Goal: Task Accomplishment & Management: Use online tool/utility

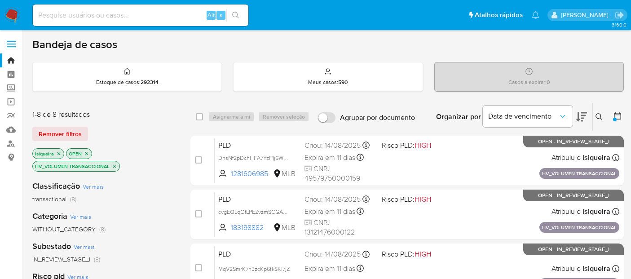
scroll to position [349, 0]
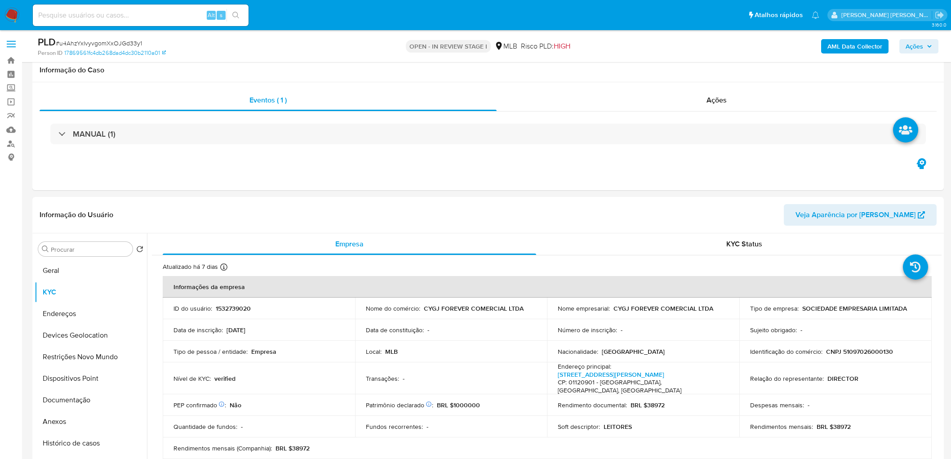
scroll to position [649, 0]
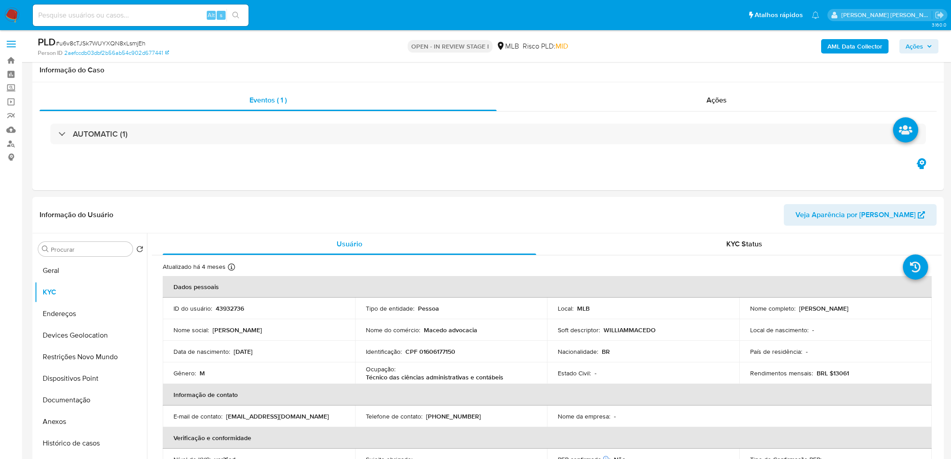
scroll to position [589, 0]
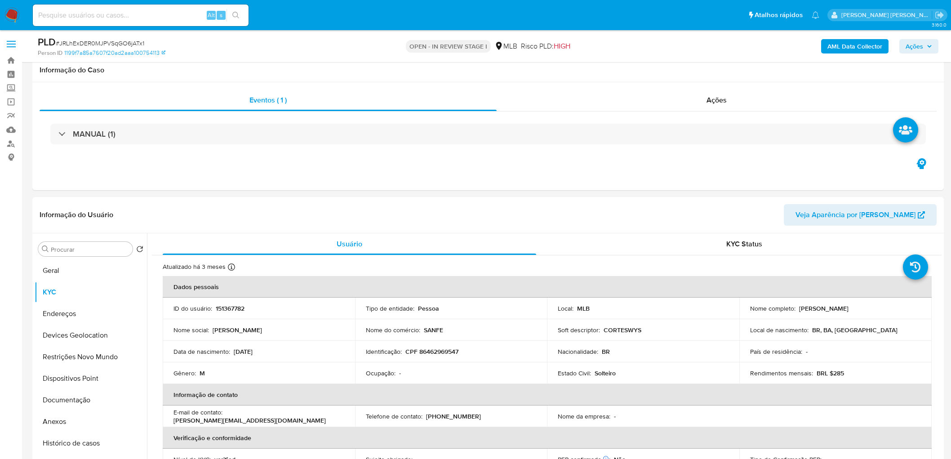
scroll to position [599, 0]
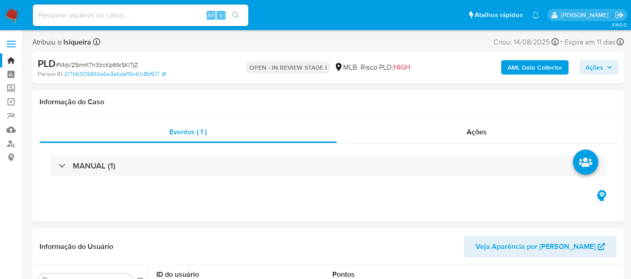
select select "10"
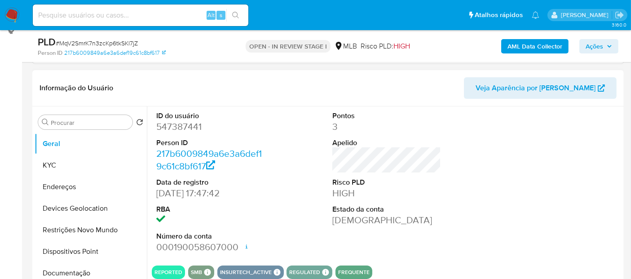
scroll to position [150, 0]
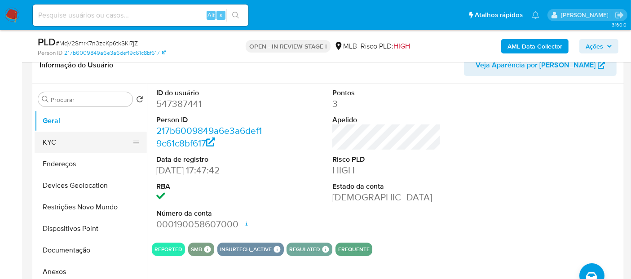
click at [78, 139] on button "KYC" at bounding box center [87, 143] width 105 height 22
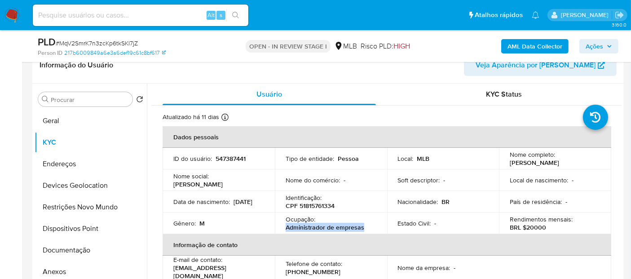
drag, startPoint x: 373, startPoint y: 225, endPoint x: 280, endPoint y: 229, distance: 92.7
click at [280, 229] on td "Ocupação : Administrador de empresas" at bounding box center [331, 224] width 112 height 22
copy p "Administrador de empresas"
click at [58, 251] on button "Documentação" at bounding box center [87, 251] width 105 height 22
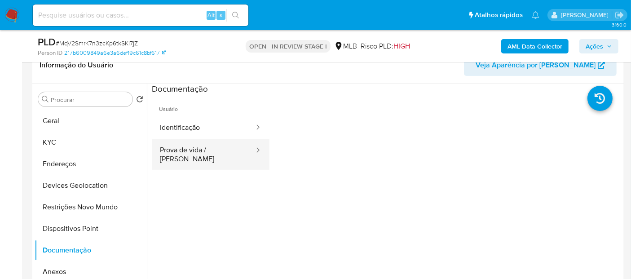
click at [182, 147] on button "Prova de vida / Selfie" at bounding box center [203, 154] width 103 height 31
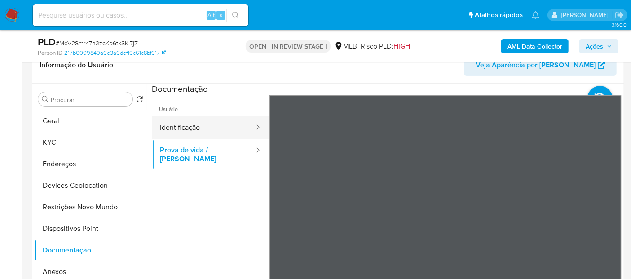
click at [236, 124] on button "Identificação" at bounding box center [203, 127] width 103 height 23
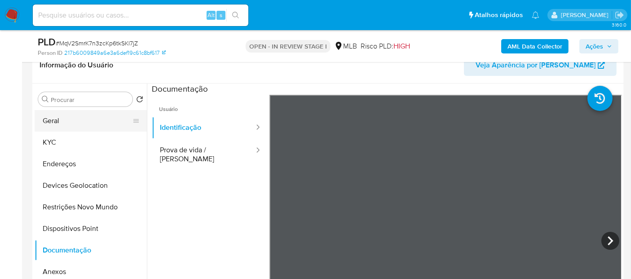
click at [78, 120] on button "Geral" at bounding box center [87, 121] width 105 height 22
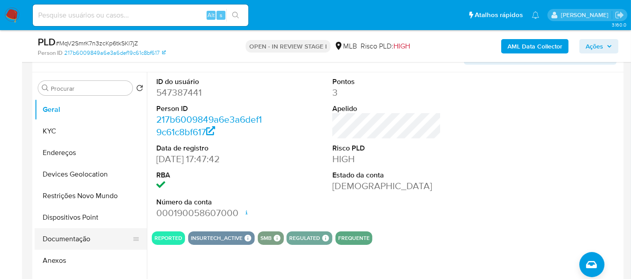
scroll to position [200, 0]
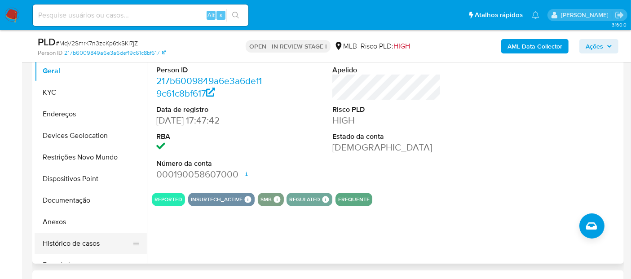
click at [61, 248] on button "Histórico de casos" at bounding box center [87, 244] width 105 height 22
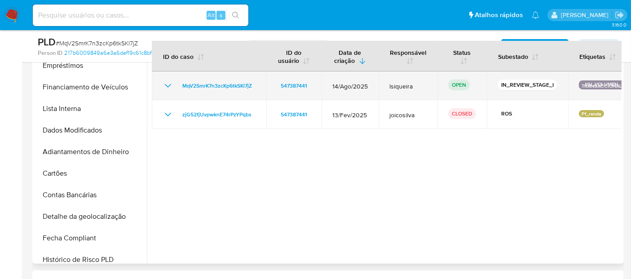
drag, startPoint x: 143, startPoint y: 156, endPoint x: 156, endPoint y: 82, distance: 75.3
click at [156, 82] on div "Procurar Retornar ao pedido padrão Geral KYC Endereços Devices Geolocation Rest…" at bounding box center [328, 149] width 587 height 230
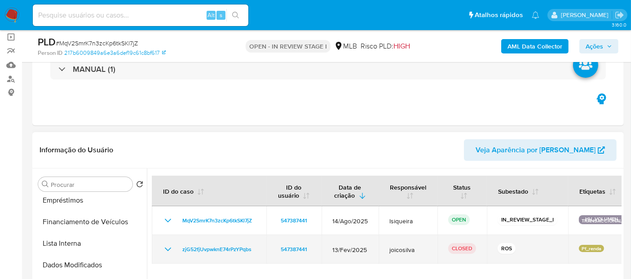
scroll to position [150, 0]
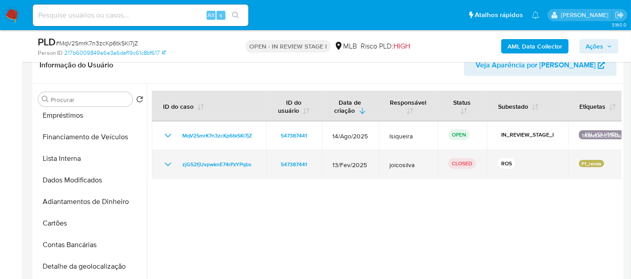
click at [163, 164] on icon "Mostrar/Ocultar" at bounding box center [168, 164] width 11 height 11
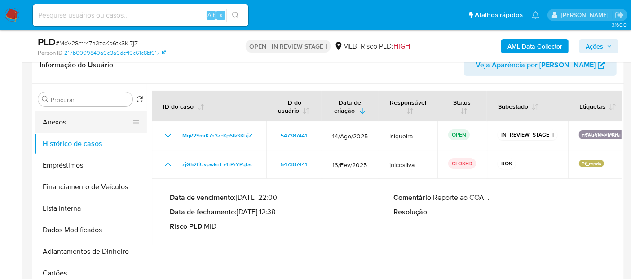
click at [73, 121] on button "Anexos" at bounding box center [87, 122] width 105 height 22
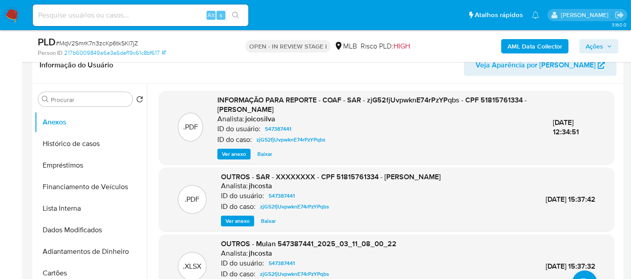
click at [230, 154] on span "Ver anexo" at bounding box center [234, 154] width 24 height 9
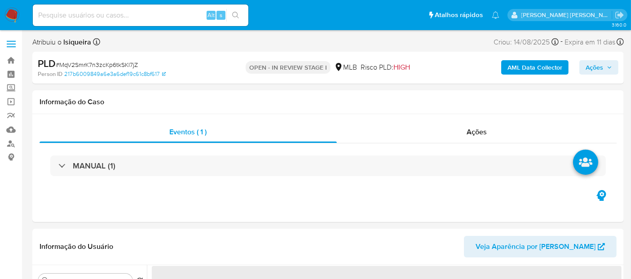
select select "10"
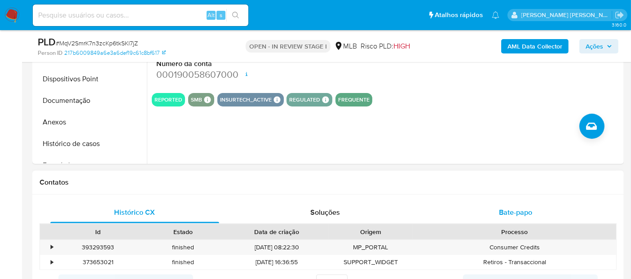
click at [511, 209] on span "Bate-papo" at bounding box center [515, 212] width 33 height 10
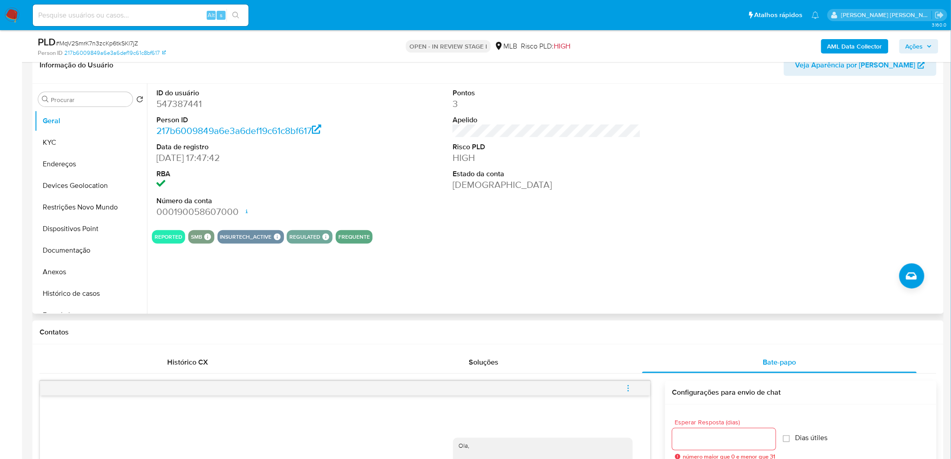
click at [406, 232] on div "REPORTED SMB SMB SMB Advisor Email - Advisor Name - INSURTECH_ACTIVE INSURTECH …" at bounding box center [547, 236] width 790 height 13
click at [72, 138] on button "KYC" at bounding box center [87, 143] width 105 height 22
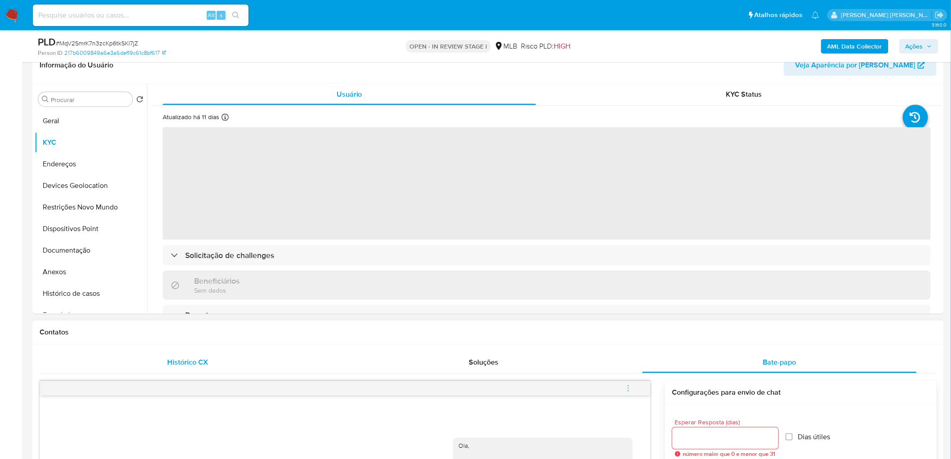
click at [189, 279] on span "Histórico CX" at bounding box center [187, 362] width 41 height 10
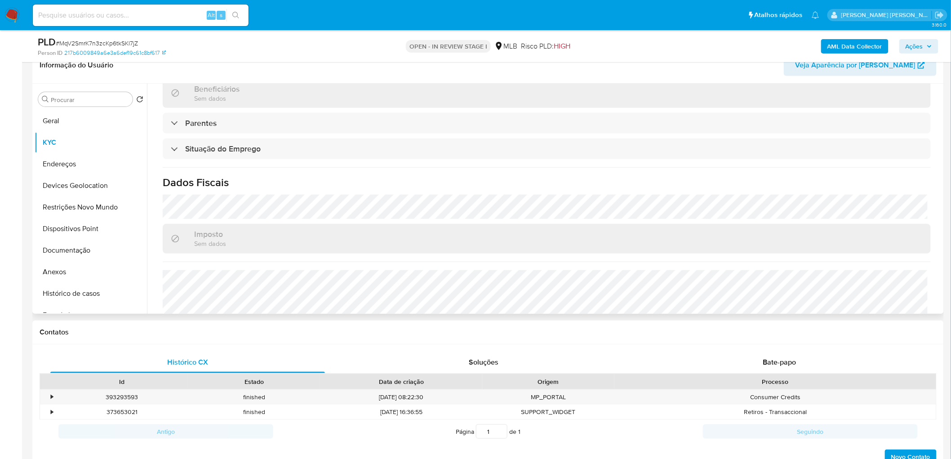
scroll to position [374, 0]
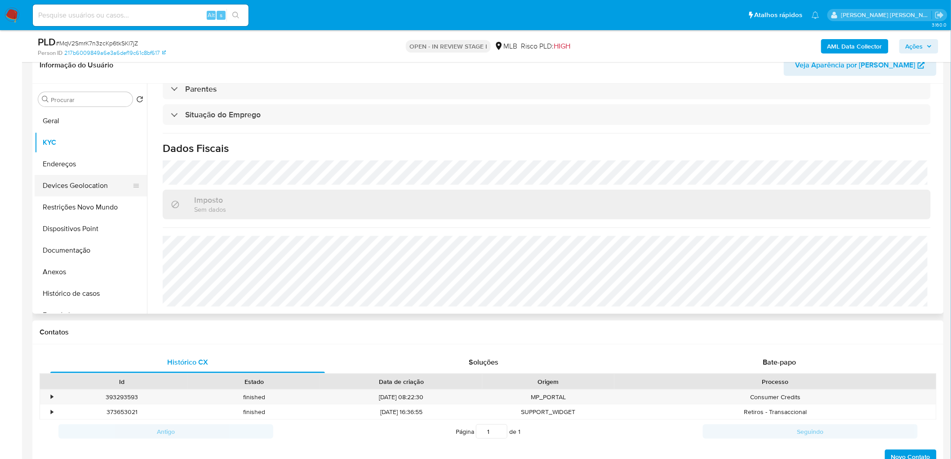
click at [100, 156] on button "Endereços" at bounding box center [91, 164] width 112 height 22
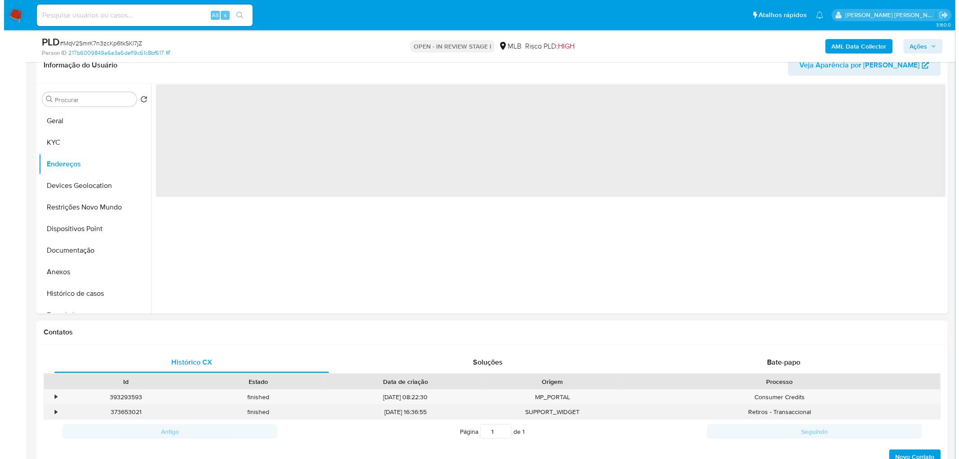
scroll to position [0, 0]
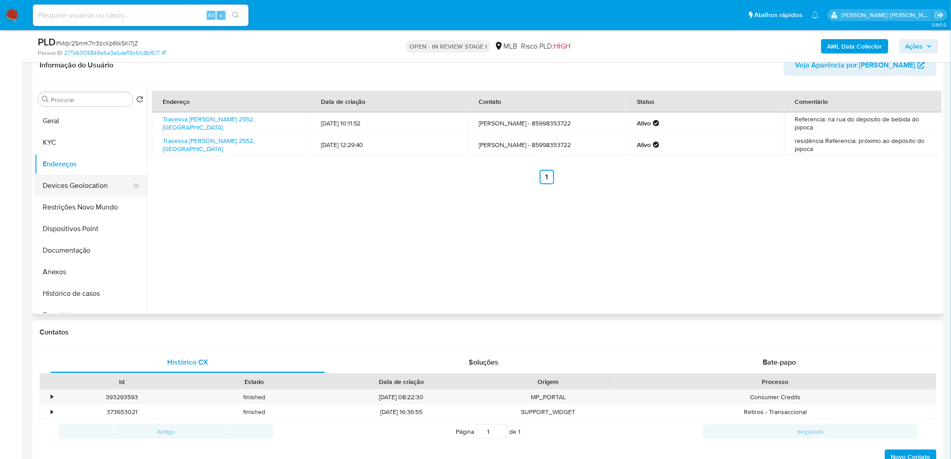
click at [63, 191] on button "Devices Geolocation" at bounding box center [87, 186] width 105 height 22
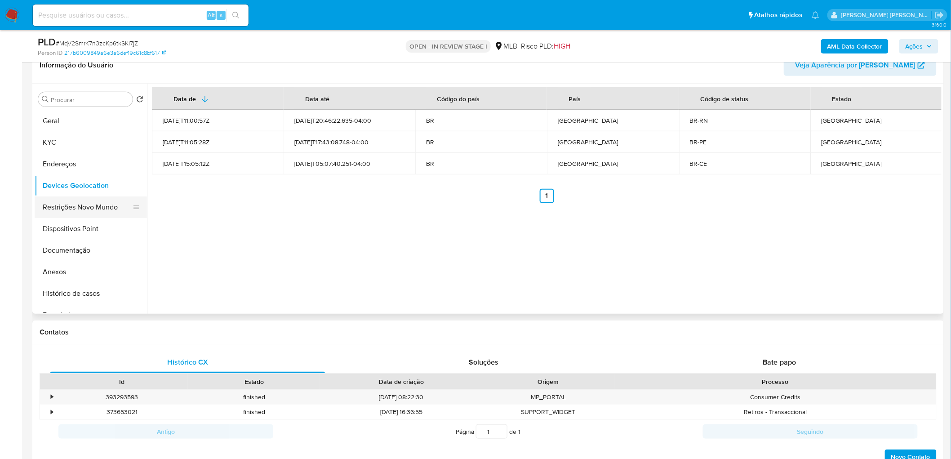
click at [84, 213] on button "Restrições Novo Mundo" at bounding box center [87, 207] width 105 height 22
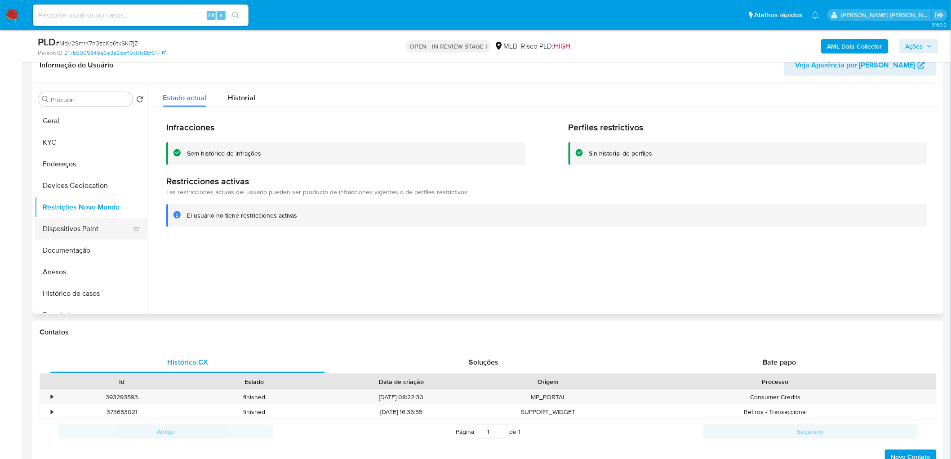
click at [84, 232] on button "Dispositivos Point" at bounding box center [87, 229] width 105 height 22
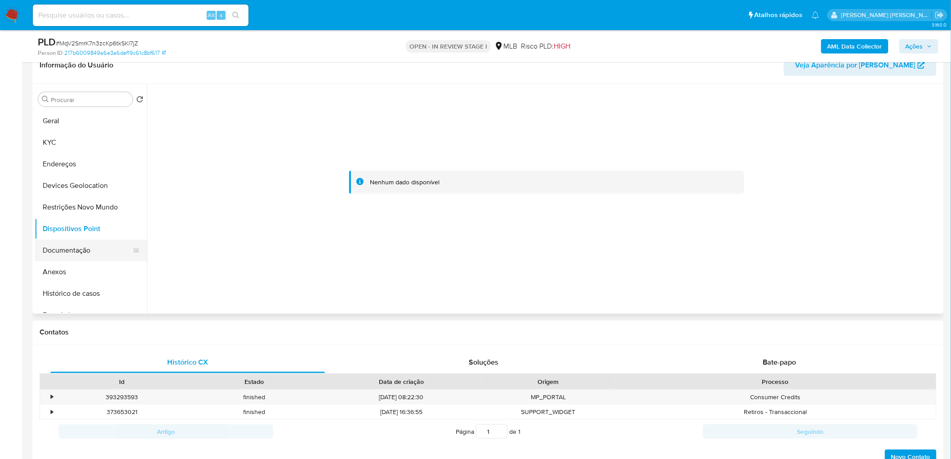
click at [73, 249] on button "Documentação" at bounding box center [87, 251] width 105 height 22
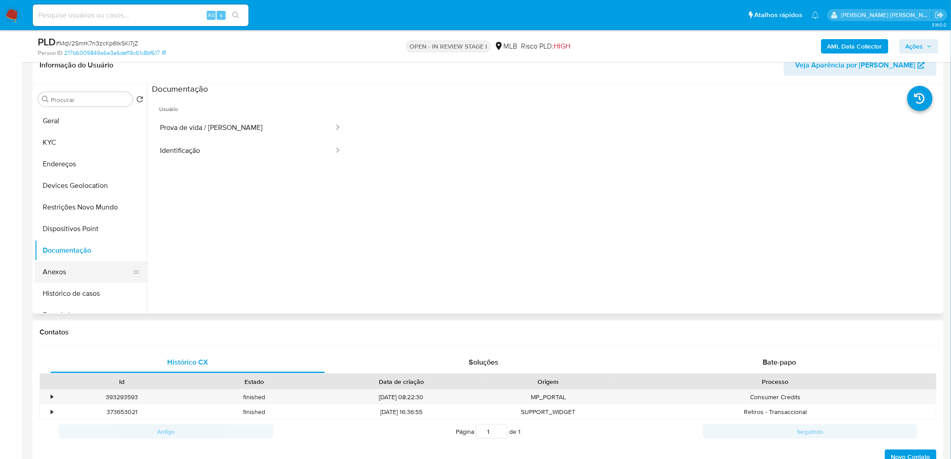
click at [60, 267] on button "Anexos" at bounding box center [87, 272] width 105 height 22
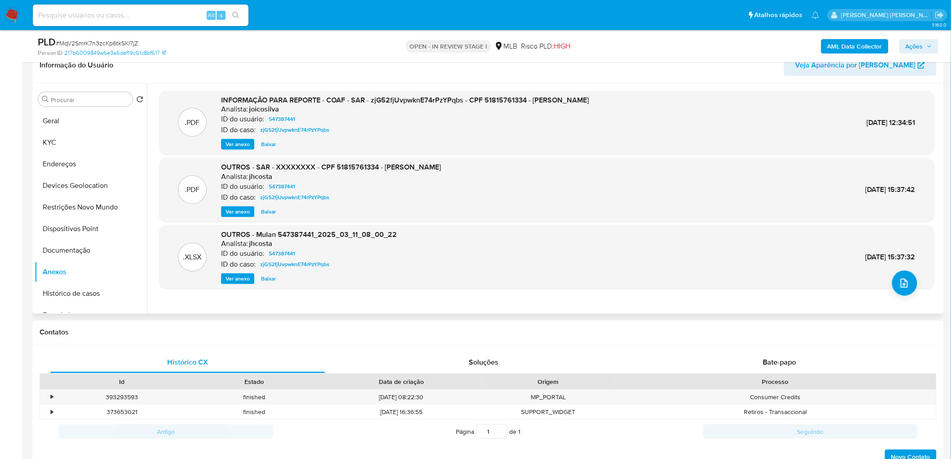
click at [223, 147] on button "Ver anexo" at bounding box center [237, 144] width 33 height 11
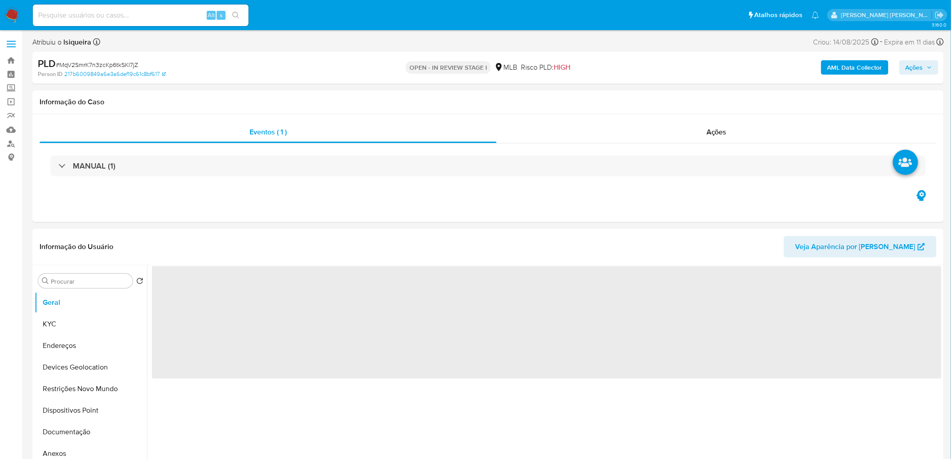
select select "10"
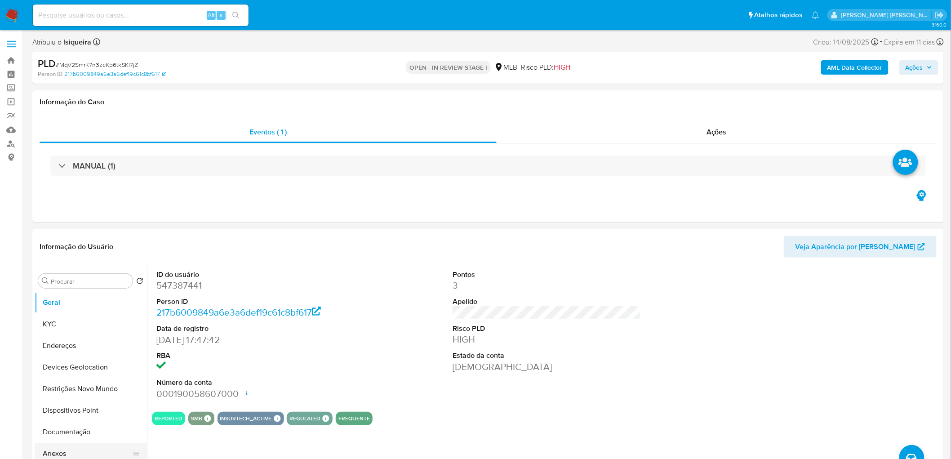
click at [60, 448] on button "Anexos" at bounding box center [87, 454] width 105 height 22
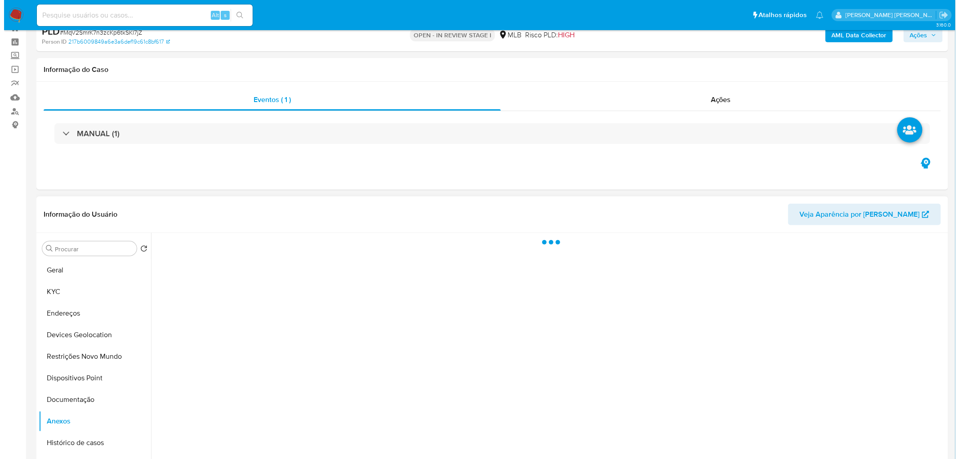
scroll to position [100, 0]
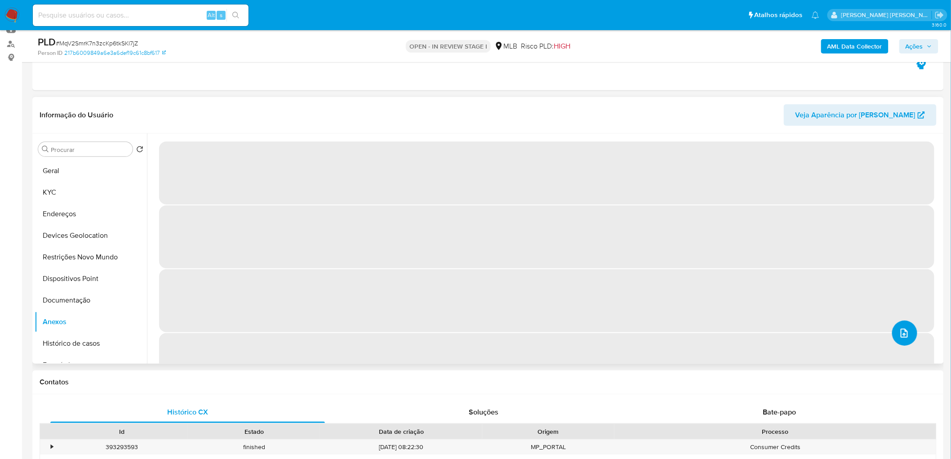
click at [902, 334] on icon "upload-file" at bounding box center [904, 333] width 11 height 11
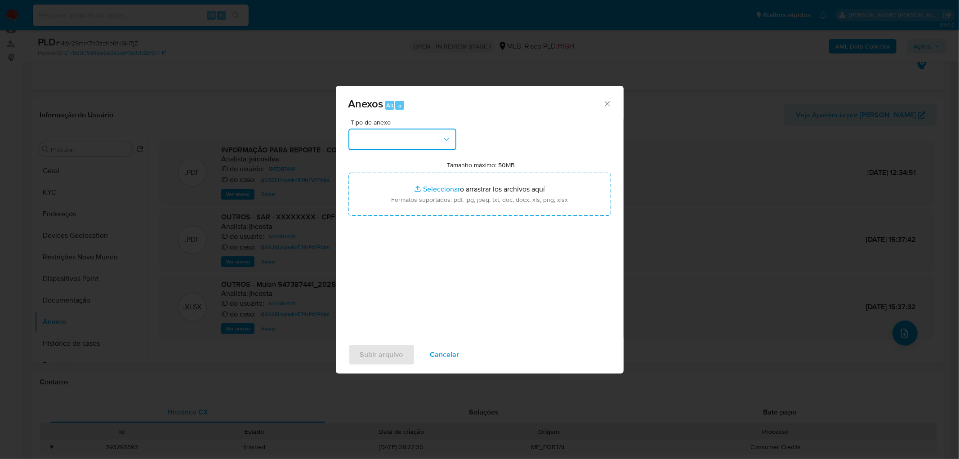
click at [418, 141] on button "button" at bounding box center [402, 140] width 108 height 22
click at [373, 219] on span "OUTROS" at bounding box center [367, 214] width 28 height 9
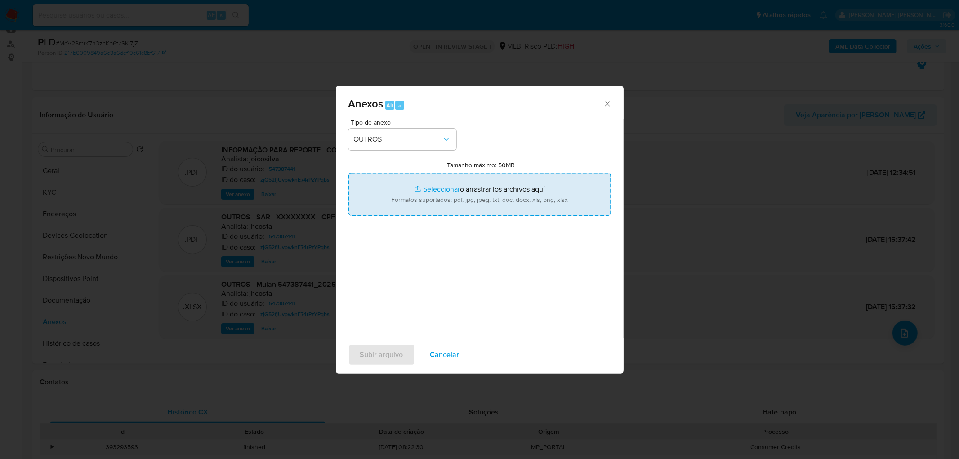
click at [457, 184] on input "Tamanho máximo: 50MB Seleccionar archivos" at bounding box center [479, 194] width 262 height 43
type input "C:\fakepath\Mulan 547387441_2025_09_16_16_57_08.xlsx"
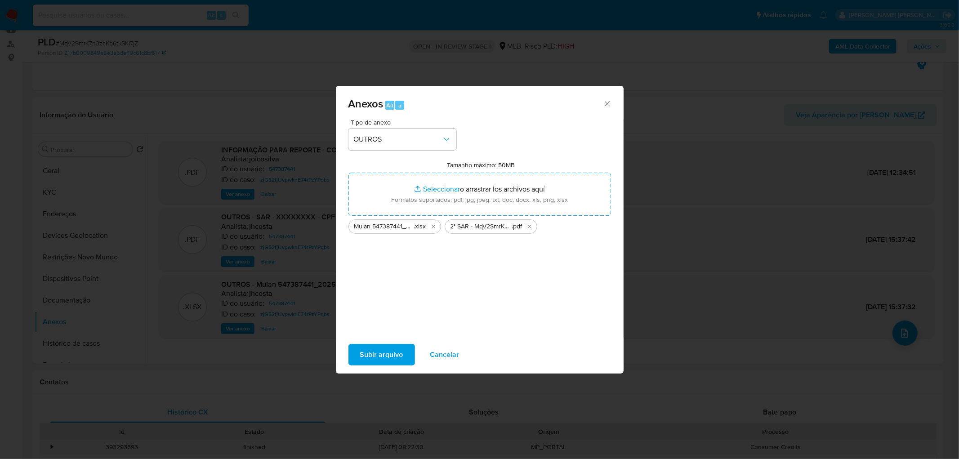
drag, startPoint x: 457, startPoint y: 184, endPoint x: 380, endPoint y: 349, distance: 182.0
click at [380, 349] on span "Subir arquivo" at bounding box center [381, 355] width 43 height 20
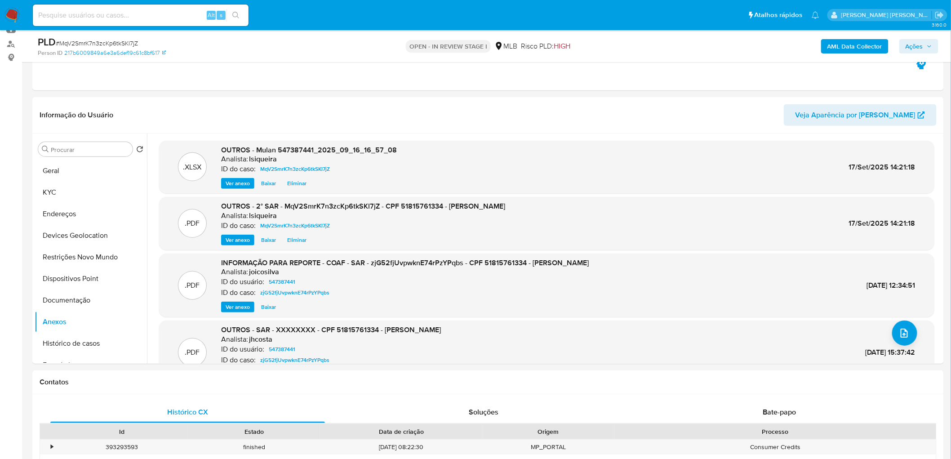
click at [922, 42] on span "Ações" at bounding box center [915, 46] width 18 height 14
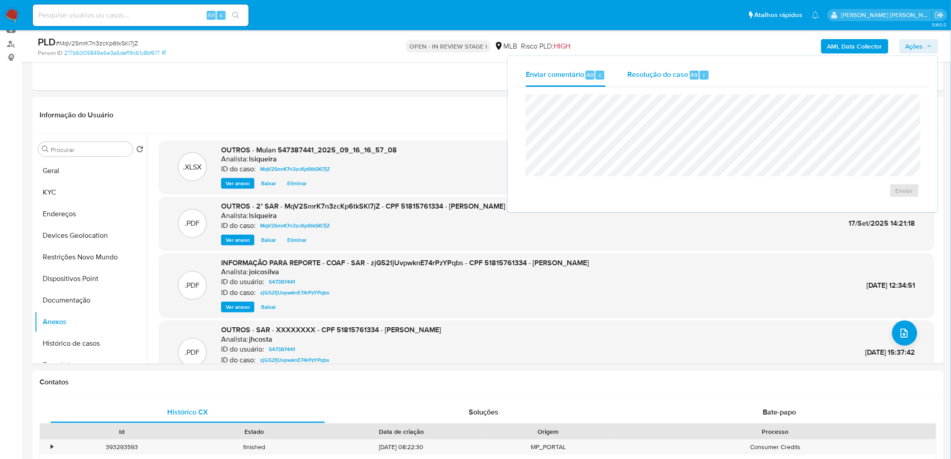
click at [662, 66] on div "Resolução do caso Alt r" at bounding box center [668, 74] width 82 height 23
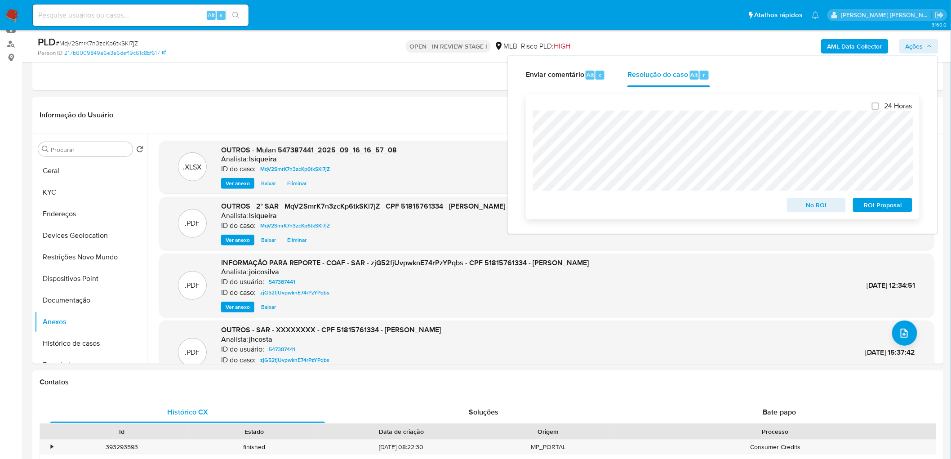
click at [876, 208] on span "ROI Proposal" at bounding box center [882, 205] width 47 height 13
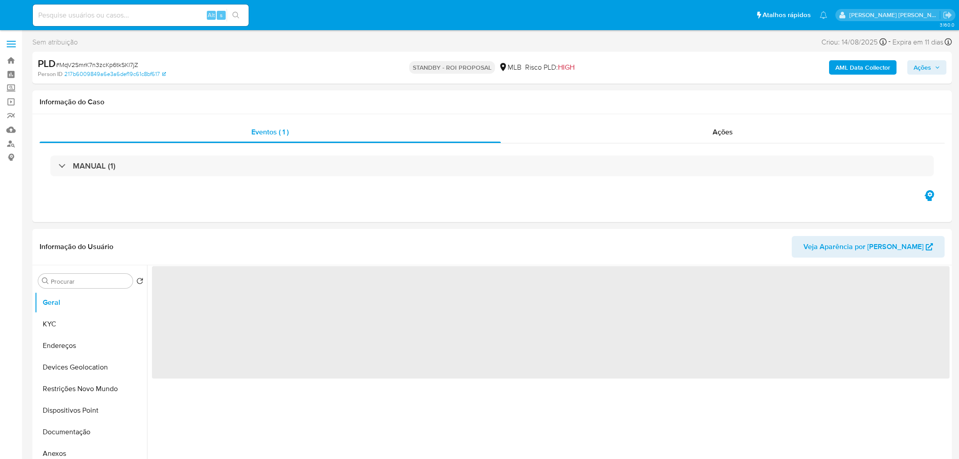
select select "10"
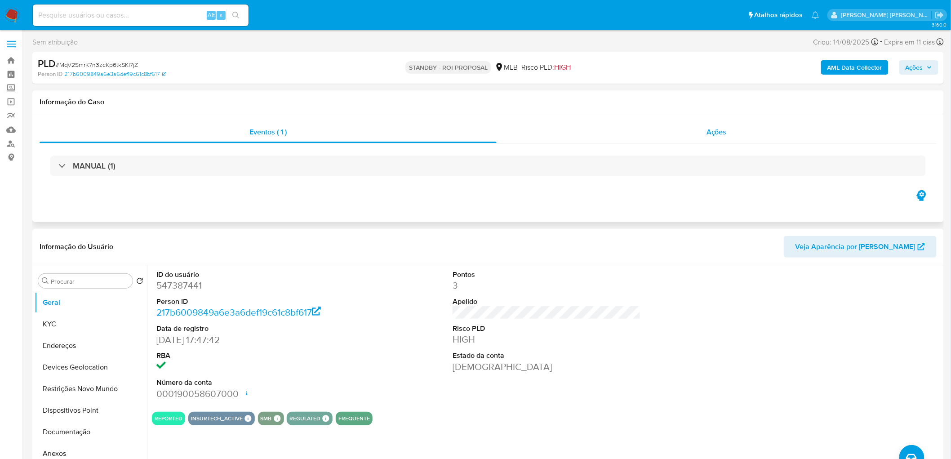
click at [692, 140] on div "Ações" at bounding box center [717, 132] width 440 height 22
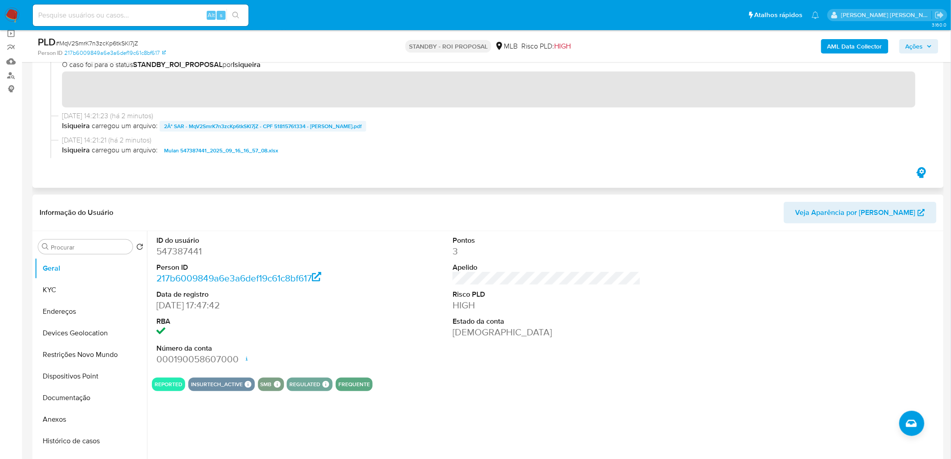
scroll to position [150, 0]
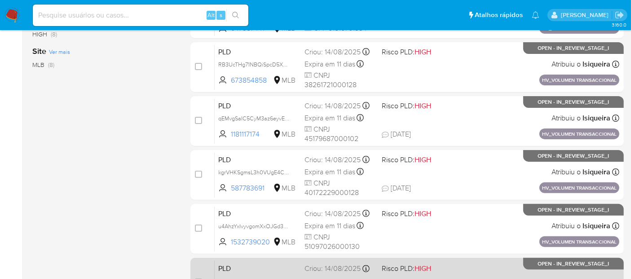
scroll to position [254, 0]
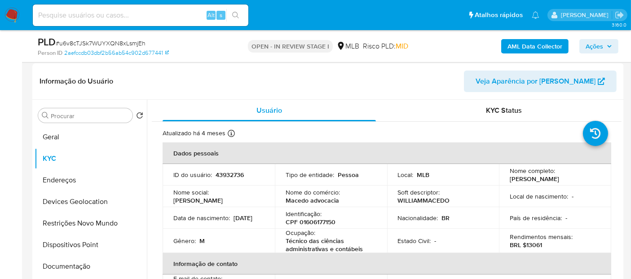
scroll to position [65, 0]
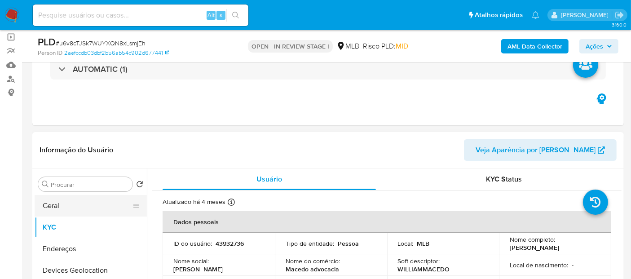
click at [56, 204] on button "Geral" at bounding box center [87, 206] width 105 height 22
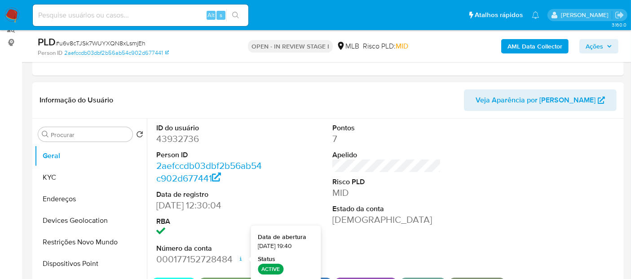
scroll to position [164, 0]
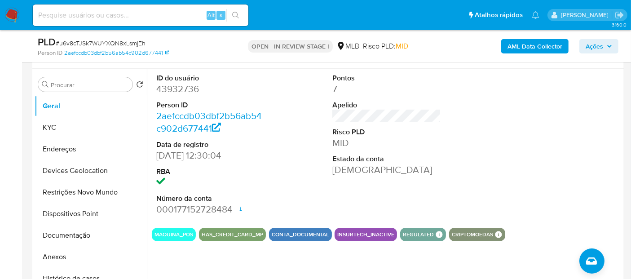
click at [468, 188] on div "ID do usuário 43932736 Person ID 2aefccdb03dbf2b56ab54c902d677441 Data de regis…" at bounding box center [387, 145] width 470 height 152
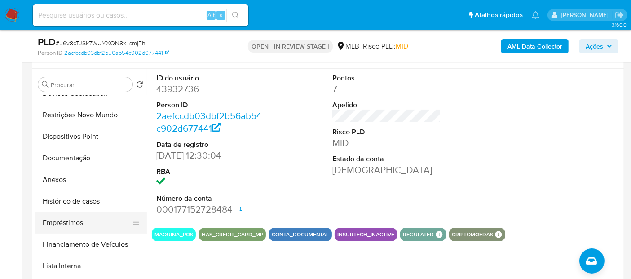
scroll to position [100, 0]
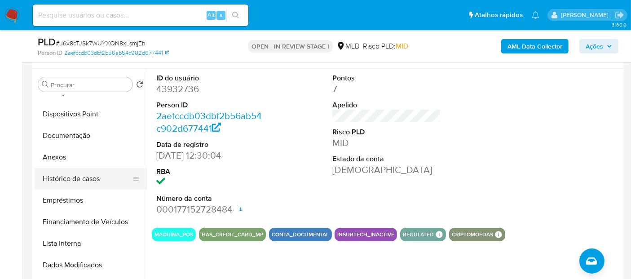
click at [81, 183] on button "Histórico de casos" at bounding box center [87, 179] width 105 height 22
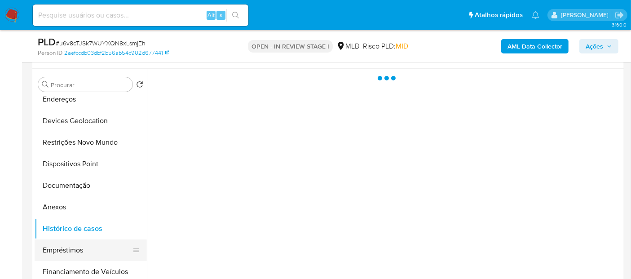
scroll to position [0, 0]
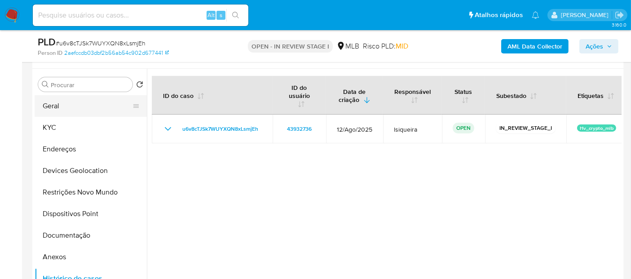
click at [70, 107] on button "Geral" at bounding box center [87, 106] width 105 height 22
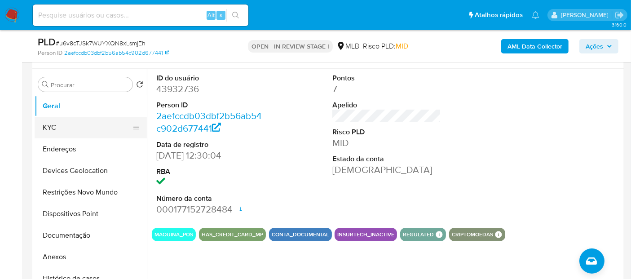
click at [78, 126] on button "KYC" at bounding box center [87, 128] width 105 height 22
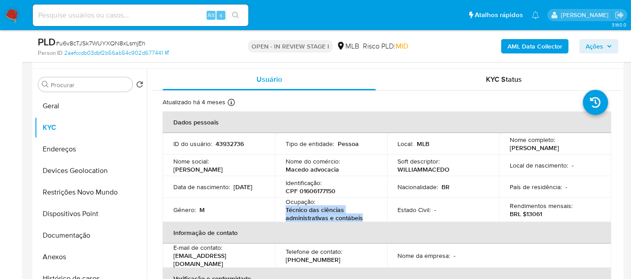
drag, startPoint x: 367, startPoint y: 220, endPoint x: 283, endPoint y: 215, distance: 84.6
click at [283, 215] on td "Ocupação : Técnico das ciências administrativas e contábeis" at bounding box center [331, 210] width 112 height 24
copy p "Técnico das ciências administrativas e contábeis"
click at [74, 232] on button "Documentação" at bounding box center [87, 236] width 105 height 22
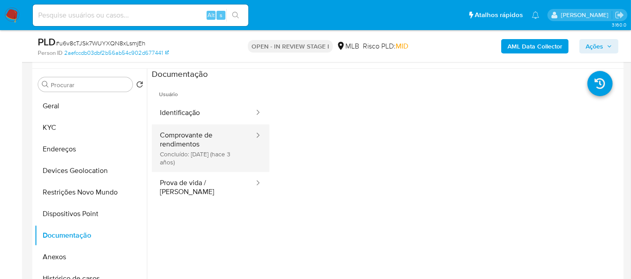
click at [186, 143] on button "Comprovante de rendimentos Concluído: 19/01/2023 (hace 3 años)" at bounding box center [203, 148] width 103 height 48
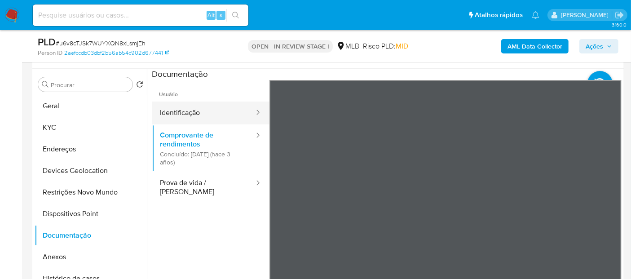
click at [204, 119] on button "Identificação" at bounding box center [203, 113] width 103 height 23
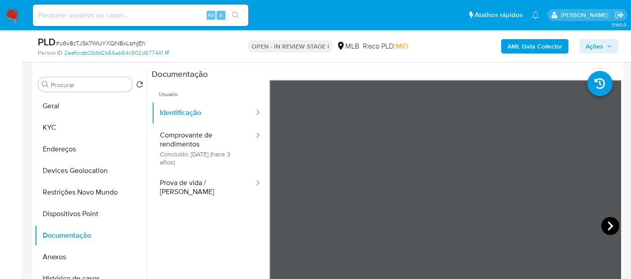
click at [612, 227] on icon at bounding box center [611, 226] width 18 height 18
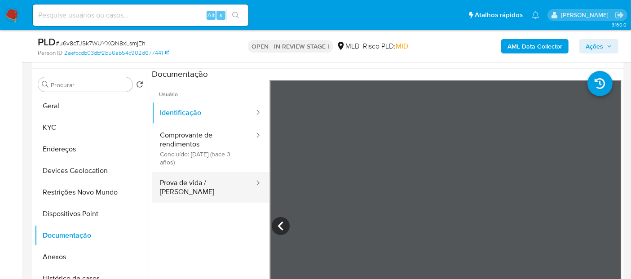
click at [180, 184] on button "Prova de vida / Selfie" at bounding box center [203, 187] width 103 height 31
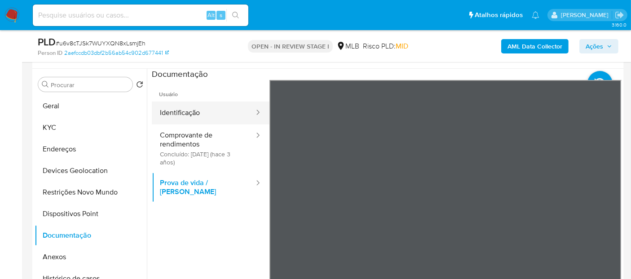
click at [212, 111] on button "Identificação" at bounding box center [203, 113] width 103 height 23
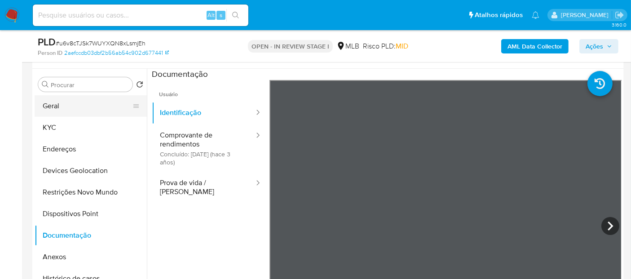
click at [74, 110] on button "Geral" at bounding box center [87, 106] width 105 height 22
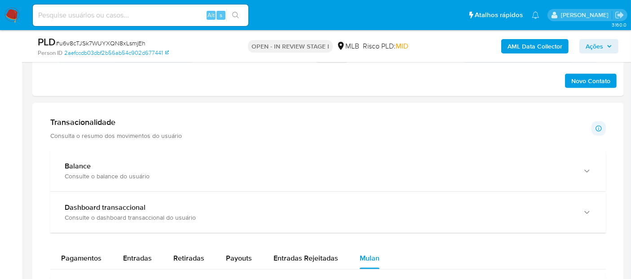
scroll to position [561, 0]
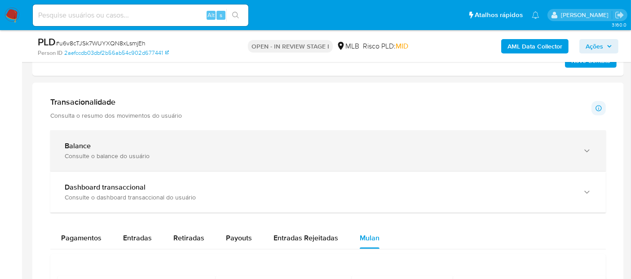
click at [186, 155] on div "Consulte o balance do usuário" at bounding box center [319, 156] width 509 height 8
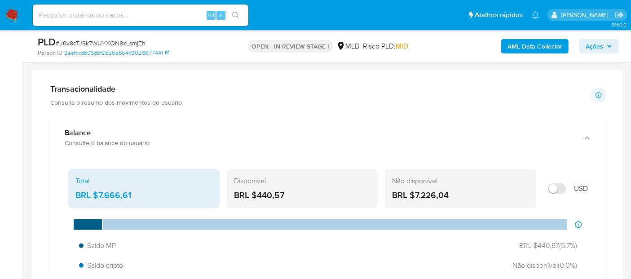
scroll to position [611, 0]
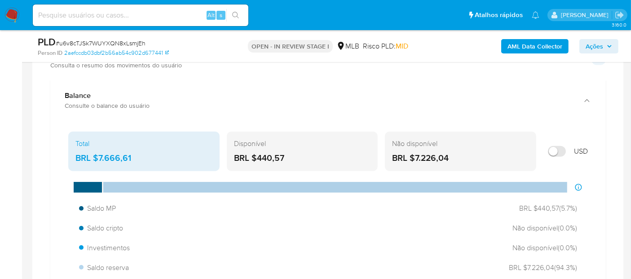
drag, startPoint x: 290, startPoint y: 156, endPoint x: 258, endPoint y: 156, distance: 32.4
click at [258, 156] on div "BRL $440,57" at bounding box center [302, 158] width 137 height 12
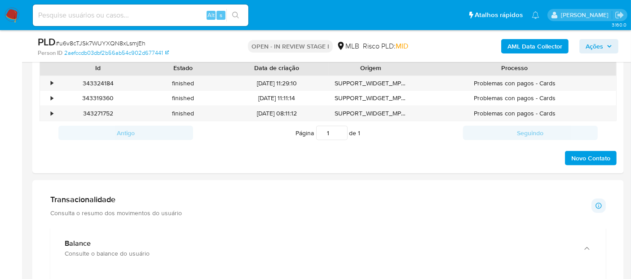
scroll to position [246, 0]
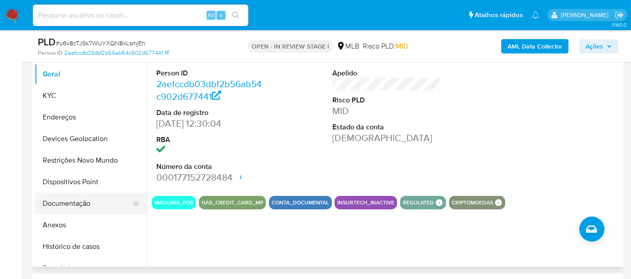
click at [74, 197] on button "Documentação" at bounding box center [87, 204] width 105 height 22
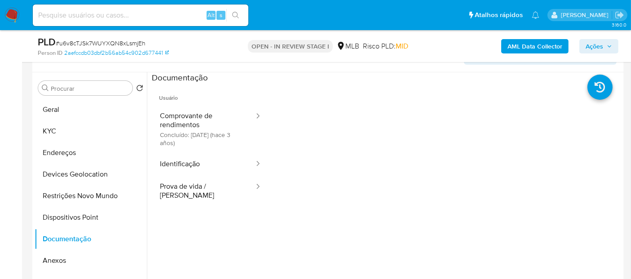
scroll to position [97, 0]
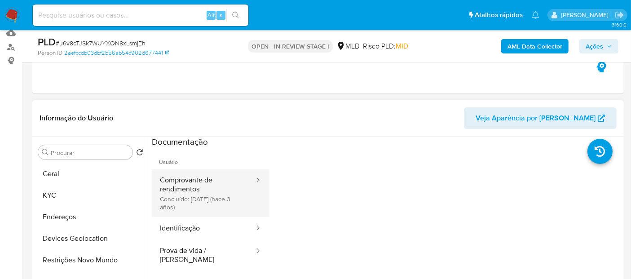
click at [212, 200] on button "Comprovante de rendimentos Concluído: 19/01/2023 (hace 3 años)" at bounding box center [203, 193] width 103 height 48
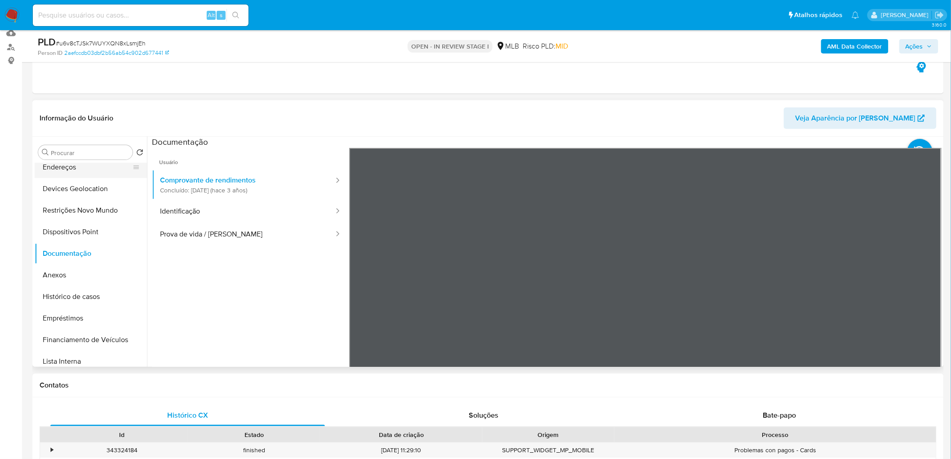
scroll to position [0, 0]
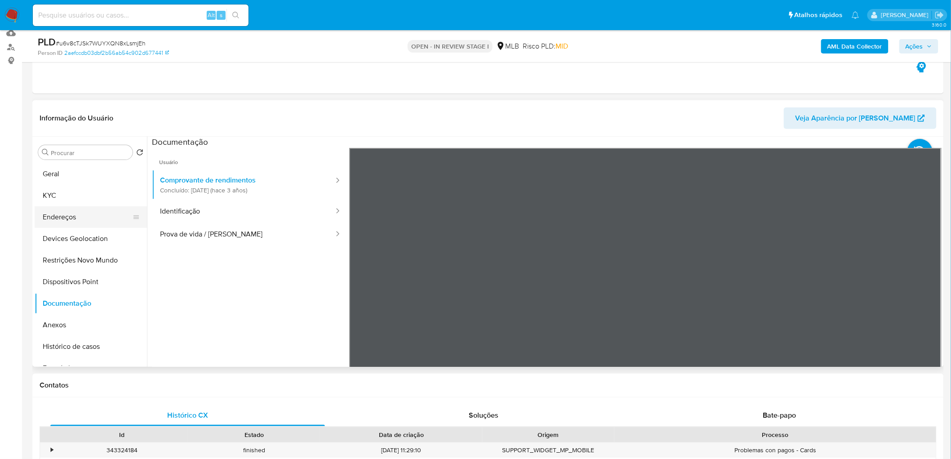
click at [90, 175] on button "Geral" at bounding box center [91, 174] width 112 height 22
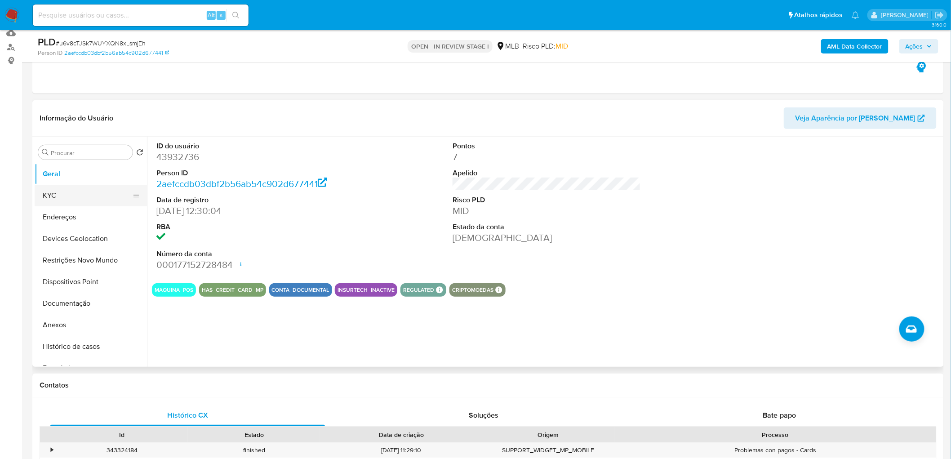
click at [75, 194] on button "KYC" at bounding box center [87, 196] width 105 height 22
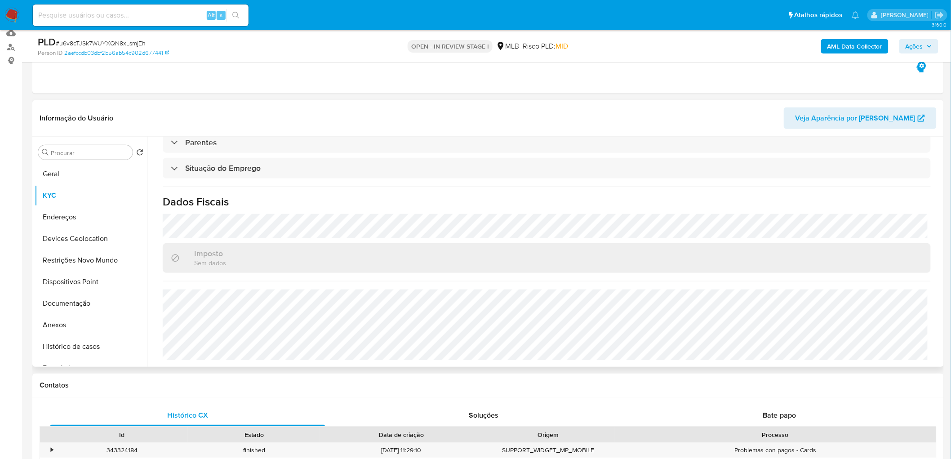
scroll to position [374, 0]
click at [76, 213] on button "Endereços" at bounding box center [87, 217] width 105 height 22
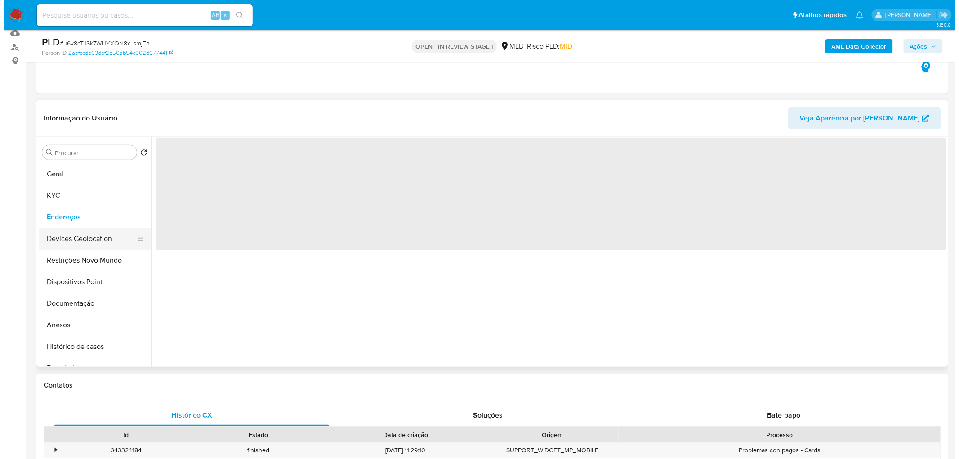
scroll to position [0, 0]
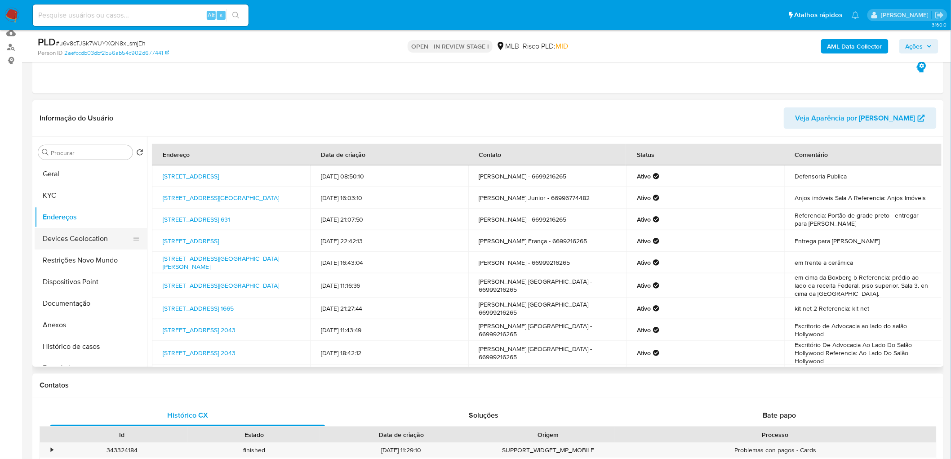
click at [63, 236] on button "Devices Geolocation" at bounding box center [87, 239] width 105 height 22
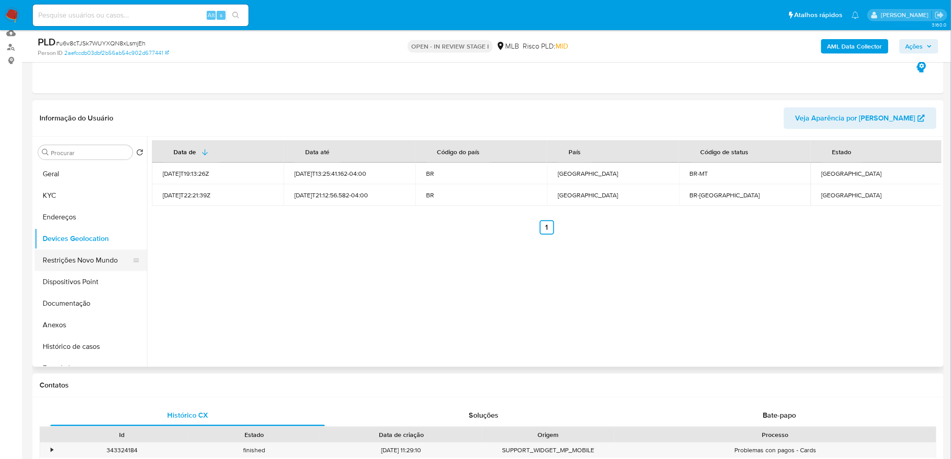
click at [104, 257] on button "Restrições Novo Mundo" at bounding box center [87, 260] width 105 height 22
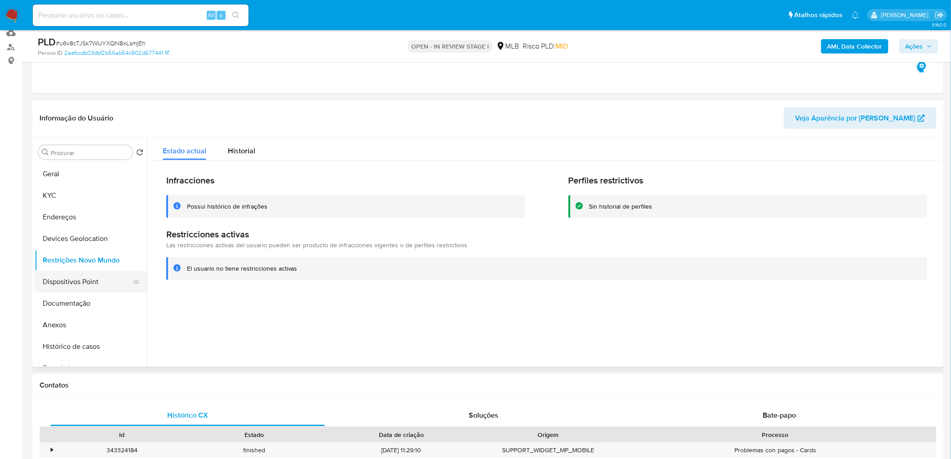
click at [95, 279] on button "Dispositivos Point" at bounding box center [87, 282] width 105 height 22
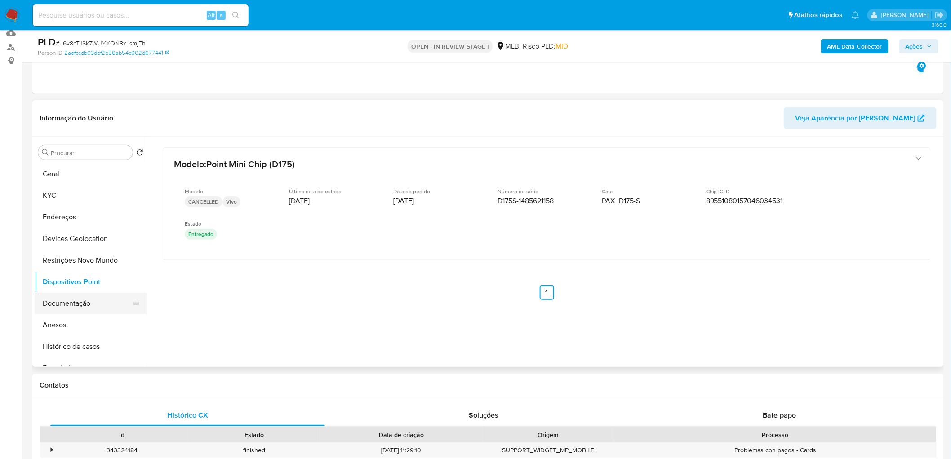
click at [71, 279] on button "Documentação" at bounding box center [87, 304] width 105 height 22
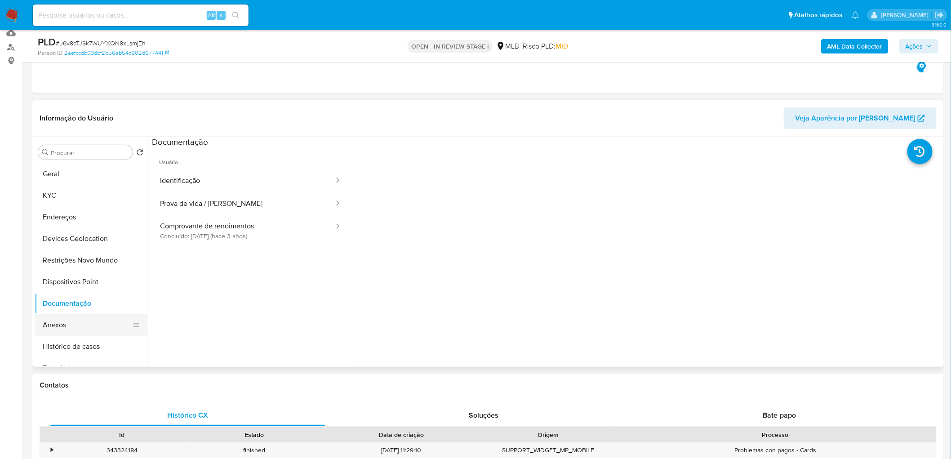
click at [84, 279] on button "Anexos" at bounding box center [87, 325] width 105 height 22
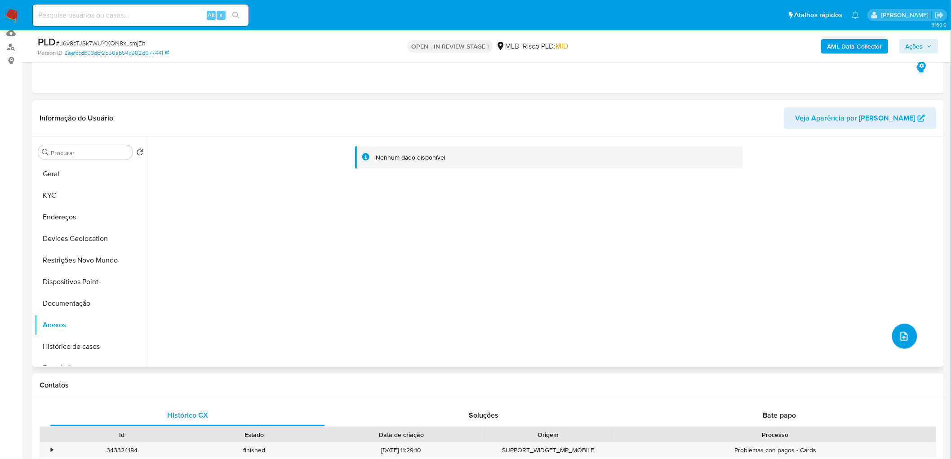
click at [631, 279] on button "upload-file" at bounding box center [904, 336] width 25 height 25
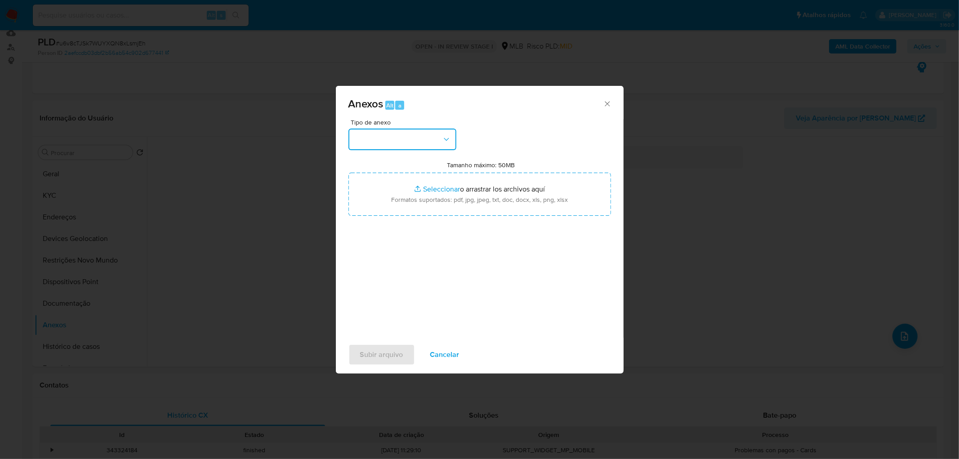
click at [436, 129] on button "button" at bounding box center [402, 140] width 108 height 22
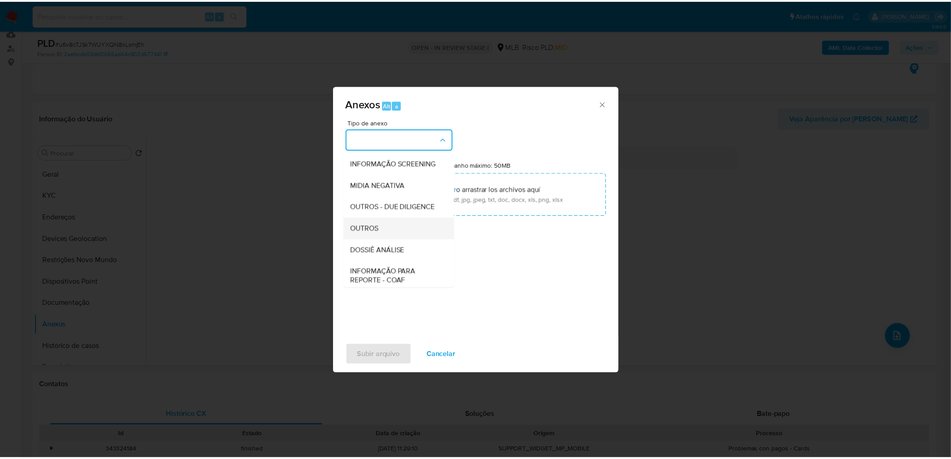
scroll to position [100, 0]
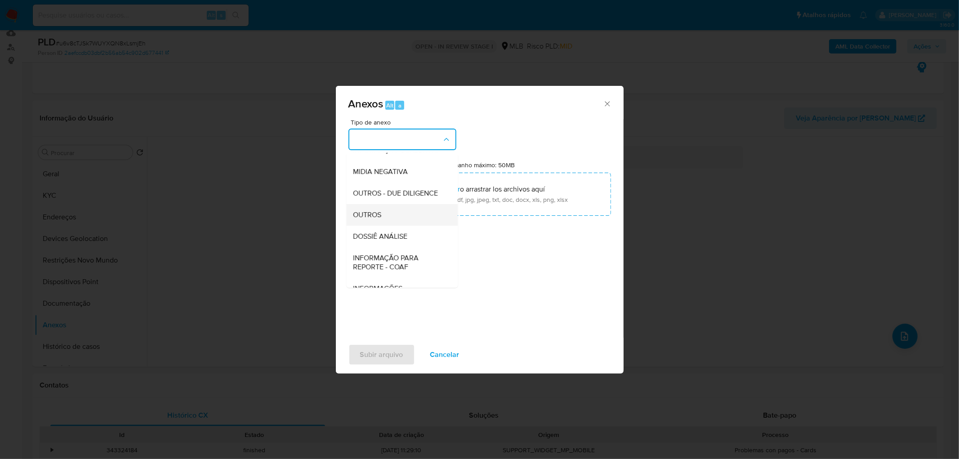
click at [392, 226] on div "OUTROS" at bounding box center [399, 215] width 92 height 22
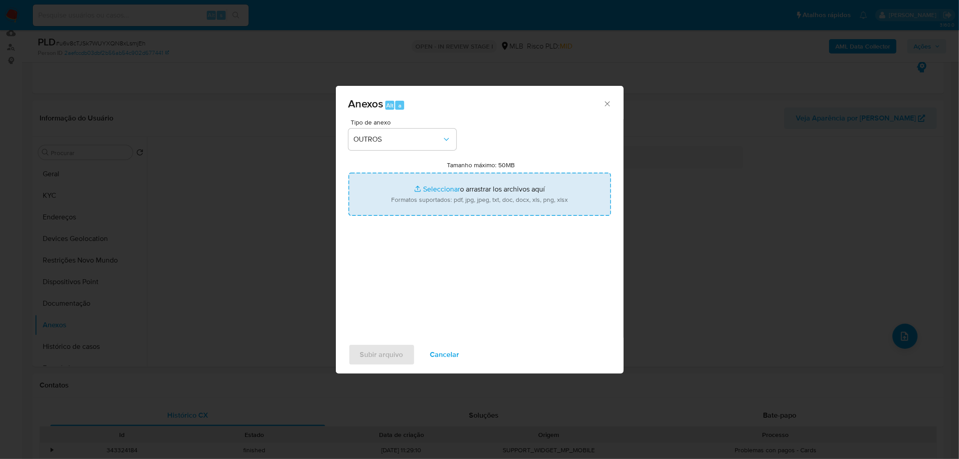
click at [424, 199] on input "Tamanho máximo: 50MB Seleccionar archivos" at bounding box center [479, 194] width 262 height 43
type input "C:\fakepath\Mulan 43932736_2025_09_17_11_32_10.xlsx"
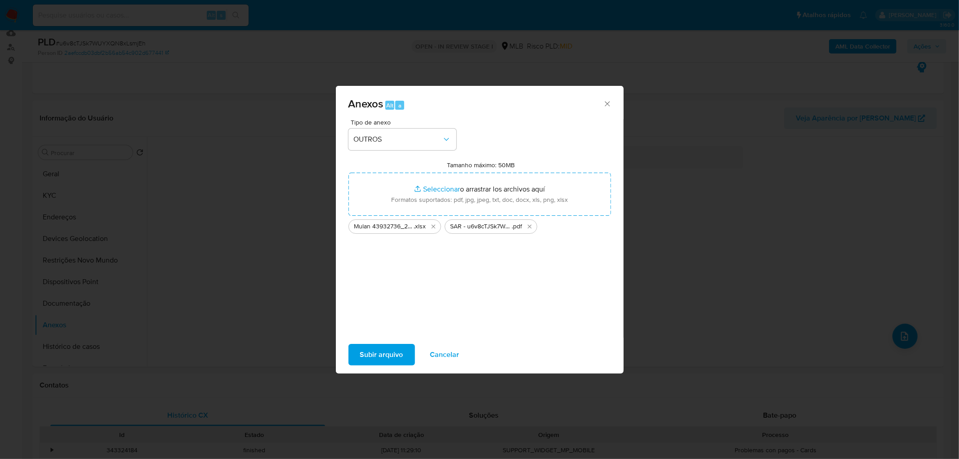
click at [366, 279] on span "Subir arquivo" at bounding box center [381, 355] width 43 height 20
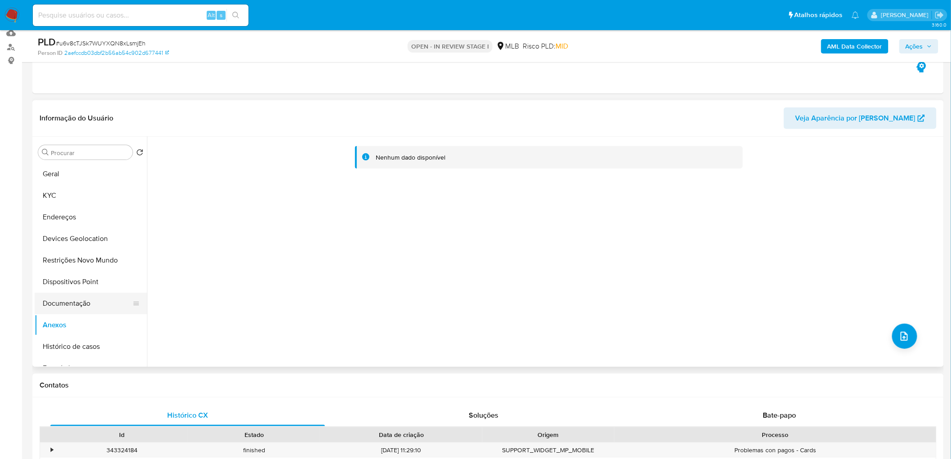
click at [86, 279] on button "Documentação" at bounding box center [87, 304] width 105 height 22
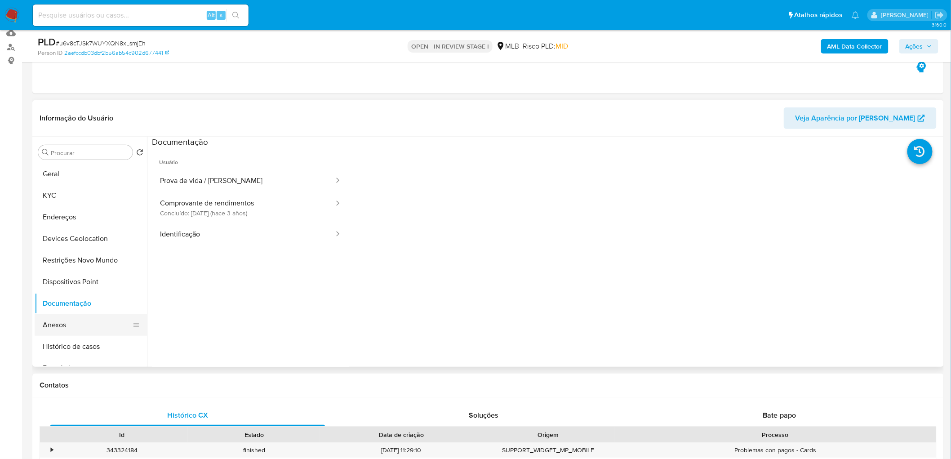
click at [75, 279] on button "Anexos" at bounding box center [87, 325] width 105 height 22
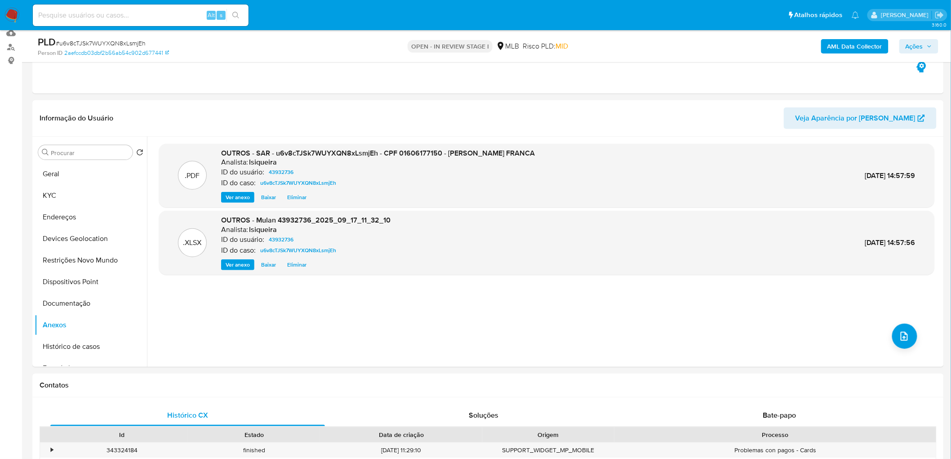
click at [631, 43] on span "Ações" at bounding box center [915, 46] width 18 height 14
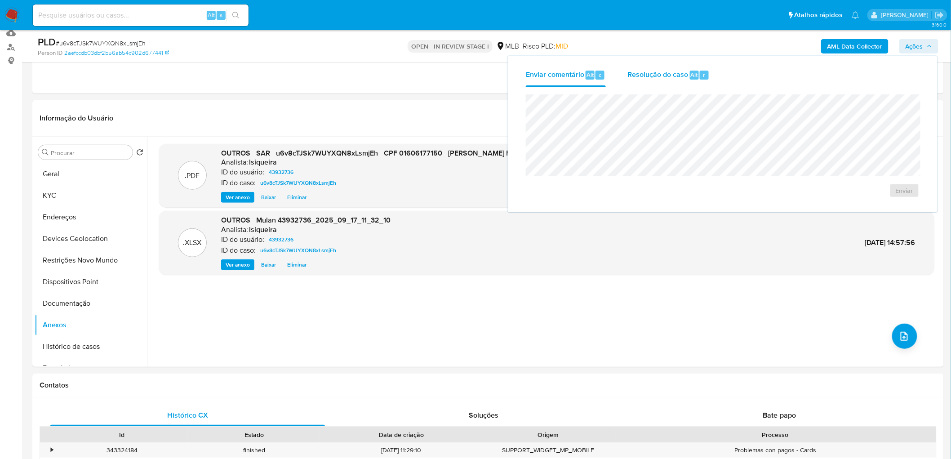
click at [631, 79] on div "Resolução do caso Alt r" at bounding box center [668, 74] width 82 height 23
click at [631, 206] on span "ROI Proposal" at bounding box center [882, 205] width 47 height 13
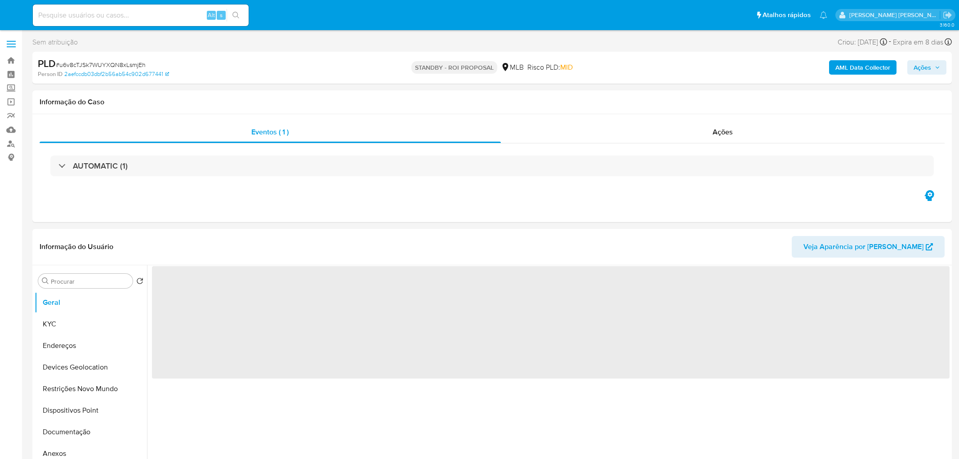
select select "10"
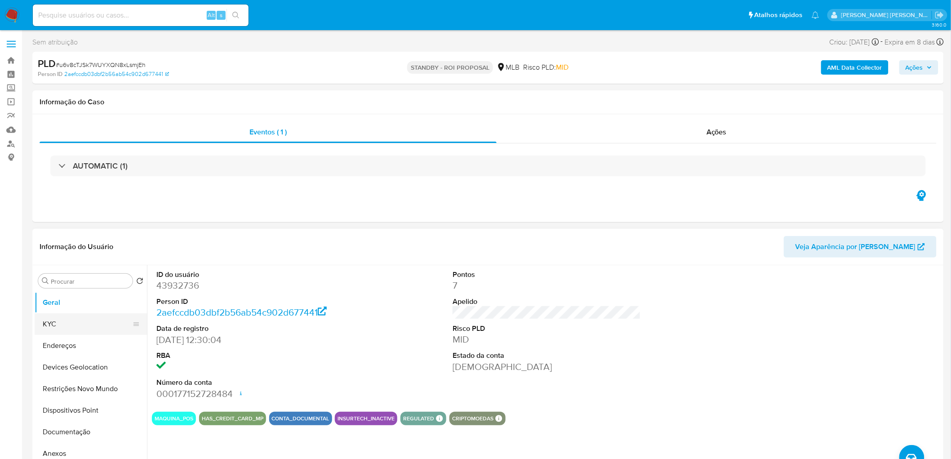
click at [84, 318] on button "KYC" at bounding box center [87, 324] width 105 height 22
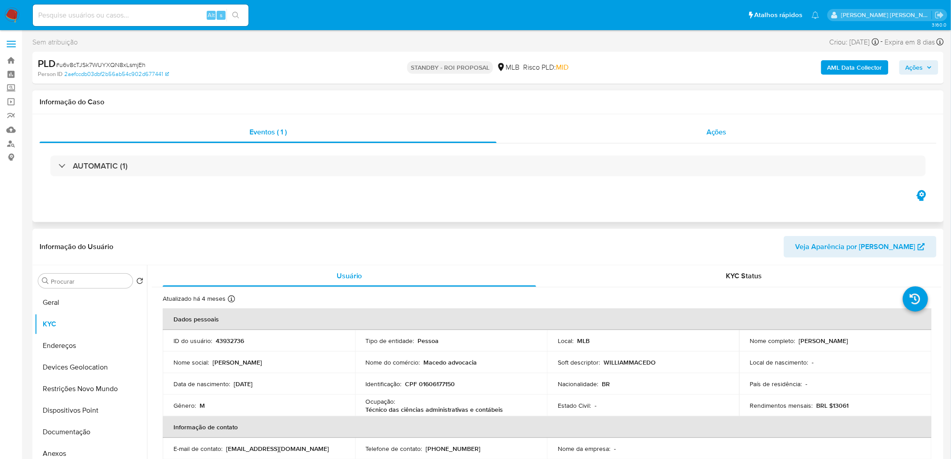
click at [682, 129] on div "Ações" at bounding box center [717, 132] width 440 height 22
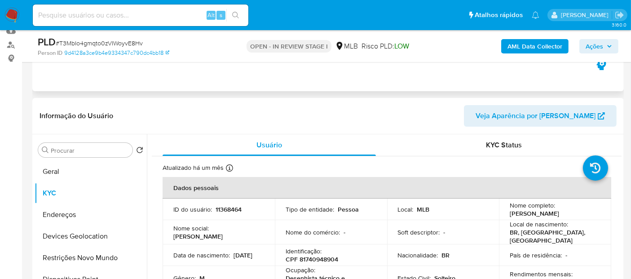
scroll to position [194, 0]
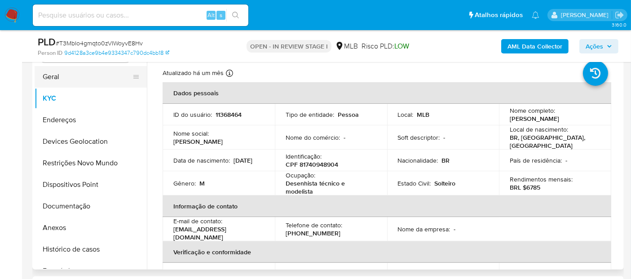
click at [70, 85] on button "Geral" at bounding box center [87, 77] width 105 height 22
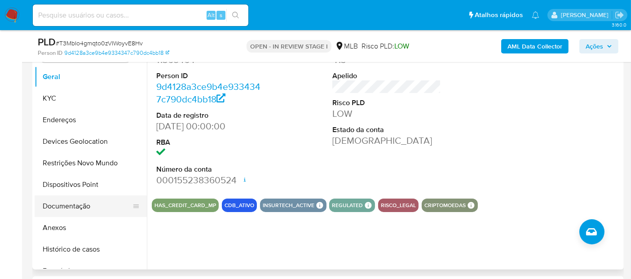
click at [64, 201] on button "Documentação" at bounding box center [87, 206] width 105 height 22
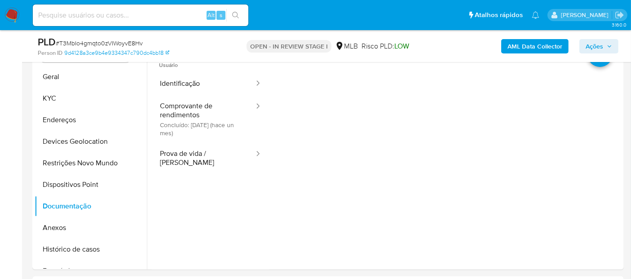
scroll to position [94, 0]
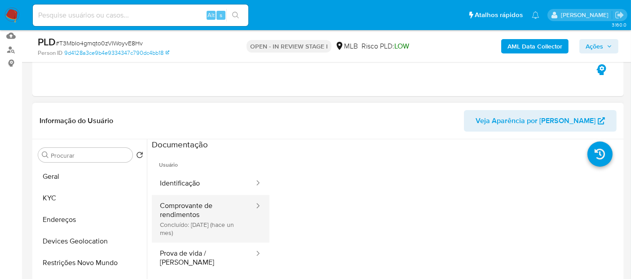
click at [207, 212] on button "Comprovante de rendimentos Concluído: 20/08/2025 (hace un mes)" at bounding box center [203, 219] width 103 height 48
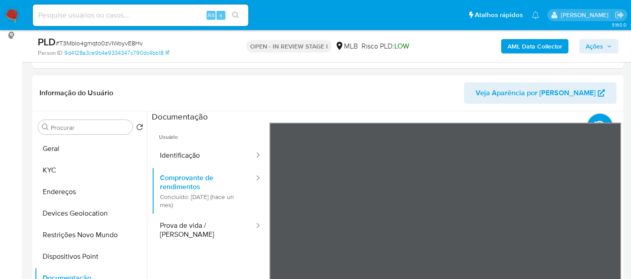
scroll to position [144, 0]
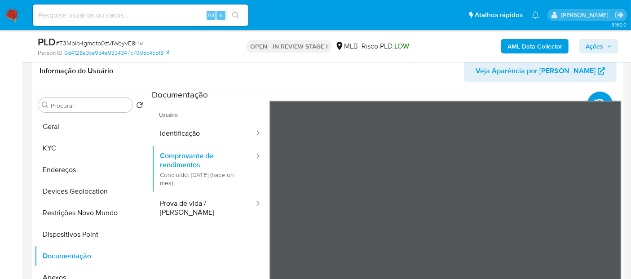
click at [486, 81] on div "Informação do Usuário Veja Aparência por Pessoa Procurar Retornar ao pedido pad…" at bounding box center [328, 186] width 592 height 267
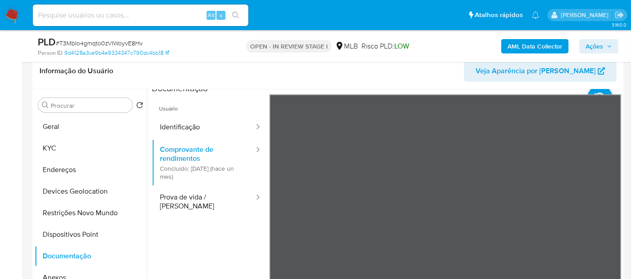
scroll to position [0, 0]
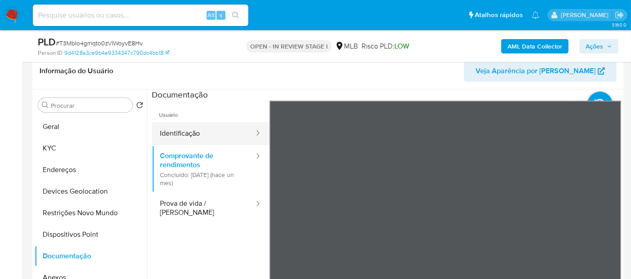
click at [224, 124] on button "Identificação" at bounding box center [203, 133] width 103 height 23
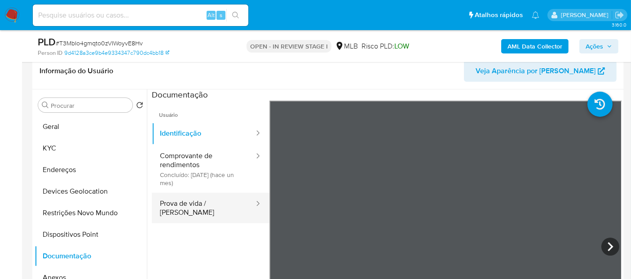
click at [218, 201] on button "Prova de vida / [PERSON_NAME]" at bounding box center [203, 208] width 103 height 31
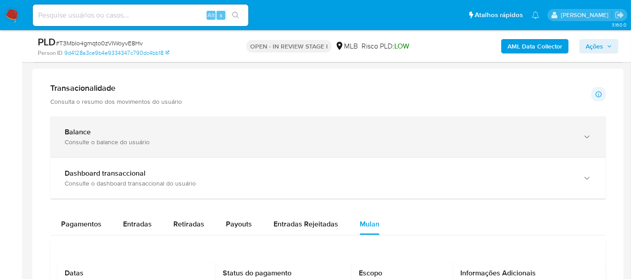
scroll to position [556, 0]
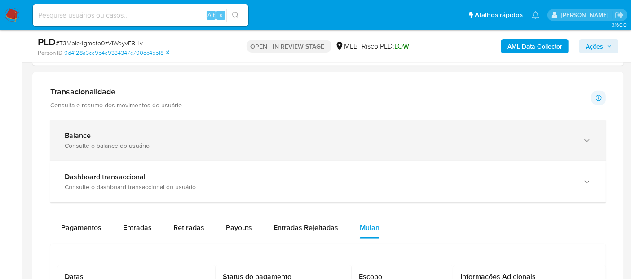
click at [293, 137] on div "Balance" at bounding box center [319, 135] width 509 height 9
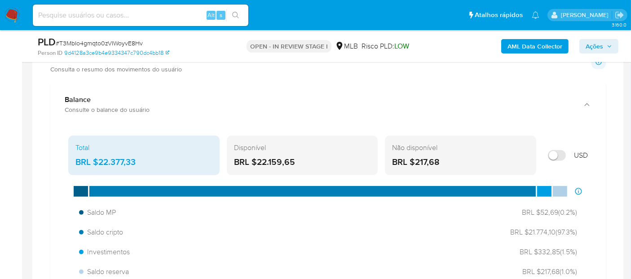
scroll to position [606, 0]
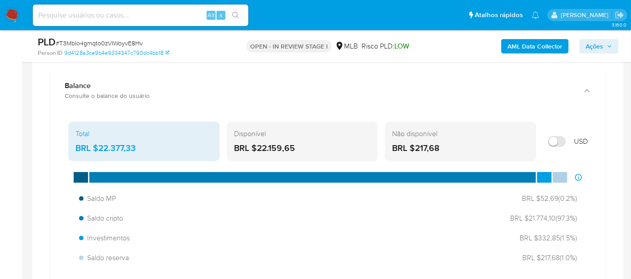
drag, startPoint x: 311, startPoint y: 149, endPoint x: 258, endPoint y: 147, distance: 52.7
click at [258, 147] on div "BRL $22.159,65" at bounding box center [302, 148] width 137 height 12
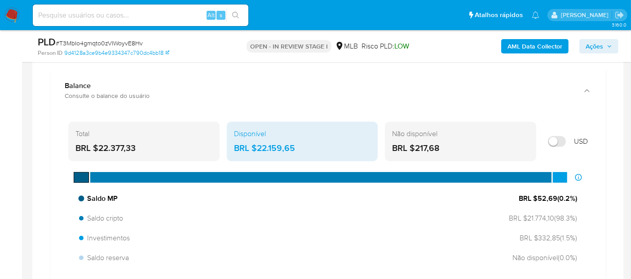
click at [170, 200] on div "Saldo MP BRL $52,69 ( 0.2 %)" at bounding box center [329, 198] width 506 height 17
click at [173, 198] on div "Saldo MP BRL $52,69 ( 0.2 %)" at bounding box center [329, 198] width 506 height 17
click at [107, 196] on span "Saldo MP" at bounding box center [98, 199] width 39 height 10
click at [100, 196] on span "Saldo MP" at bounding box center [98, 199] width 39 height 10
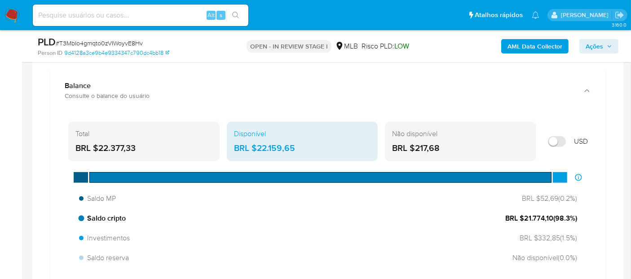
click at [127, 178] on div at bounding box center [320, 177] width 462 height 11
click at [128, 178] on div at bounding box center [320, 177] width 462 height 11
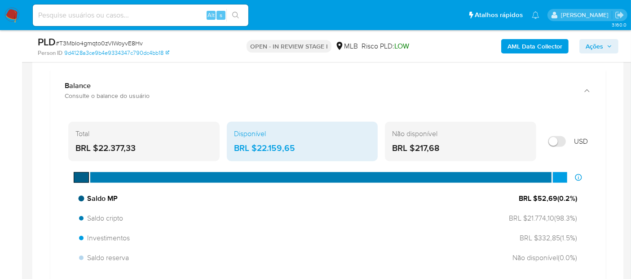
click at [80, 174] on div at bounding box center [81, 177] width 15 height 11
click at [77, 175] on div at bounding box center [81, 177] width 15 height 11
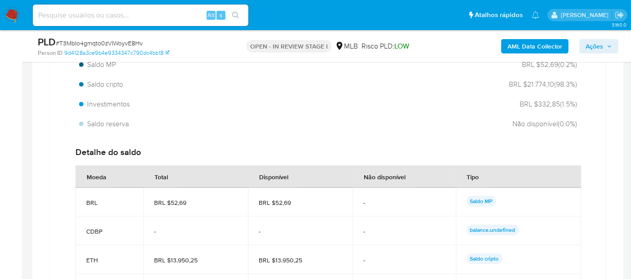
scroll to position [755, 0]
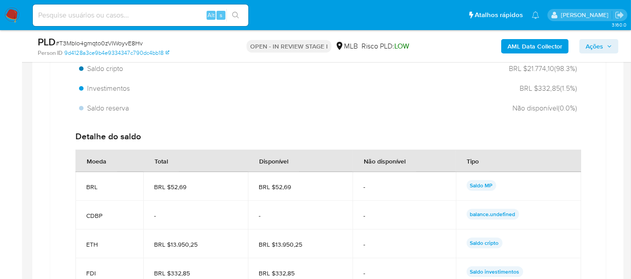
drag, startPoint x: 201, startPoint y: 187, endPoint x: 170, endPoint y: 184, distance: 31.5
click at [170, 184] on span "BRL $52,69" at bounding box center [195, 187] width 83 height 8
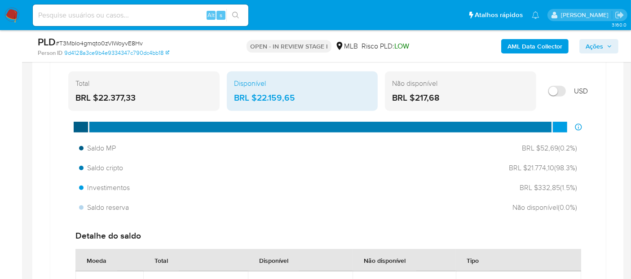
scroll to position [656, 0]
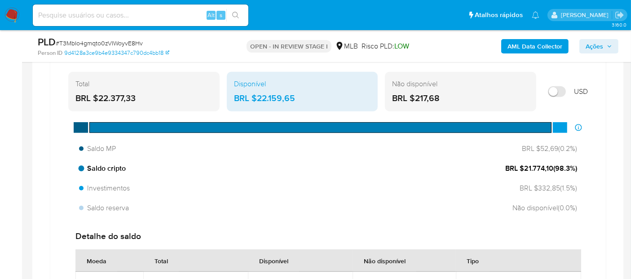
drag, startPoint x: 551, startPoint y: 165, endPoint x: 523, endPoint y: 171, distance: 28.8
click at [523, 171] on span "BRL $21.774,10 ( 98.3 %)" at bounding box center [542, 169] width 72 height 10
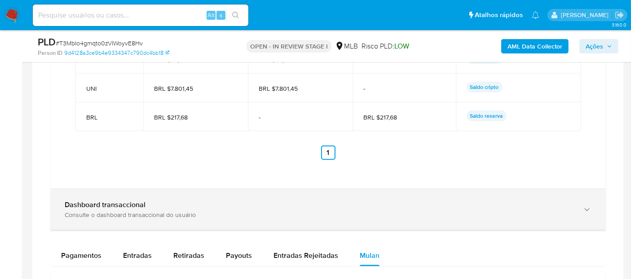
scroll to position [1155, 0]
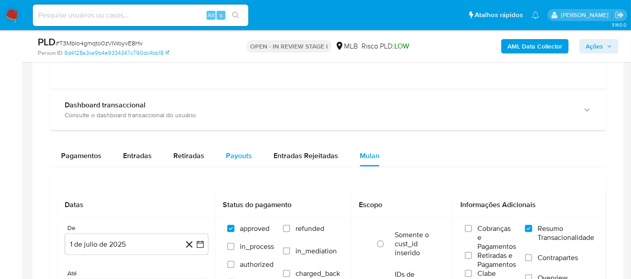
drag, startPoint x: 141, startPoint y: 158, endPoint x: 223, endPoint y: 148, distance: 83.2
click at [141, 158] on span "Entradas" at bounding box center [137, 156] width 29 height 10
select select "10"
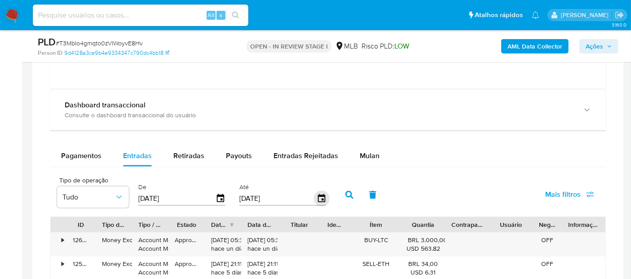
click at [315, 197] on icon "button" at bounding box center [322, 199] width 16 height 16
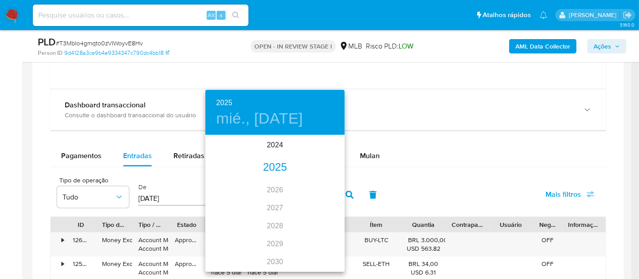
click at [275, 171] on div "2025" at bounding box center [274, 168] width 139 height 18
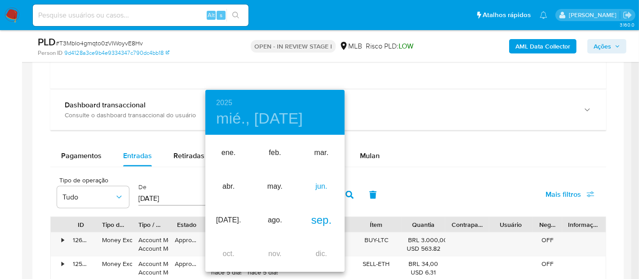
click at [319, 187] on div "jun." at bounding box center [321, 187] width 46 height 34
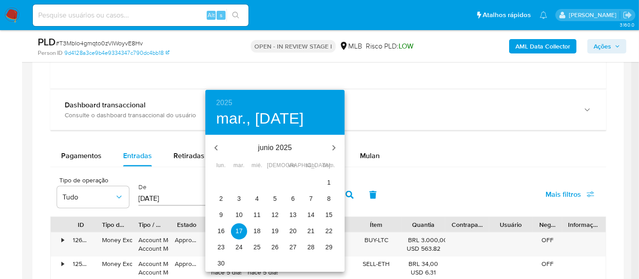
click at [222, 261] on p "30" at bounding box center [221, 263] width 7 height 9
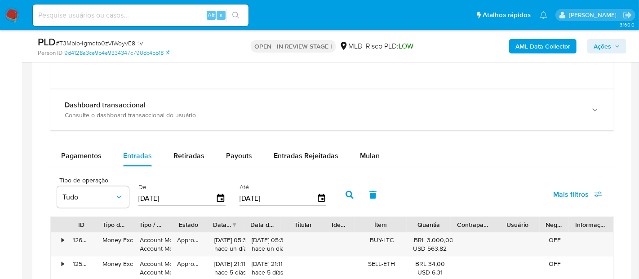
type input "30/06/2025"
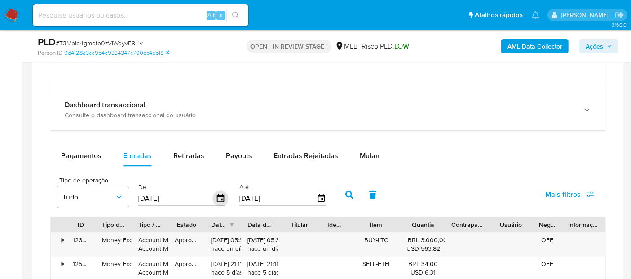
click at [217, 197] on icon "button" at bounding box center [220, 198] width 7 height 8
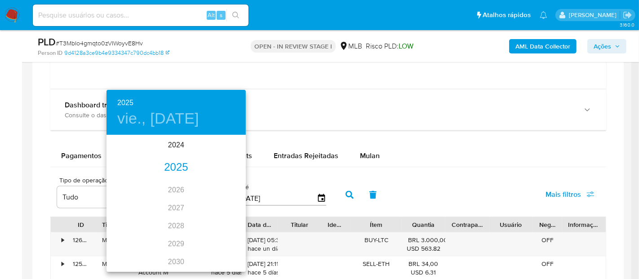
click at [178, 170] on div "2025" at bounding box center [176, 168] width 139 height 18
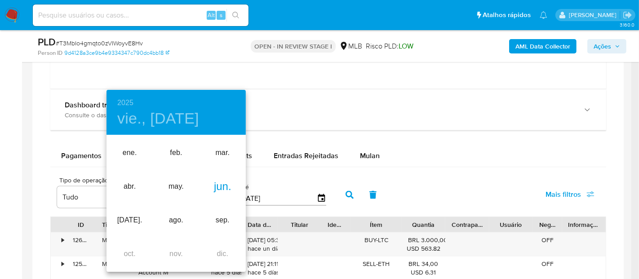
drag, startPoint x: 206, startPoint y: 189, endPoint x: 221, endPoint y: 186, distance: 14.7
click at [221, 186] on div "jun." at bounding box center [223, 187] width 46 height 34
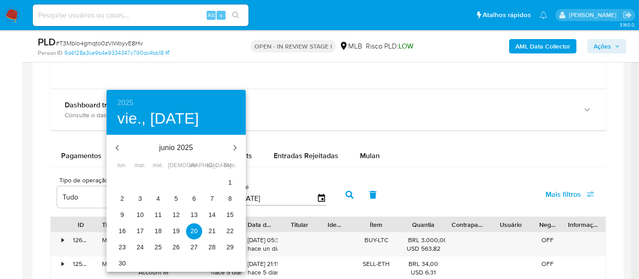
click at [230, 182] on p "1" at bounding box center [230, 182] width 4 height 9
type input "01/06/2025"
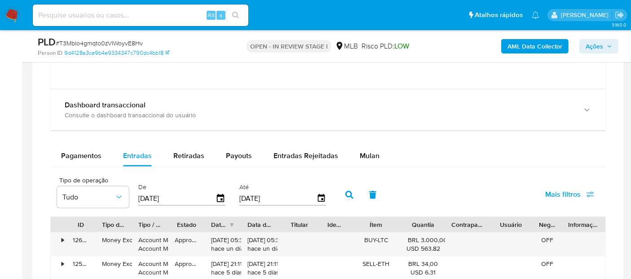
click at [346, 193] on icon "button" at bounding box center [350, 195] width 8 height 8
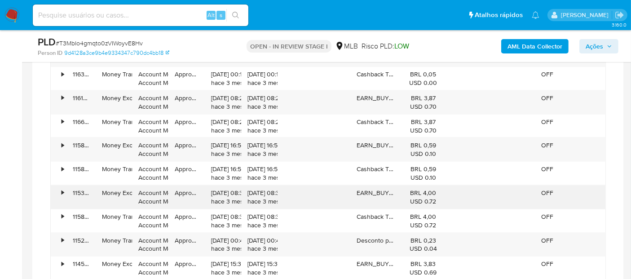
scroll to position [1355, 0]
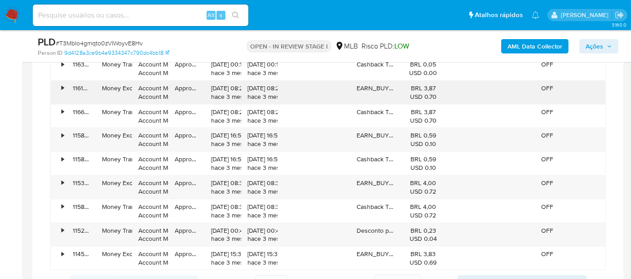
click at [62, 88] on div "•" at bounding box center [63, 88] width 2 height 9
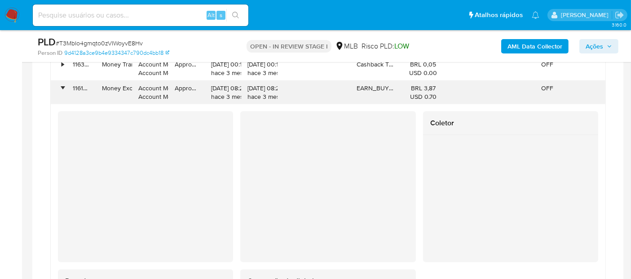
click at [62, 88] on div "•" at bounding box center [63, 88] width 2 height 9
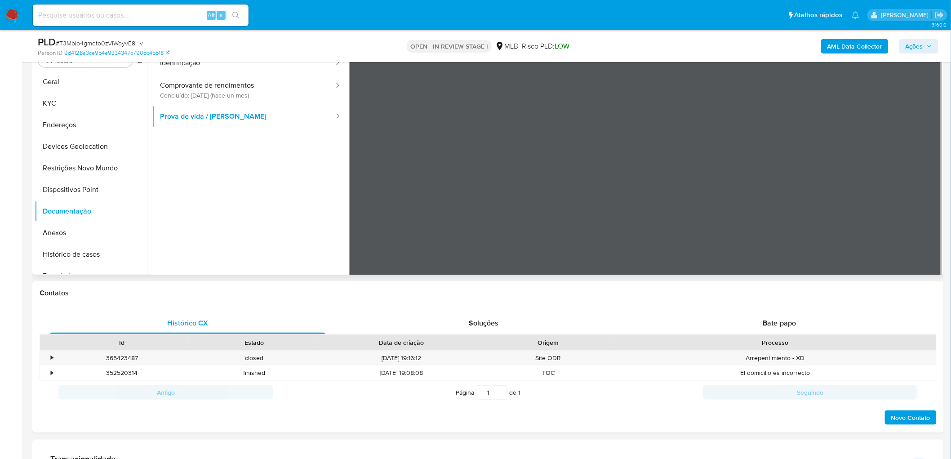
scroll to position [171, 0]
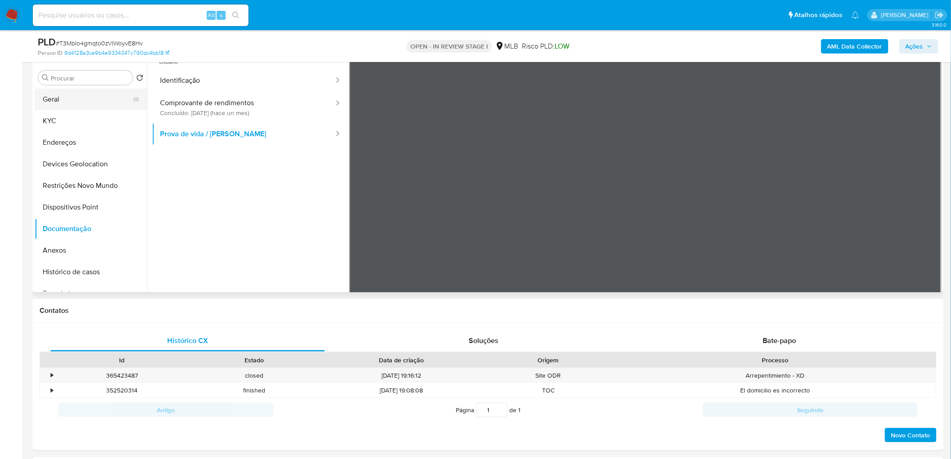
click at [80, 96] on button "Geral" at bounding box center [87, 100] width 105 height 22
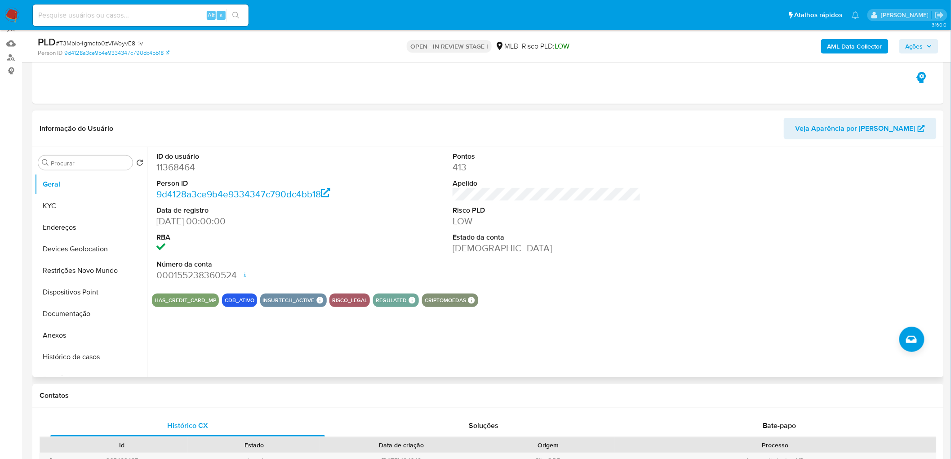
scroll to position [71, 0]
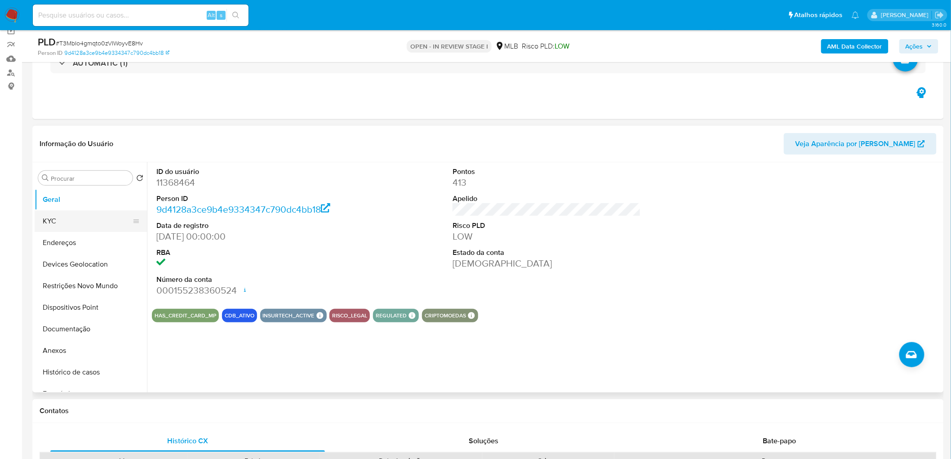
click at [68, 228] on button "KYC" at bounding box center [87, 221] width 105 height 22
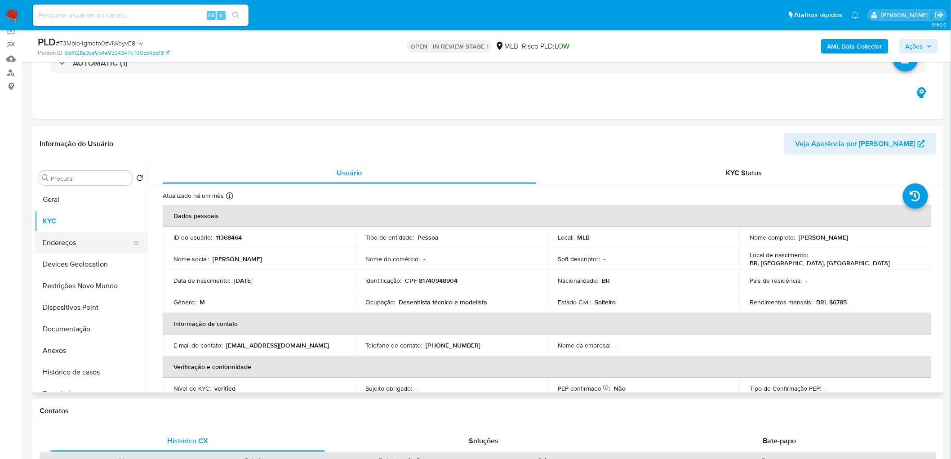
click at [83, 241] on button "Endereços" at bounding box center [87, 243] width 105 height 22
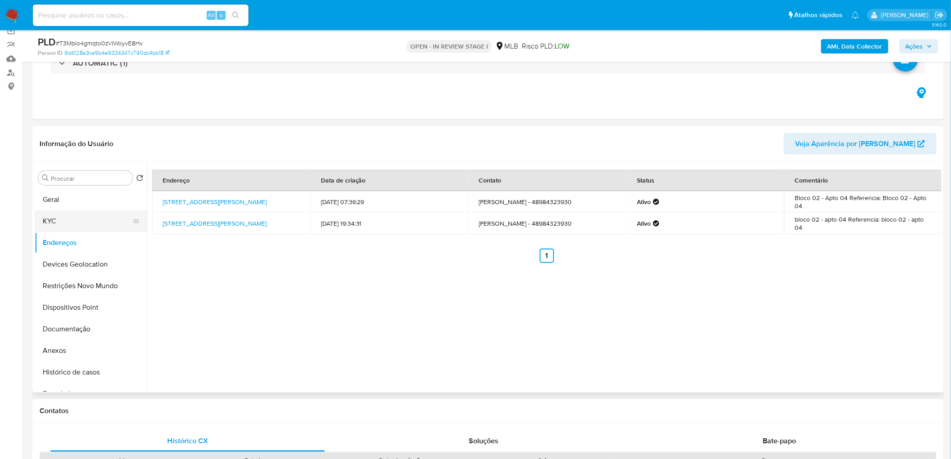
click at [60, 221] on button "KYC" at bounding box center [87, 221] width 105 height 22
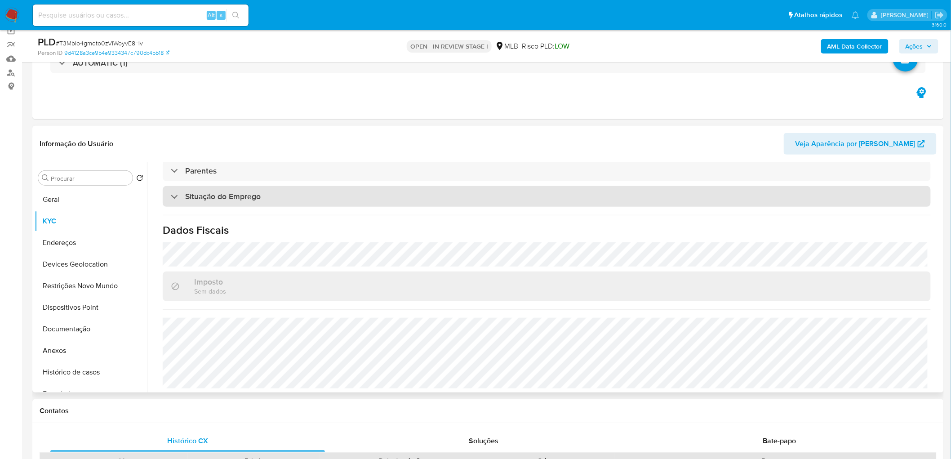
scroll to position [374, 0]
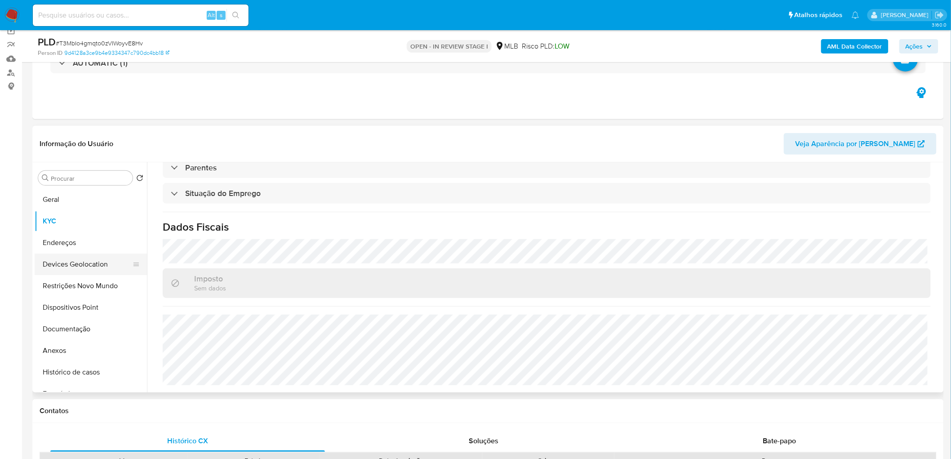
click at [59, 263] on button "Devices Geolocation" at bounding box center [87, 264] width 105 height 22
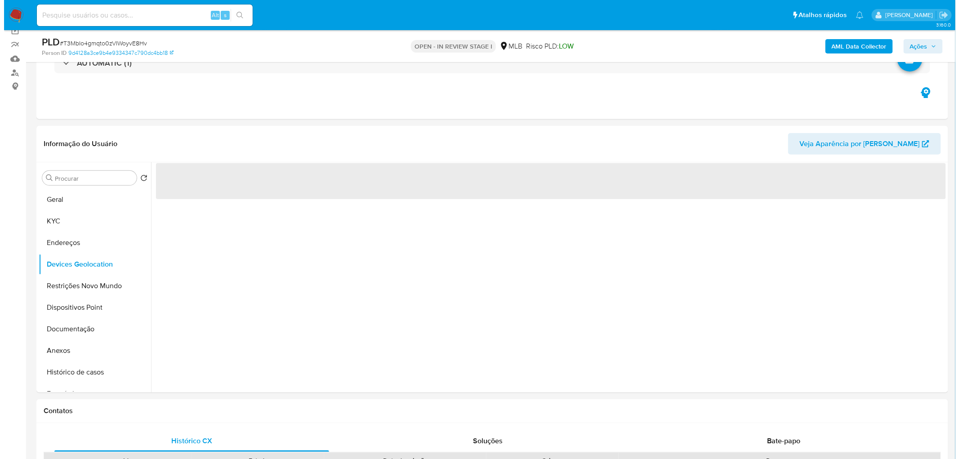
scroll to position [0, 0]
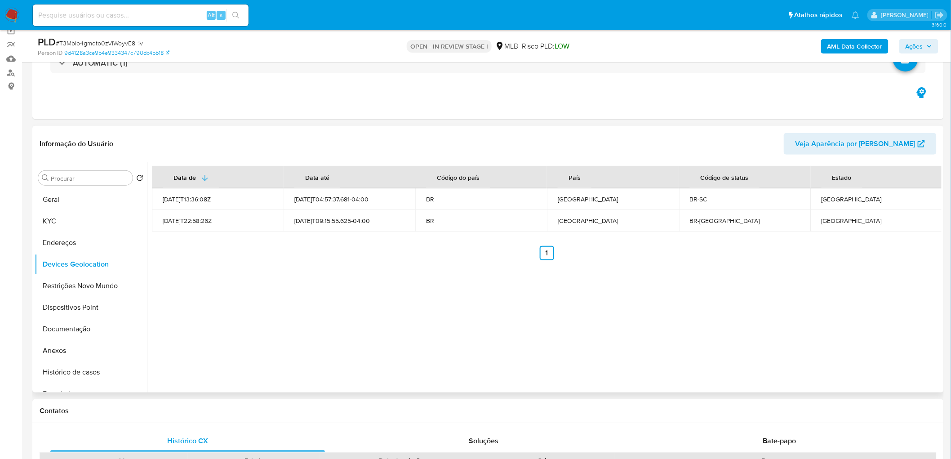
click at [372, 279] on div "Data de Data até Código do país País Código de status Estado 2021-08-30T13:36:0…" at bounding box center [544, 277] width 795 height 230
click at [115, 279] on button "Restrições Novo Mundo" at bounding box center [87, 286] width 105 height 22
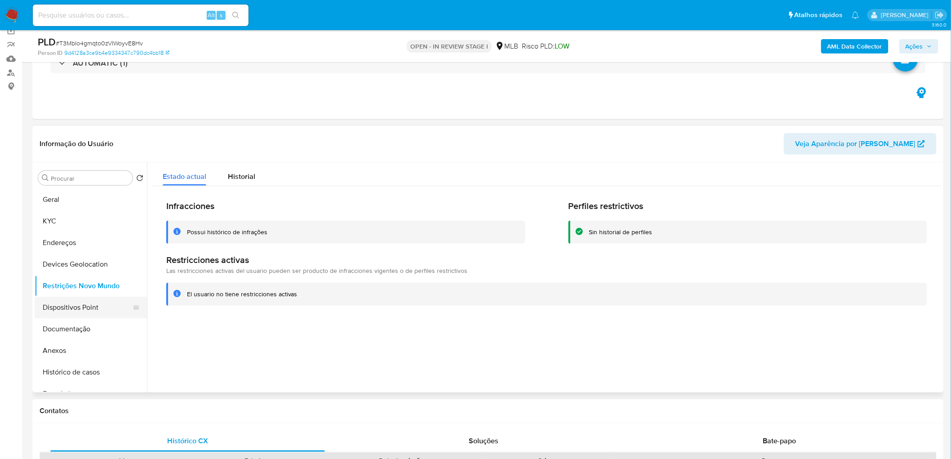
drag, startPoint x: 97, startPoint y: 308, endPoint x: 68, endPoint y: 311, distance: 28.5
click at [97, 279] on button "Dispositivos Point" at bounding box center [87, 308] width 105 height 22
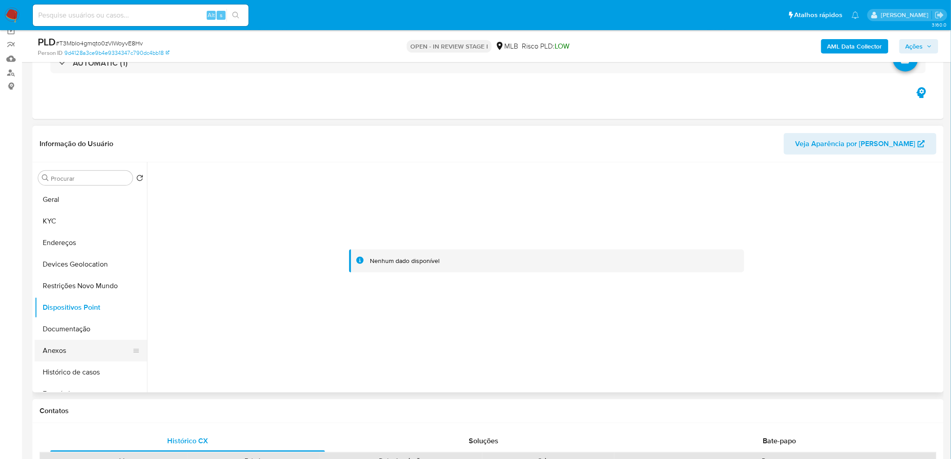
click at [71, 279] on button "Anexos" at bounding box center [87, 351] width 105 height 22
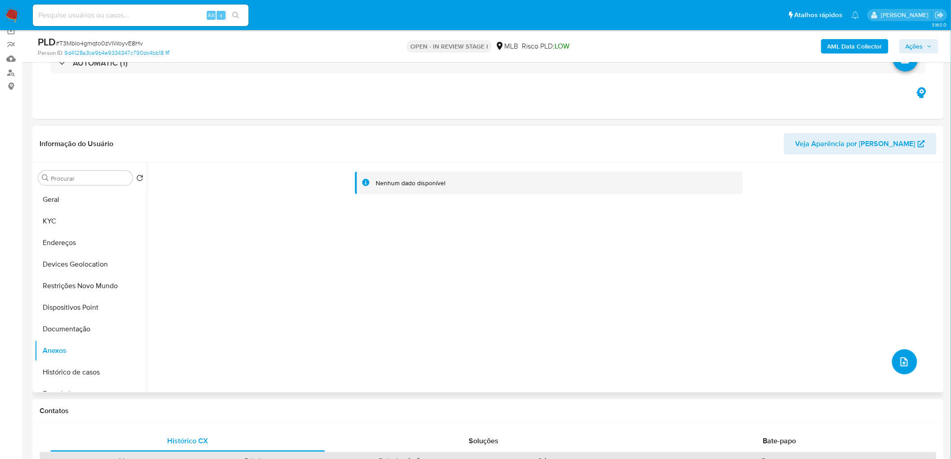
click at [631, 279] on icon "upload-file" at bounding box center [904, 361] width 11 height 11
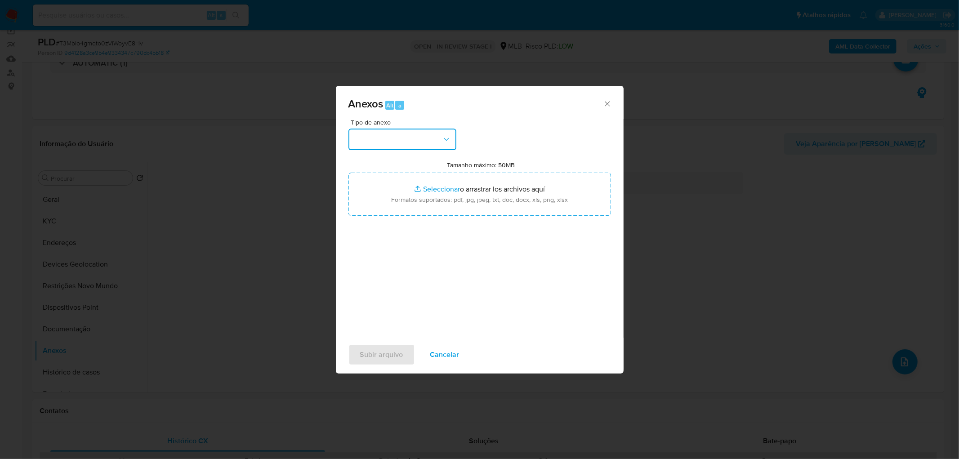
click at [429, 140] on button "button" at bounding box center [402, 140] width 108 height 22
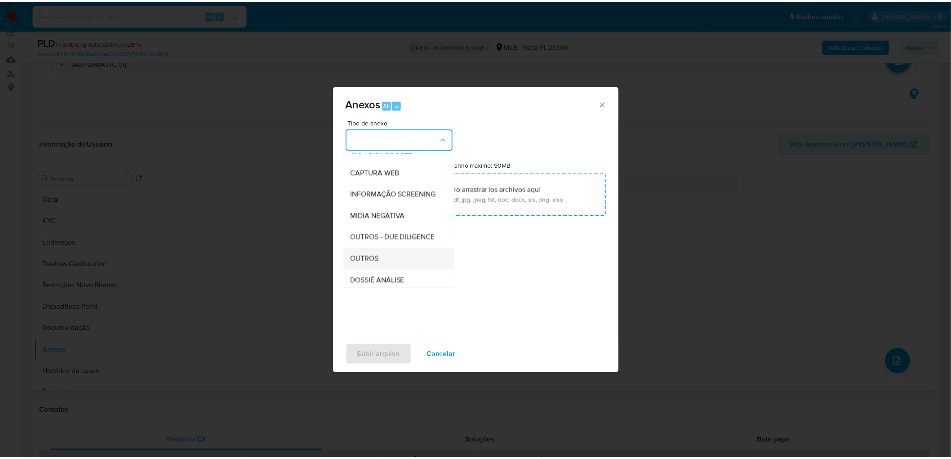
scroll to position [100, 0]
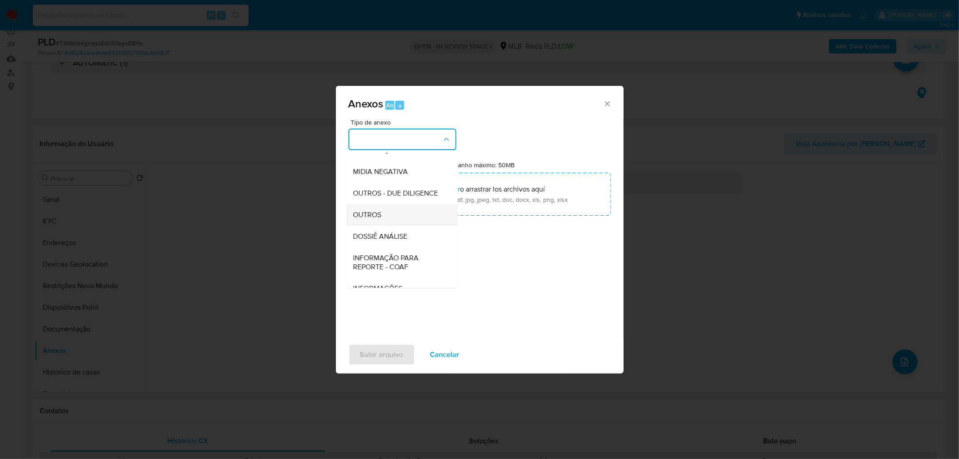
click at [389, 226] on div "OUTROS" at bounding box center [399, 215] width 92 height 22
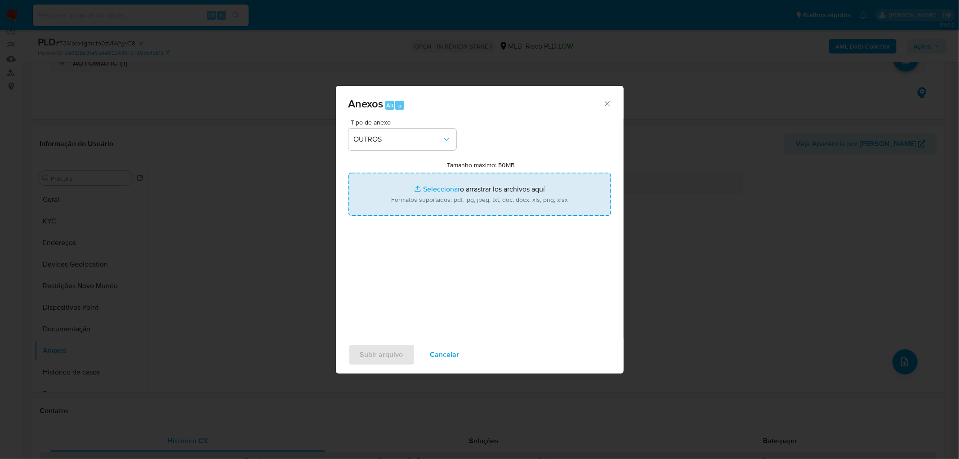
click at [423, 196] on input "Tamanho máximo: 50MB Seleccionar archivos" at bounding box center [479, 194] width 262 height 43
type input "C:\fakepath\Mulan 11368464_2025_09_17_11_32_43.xlsx"
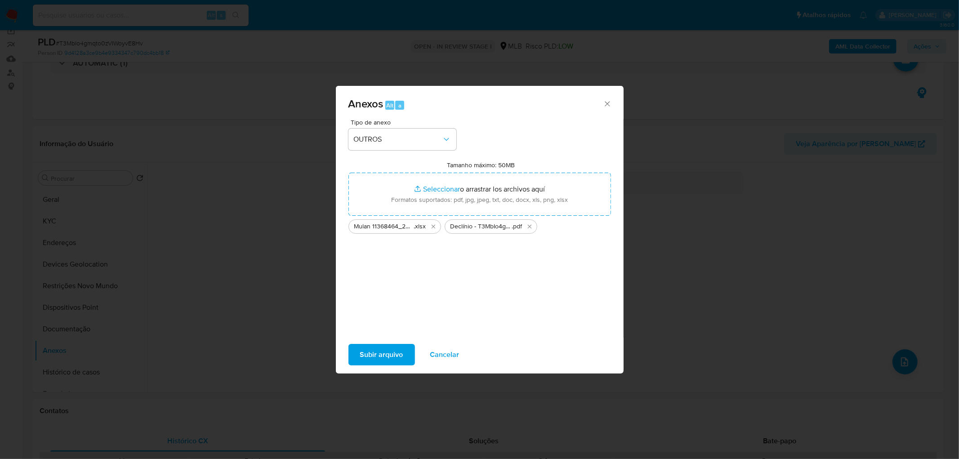
click at [384, 279] on span "Subir arquivo" at bounding box center [381, 355] width 43 height 20
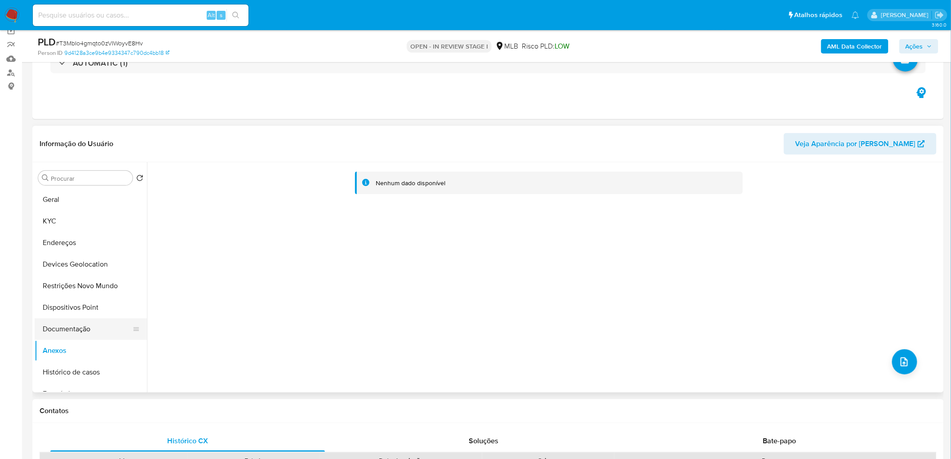
click at [84, 279] on button "Documentação" at bounding box center [87, 329] width 105 height 22
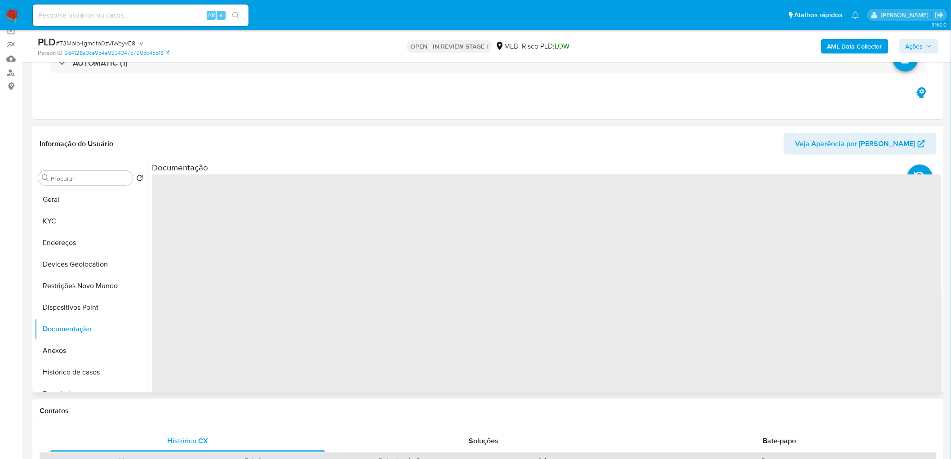
drag, startPoint x: 70, startPoint y: 355, endPoint x: 230, endPoint y: 291, distance: 171.8
click at [70, 279] on button "Anexos" at bounding box center [91, 351] width 112 height 22
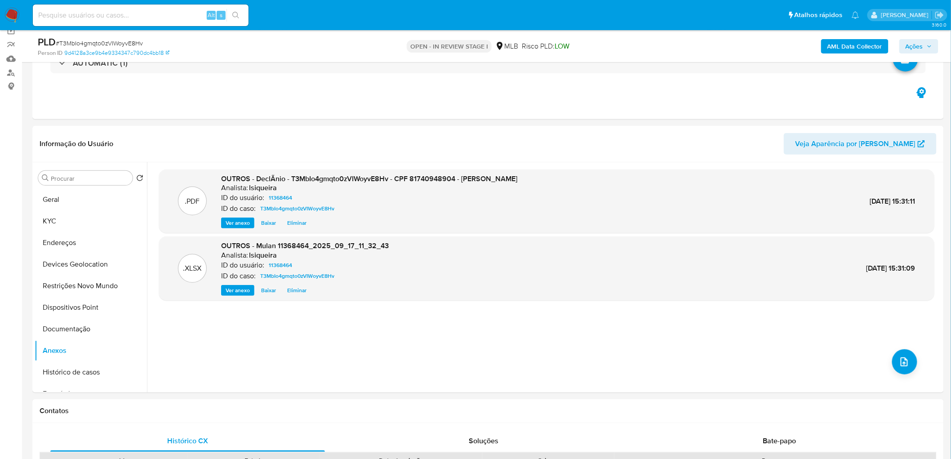
click at [631, 46] on b "AML Data Collector" at bounding box center [854, 46] width 55 height 14
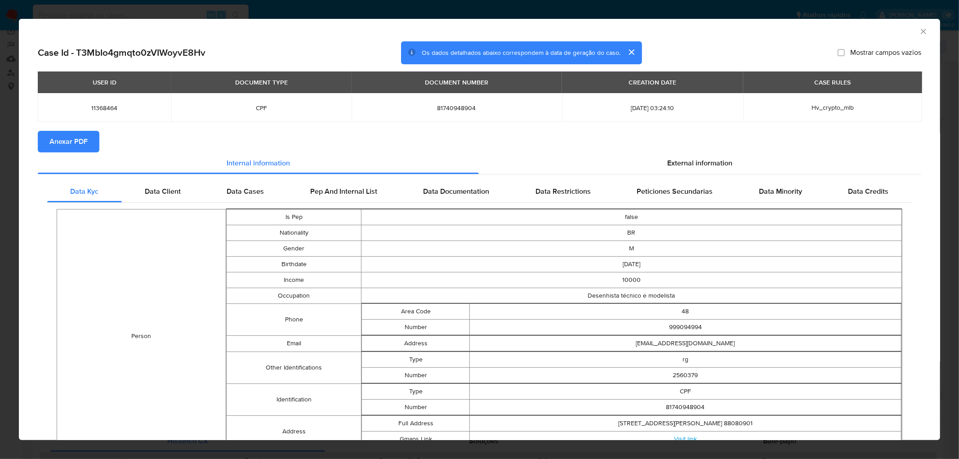
click at [76, 150] on span "Anexar PDF" at bounding box center [68, 142] width 38 height 20
click at [631, 32] on icon "Fechar a janela" at bounding box center [923, 31] width 9 height 9
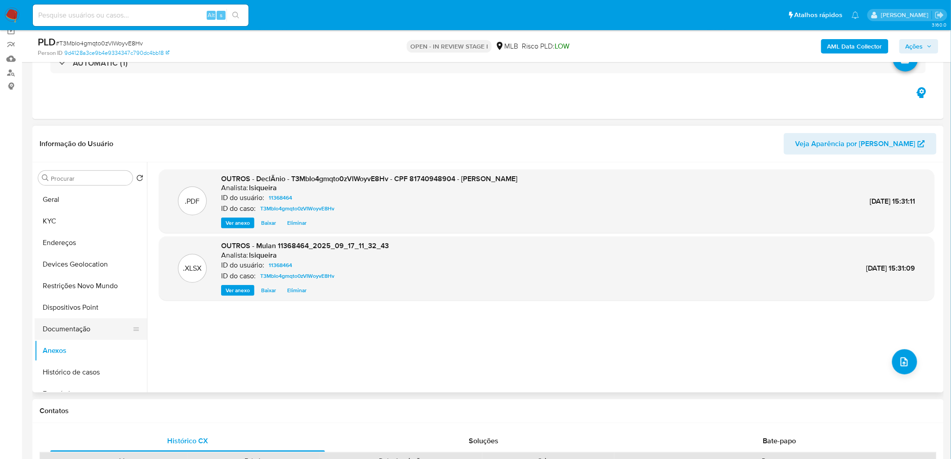
click at [66, 279] on button "Documentação" at bounding box center [87, 329] width 105 height 22
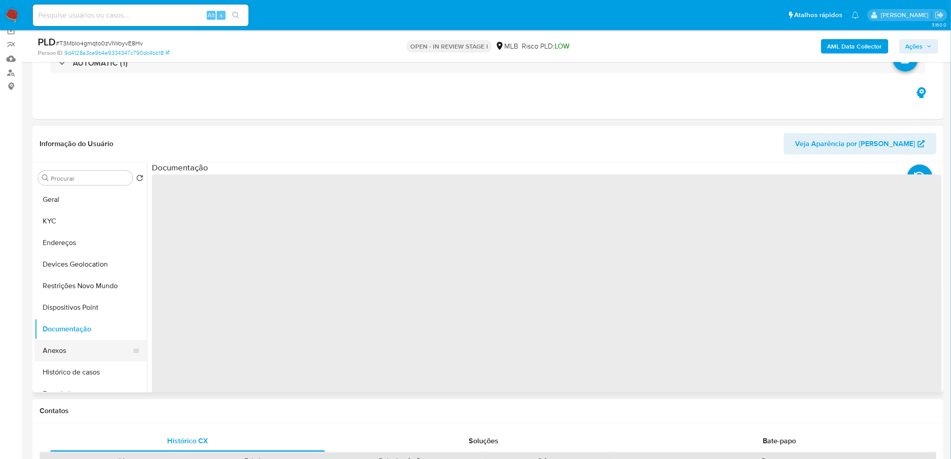
click at [62, 279] on button "Anexos" at bounding box center [87, 351] width 105 height 22
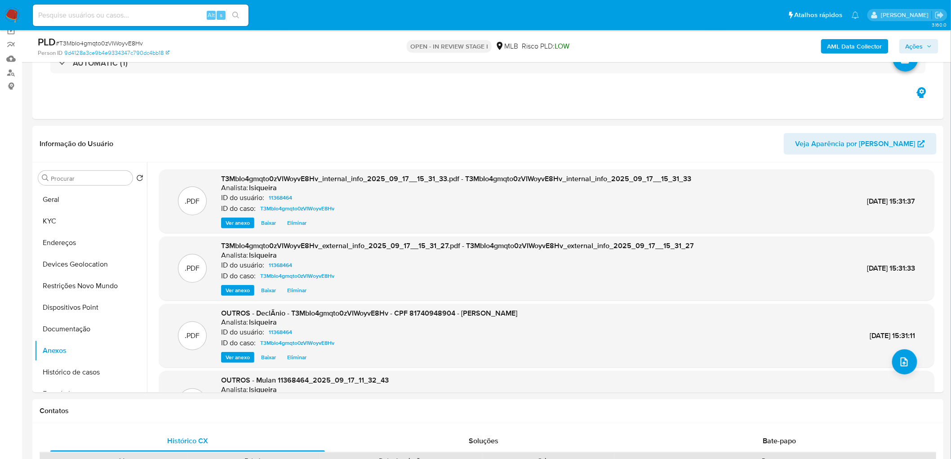
click at [631, 46] on span "Ações" at bounding box center [915, 46] width 18 height 14
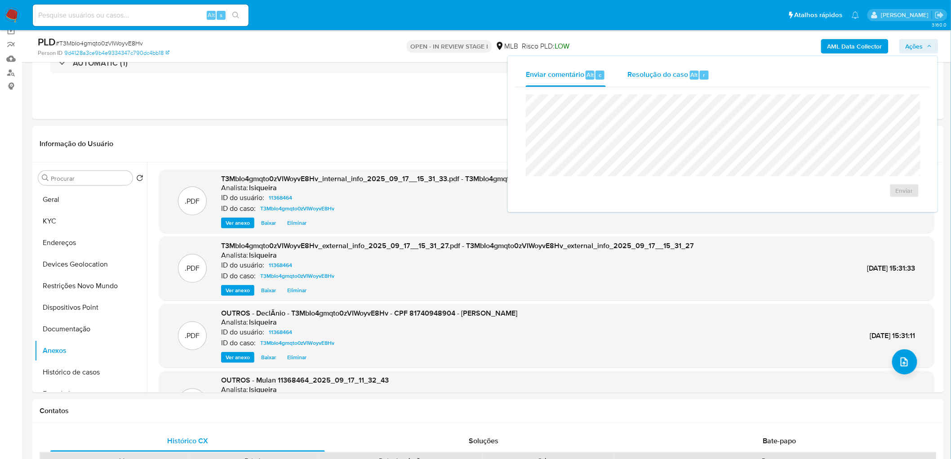
click at [631, 67] on div "Resolução do caso Alt r" at bounding box center [668, 74] width 82 height 23
click at [631, 203] on span "No ROI" at bounding box center [816, 205] width 47 height 13
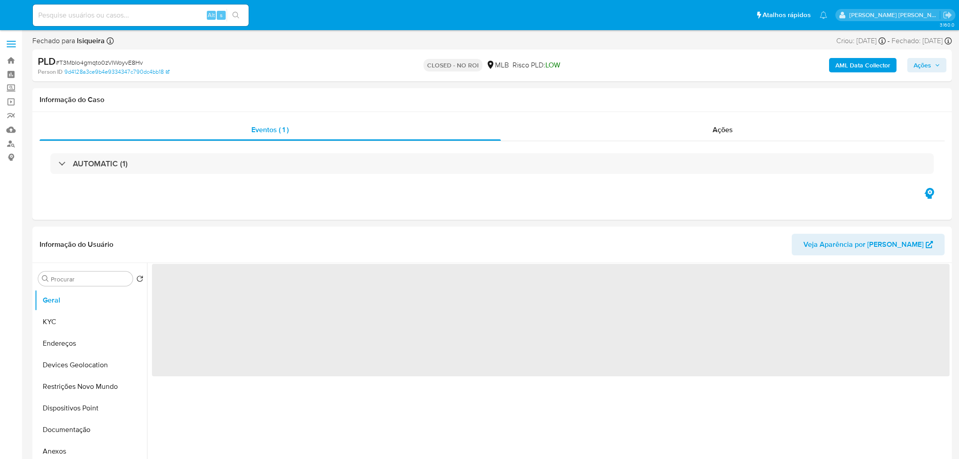
select select "10"
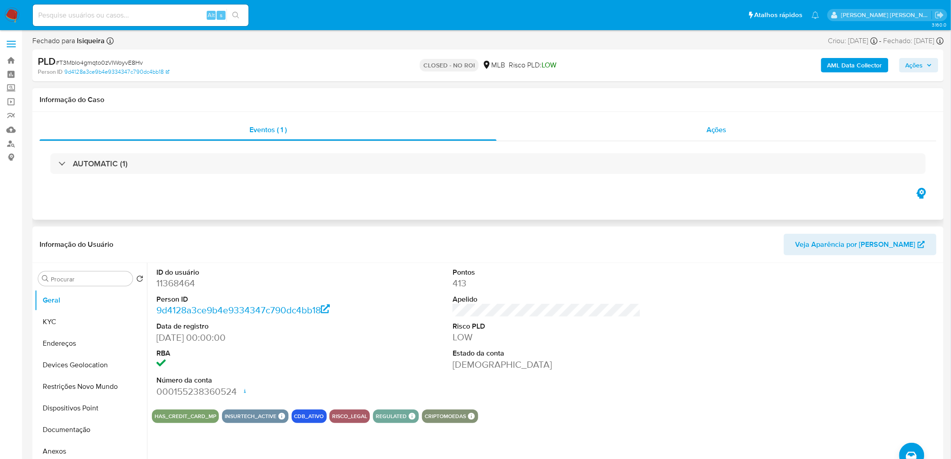
click at [695, 132] on div "Ações" at bounding box center [717, 130] width 440 height 22
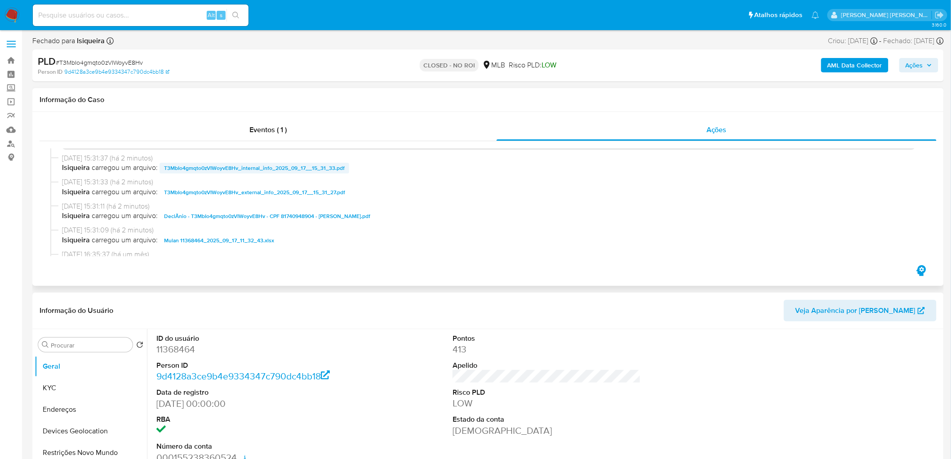
scroll to position [100, 0]
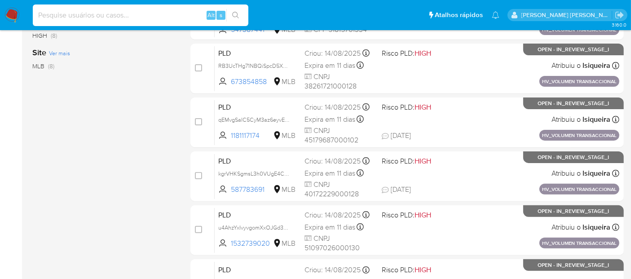
click at [118, 15] on input at bounding box center [141, 15] width 216 height 12
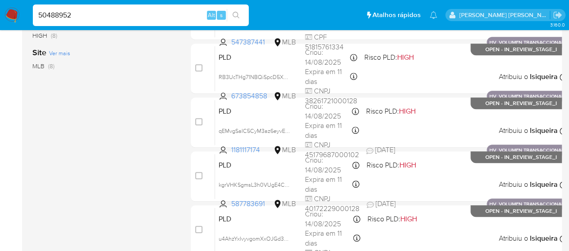
type input "50488952"
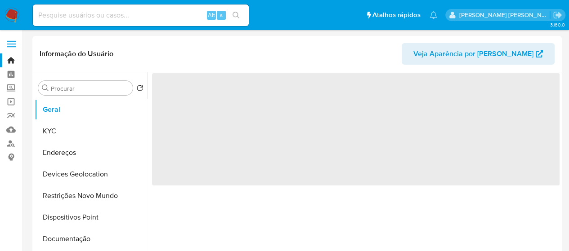
select select "10"
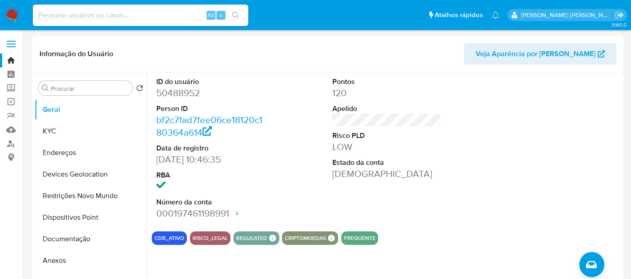
click at [5, 17] on img at bounding box center [11, 15] width 15 height 15
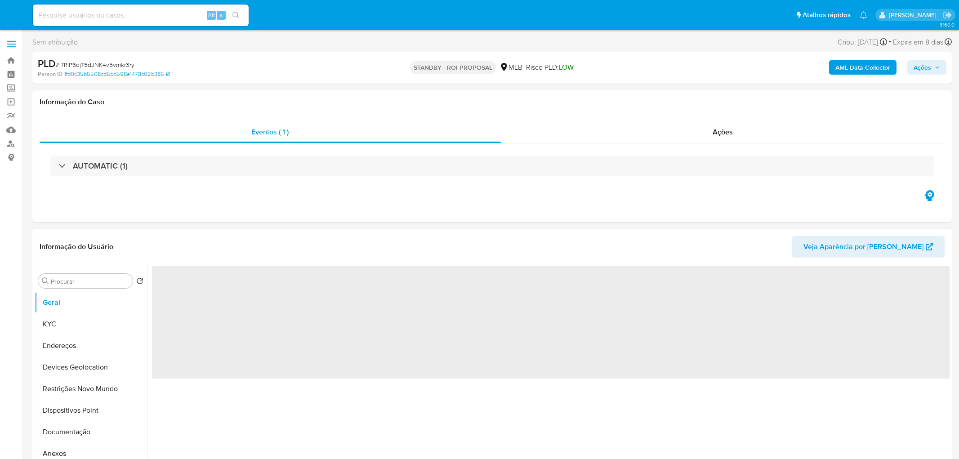
select select "10"
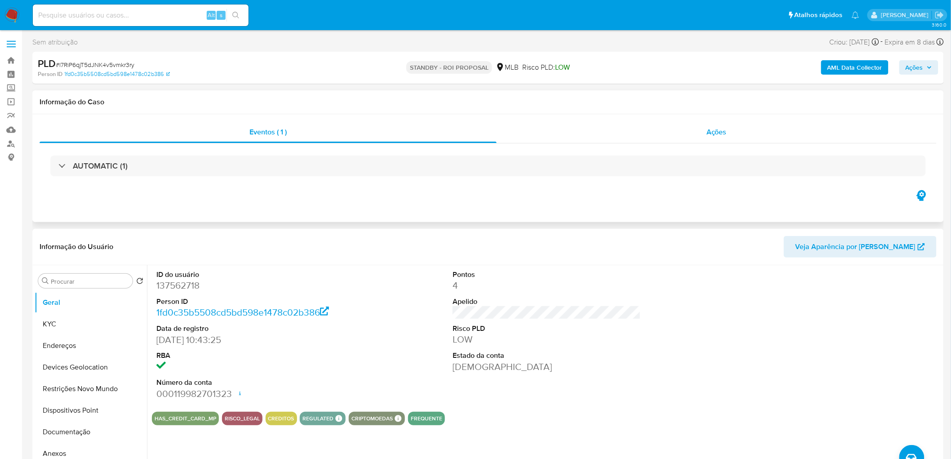
click at [720, 130] on span "Ações" at bounding box center [716, 132] width 20 height 10
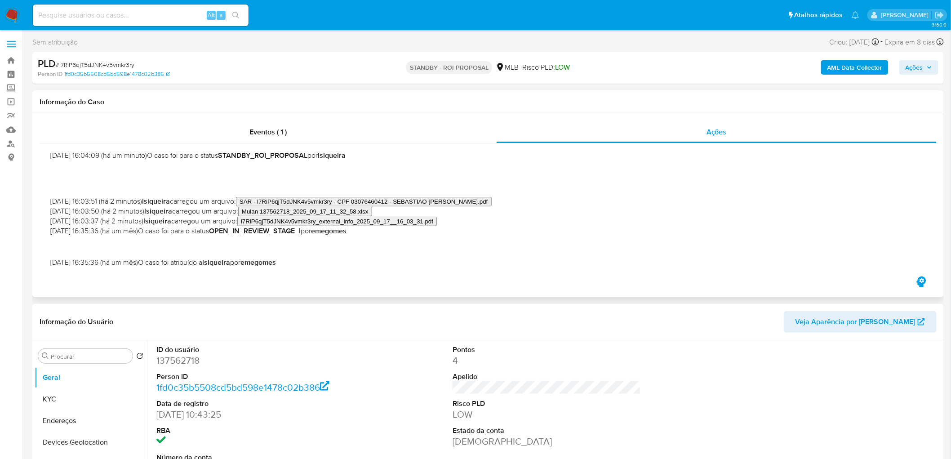
scroll to position [50, 0]
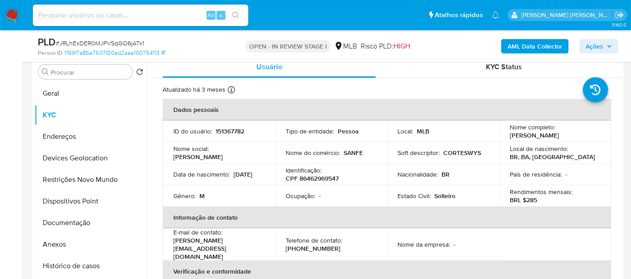
scroll to position [120, 0]
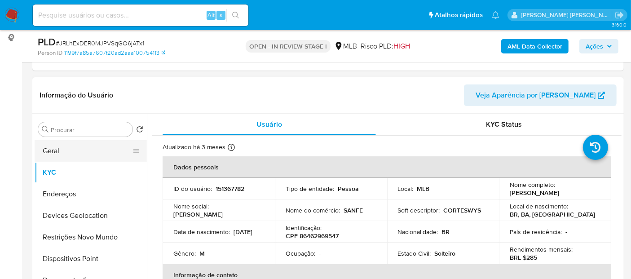
click at [66, 151] on button "Geral" at bounding box center [87, 151] width 105 height 22
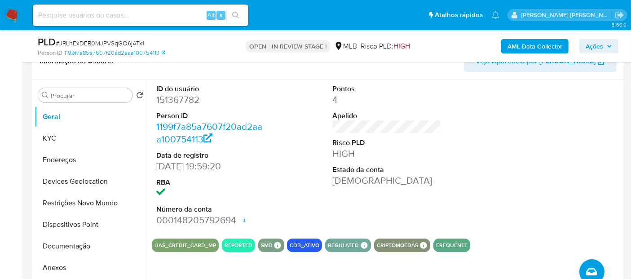
scroll to position [169, 0]
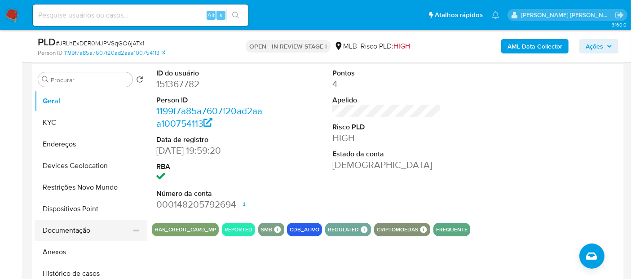
click at [73, 232] on button "Documentação" at bounding box center [87, 231] width 105 height 22
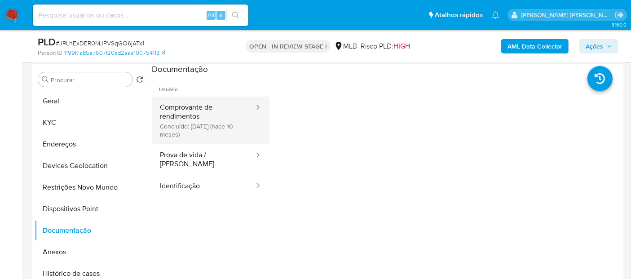
click at [228, 111] on button "Comprovante de rendimentos Concluído: [DATE] (hace 10 meses)" at bounding box center [203, 121] width 103 height 48
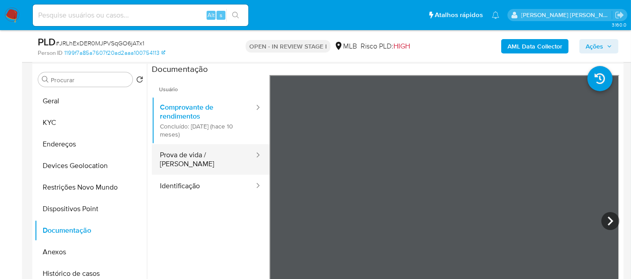
click at [196, 148] on button "Prova de vida / [PERSON_NAME]" at bounding box center [203, 159] width 103 height 31
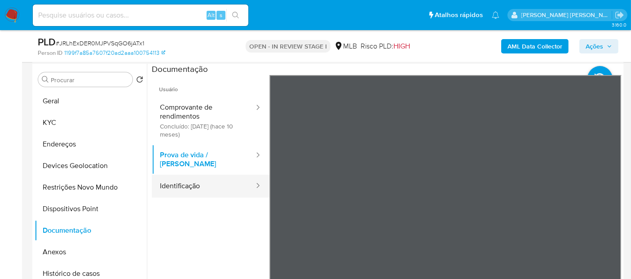
click at [199, 179] on button "Identificação" at bounding box center [203, 186] width 103 height 23
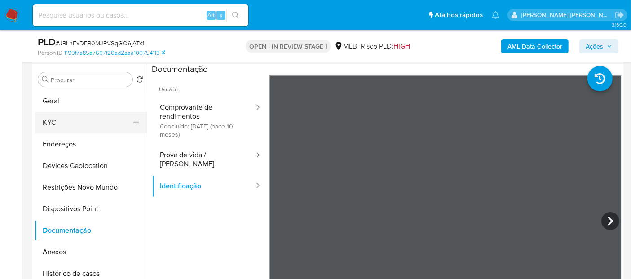
click at [62, 122] on button "KYC" at bounding box center [87, 123] width 105 height 22
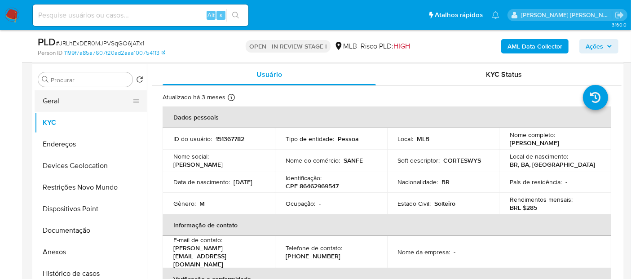
click at [82, 106] on button "Geral" at bounding box center [87, 101] width 105 height 22
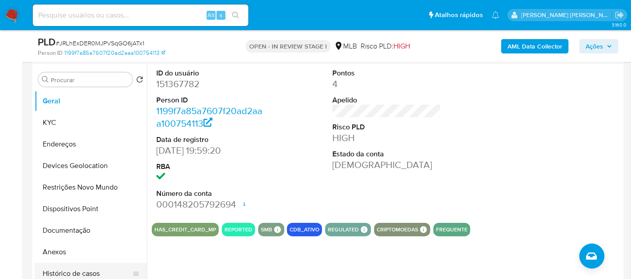
click at [102, 267] on button "Histórico de casos" at bounding box center [87, 274] width 105 height 22
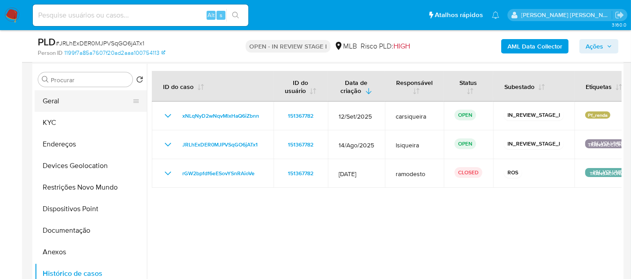
click at [92, 103] on button "Geral" at bounding box center [87, 101] width 105 height 22
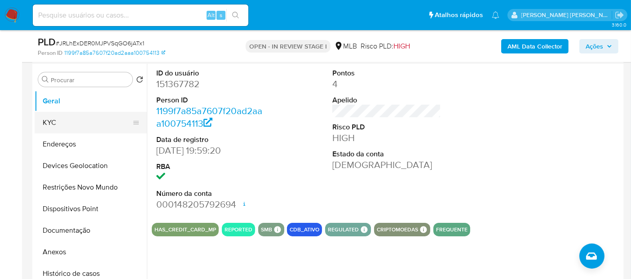
click at [91, 128] on button "KYC" at bounding box center [87, 123] width 105 height 22
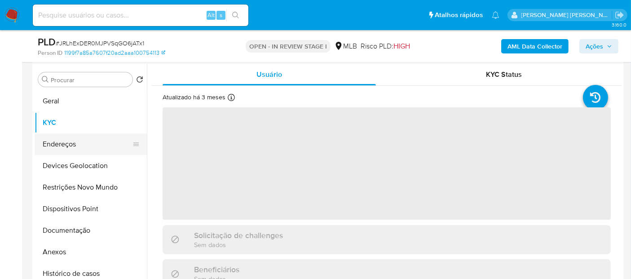
click at [80, 148] on button "Endereços" at bounding box center [87, 144] width 105 height 22
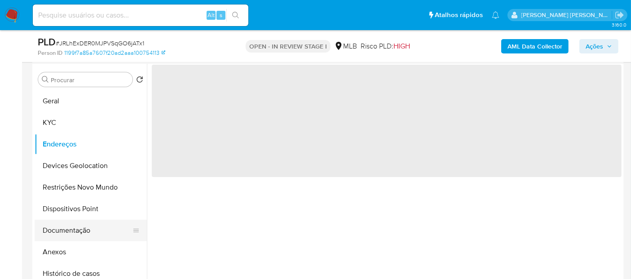
click at [60, 228] on button "Documentação" at bounding box center [87, 231] width 105 height 22
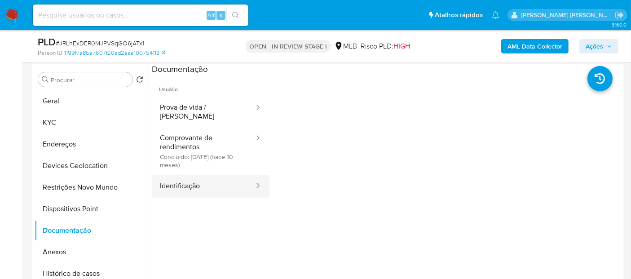
click at [208, 177] on button "Identificação" at bounding box center [203, 186] width 103 height 23
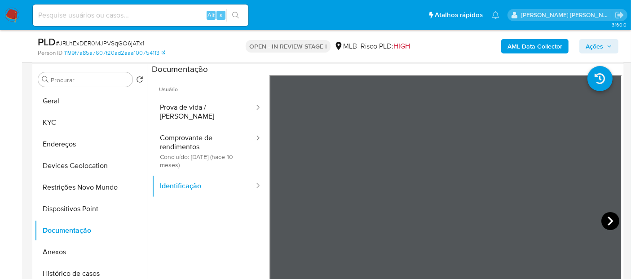
click at [608, 218] on icon at bounding box center [610, 221] width 5 height 9
click at [83, 102] on button "Geral" at bounding box center [87, 101] width 105 height 22
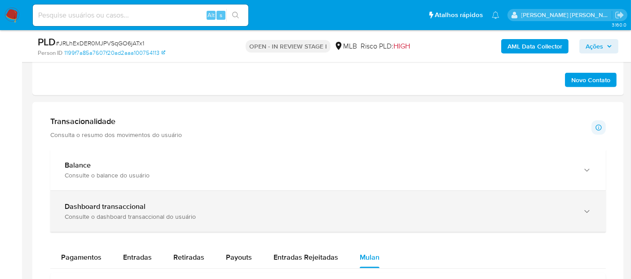
scroll to position [519, 0]
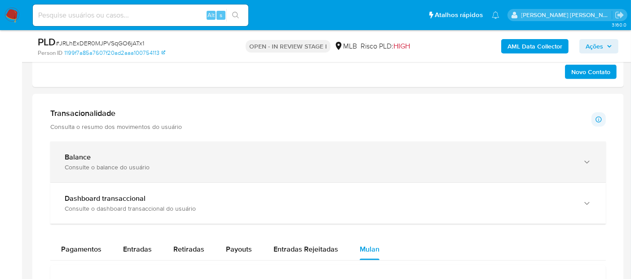
click at [166, 161] on div "Balance Consulte o balance do usuário" at bounding box center [319, 162] width 509 height 18
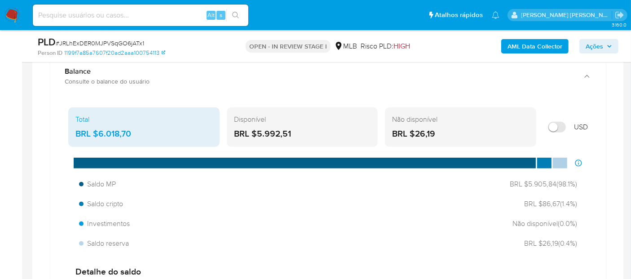
scroll to position [619, 0]
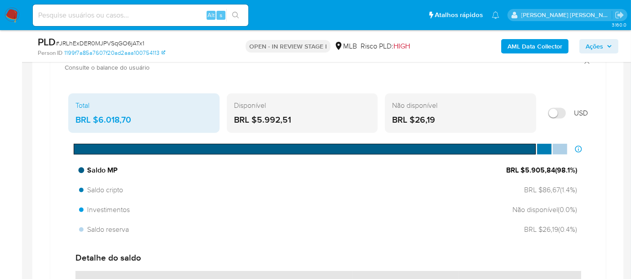
drag, startPoint x: 553, startPoint y: 167, endPoint x: 524, endPoint y: 167, distance: 29.7
click at [524, 167] on span "BRL $5.905,84 ( 98.1 %)" at bounding box center [541, 170] width 71 height 10
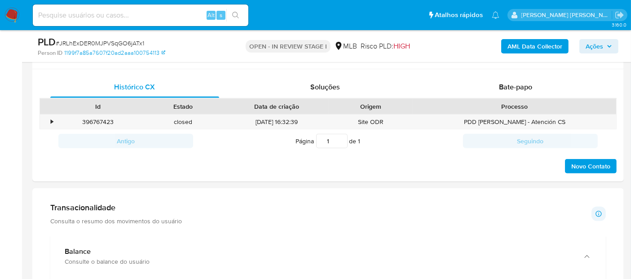
scroll to position [152, 0]
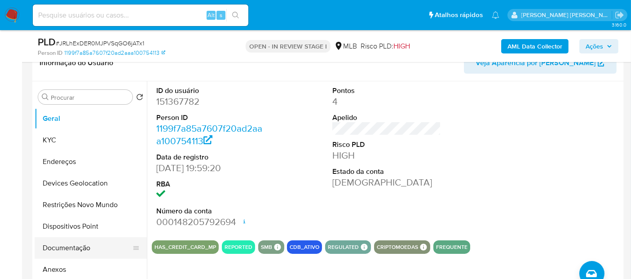
click at [65, 244] on button "Documentação" at bounding box center [87, 248] width 105 height 22
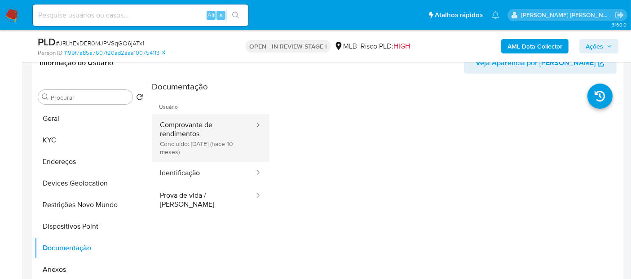
click at [208, 143] on button "Comprovante de rendimentos Concluído: [DATE] (hace 10 meses)" at bounding box center [203, 138] width 103 height 48
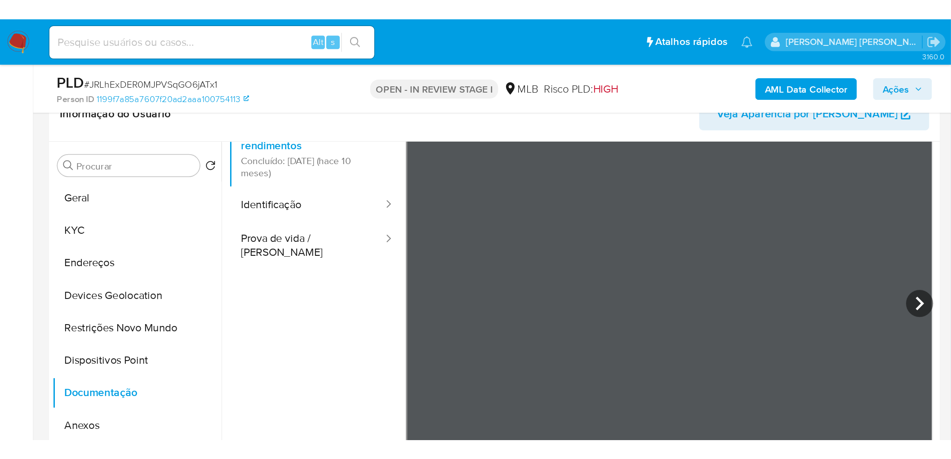
scroll to position [50, 0]
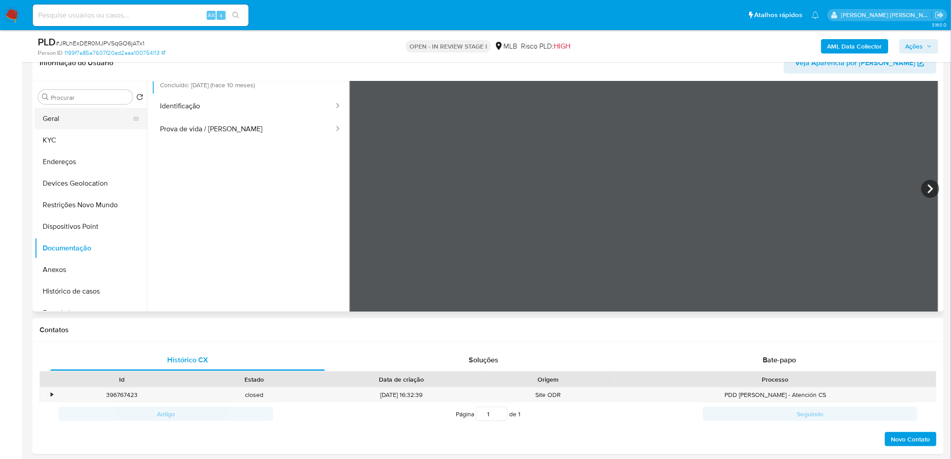
click at [53, 124] on button "Geral" at bounding box center [87, 119] width 105 height 22
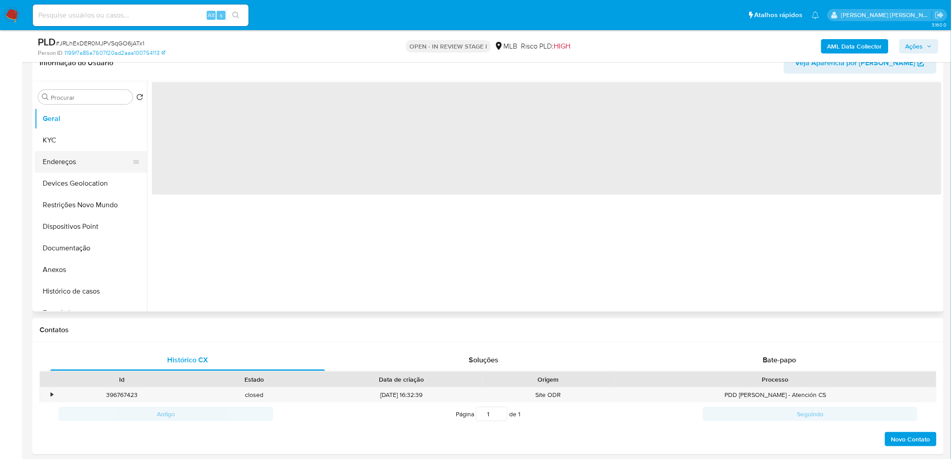
scroll to position [0, 0]
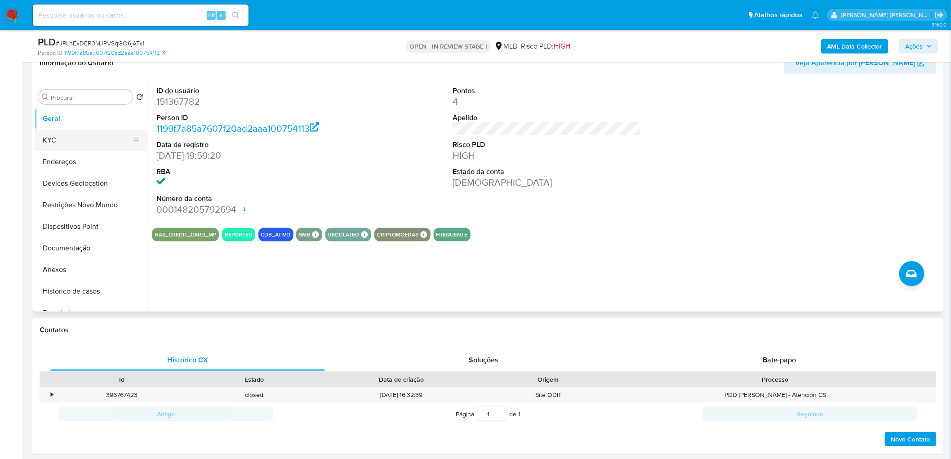
drag, startPoint x: 395, startPoint y: 282, endPoint x: 71, endPoint y: 141, distance: 353.8
click at [71, 142] on button "KYC" at bounding box center [87, 140] width 105 height 22
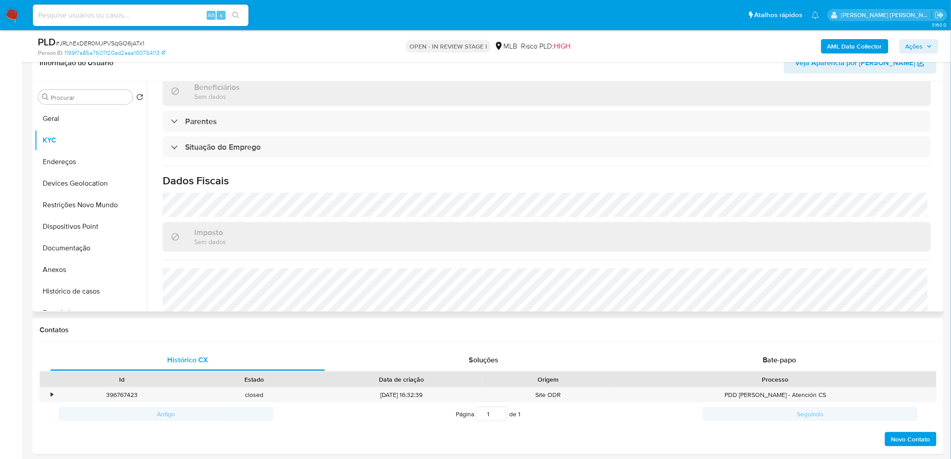
scroll to position [349, 0]
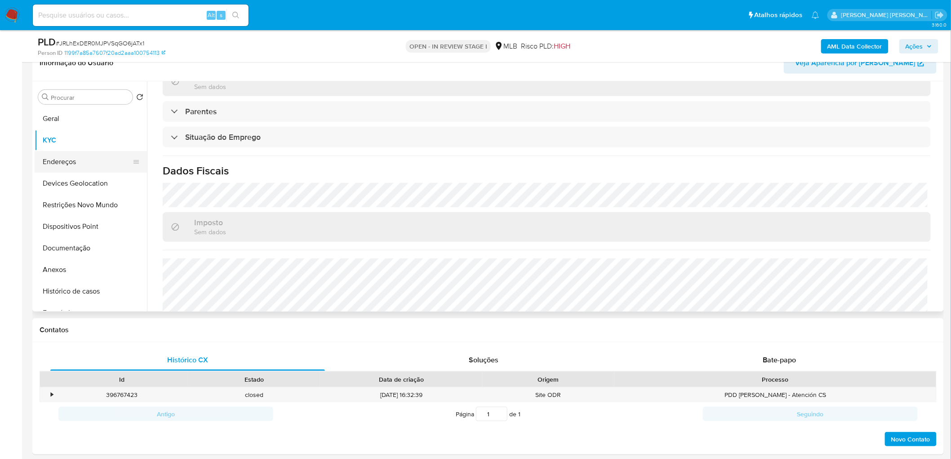
click at [69, 163] on button "Endereços" at bounding box center [87, 162] width 105 height 22
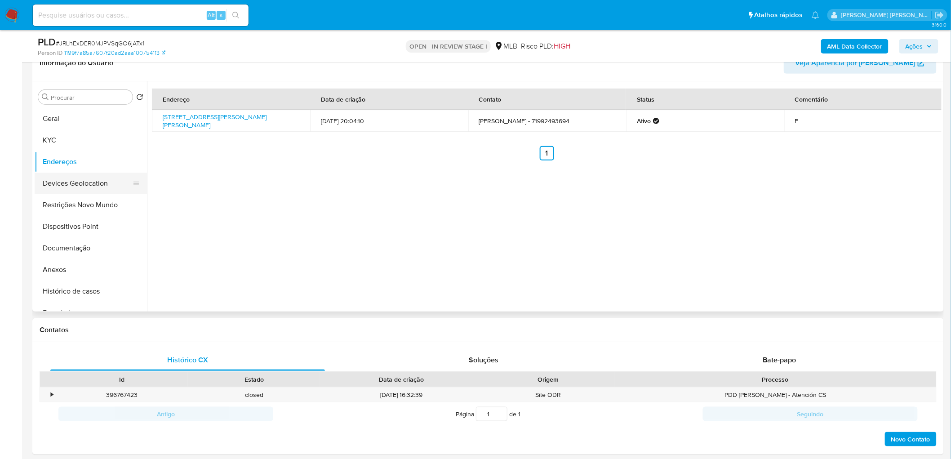
click at [58, 183] on button "Devices Geolocation" at bounding box center [87, 184] width 105 height 22
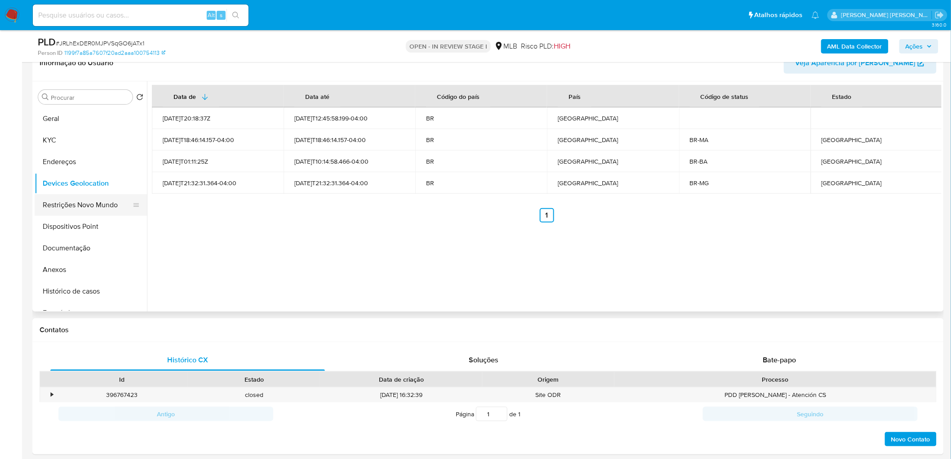
click at [99, 204] on button "Restrições Novo Mundo" at bounding box center [87, 205] width 105 height 22
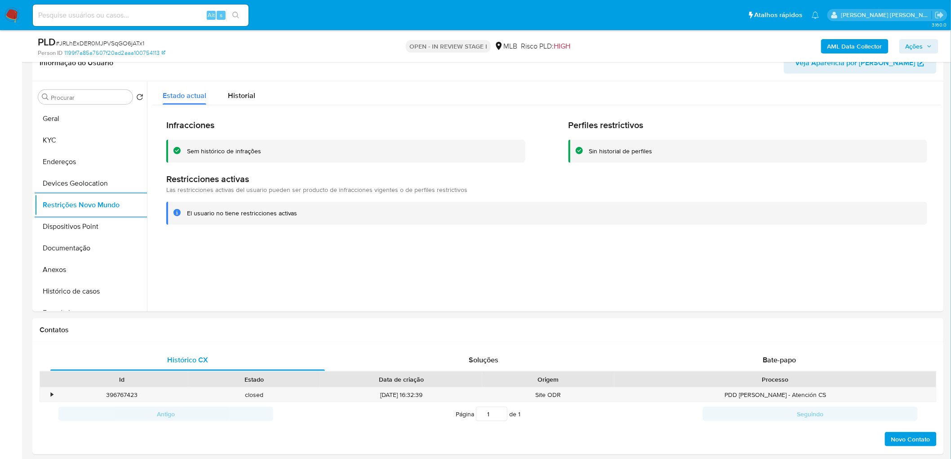
drag, startPoint x: 59, startPoint y: 226, endPoint x: 14, endPoint y: 230, distance: 45.6
click at [59, 226] on button "Dispositivos Point" at bounding box center [91, 227] width 112 height 22
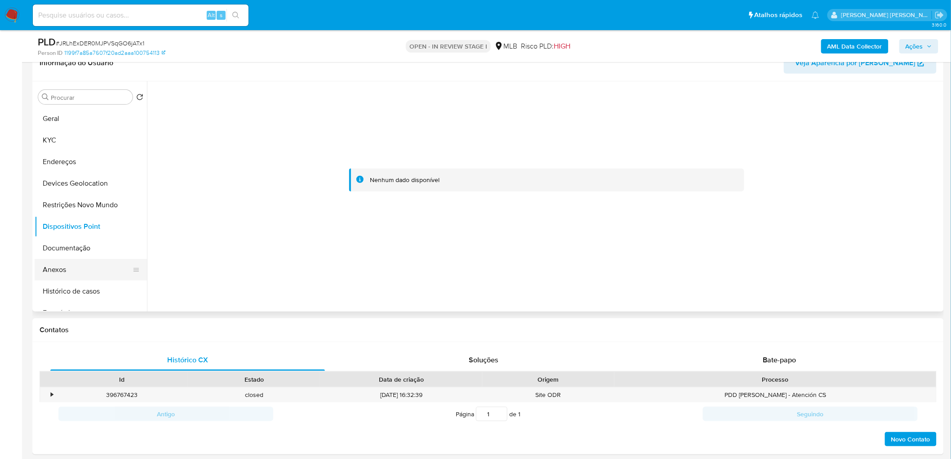
drag, startPoint x: 68, startPoint y: 267, endPoint x: 83, endPoint y: 267, distance: 15.3
click at [68, 267] on button "Anexos" at bounding box center [87, 270] width 105 height 22
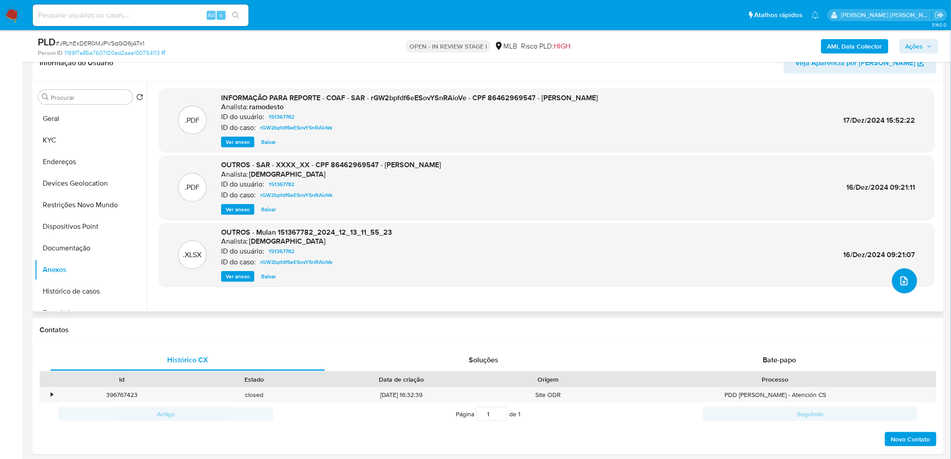
click at [631, 279] on icon "upload-file" at bounding box center [904, 280] width 11 height 11
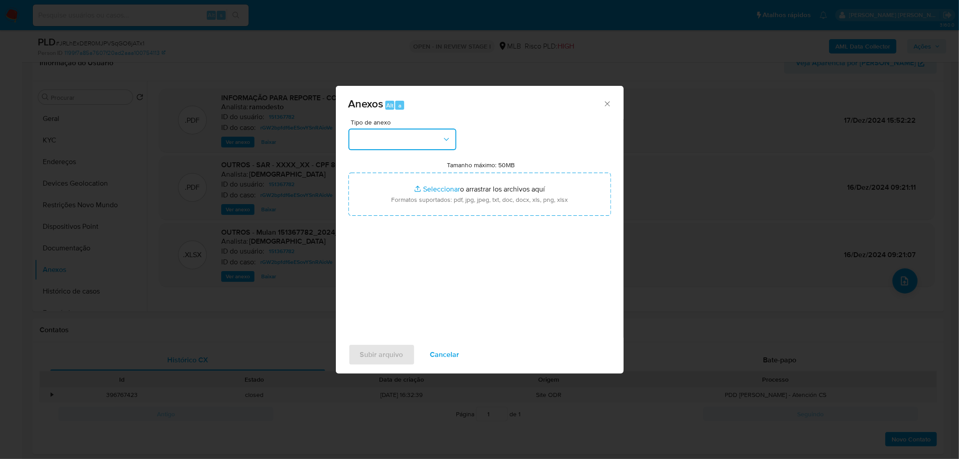
click at [425, 136] on button "button" at bounding box center [402, 140] width 108 height 22
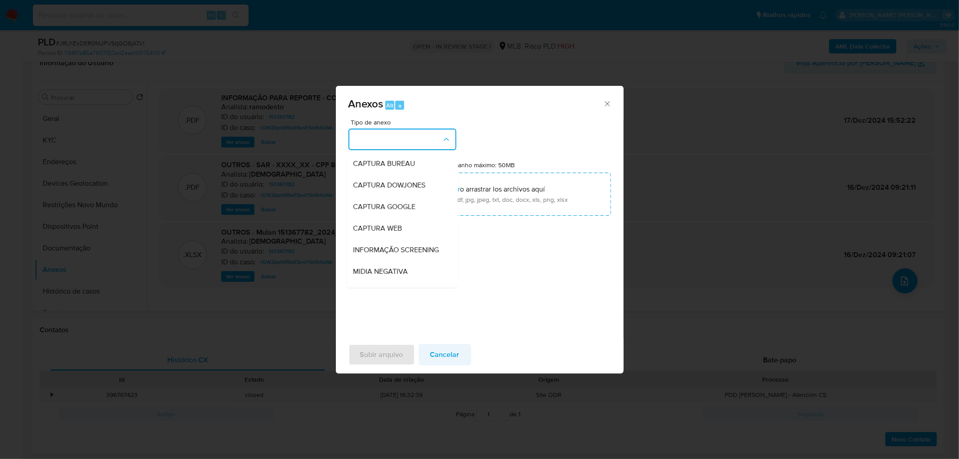
click at [456, 279] on span "Cancelar" at bounding box center [444, 355] width 29 height 20
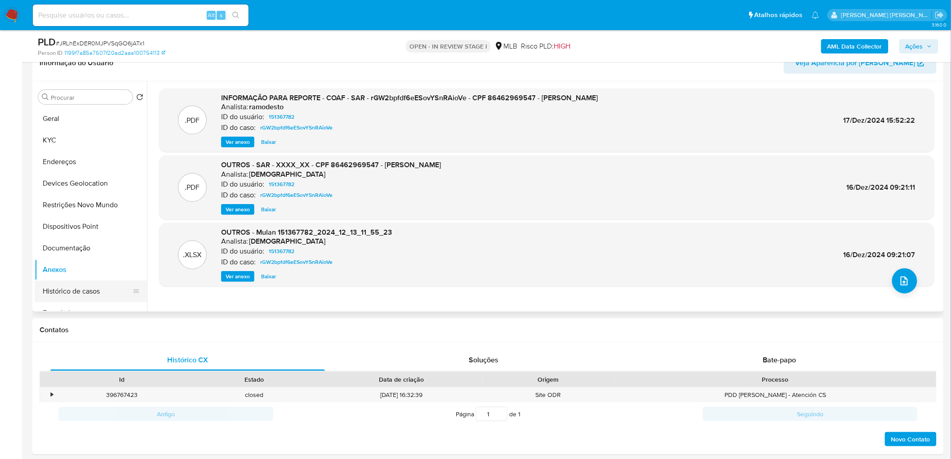
click at [70, 279] on button "Histórico de casos" at bounding box center [87, 291] width 105 height 22
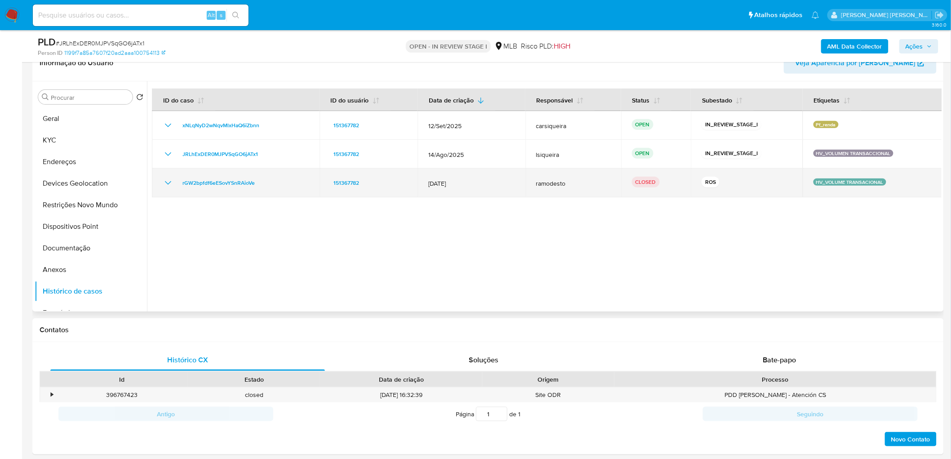
click at [166, 178] on icon "Mostrar/Ocultar" at bounding box center [168, 183] width 11 height 11
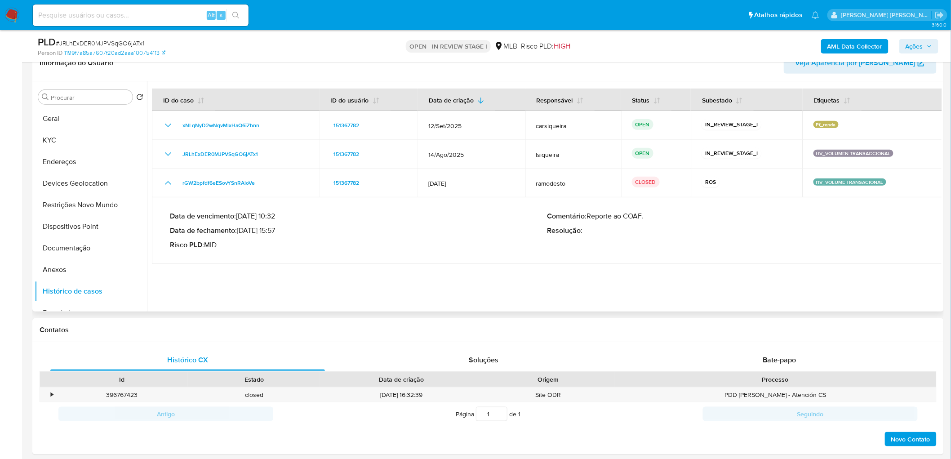
drag, startPoint x: 275, startPoint y: 230, endPoint x: 240, endPoint y: 230, distance: 34.2
click at [240, 230] on p "Data de fechamento : [DATE] 15:57" at bounding box center [358, 230] width 377 height 9
click at [74, 271] on button "Anexos" at bounding box center [87, 270] width 105 height 22
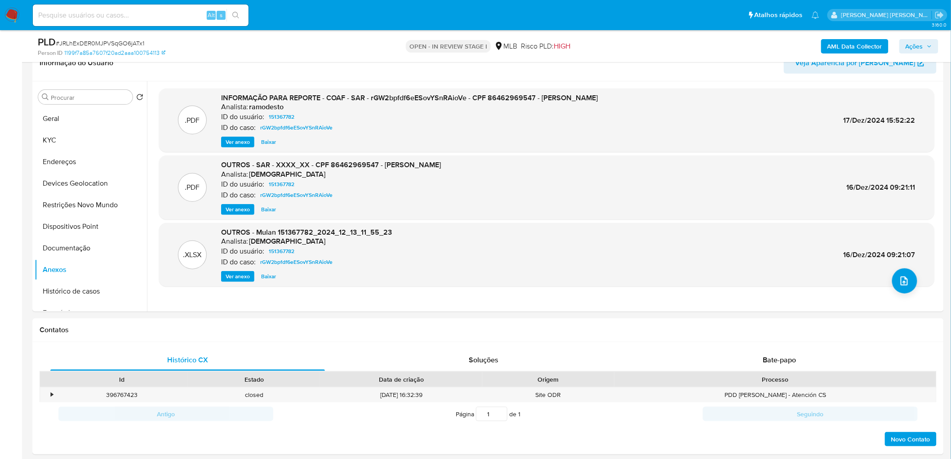
click at [631, 47] on b "AML Data Collector" at bounding box center [854, 46] width 55 height 14
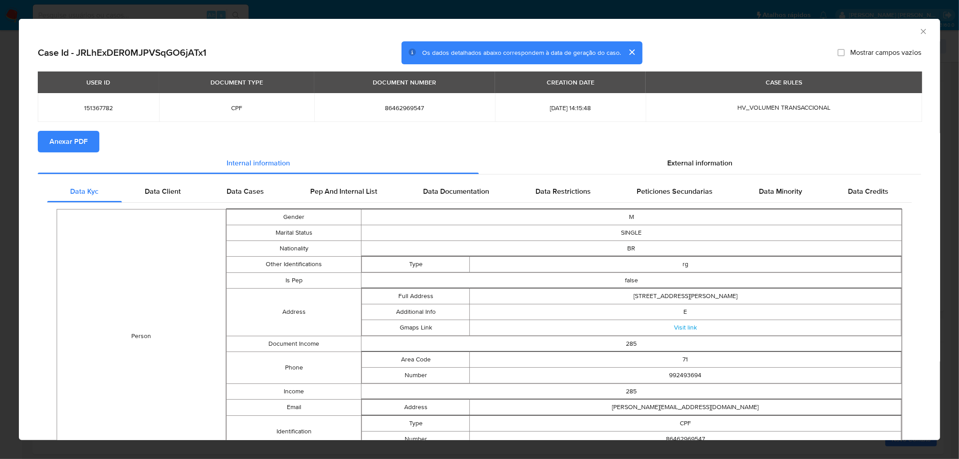
click at [88, 137] on button "Anexar PDF" at bounding box center [69, 142] width 62 height 22
click at [631, 30] on icon "Fechar a janela" at bounding box center [923, 31] width 9 height 9
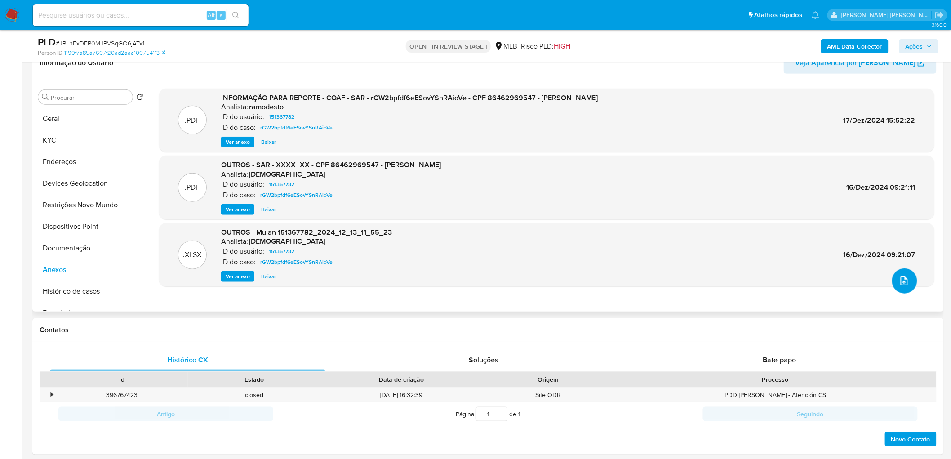
click at [631, 279] on icon "upload-file" at bounding box center [904, 280] width 11 height 11
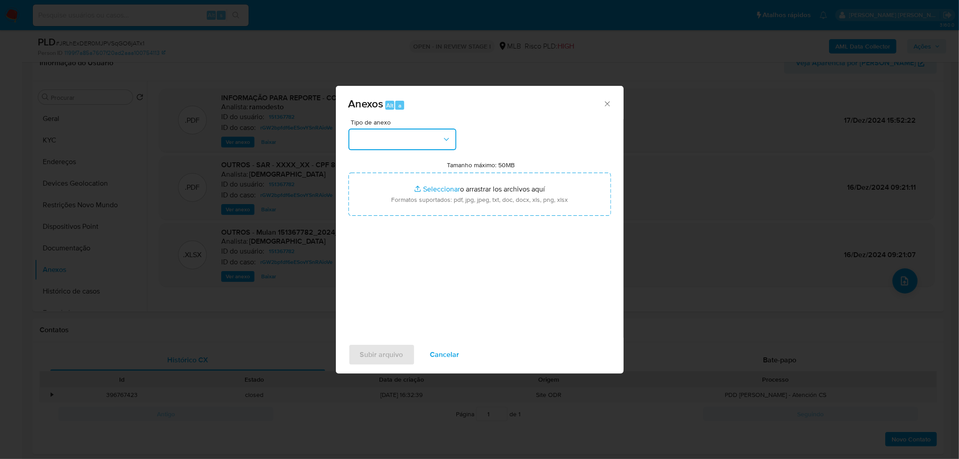
click at [402, 137] on button "button" at bounding box center [402, 140] width 108 height 22
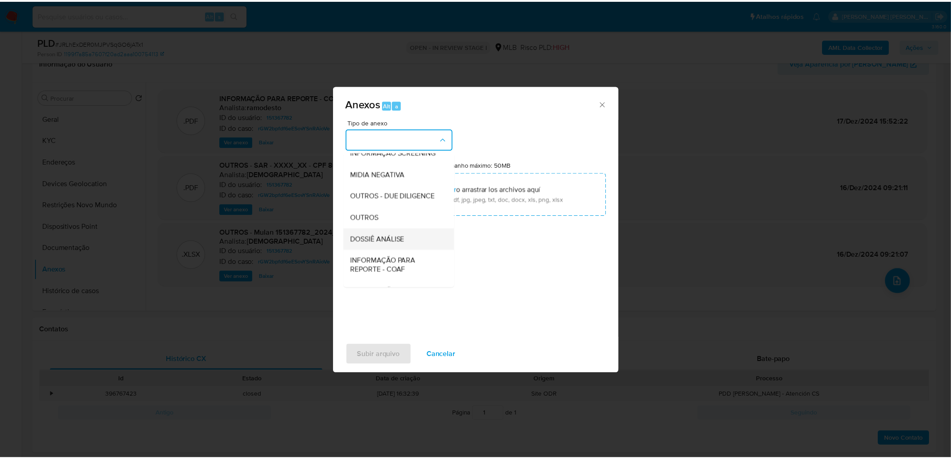
scroll to position [100, 0]
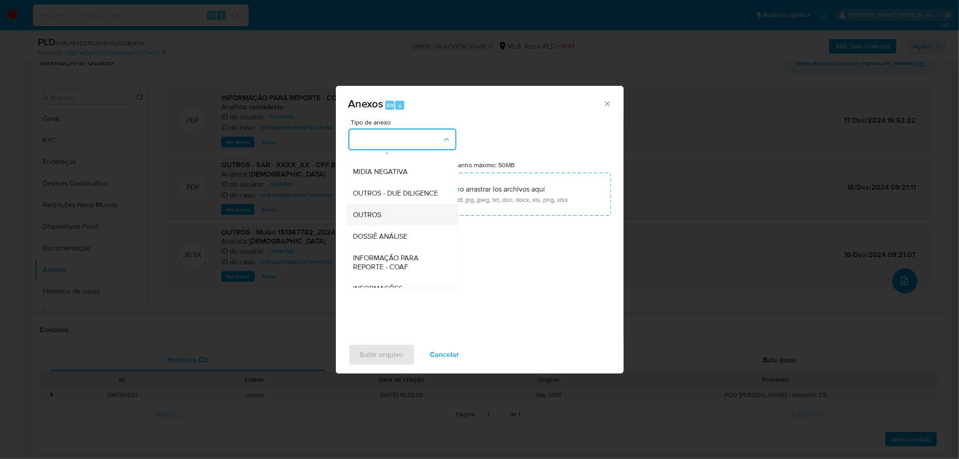
click at [384, 226] on div "OUTROS" at bounding box center [399, 215] width 92 height 22
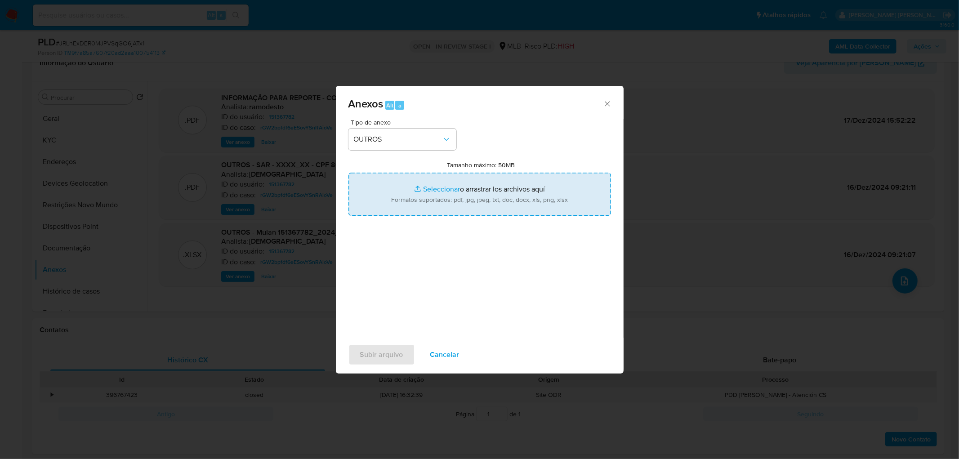
click at [427, 194] on input "Tamanho máximo: 50MB Seleccionar archivos" at bounding box center [479, 194] width 262 height 43
type input "C:\fakepath\_ 2° SAR - JRLhExDER0MJPVSqGO6jATx1 - CPF 86462969547 - [PERSON_NAM…"
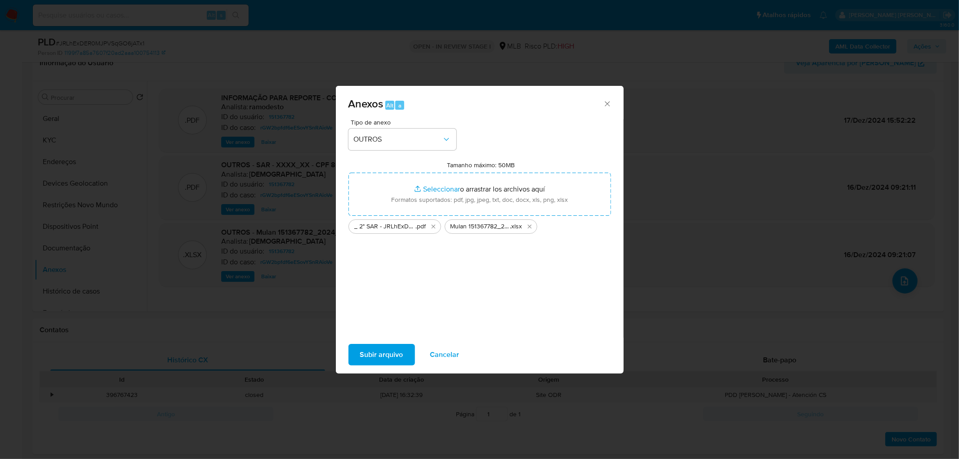
click at [382, 279] on span "Subir arquivo" at bounding box center [381, 355] width 43 height 20
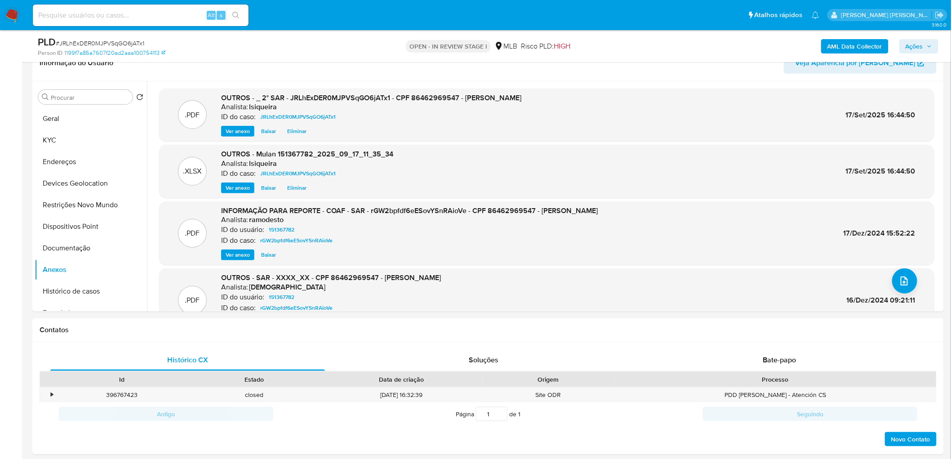
click at [631, 46] on span "Ações" at bounding box center [919, 46] width 27 height 13
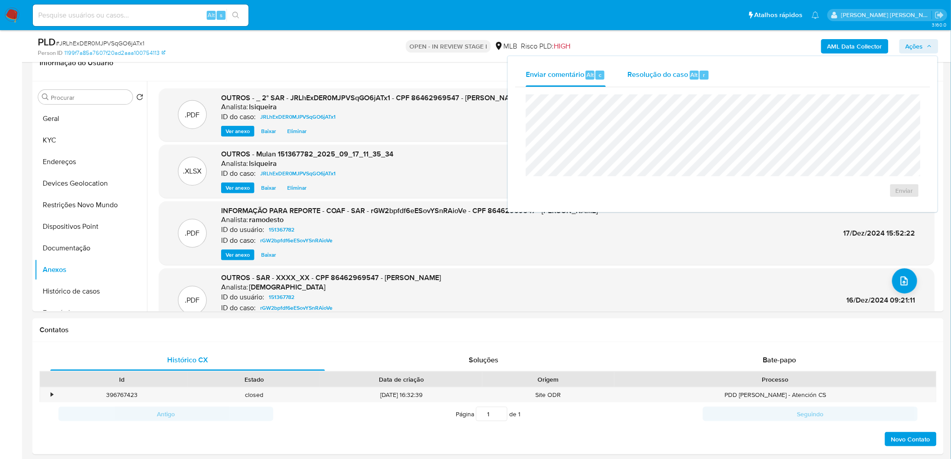
click at [631, 81] on div "Resolução do caso Alt r" at bounding box center [668, 74] width 82 height 23
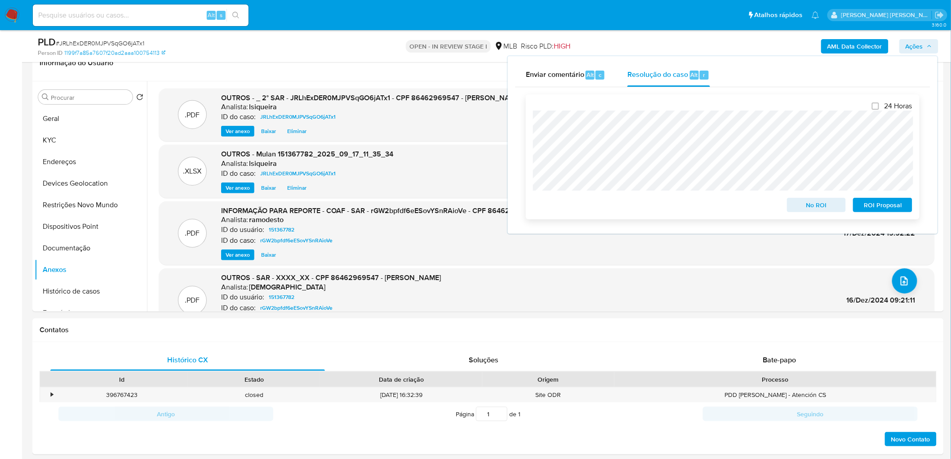
click at [631, 207] on span "ROI Proposal" at bounding box center [882, 205] width 47 height 13
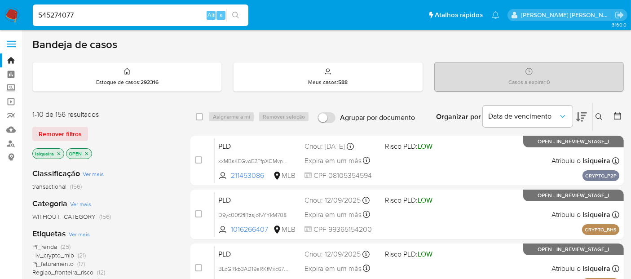
type input "545274077"
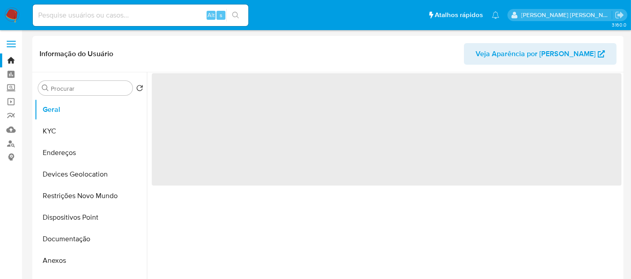
select select "10"
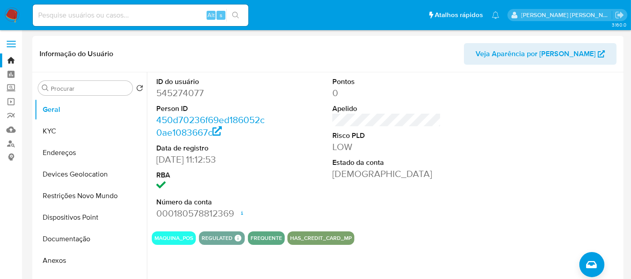
click at [15, 16] on img at bounding box center [11, 15] width 15 height 15
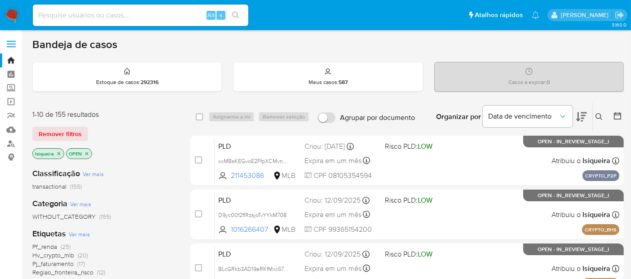
click at [9, 13] on img at bounding box center [11, 15] width 15 height 15
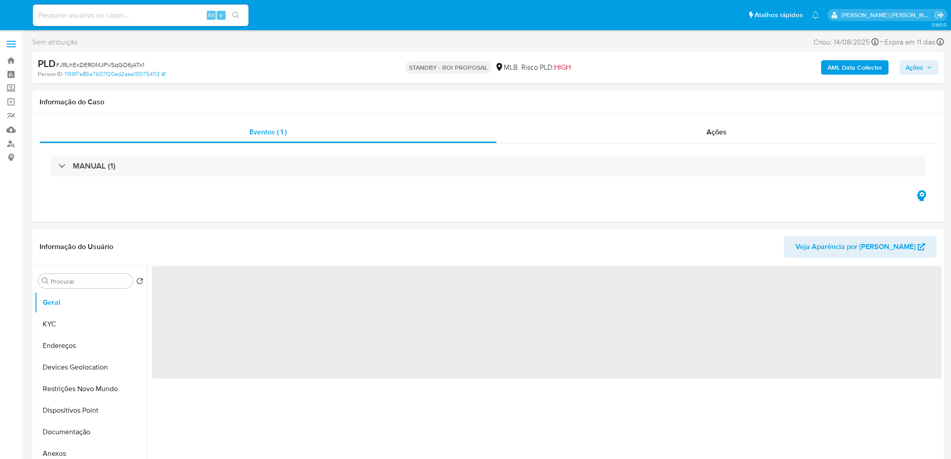
select select "10"
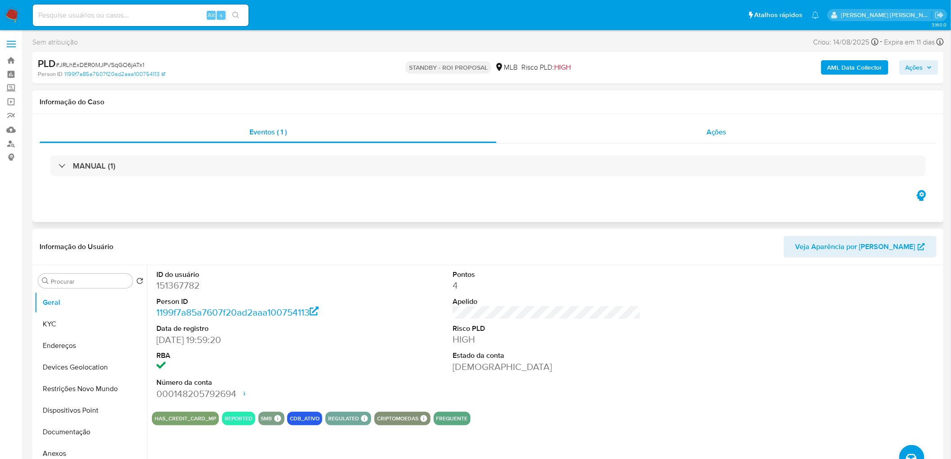
click at [715, 133] on span "Ações" at bounding box center [716, 132] width 20 height 10
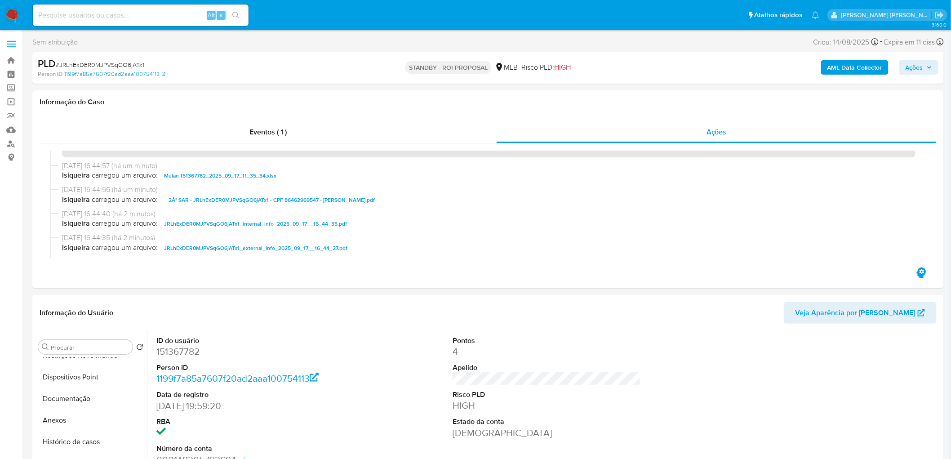
scroll to position [50, 0]
click at [74, 446] on button "Histórico de casos" at bounding box center [87, 442] width 105 height 22
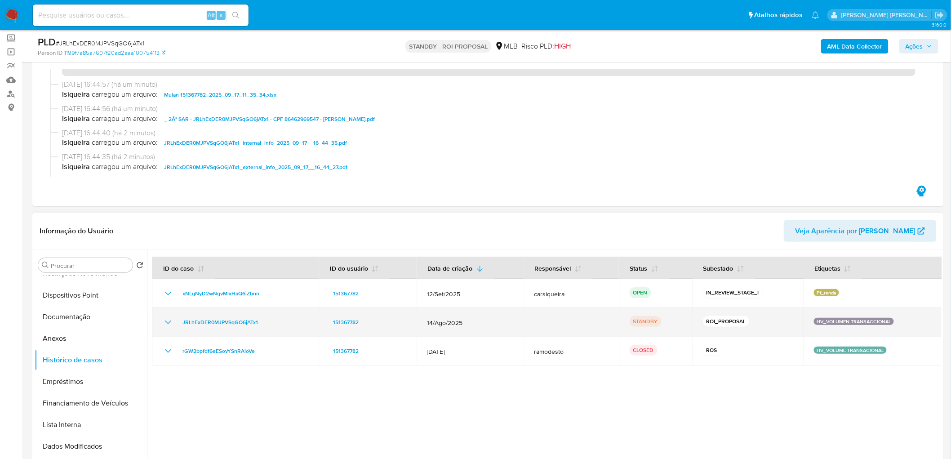
click at [163, 321] on icon "Mostrar/Ocultar" at bounding box center [168, 322] width 11 height 11
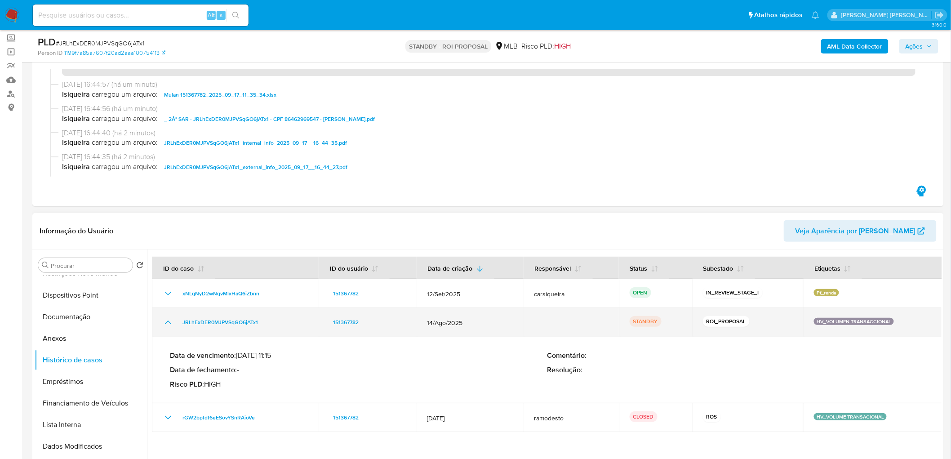
click at [163, 321] on icon "Mostrar/Ocultar" at bounding box center [168, 322] width 11 height 11
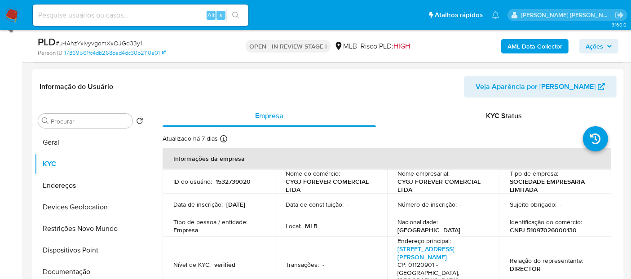
scroll to position [172, 0]
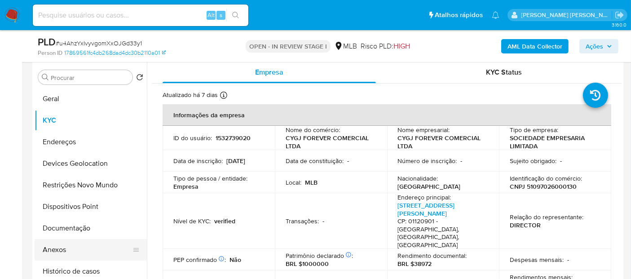
drag, startPoint x: 84, startPoint y: 274, endPoint x: 77, endPoint y: 248, distance: 27.2
click at [84, 274] on button "Histórico de casos" at bounding box center [91, 272] width 112 height 22
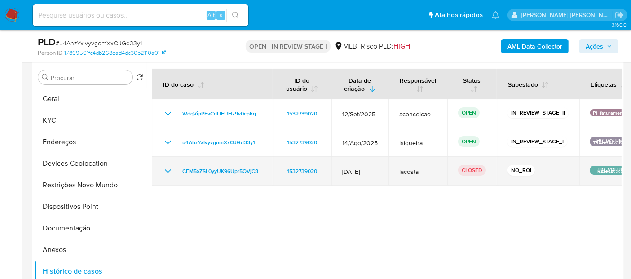
click at [169, 166] on icon "Mostrar/Ocultar" at bounding box center [168, 171] width 11 height 11
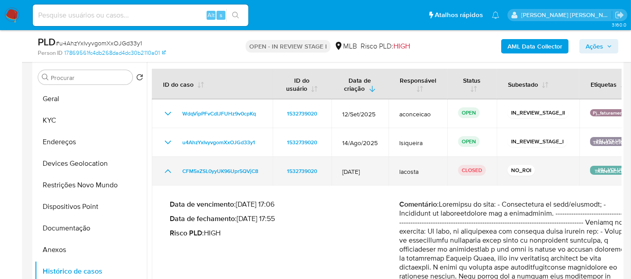
click at [169, 166] on icon "Mostrar/Ocultar" at bounding box center [168, 171] width 11 height 11
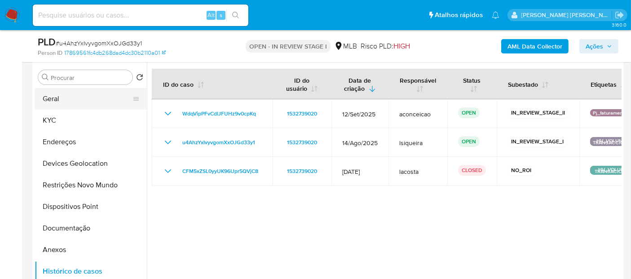
click at [86, 99] on button "Geral" at bounding box center [87, 99] width 105 height 22
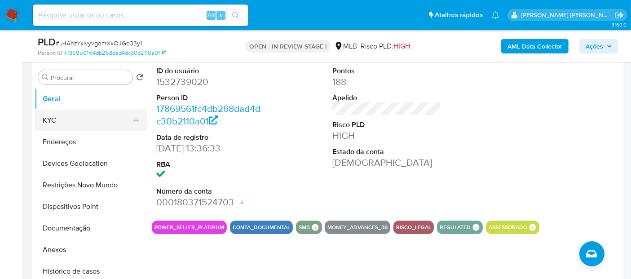
click at [95, 119] on button "KYC" at bounding box center [87, 121] width 105 height 22
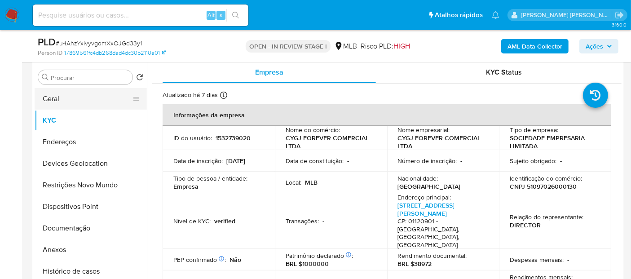
click at [78, 94] on button "Geral" at bounding box center [87, 99] width 105 height 22
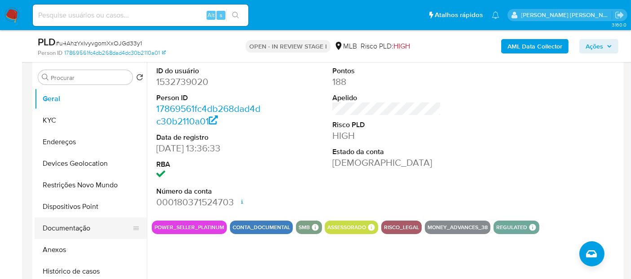
click at [93, 234] on button "Documentação" at bounding box center [87, 229] width 105 height 22
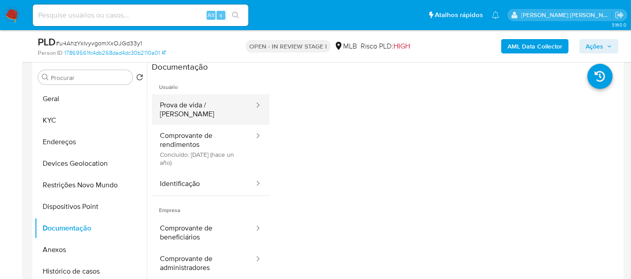
click at [212, 107] on button "Prova de vida / [PERSON_NAME]" at bounding box center [203, 109] width 103 height 31
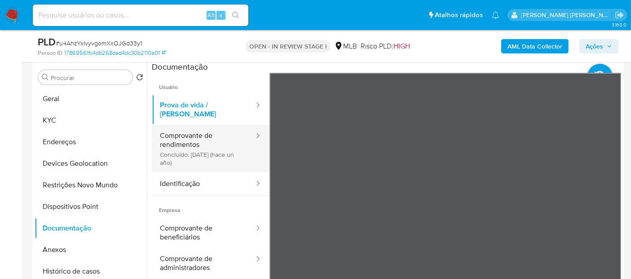
click at [206, 142] on button "Comprovante de rendimentos Concluído: [DATE] (hace un año)" at bounding box center [203, 149] width 103 height 48
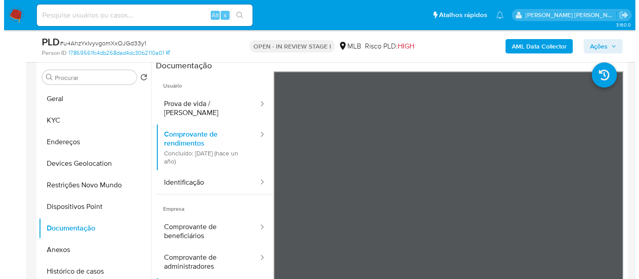
scroll to position [0, 0]
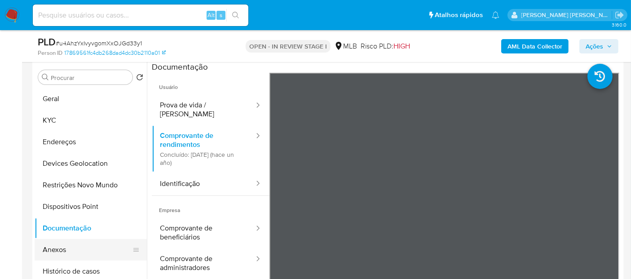
click at [73, 253] on button "Anexos" at bounding box center [87, 250] width 105 height 22
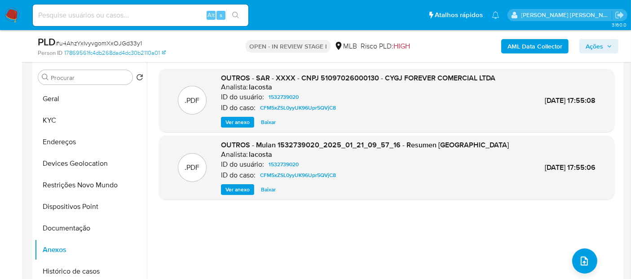
click at [239, 123] on span "Ver anexo" at bounding box center [238, 122] width 24 height 9
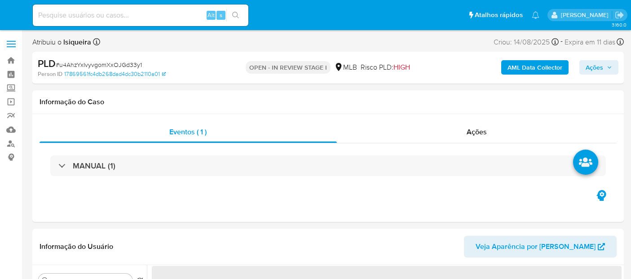
select select "10"
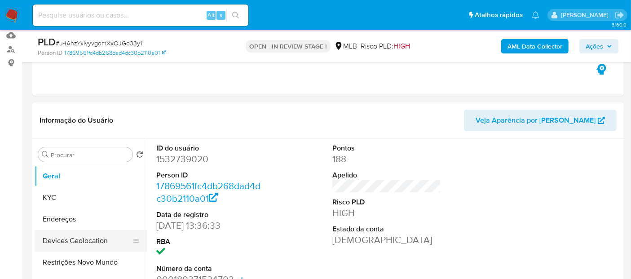
scroll to position [50, 0]
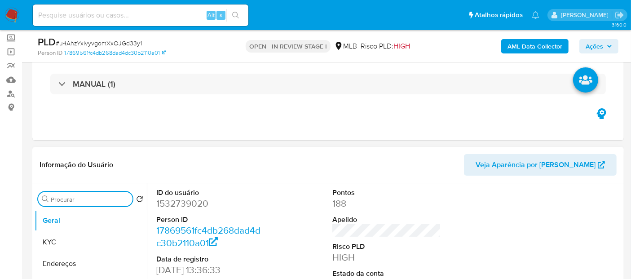
click at [70, 196] on input "Procurar" at bounding box center [90, 199] width 78 height 8
type input "ite"
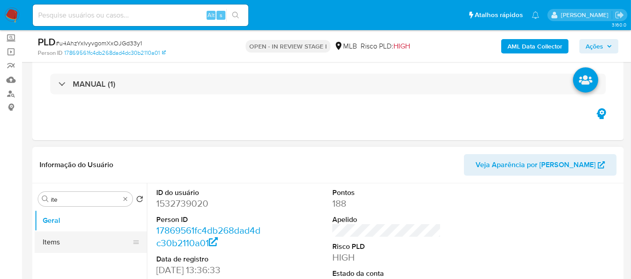
click at [72, 243] on button "Items" at bounding box center [87, 242] width 105 height 22
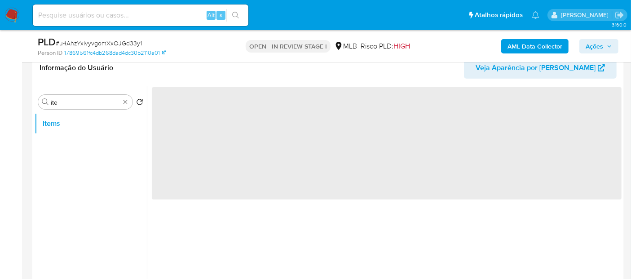
scroll to position [150, 0]
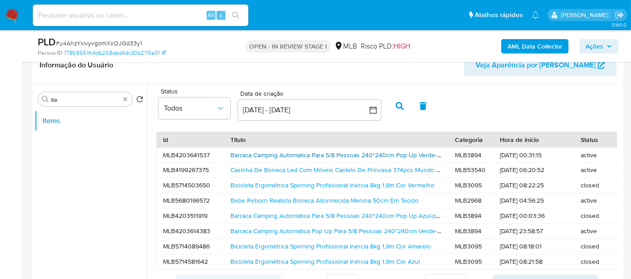
click at [281, 155] on link "Barraca Camping Automatica Para 5/8 Pessoas 240*240cm Pop Up Verde-escuro-branco" at bounding box center [354, 155] width 247 height 9
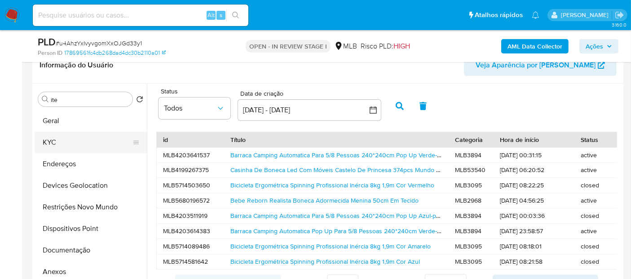
click at [77, 139] on button "KYC" at bounding box center [87, 143] width 105 height 22
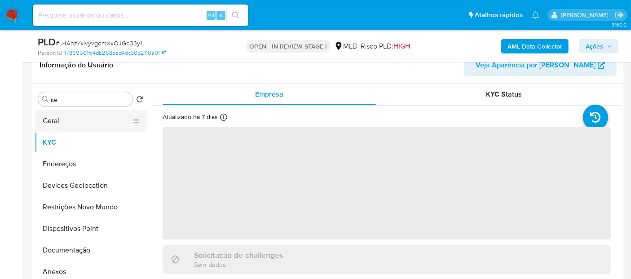
click at [77, 120] on button "Geral" at bounding box center [87, 121] width 105 height 22
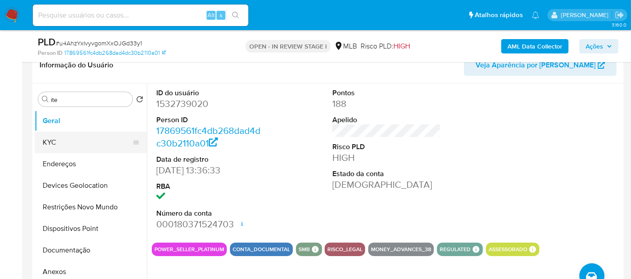
click at [73, 145] on button "KYC" at bounding box center [87, 143] width 105 height 22
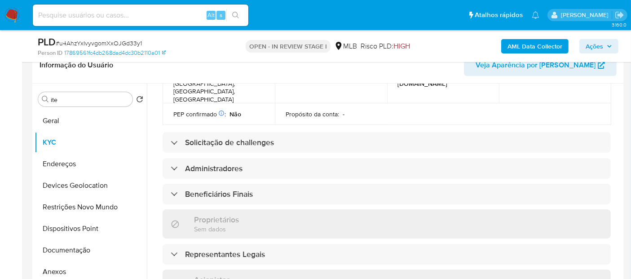
scroll to position [399, 0]
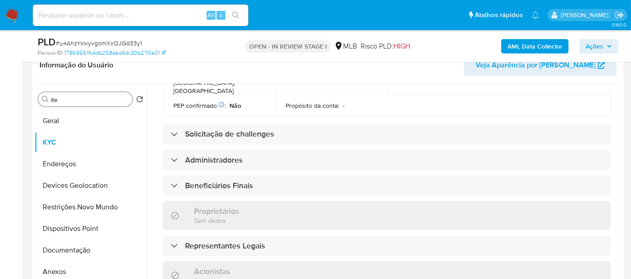
click at [84, 97] on input "ite" at bounding box center [90, 100] width 78 height 8
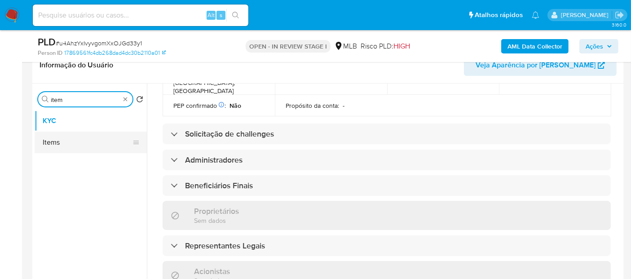
type input "item"
click at [80, 144] on button "Items" at bounding box center [87, 143] width 105 height 22
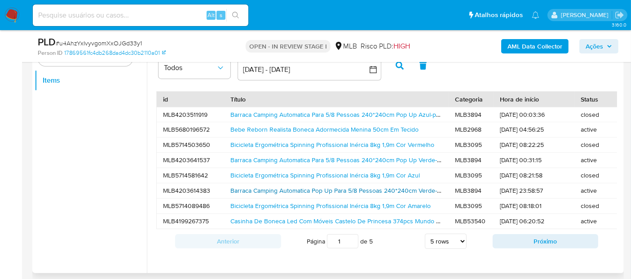
scroll to position [200, 0]
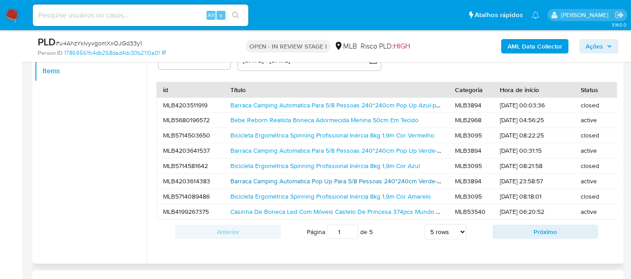
click at [261, 182] on link "Barraca Camping Automatica Pop Up Para 5/8 Pessoas 240*240cm Verde-escuro-branco" at bounding box center [354, 181] width 247 height 9
click at [266, 194] on link "Bicicleta Ergométrica Spinning Profissional Inércia 8kg 1,9m Cor Amarelo" at bounding box center [331, 196] width 200 height 9
click at [267, 207] on link "Casinha De Boneca Led Com Móveis Castelo De Princesa 374pcs Mundo Do Gelo Azul" at bounding box center [352, 211] width 243 height 9
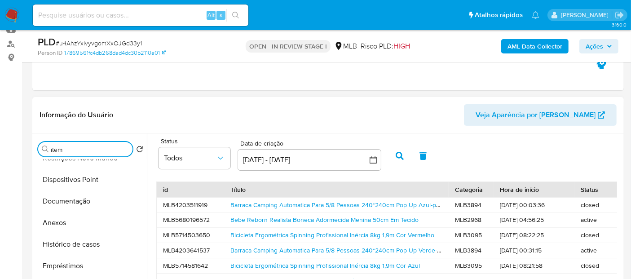
scroll to position [100, 0]
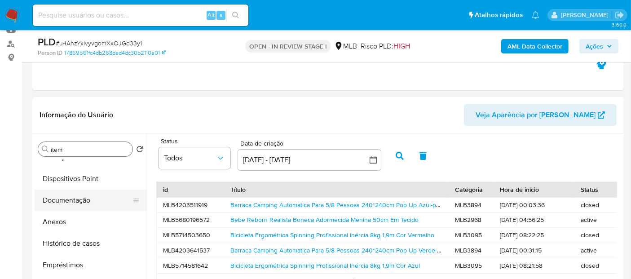
click at [80, 203] on button "Documentação" at bounding box center [87, 201] width 105 height 22
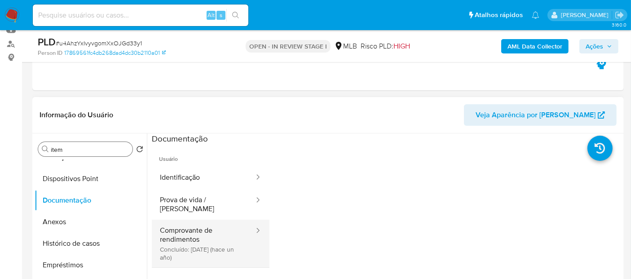
click at [196, 233] on button "Comprovante de rendimentos Concluído: 14/09/2024 (hace un año)" at bounding box center [203, 244] width 103 height 48
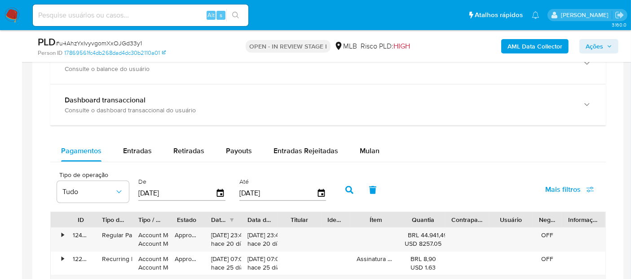
scroll to position [646, 0]
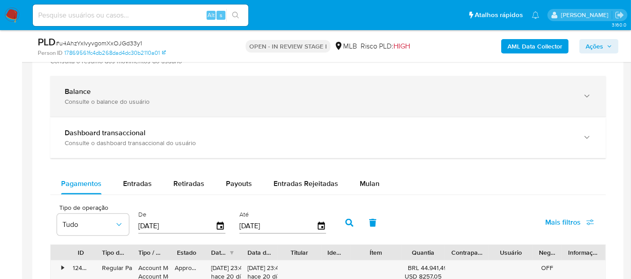
click at [150, 103] on div "Consulte o balance do usuário" at bounding box center [319, 102] width 509 height 8
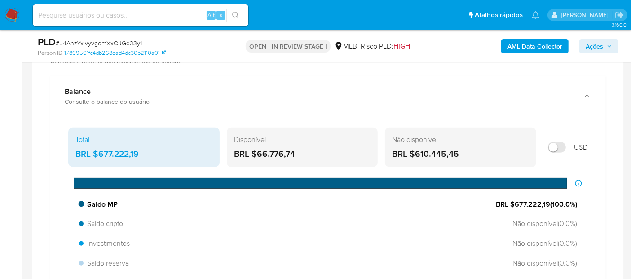
drag, startPoint x: 549, startPoint y: 202, endPoint x: 516, endPoint y: 202, distance: 33.3
click at [516, 202] on span "BRL $677.222,19 ( 100.0 %)" at bounding box center [536, 205] width 81 height 10
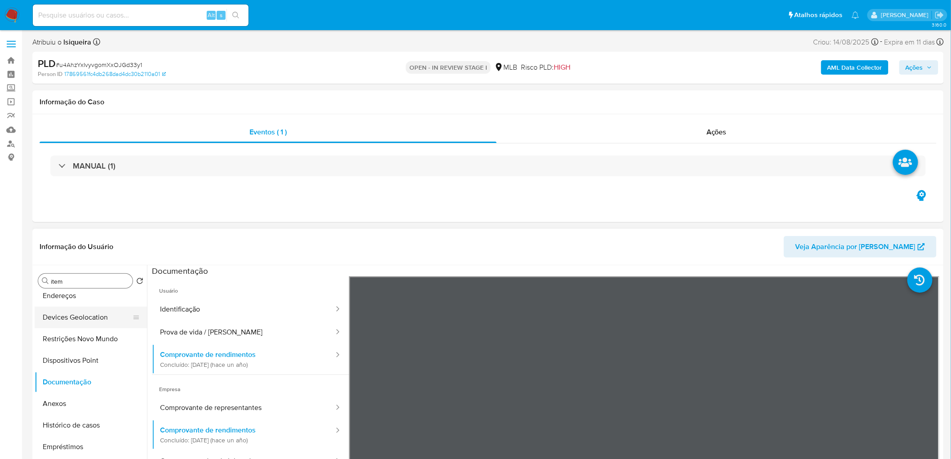
scroll to position [0, 0]
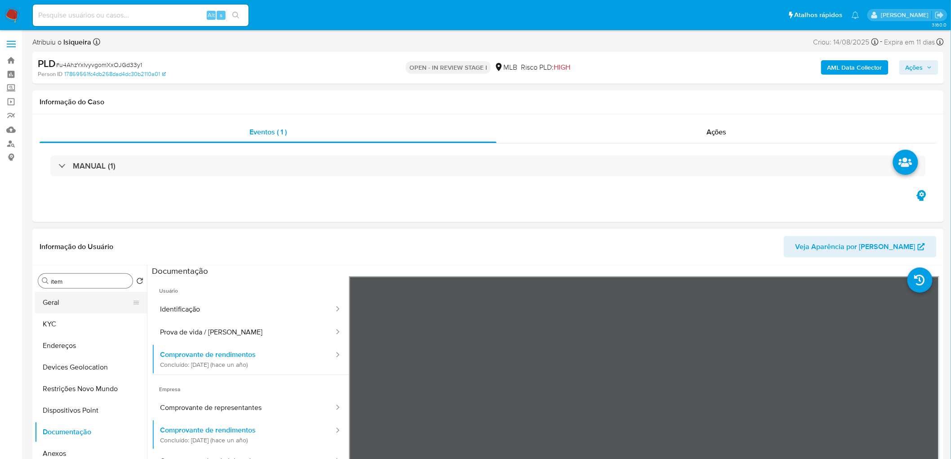
click at [91, 279] on button "Geral" at bounding box center [87, 303] width 105 height 22
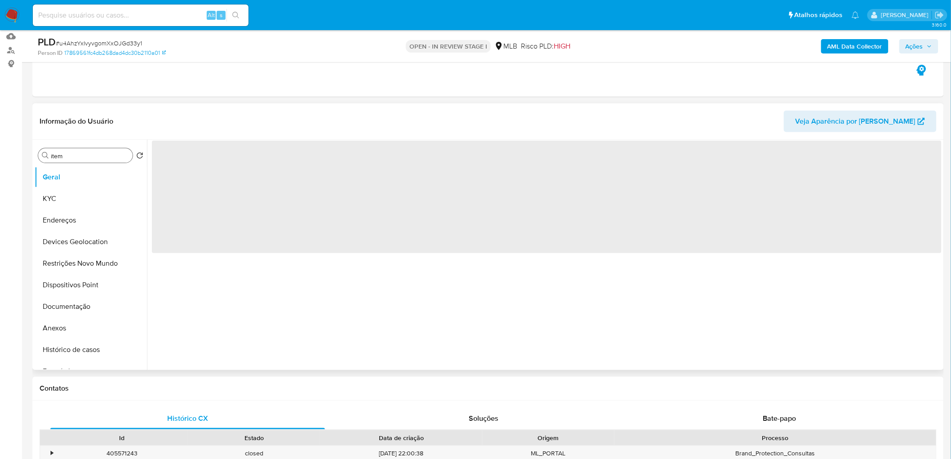
scroll to position [100, 0]
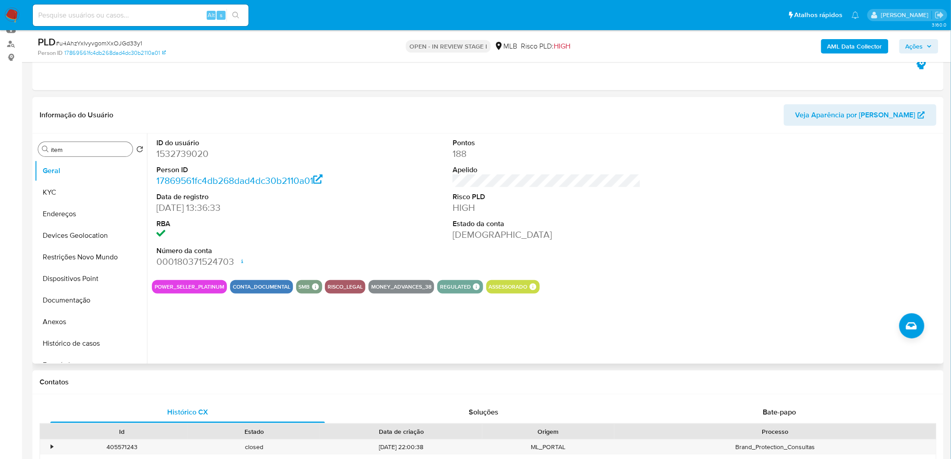
click at [372, 279] on div "ID do usuário 1532739020 Person ID 17869561fc4db268dad4dc30b2110a01 Data de reg…" at bounding box center [544, 248] width 795 height 230
click at [84, 196] on button "KYC" at bounding box center [87, 193] width 105 height 22
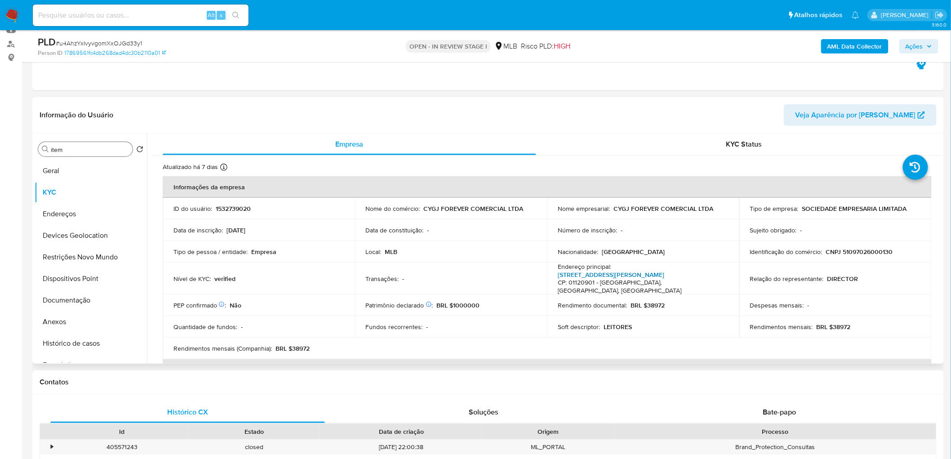
click at [625, 276] on link "Rua José Paulino 855, Bom Retiro" at bounding box center [611, 274] width 107 height 9
click at [39, 212] on button "Endereços" at bounding box center [87, 214] width 105 height 22
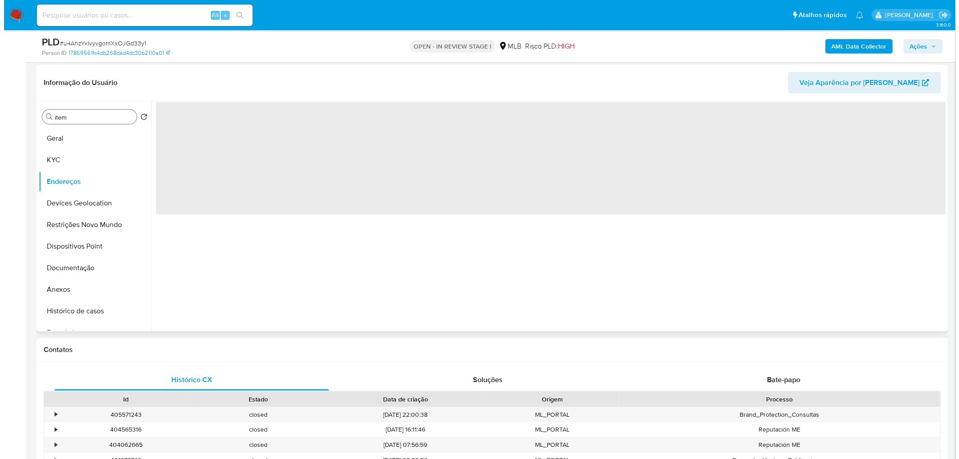
scroll to position [150, 0]
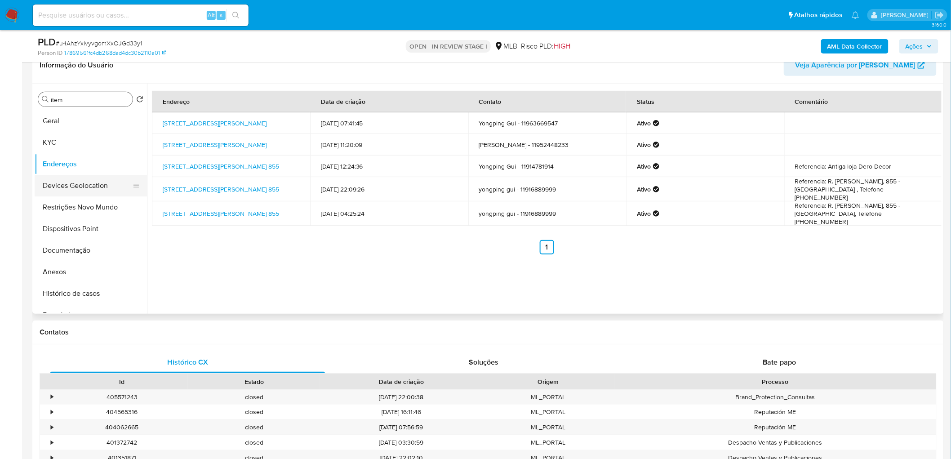
click at [97, 184] on button "Devices Geolocation" at bounding box center [87, 186] width 105 height 22
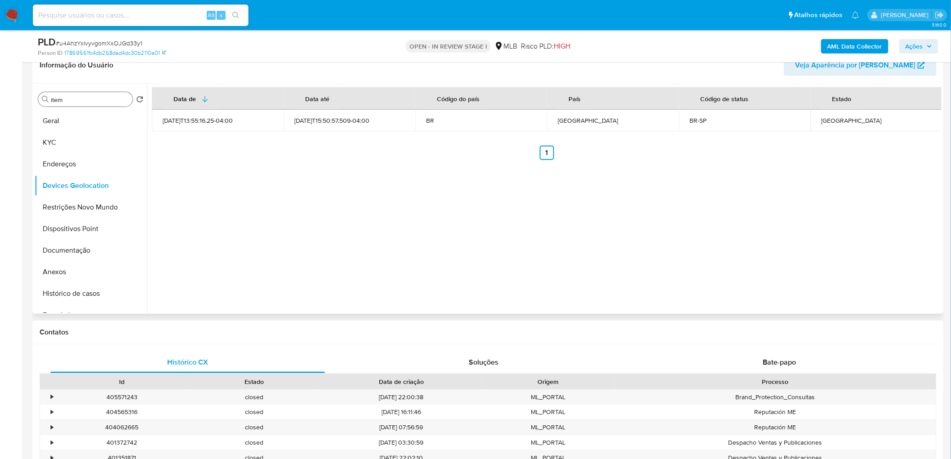
click at [262, 237] on div "Data de Data até Código do país País Código de status Estado 2023-11-01T13:55:1…" at bounding box center [544, 199] width 795 height 230
click at [42, 210] on button "Restrições Novo Mundo" at bounding box center [87, 207] width 105 height 22
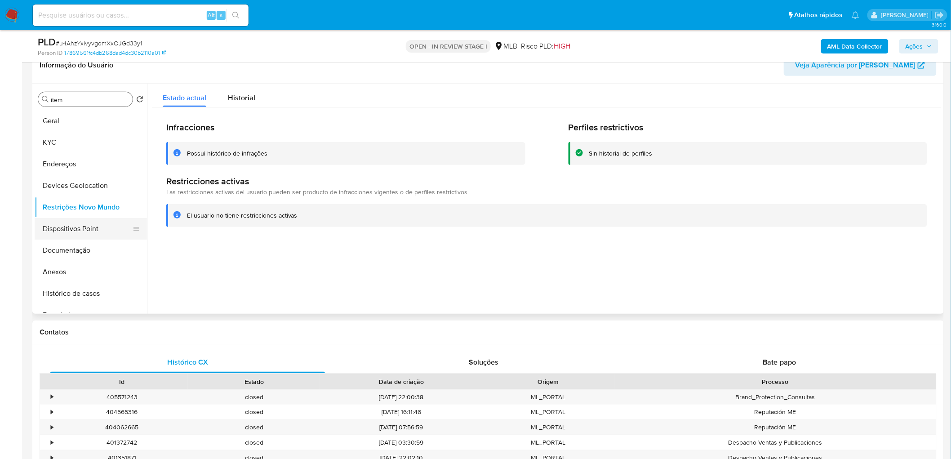
drag, startPoint x: 58, startPoint y: 231, endPoint x: 39, endPoint y: 237, distance: 19.6
click at [56, 231] on button "Dispositivos Point" at bounding box center [87, 229] width 105 height 22
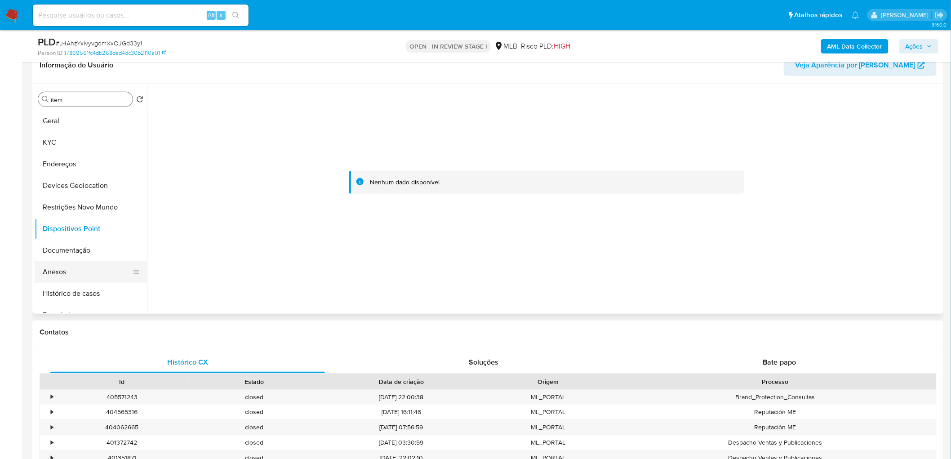
click at [71, 272] on button "Anexos" at bounding box center [87, 272] width 105 height 22
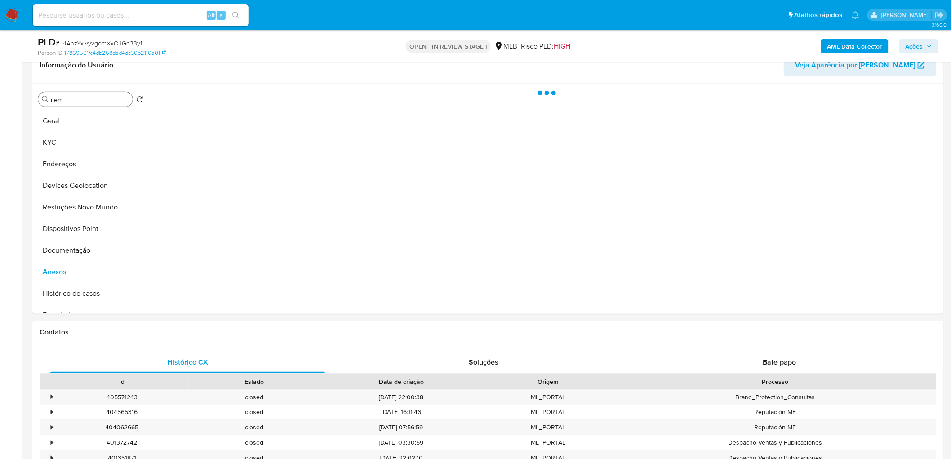
click at [631, 41] on b "AML Data Collector" at bounding box center [854, 46] width 55 height 14
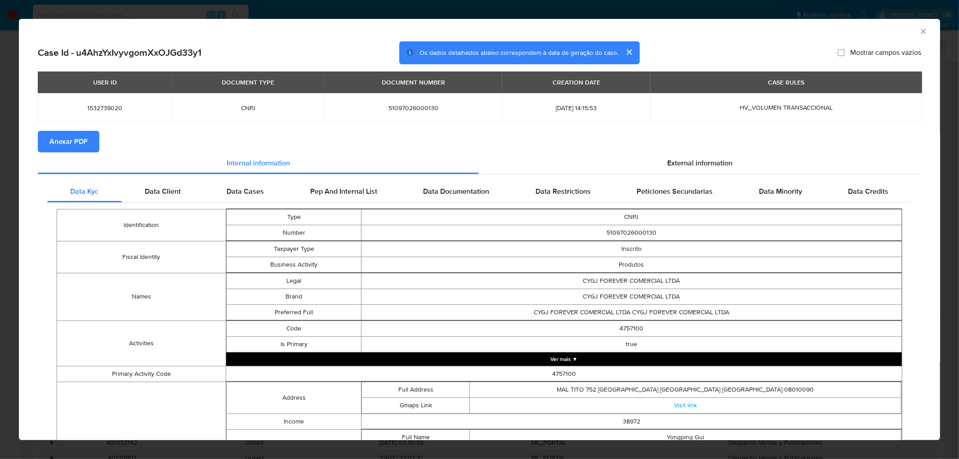
click at [73, 140] on span "Anexar PDF" at bounding box center [68, 142] width 38 height 20
click at [631, 30] on icon "Fechar a janela" at bounding box center [922, 31] width 5 height 5
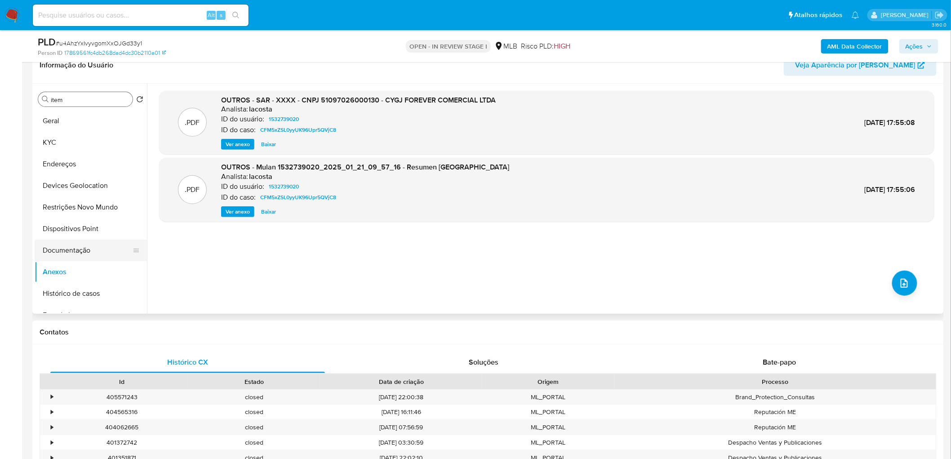
click at [98, 245] on button "Documentação" at bounding box center [87, 251] width 105 height 22
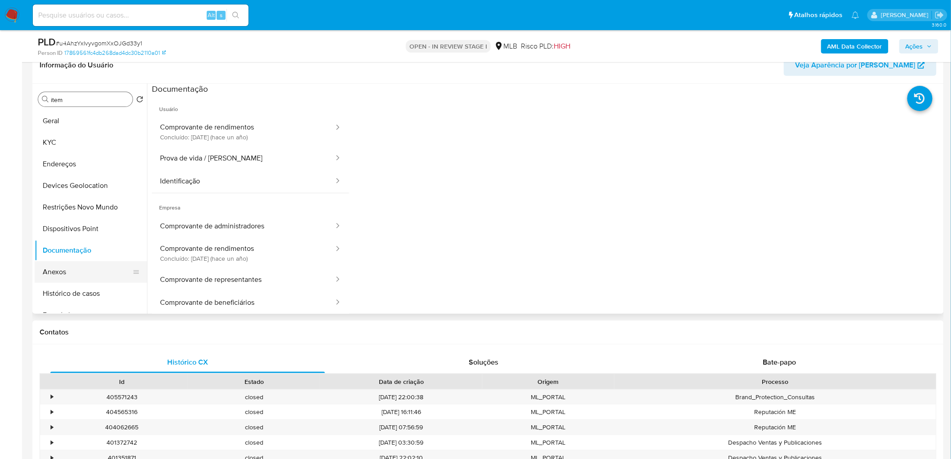
click at [80, 268] on button "Anexos" at bounding box center [87, 272] width 105 height 22
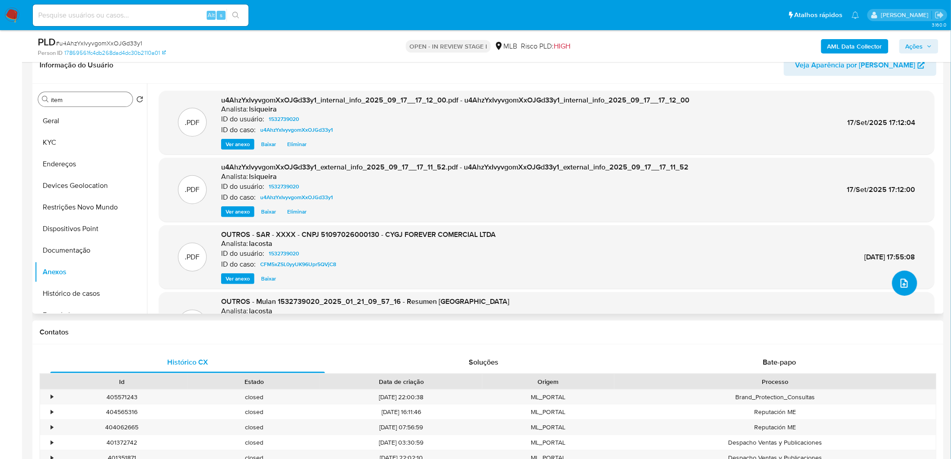
click at [631, 273] on button "upload-file" at bounding box center [904, 283] width 25 height 25
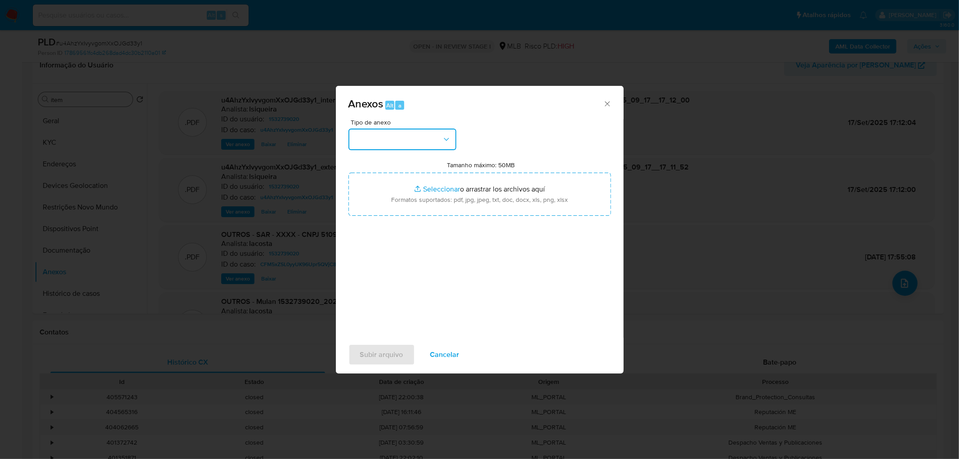
click at [425, 148] on button "button" at bounding box center [402, 140] width 108 height 22
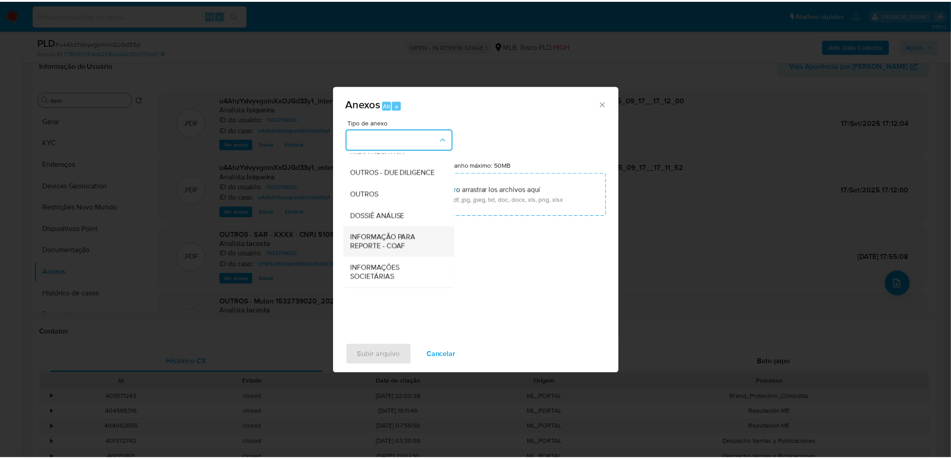
scroll to position [138, 0]
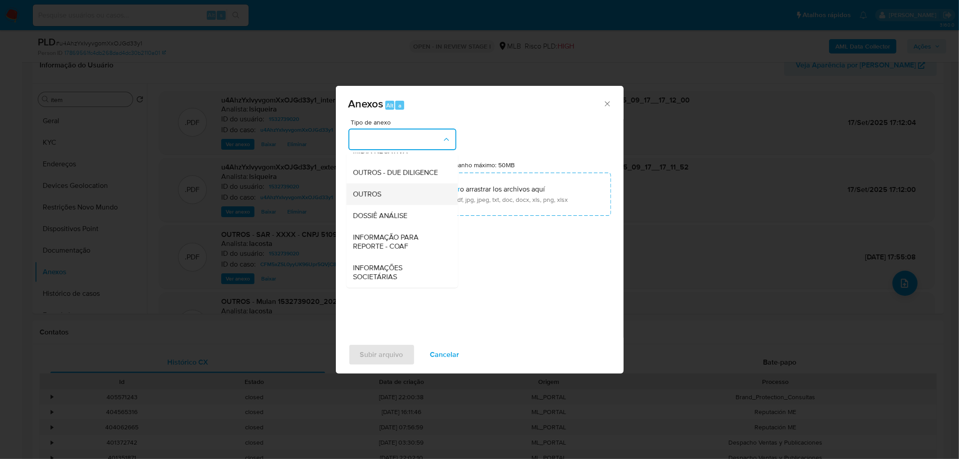
click at [376, 190] on span "OUTROS" at bounding box center [367, 194] width 28 height 9
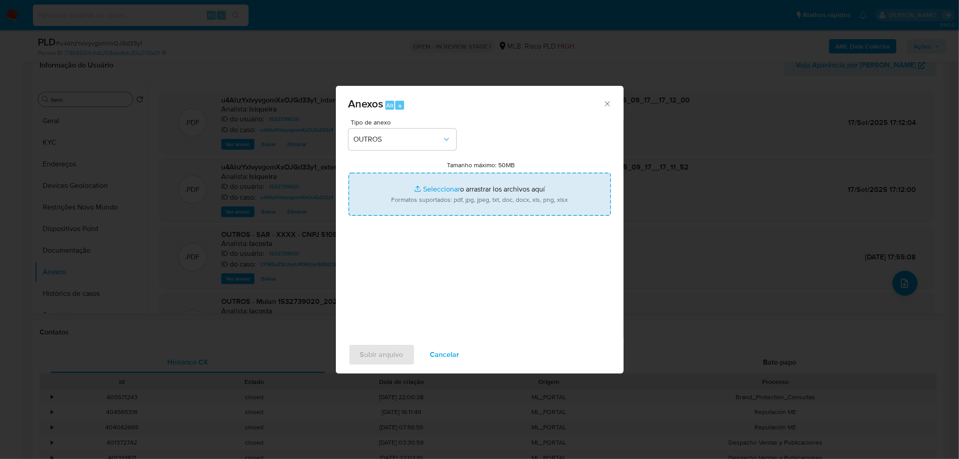
click at [447, 191] on input "Tamanho máximo: 50MB Seleccionar archivos" at bounding box center [479, 194] width 262 height 43
type input "C:\fakepath\Mulan 1532739020_2025_09_17_11_34_19.xlsx"
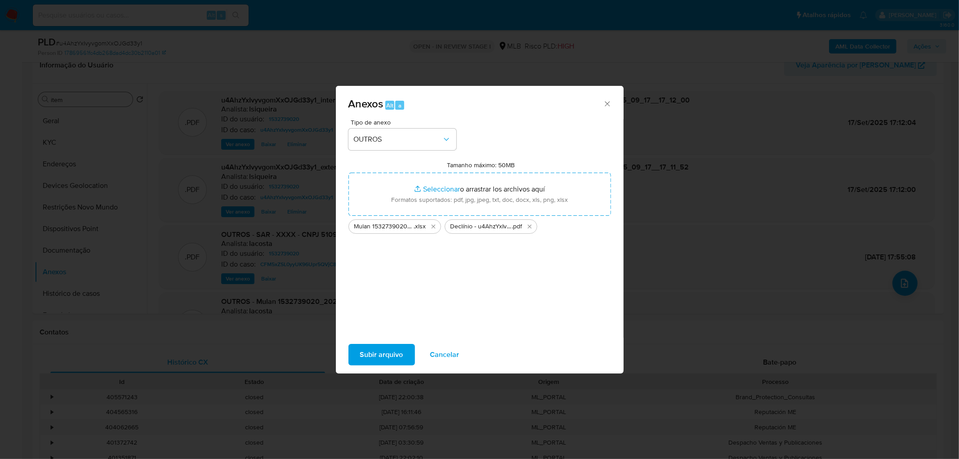
click at [365, 279] on span "Subir arquivo" at bounding box center [381, 355] width 43 height 20
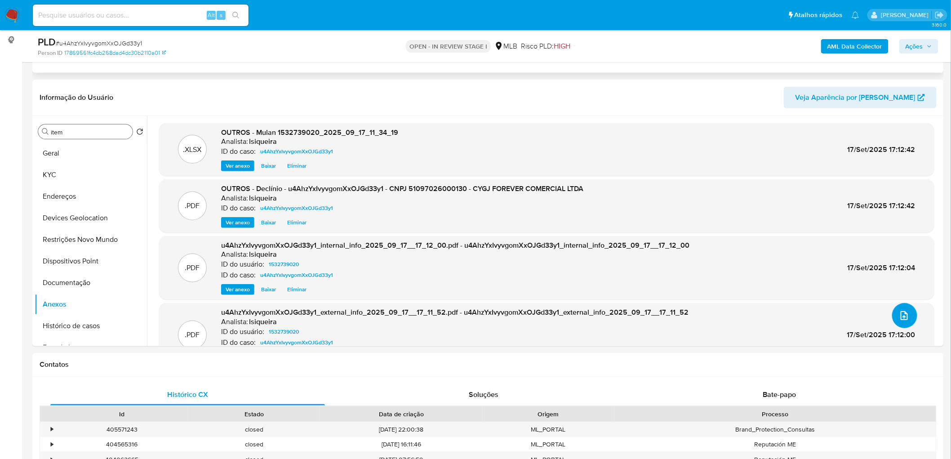
scroll to position [100, 0]
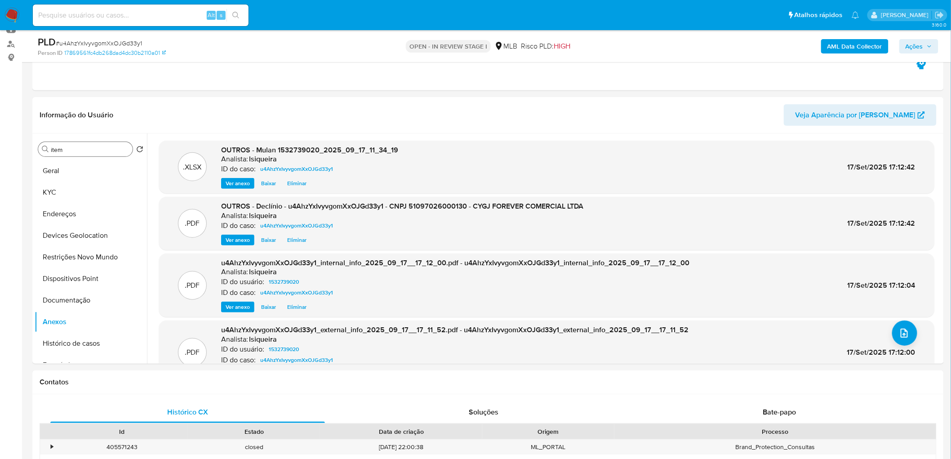
click at [631, 41] on span "Ações" at bounding box center [915, 46] width 18 height 14
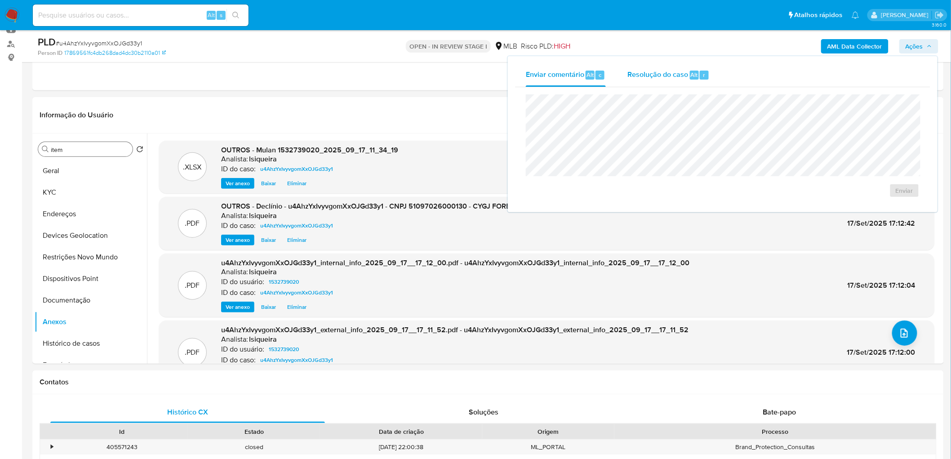
click at [631, 79] on div "Resolução do caso Alt r" at bounding box center [668, 74] width 82 height 23
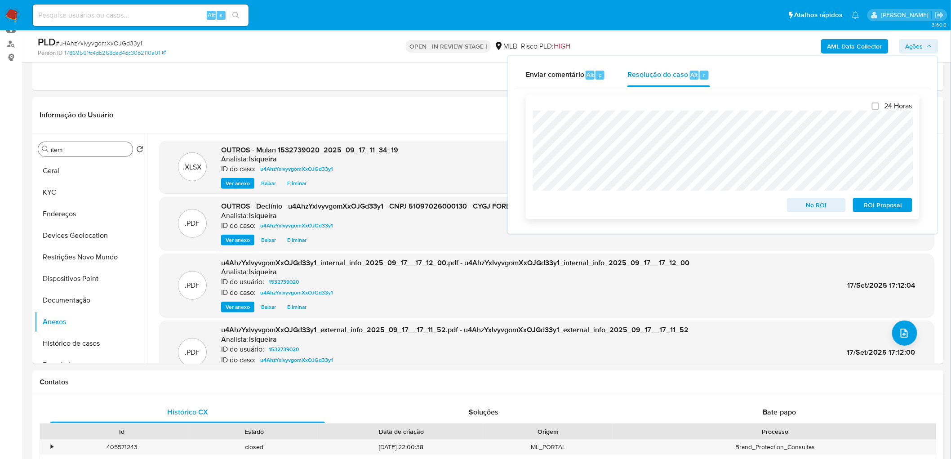
click at [631, 209] on span "No ROI" at bounding box center [816, 205] width 47 height 13
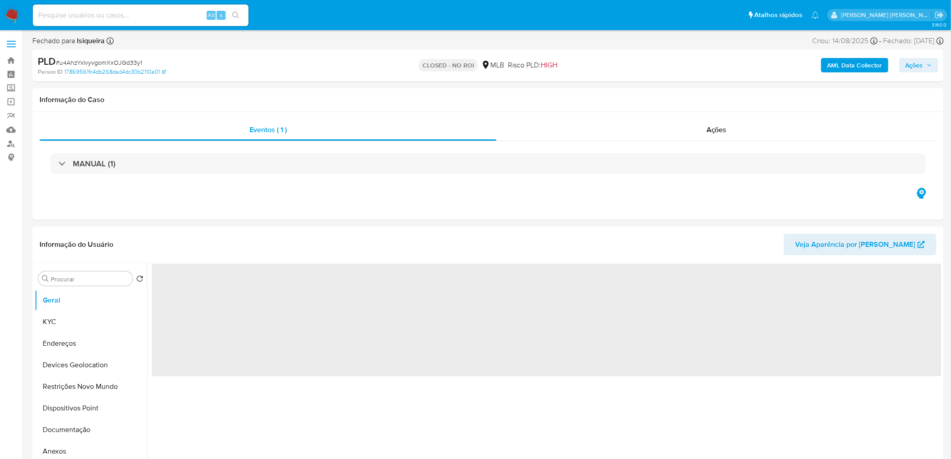
select select "10"
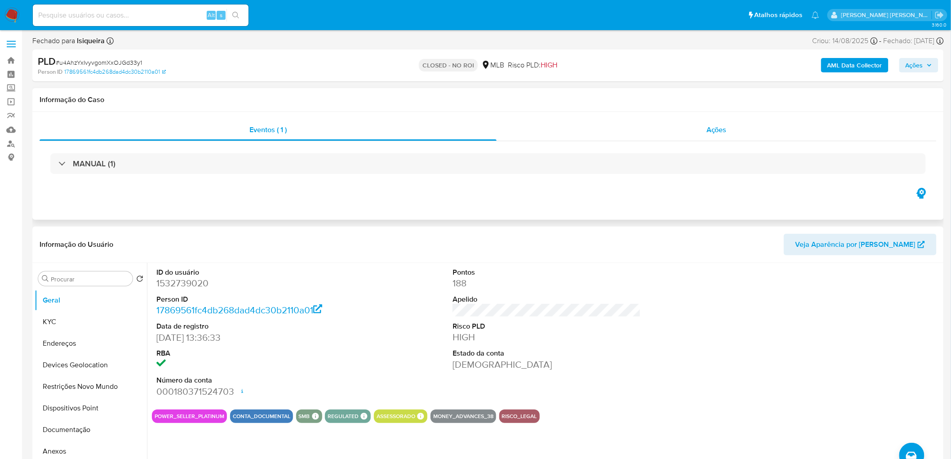
click at [692, 133] on div "Ações" at bounding box center [717, 130] width 440 height 22
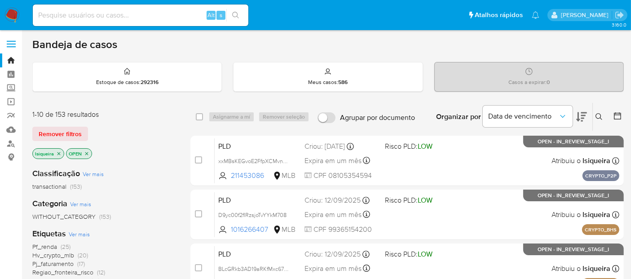
click at [618, 114] on icon at bounding box center [617, 115] width 7 height 7
click at [618, 116] on icon at bounding box center [617, 115] width 9 height 9
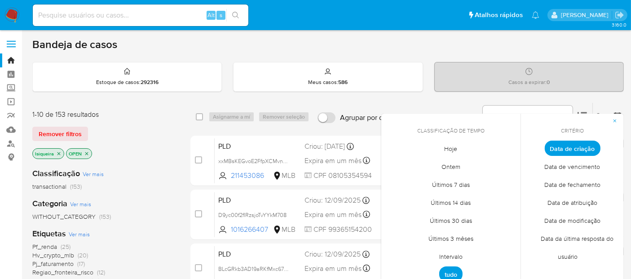
click at [448, 257] on span "Intervalo" at bounding box center [451, 257] width 42 height 18
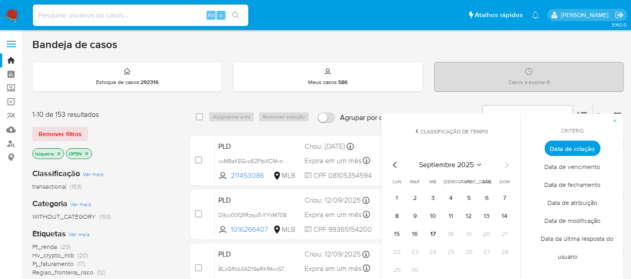
click at [395, 167] on icon "Mes anterior" at bounding box center [395, 165] width 11 height 11
click at [474, 195] on button "1" at bounding box center [469, 198] width 14 height 14
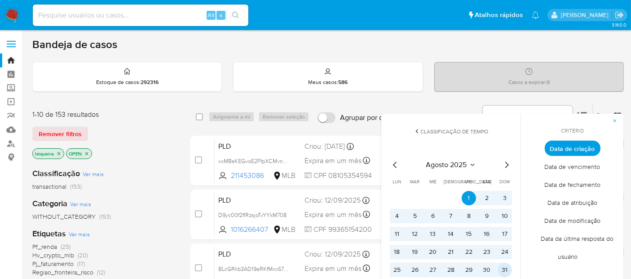
click at [507, 268] on button "31" at bounding box center [505, 270] width 14 height 14
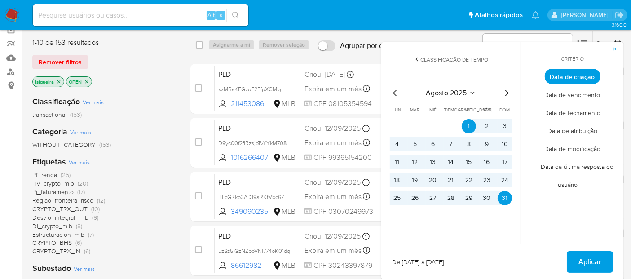
scroll to position [100, 0]
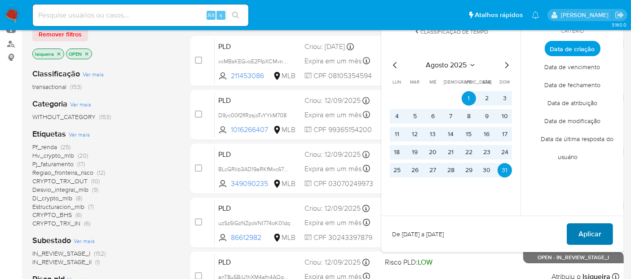
click at [583, 234] on span "Aplicar" at bounding box center [590, 234] width 23 height 20
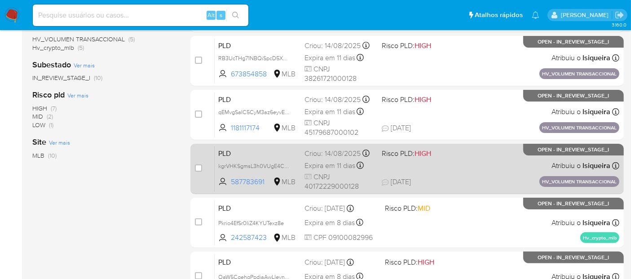
scroll to position [200, 0]
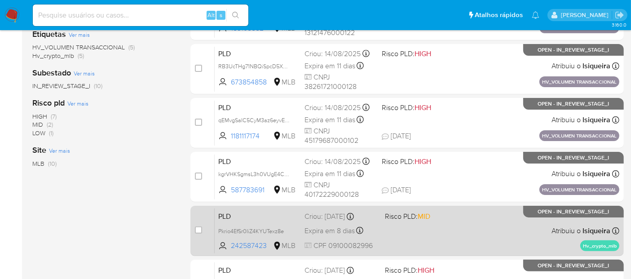
click at [451, 216] on span "Risco PLD: MID" at bounding box center [421, 216] width 73 height 12
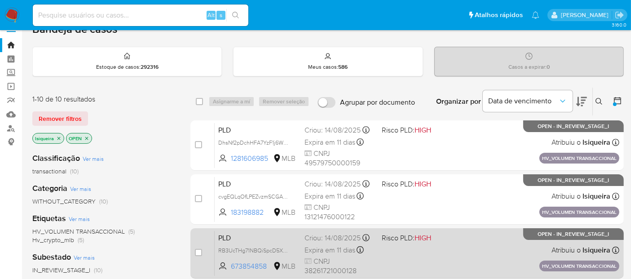
scroll to position [12, 0]
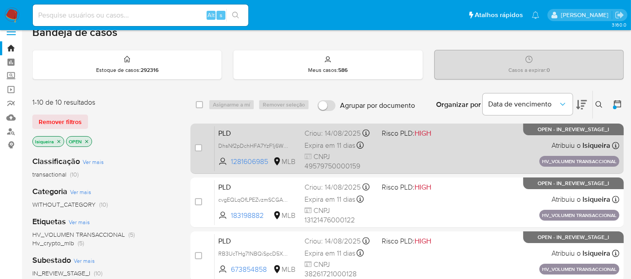
click at [464, 157] on div "PLD DhsNf2pDchHFA7YzF1j6WxE2 1281606985 MLB Risco PLD: HIGH Criou: [DATE] Criou…" at bounding box center [417, 148] width 405 height 45
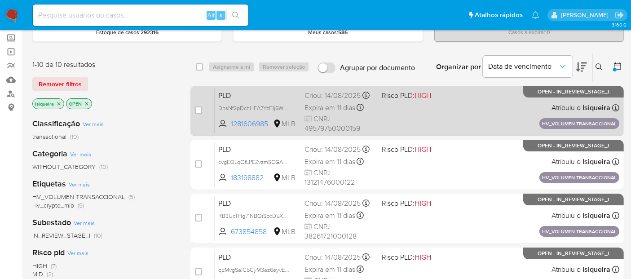
scroll to position [100, 0]
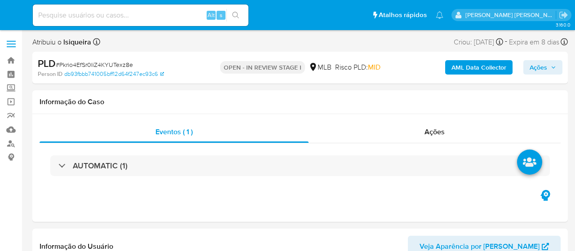
select select "10"
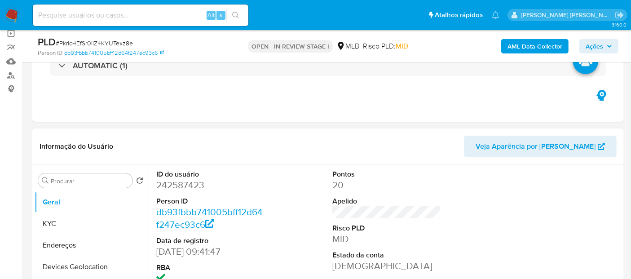
scroll to position [100, 0]
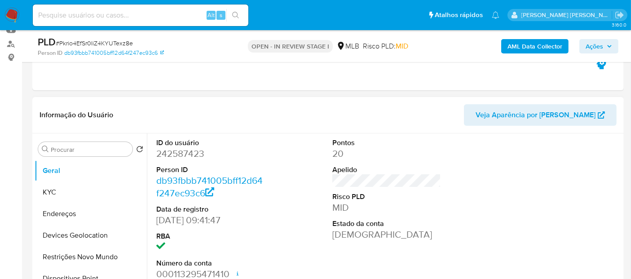
click at [171, 158] on dd "242587423" at bounding box center [210, 153] width 109 height 13
copy dd "242587423"
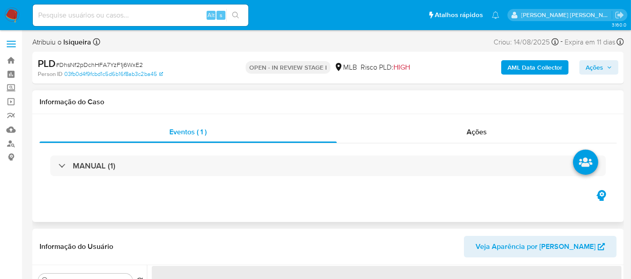
select select "10"
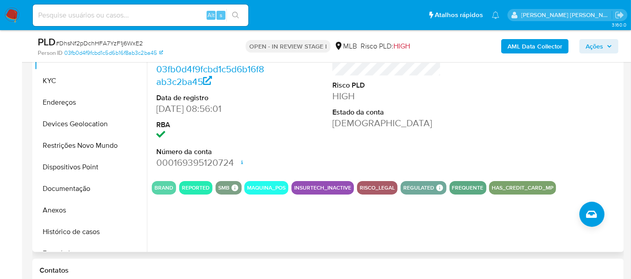
scroll to position [150, 0]
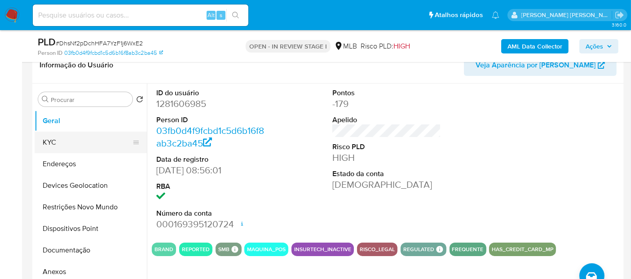
click at [60, 140] on button "KYC" at bounding box center [87, 143] width 105 height 22
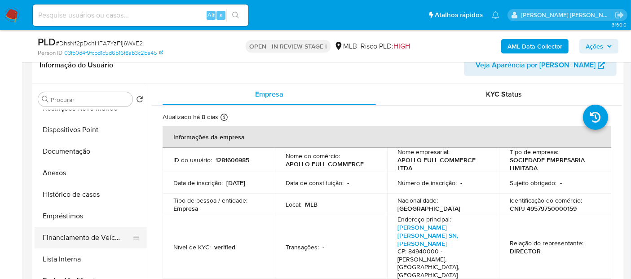
scroll to position [100, 0]
click at [80, 194] on button "Histórico de casos" at bounding box center [87, 194] width 105 height 22
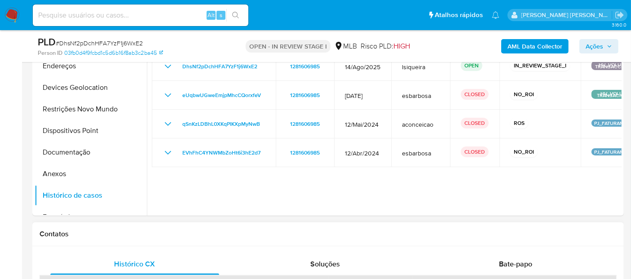
scroll to position [249, 0]
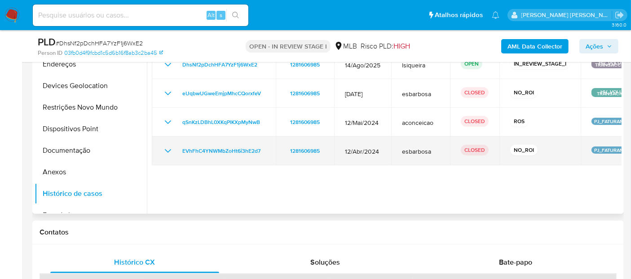
click at [167, 153] on icon "Mostrar/Ocultar" at bounding box center [168, 151] width 11 height 11
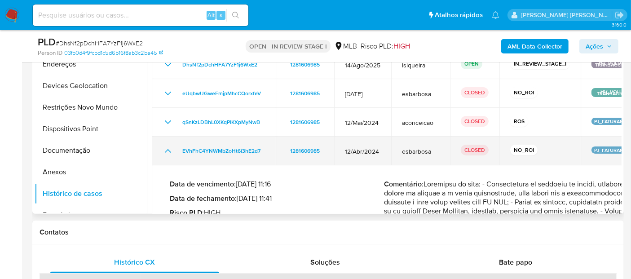
click at [167, 153] on icon "Mostrar/Ocultar" at bounding box center [168, 151] width 11 height 11
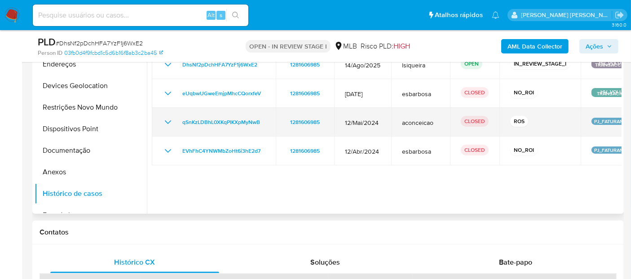
click at [164, 121] on icon "Mostrar/Ocultar" at bounding box center [168, 122] width 11 height 11
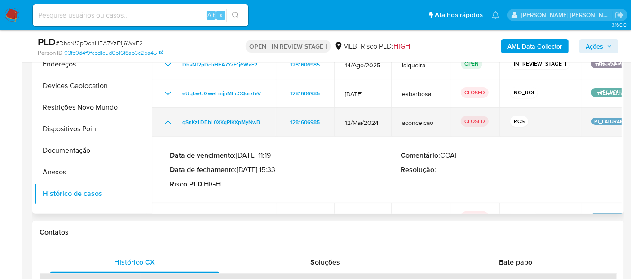
click at [164, 121] on icon "Mostrar/Ocultar" at bounding box center [168, 122] width 11 height 11
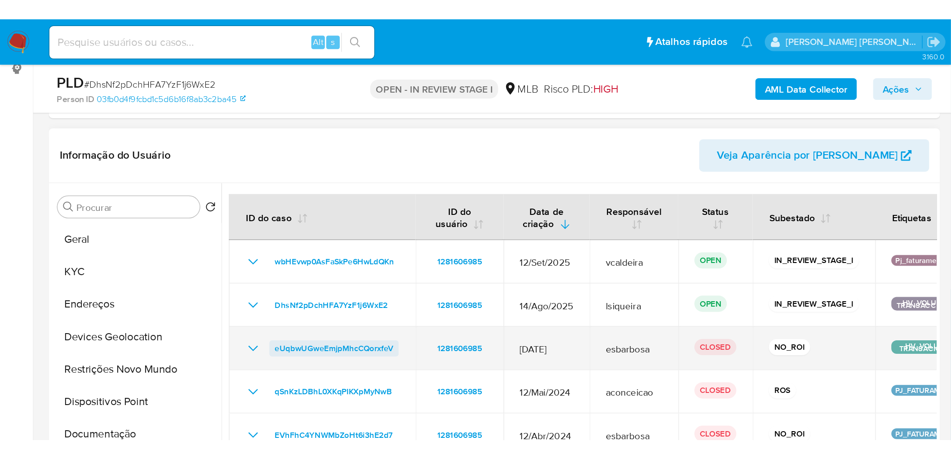
scroll to position [0, 0]
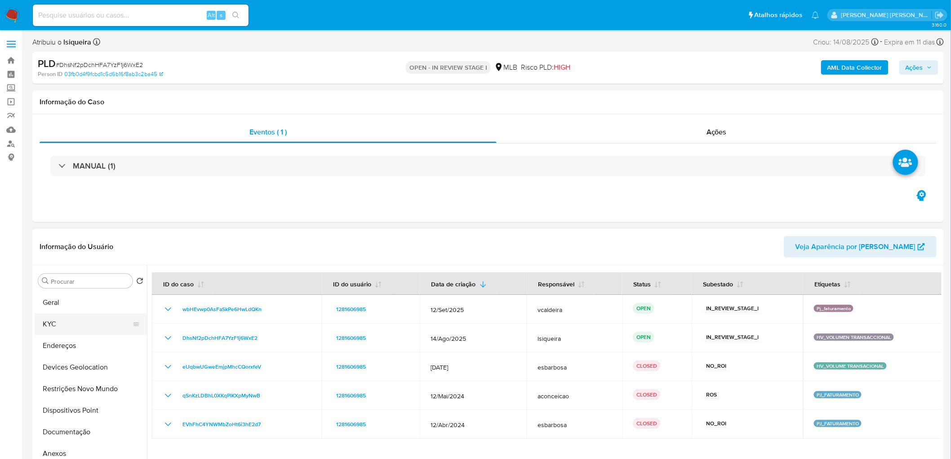
click at [70, 279] on button "KYC" at bounding box center [87, 324] width 105 height 22
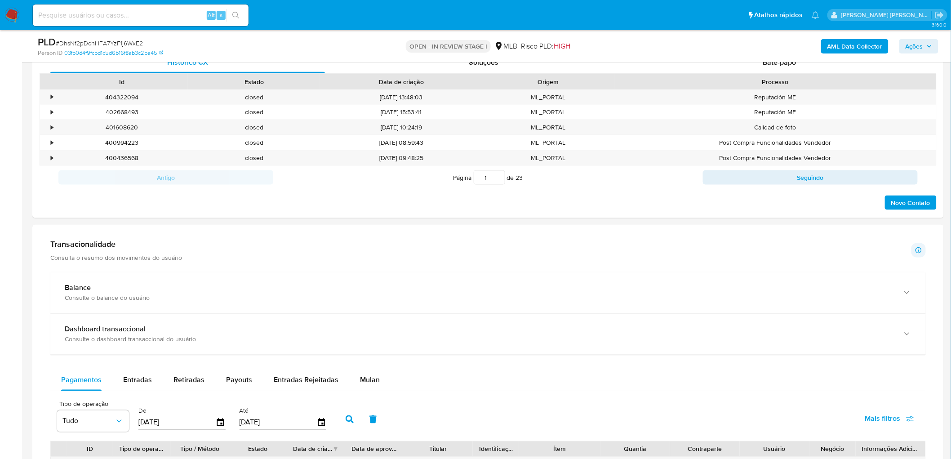
scroll to position [549, 0]
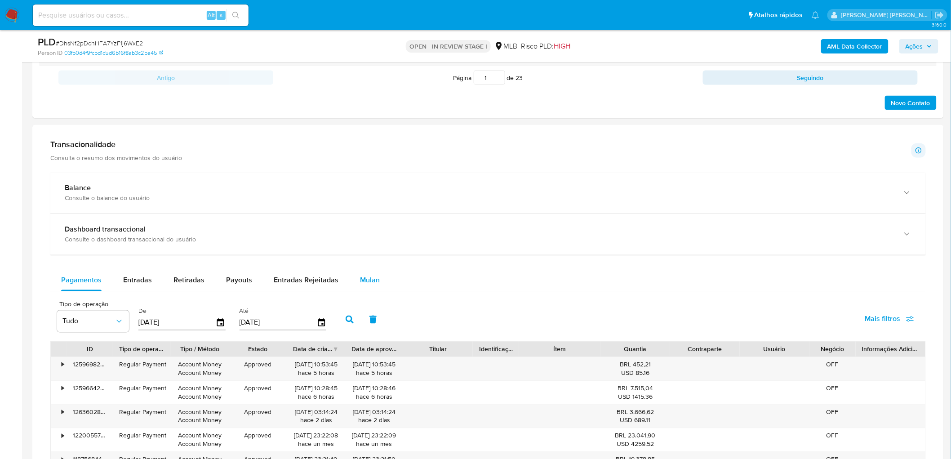
click at [383, 275] on button "Mulan" at bounding box center [369, 281] width 41 height 22
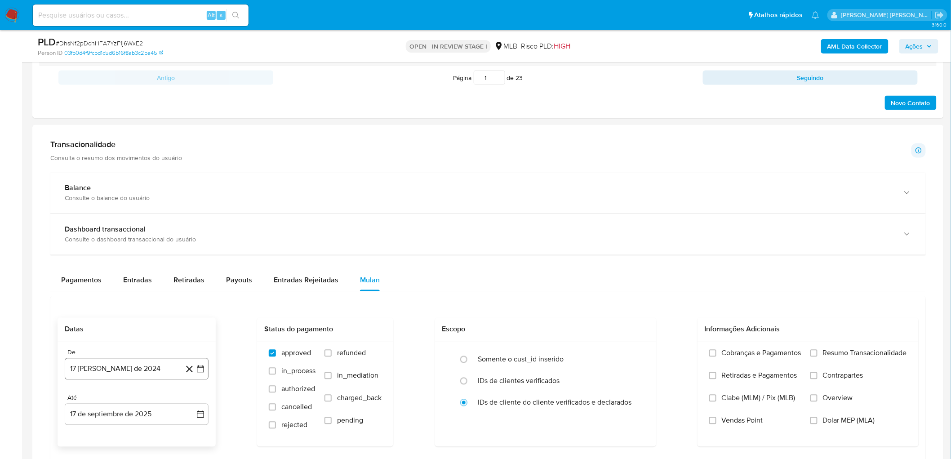
click at [119, 279] on button "17 [PERSON_NAME] de 2024" at bounding box center [137, 369] width 144 height 22
click at [132, 229] on span "agosto 2024" at bounding box center [132, 232] width 41 height 9
click at [187, 226] on icon "Año siguiente" at bounding box center [190, 222] width 11 height 11
click at [90, 279] on button "[DATE]" at bounding box center [96, 305] width 25 height 14
click at [106, 263] on button "1" at bounding box center [100, 265] width 14 height 14
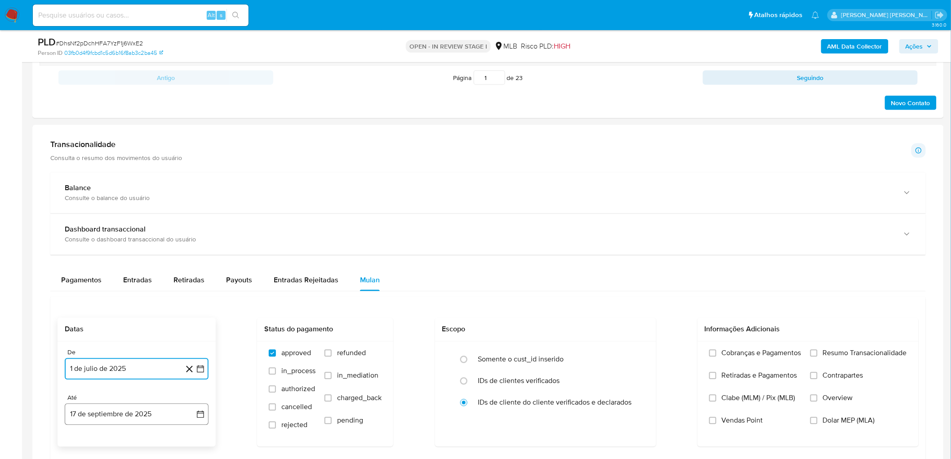
click at [111, 279] on button "17 de septiembre de 2025" at bounding box center [137, 415] width 144 height 22
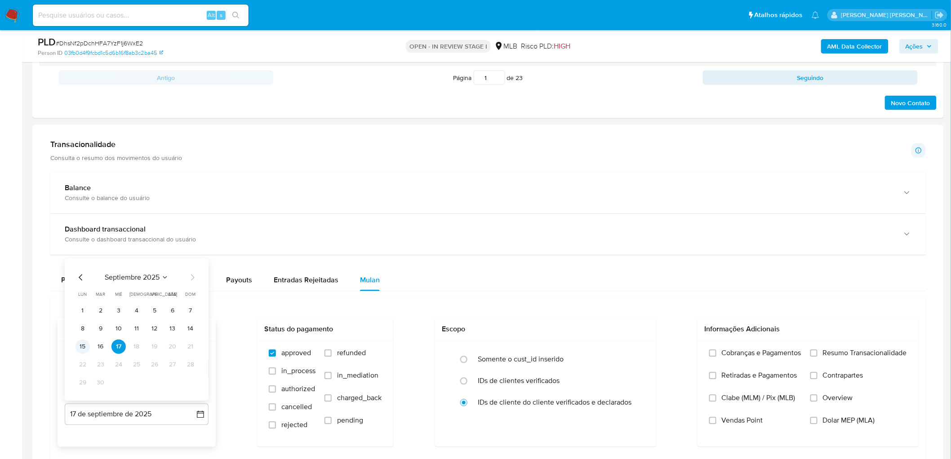
click at [82, 279] on button "15" at bounding box center [83, 347] width 14 height 14
click at [639, 279] on label "Resumo Transacionalidade" at bounding box center [858, 360] width 97 height 22
click at [639, 279] on input "Resumo Transacionalidade" at bounding box center [813, 353] width 7 height 7
click at [639, 279] on span "Vendas Point" at bounding box center [742, 420] width 41 height 9
click at [639, 279] on input "Vendas Point" at bounding box center [712, 420] width 7 height 7
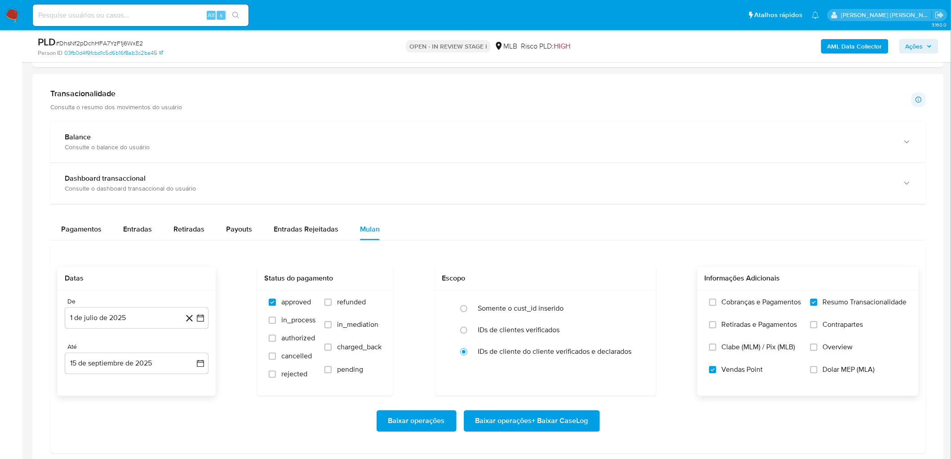
scroll to position [649, 0]
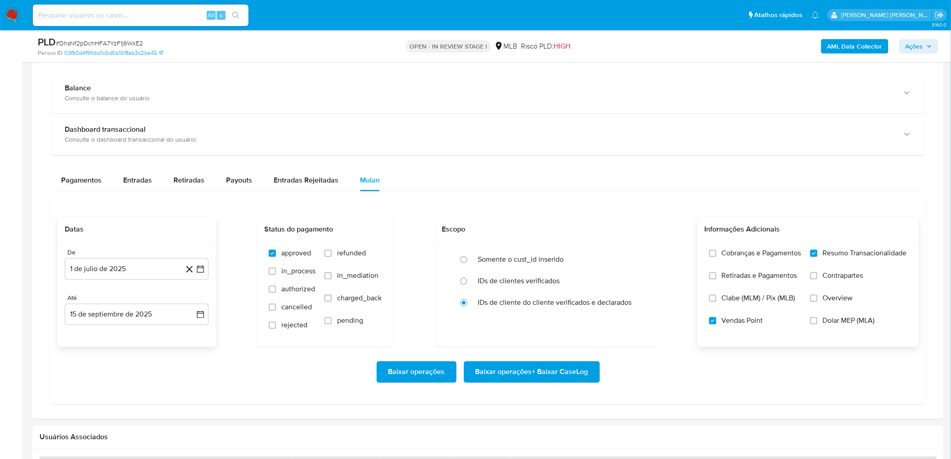
click at [533, 279] on span "Baixar operações + Baixar CaseLog" at bounding box center [531, 372] width 113 height 20
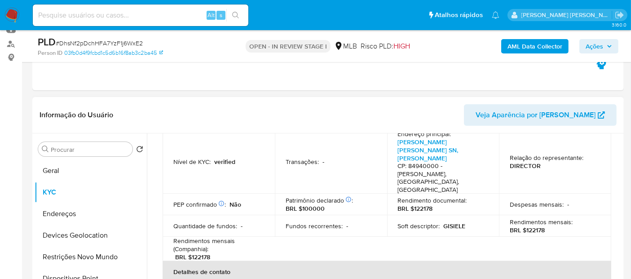
scroll to position [150, 0]
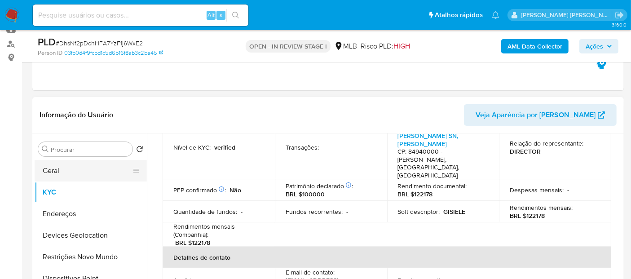
click at [81, 176] on button "Geral" at bounding box center [87, 171] width 105 height 22
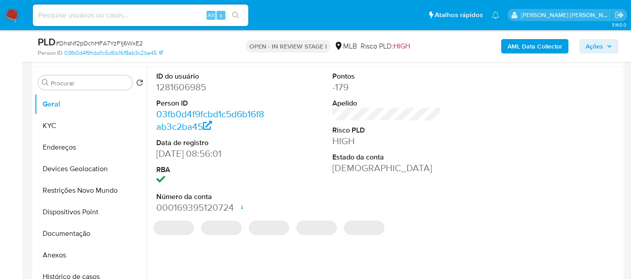
scroll to position [200, 0]
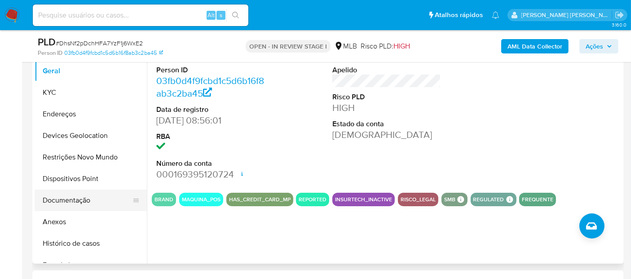
click at [56, 201] on button "Documentação" at bounding box center [87, 201] width 105 height 22
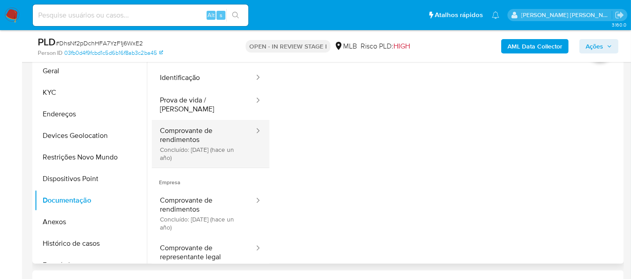
click at [179, 130] on button "Comprovante de rendimentos Concluído: 18/04/2024 (hace un año)" at bounding box center [203, 144] width 103 height 48
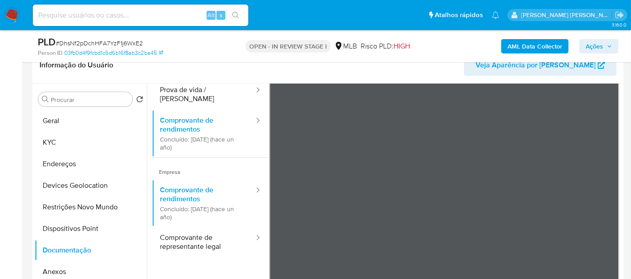
scroll to position [28, 0]
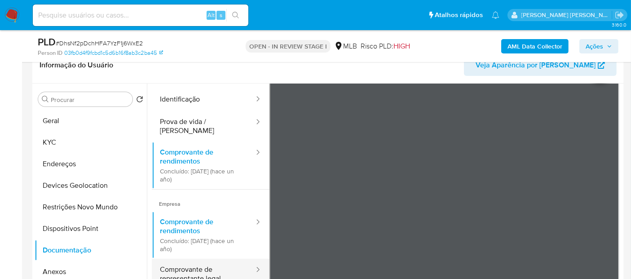
click at [186, 271] on button "Comprovante de representante legal" at bounding box center [203, 274] width 103 height 31
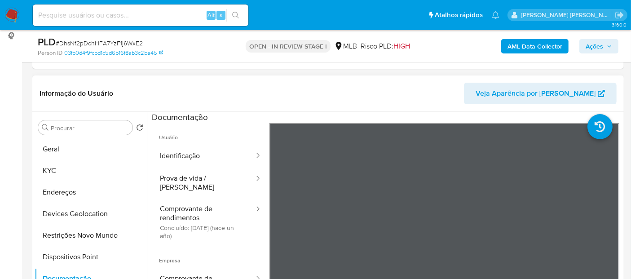
scroll to position [100, 0]
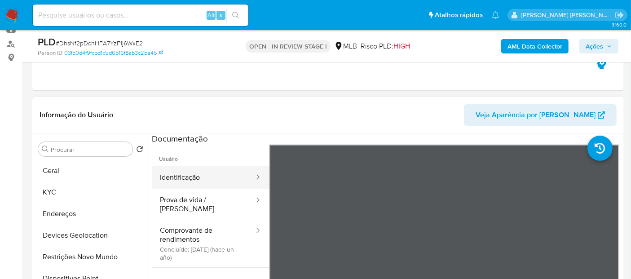
click at [199, 184] on button "Identificação" at bounding box center [203, 177] width 103 height 23
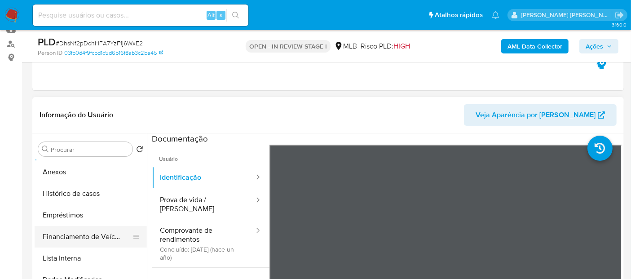
scroll to position [149, 0]
click at [64, 175] on button "Anexos" at bounding box center [87, 173] width 105 height 22
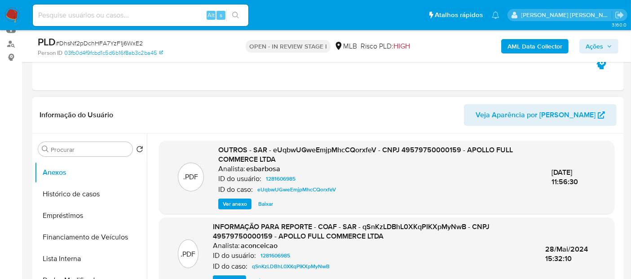
click at [226, 200] on span "Ver anexo" at bounding box center [235, 204] width 24 height 9
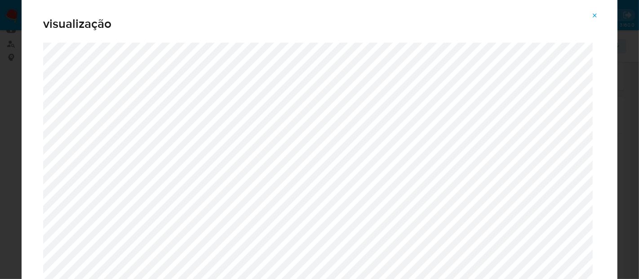
click at [593, 16] on icon "Attachment preview" at bounding box center [594, 15] width 7 height 7
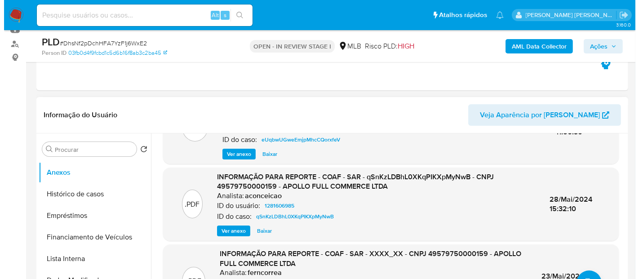
scroll to position [100, 0]
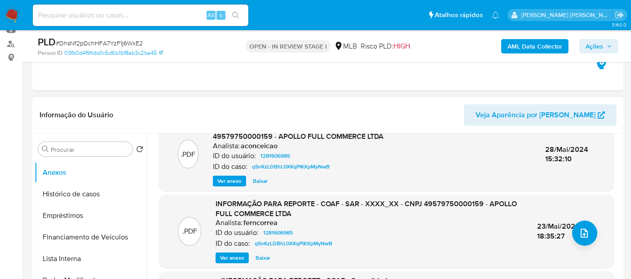
click at [234, 257] on span "Ver anexo" at bounding box center [232, 257] width 24 height 9
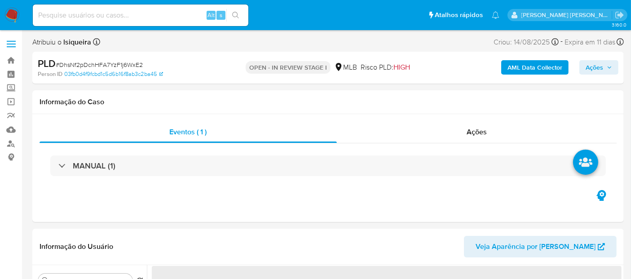
select select "10"
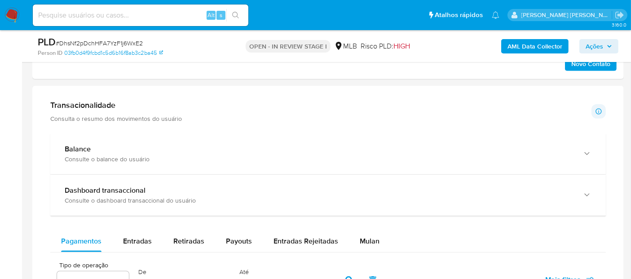
scroll to position [591, 0]
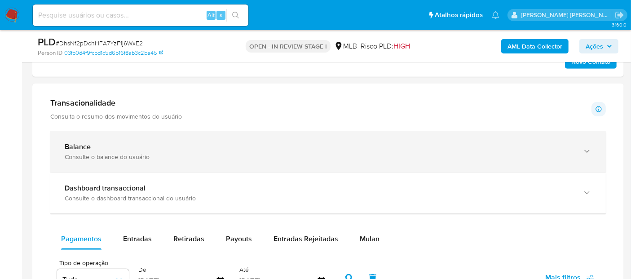
click at [139, 155] on div "Consulte o balance do usuário" at bounding box center [319, 157] width 509 height 8
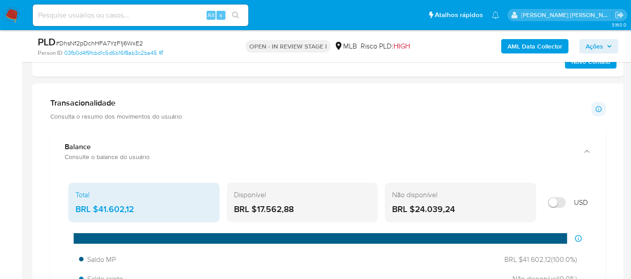
scroll to position [640, 0]
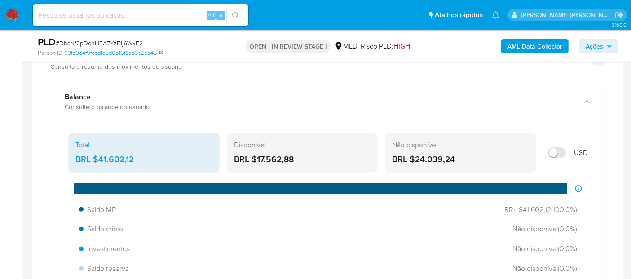
drag, startPoint x: 304, startPoint y: 161, endPoint x: 255, endPoint y: 159, distance: 48.6
click at [255, 159] on div "BRL $17.562,88" at bounding box center [302, 160] width 137 height 12
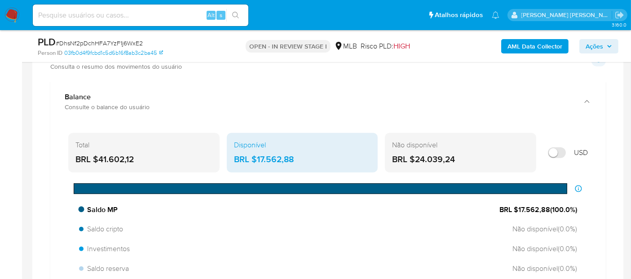
click at [328, 207] on div "Saldo MP BRL $17.562,88 ( 100.0 %)" at bounding box center [329, 209] width 506 height 17
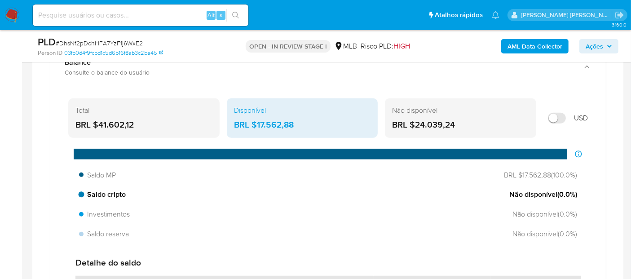
scroll to position [690, 0]
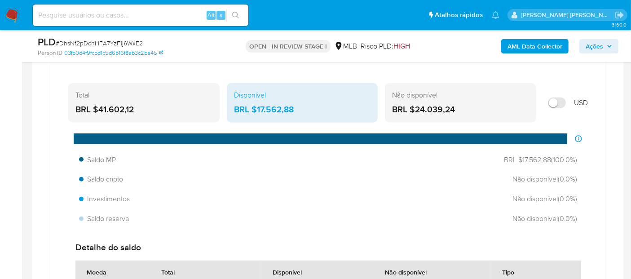
click at [310, 108] on div "BRL $17.562,88" at bounding box center [302, 110] width 137 height 12
drag, startPoint x: 309, startPoint y: 106, endPoint x: 257, endPoint y: 109, distance: 52.2
click at [257, 109] on div "BRL $17.562,88" at bounding box center [302, 110] width 137 height 12
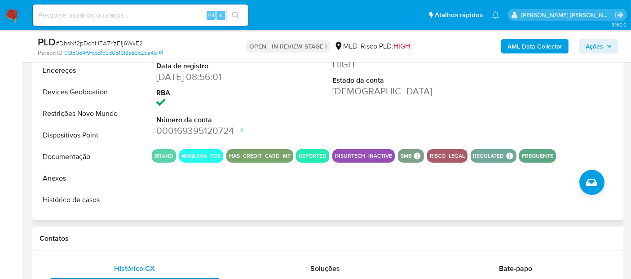
scroll to position [241, 0]
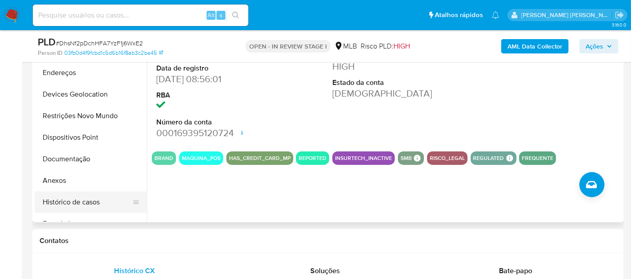
click at [63, 204] on button "Histórico de casos" at bounding box center [87, 202] width 105 height 22
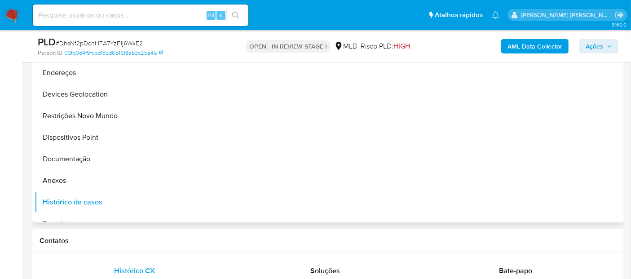
scroll to position [191, 0]
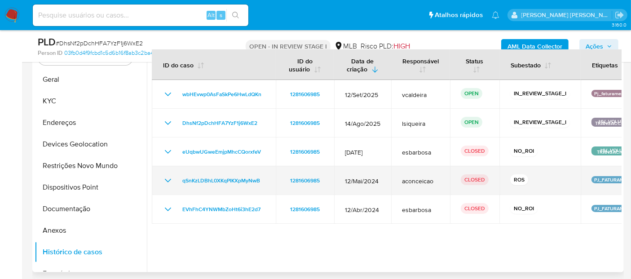
click at [165, 178] on icon "Mostrar/Ocultar" at bounding box center [168, 180] width 11 height 11
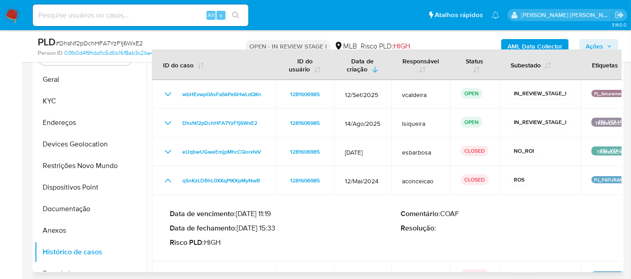
drag, startPoint x: 279, startPoint y: 229, endPoint x: 241, endPoint y: 229, distance: 37.3
click at [241, 229] on p "Data de fechamento : 28/05/2024 15:33" at bounding box center [285, 228] width 231 height 9
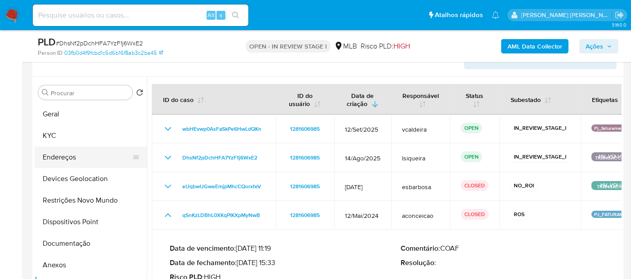
scroll to position [141, 0]
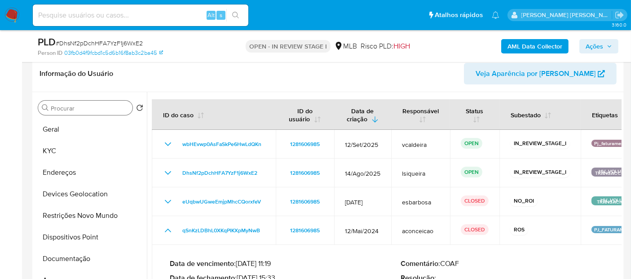
click at [83, 105] on input "Procurar" at bounding box center [90, 108] width 78 height 8
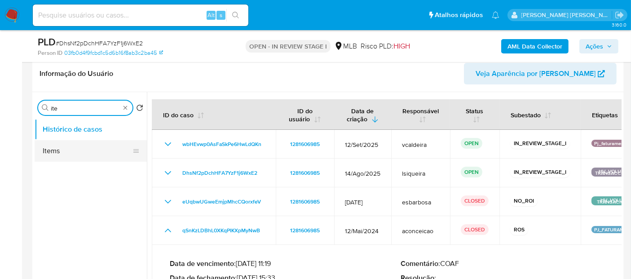
type input "ite"
click at [75, 150] on button "Items" at bounding box center [87, 151] width 105 height 22
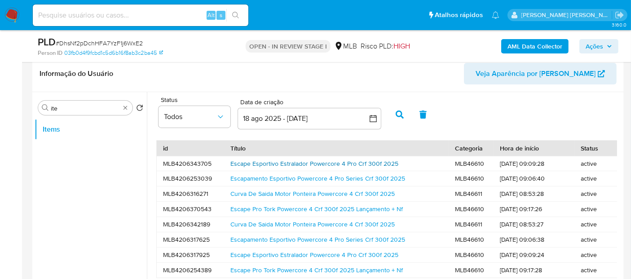
click at [335, 163] on link "Escape Esportivo Estralador Powercore 4 Pro Crf 300f 2025" at bounding box center [315, 163] width 168 height 9
click at [325, 239] on link "Escapamento Esportivo Powercore 4 Pro Series Crf 300f 2025" at bounding box center [318, 239] width 175 height 9
click at [298, 270] on link "Escape Pro Tork Powercore 4 Crf 300f 2025 Lançamento + Nf" at bounding box center [317, 270] width 173 height 9
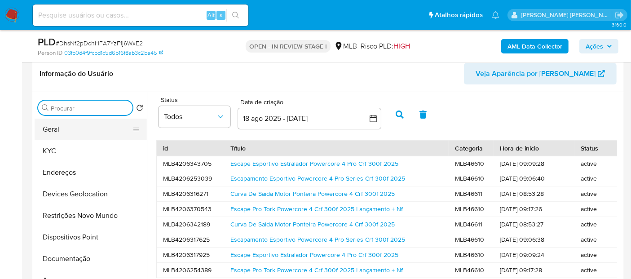
click at [90, 126] on button "Geral" at bounding box center [87, 130] width 105 height 22
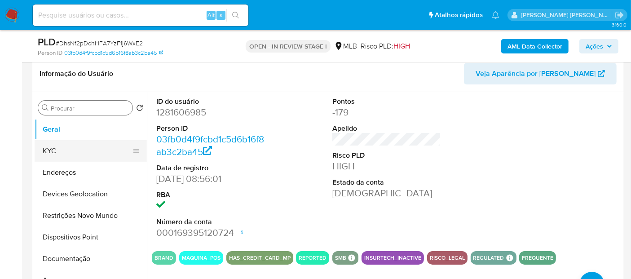
click at [83, 146] on button "KYC" at bounding box center [87, 151] width 105 height 22
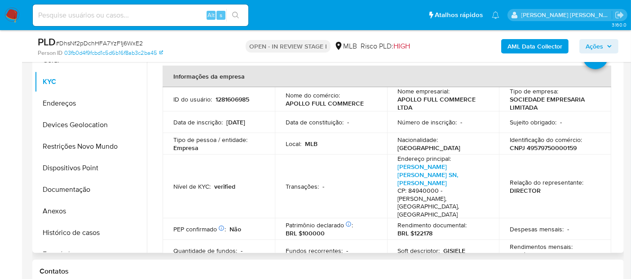
scroll to position [241, 0]
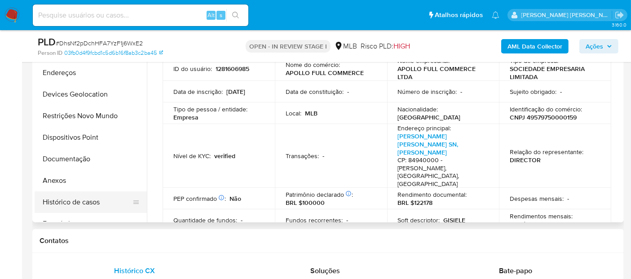
click at [93, 204] on button "Histórico de casos" at bounding box center [87, 202] width 105 height 22
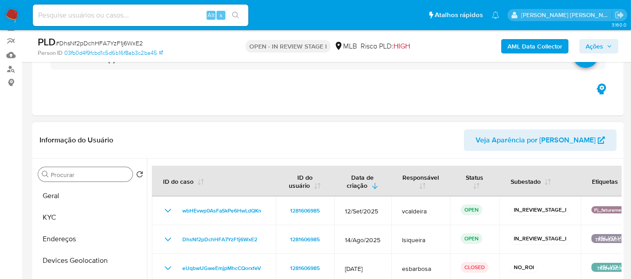
scroll to position [41, 0]
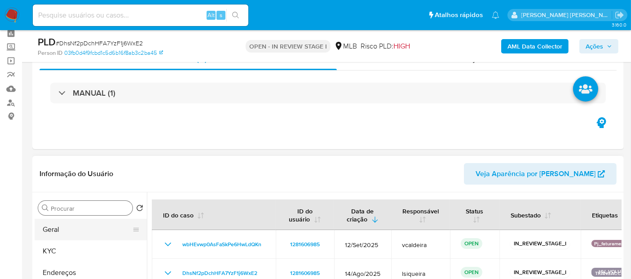
click at [70, 225] on button "Geral" at bounding box center [87, 230] width 105 height 22
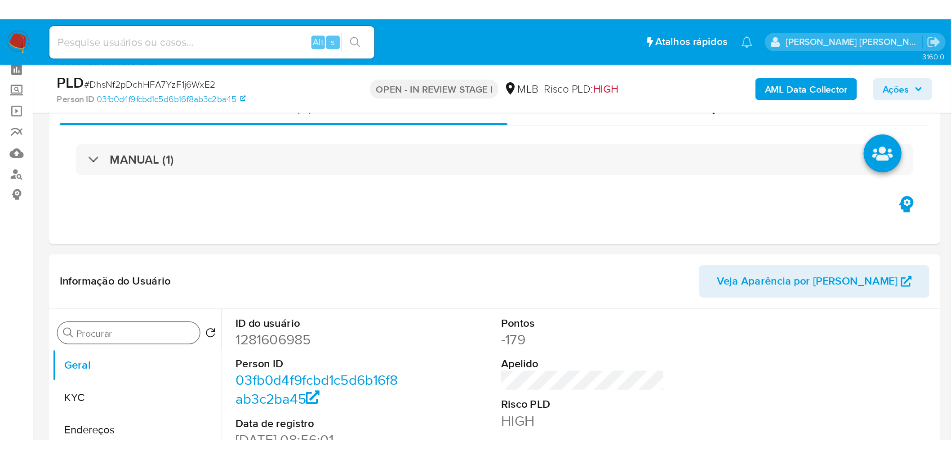
scroll to position [41, 0]
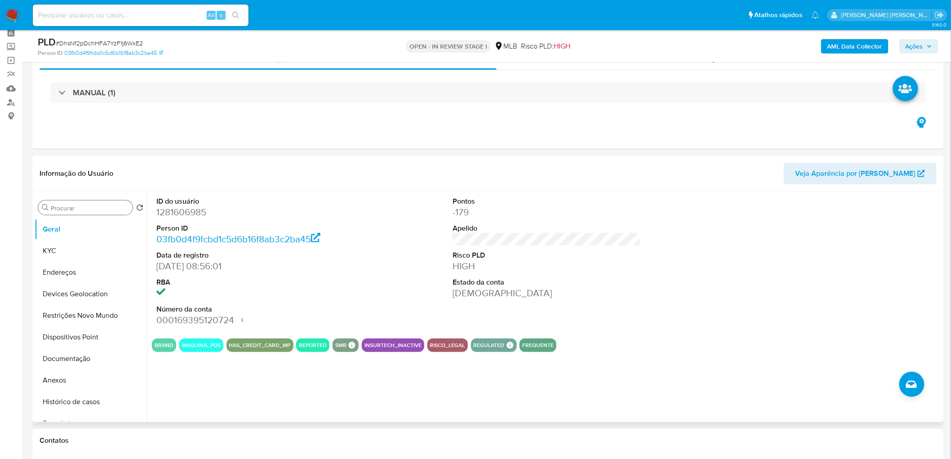
click at [417, 279] on div "ID do usuário 1281606985 Person ID 03fb0d4f9fcbd1c5d6b16f8ab3c2ba45 Data de reg…" at bounding box center [547, 261] width 790 height 139
click at [60, 248] on button "KYC" at bounding box center [87, 251] width 105 height 22
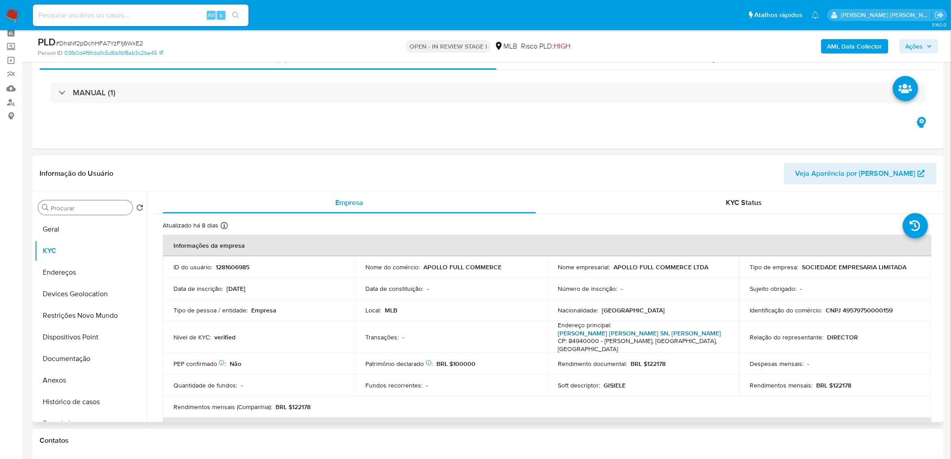
click at [591, 279] on link "Rod Humberto Miguel Da Silva SN, Siqueira Campos" at bounding box center [639, 333] width 163 height 9
click at [74, 271] on button "Endereços" at bounding box center [87, 273] width 105 height 22
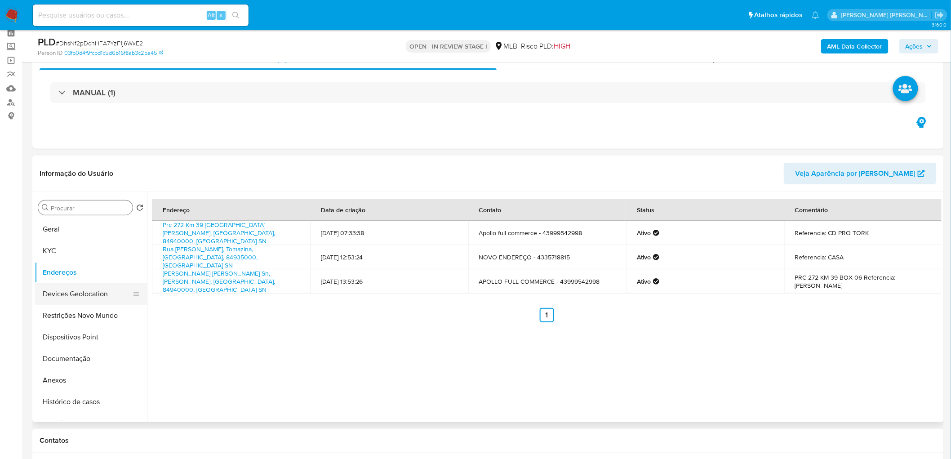
click at [76, 279] on button "Devices Geolocation" at bounding box center [87, 294] width 105 height 22
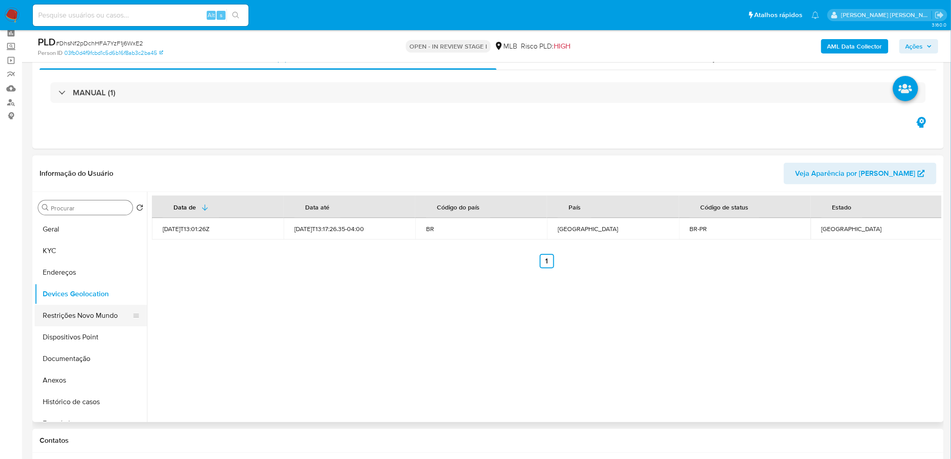
click at [61, 279] on button "Restrições Novo Mundo" at bounding box center [87, 316] width 105 height 22
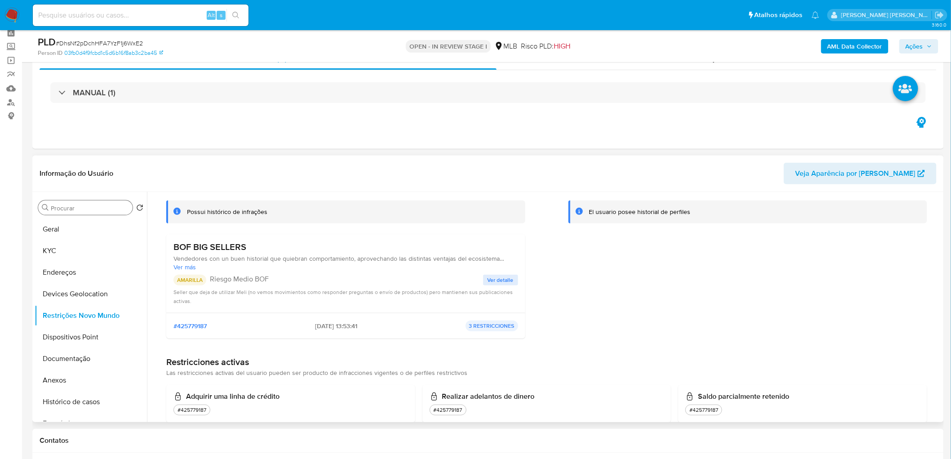
scroll to position [69, 0]
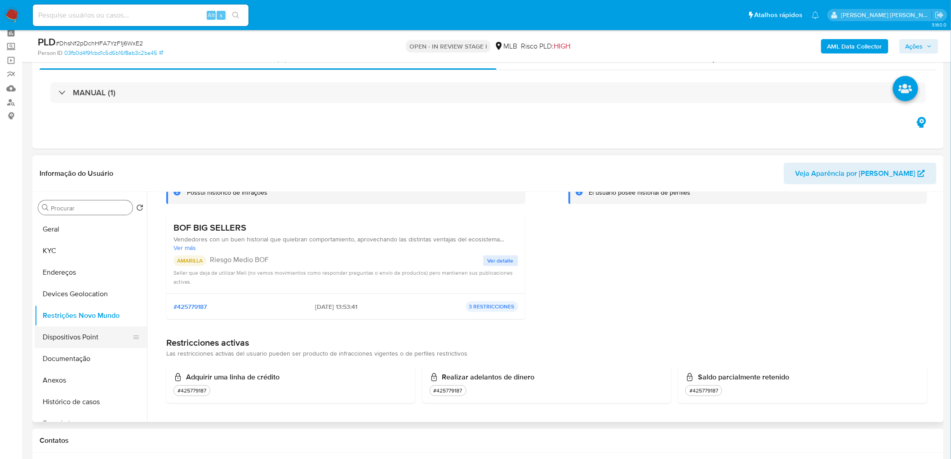
click at [89, 279] on button "Dispositivos Point" at bounding box center [87, 337] width 105 height 22
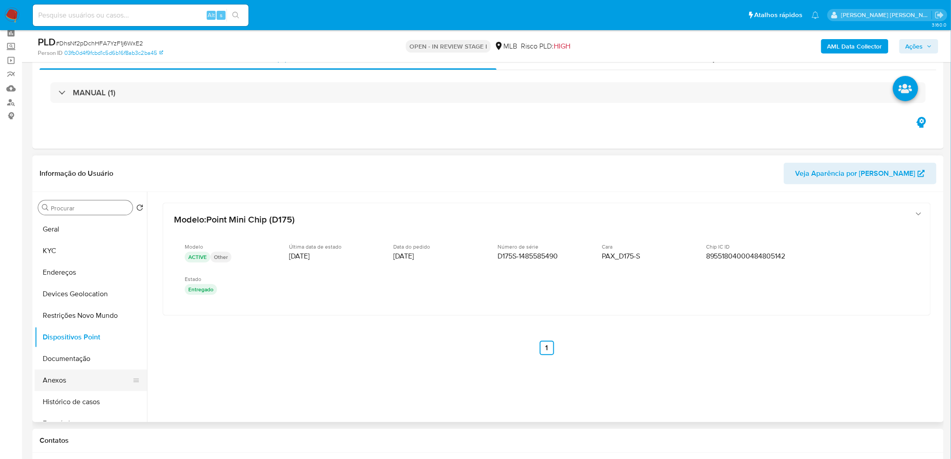
click at [60, 279] on button "Anexos" at bounding box center [87, 380] width 105 height 22
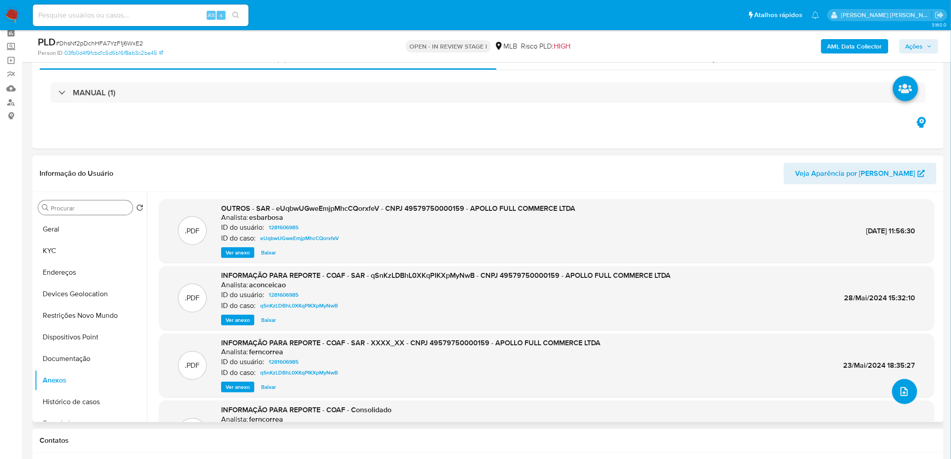
click at [639, 279] on icon "upload-file" at bounding box center [904, 391] width 11 height 11
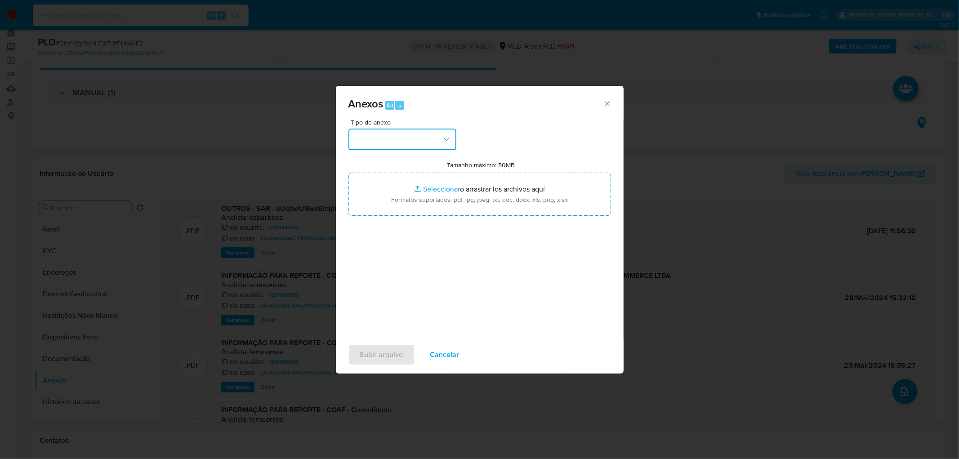
click at [449, 144] on button "button" at bounding box center [402, 140] width 108 height 22
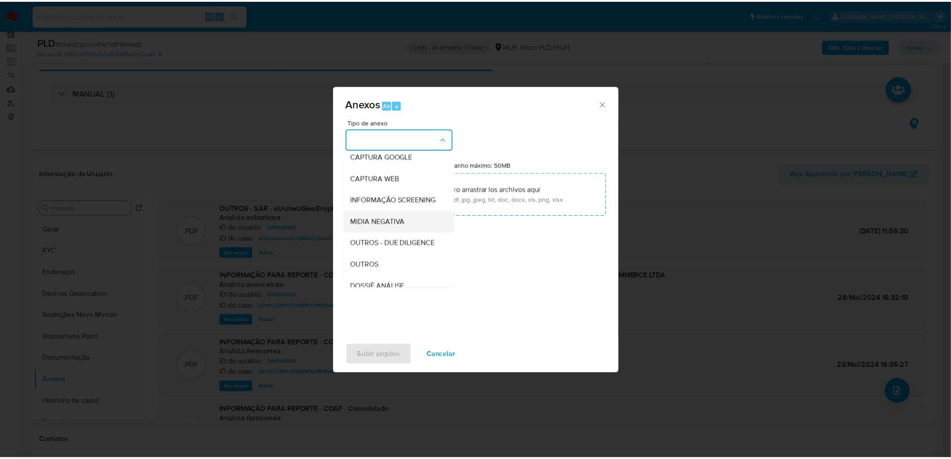
scroll to position [100, 0]
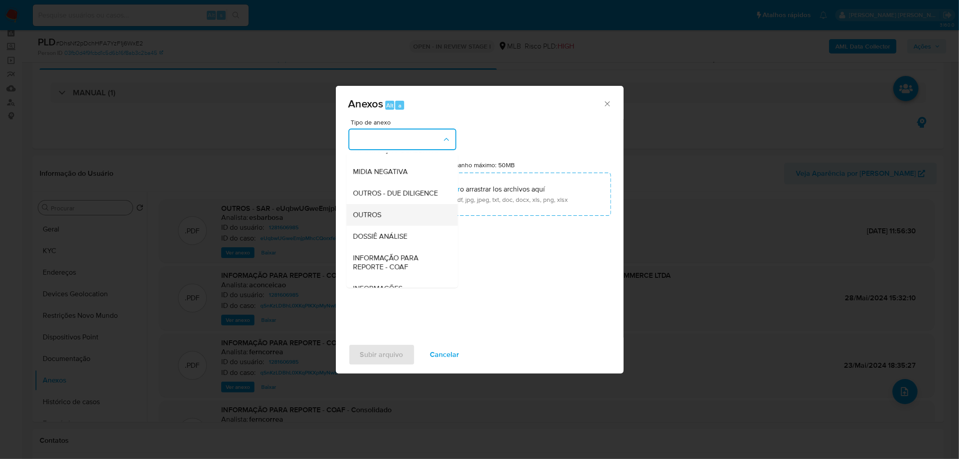
click at [379, 219] on span "OUTROS" at bounding box center [367, 214] width 28 height 9
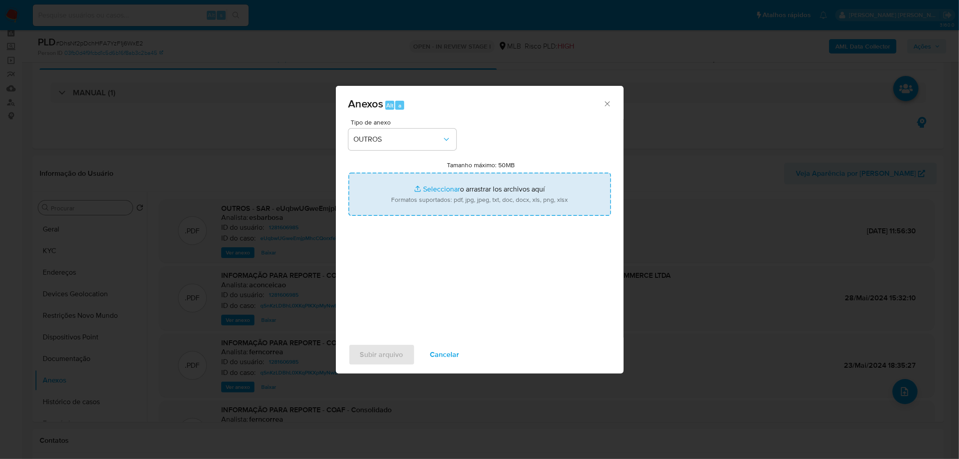
click at [421, 191] on input "Tamanho máximo: 50MB Seleccionar archivos" at bounding box center [479, 194] width 262 height 43
type input "C:\fakepath\2° SAR - DhsNf2pDchHFA7YzF1j6WxE2 - CNPJ 49579750000159 - APOLLO FU…"
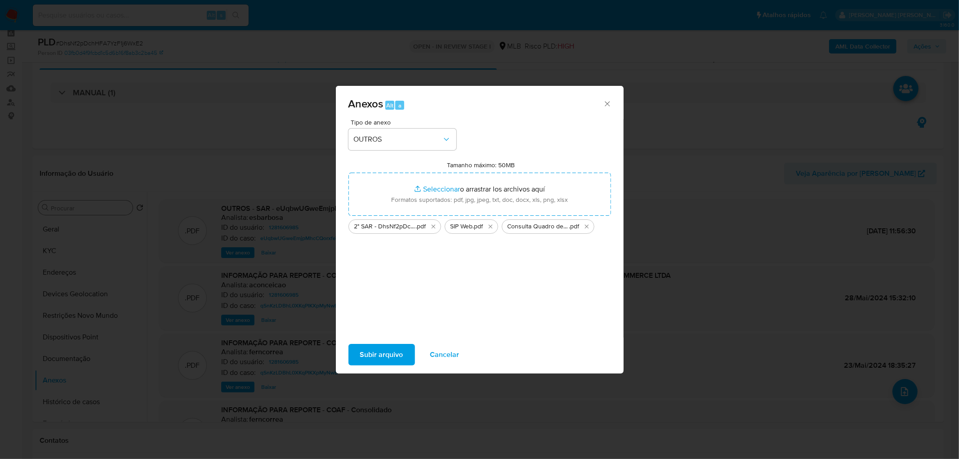
click at [381, 279] on span "Subir arquivo" at bounding box center [381, 355] width 43 height 20
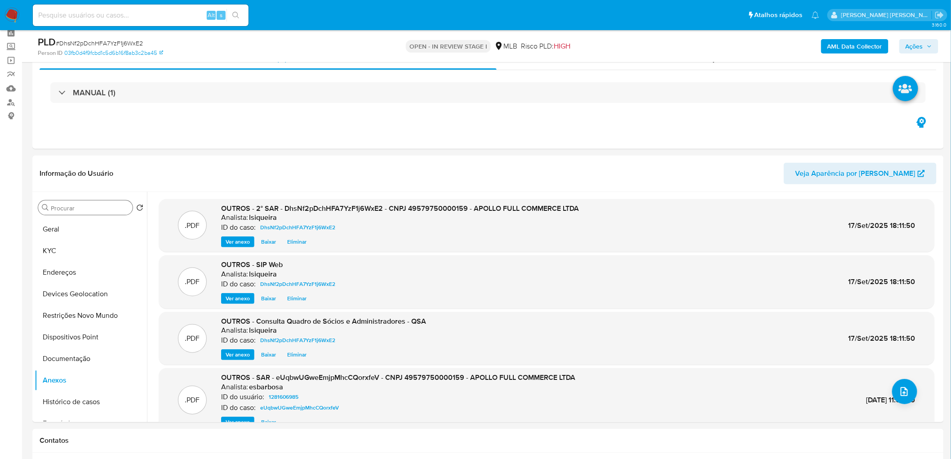
click at [639, 42] on span "Ações" at bounding box center [915, 46] width 18 height 14
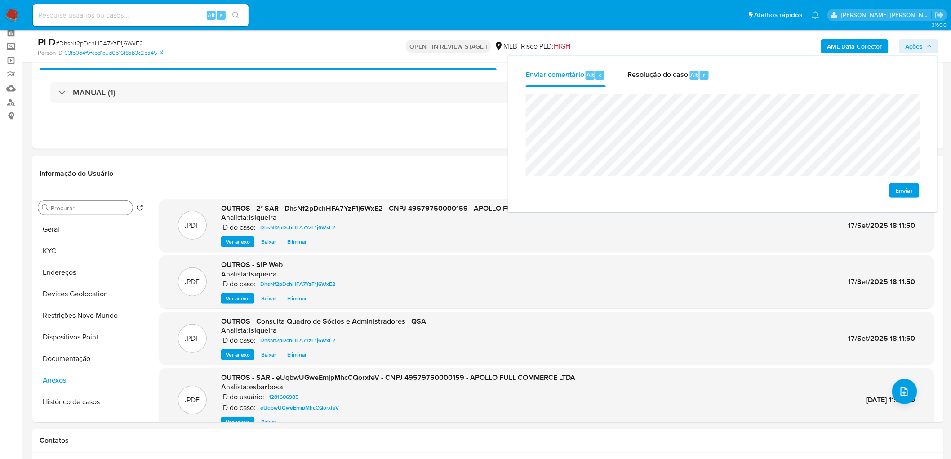
click at [639, 189] on span "Enviar" at bounding box center [905, 190] width 18 height 13
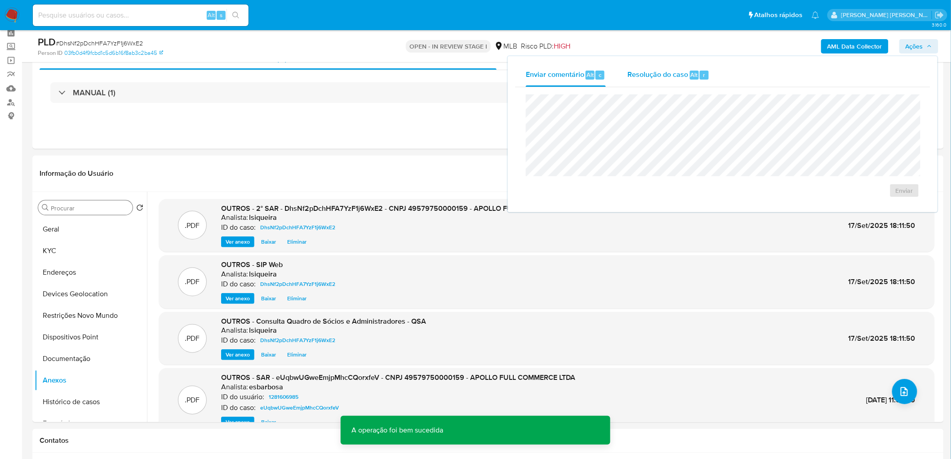
click at [639, 69] on span "Resolução do caso" at bounding box center [657, 74] width 61 height 10
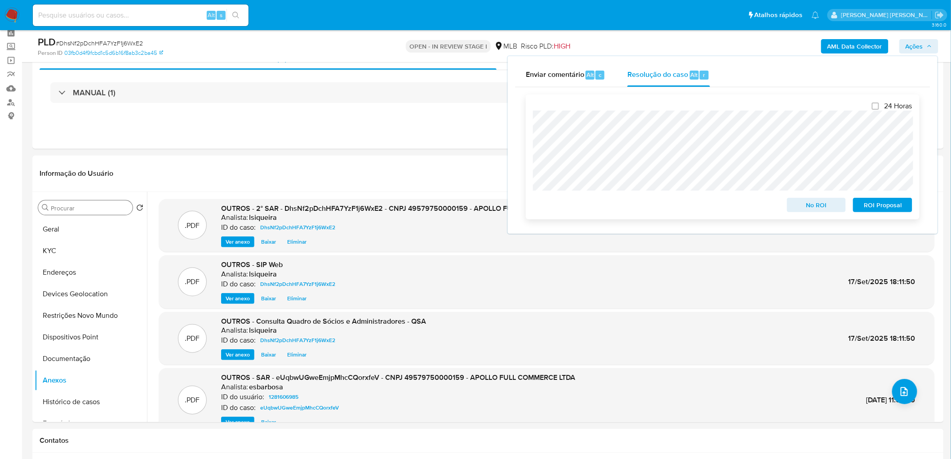
click at [639, 204] on span "ROI Proposal" at bounding box center [882, 205] width 47 height 13
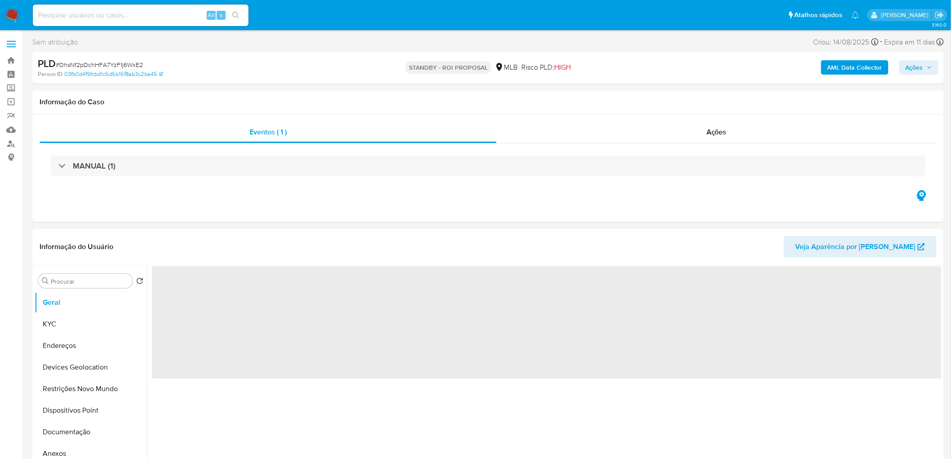
select select "10"
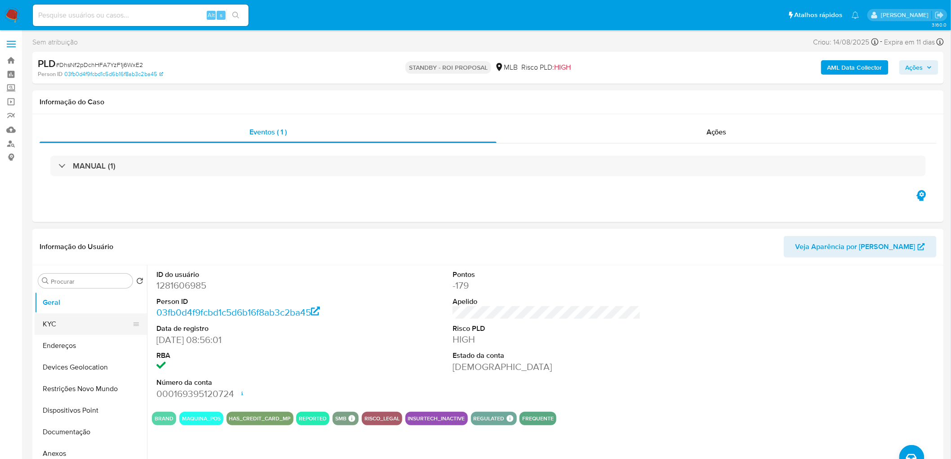
click at [94, 323] on button "KYC" at bounding box center [87, 324] width 105 height 22
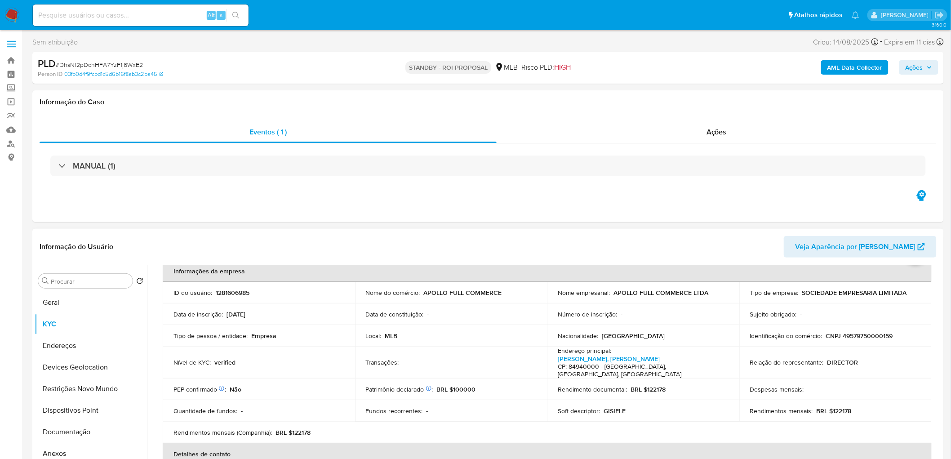
scroll to position [50, 0]
click at [62, 449] on button "Anexos" at bounding box center [87, 454] width 105 height 22
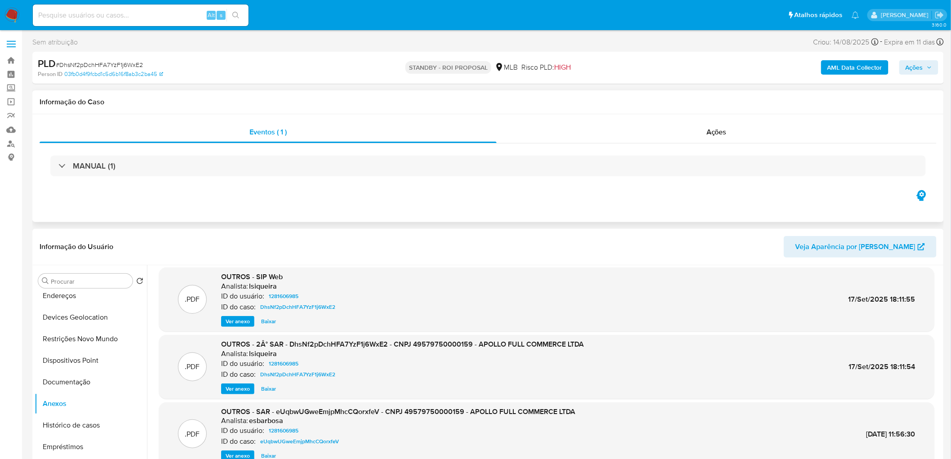
scroll to position [75, 0]
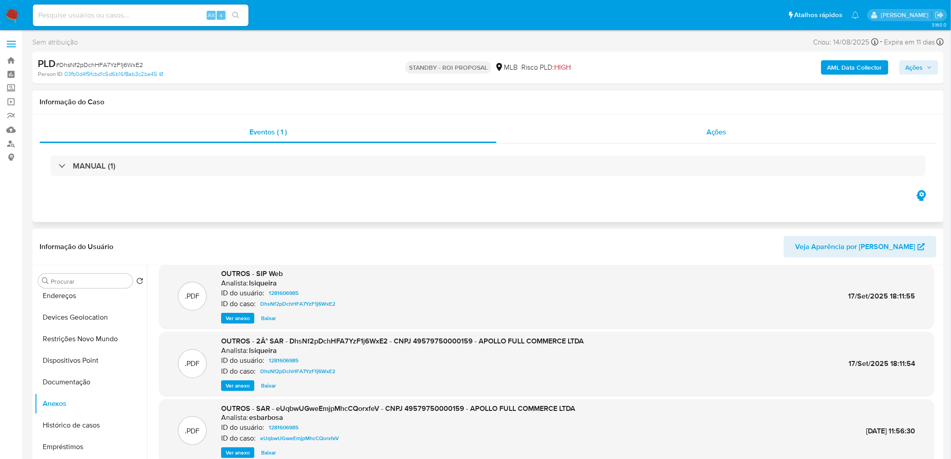
click at [673, 134] on div "Ações" at bounding box center [717, 132] width 440 height 22
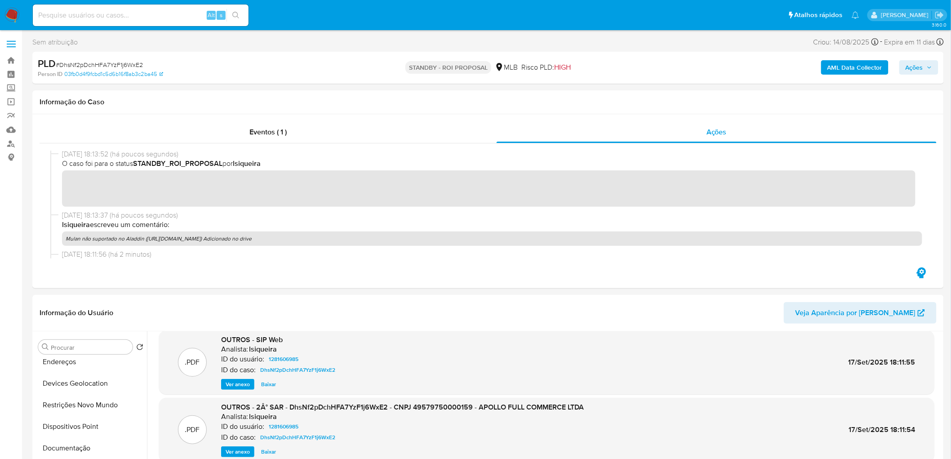
scroll to position [0, 0]
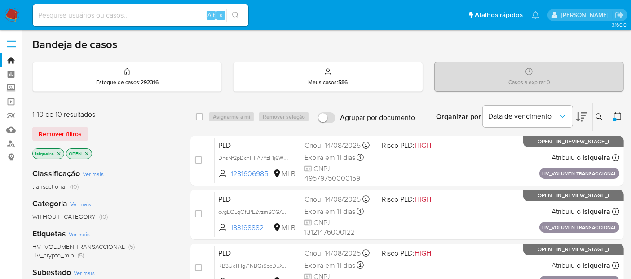
click at [615, 116] on icon at bounding box center [617, 115] width 9 height 9
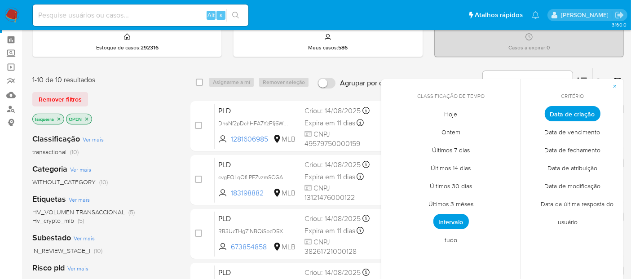
scroll to position [50, 0]
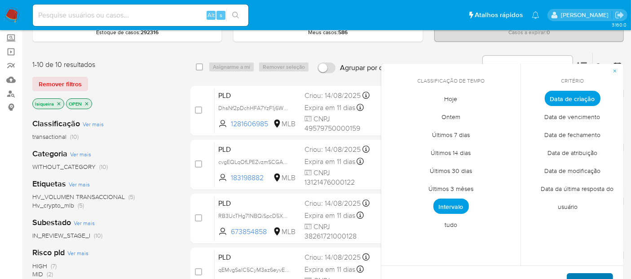
click at [584, 275] on span "Aplicar" at bounding box center [590, 284] width 23 height 20
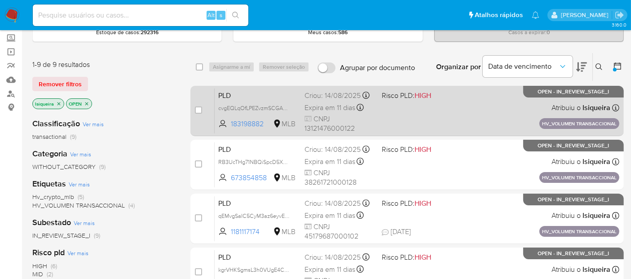
click at [425, 124] on div "PLD cvgEQLqOfLPEZvzmSCGAoJUQ 183198882 MLB Risco PLD: HIGH Criou: [DATE] Criou:…" at bounding box center [417, 110] width 405 height 45
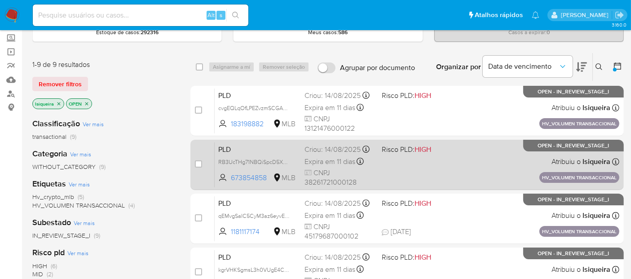
click at [438, 174] on div "PLD RB3UcTHg71NBQiSpcD5XY91I 673854858 MLB Risco PLD: HIGH Criou: [DATE] Criou:…" at bounding box center [417, 164] width 405 height 45
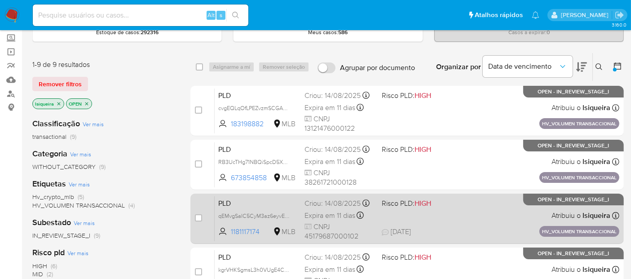
click at [409, 211] on div "PLD qEMvgSaIC5CyM3az6eyvEnqw 1181117174 MLB Risco PLD: HIGH Criou: [DATE] Criou…" at bounding box center [417, 218] width 405 height 45
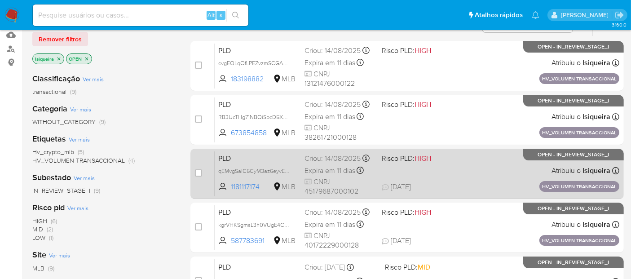
scroll to position [100, 0]
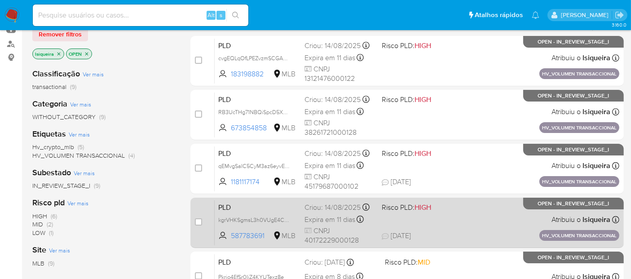
click at [482, 231] on span "[DATE] [DATE] 17:09" at bounding box center [455, 236] width 147 height 10
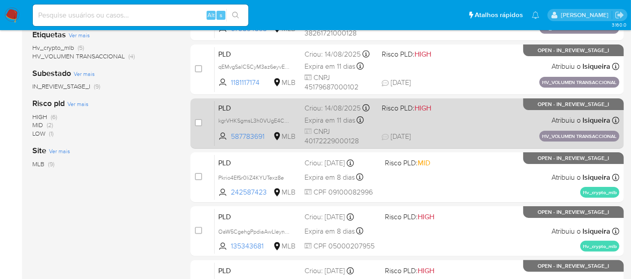
scroll to position [200, 0]
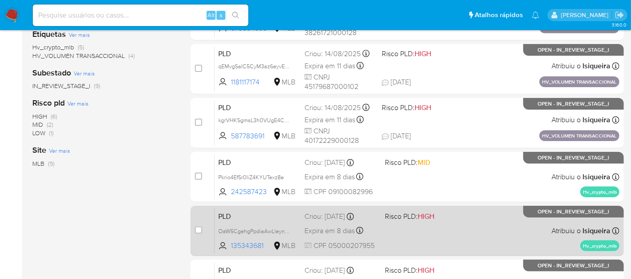
click at [488, 242] on div "PLD OaW5CgehgPpdiaAwLIeynvHU 135343681 MLB Risco PLD: HIGH Criou: [DATE] Criou:…" at bounding box center [417, 230] width 405 height 45
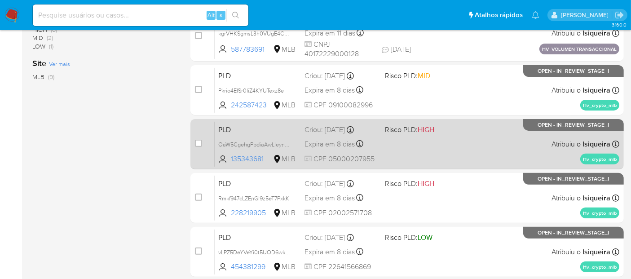
scroll to position [299, 0]
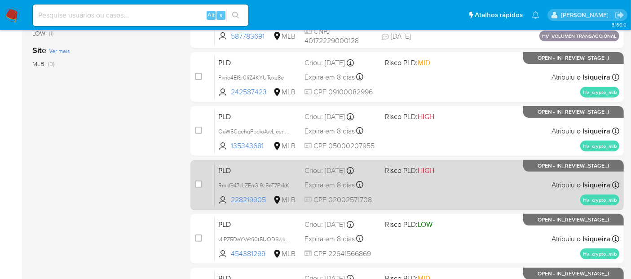
click at [486, 200] on div "PLD Rmkf947cLZEnGl9z5eT7PxkK 228219905 MLB Risco PLD: HIGH Criou: [DATE] Criou:…" at bounding box center [417, 184] width 405 height 45
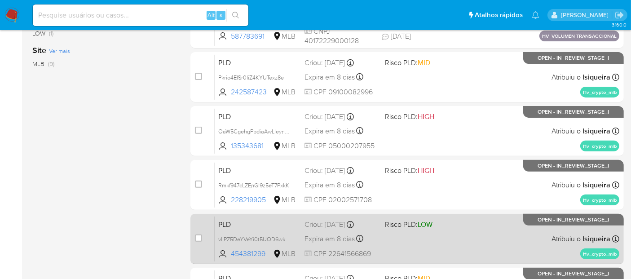
click at [489, 239] on div "PLD vLPZ5DeYVeYi0t5UOD6wkLx1 454381299 MLB Risco PLD: LOW Criou: [DATE] Criou: …" at bounding box center [417, 238] width 405 height 45
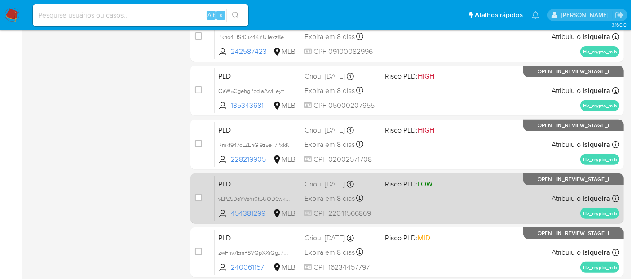
scroll to position [349, 0]
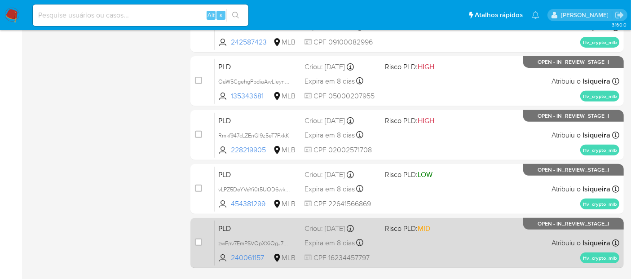
click at [483, 244] on div "PLD zwFnv7EmPSVQpXXiQgJ7RMJH 240061157 MLB Risco PLD: MID Criou: [DATE] Criou: …" at bounding box center [417, 242] width 405 height 45
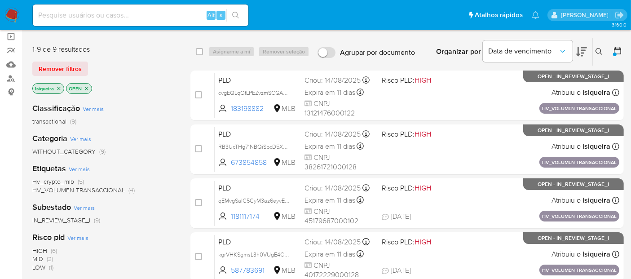
scroll to position [64, 0]
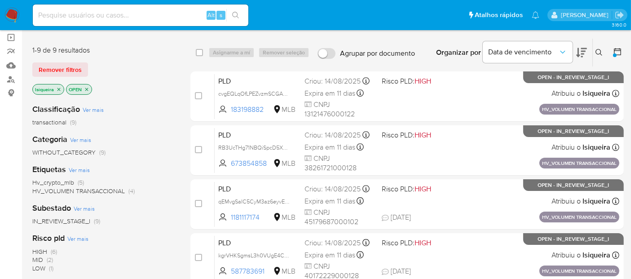
click at [88, 88] on icon "close-filter" at bounding box center [86, 89] width 5 height 5
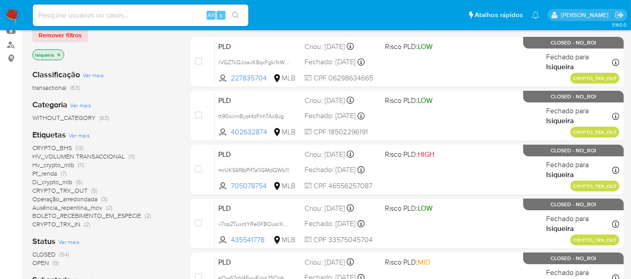
scroll to position [114, 0]
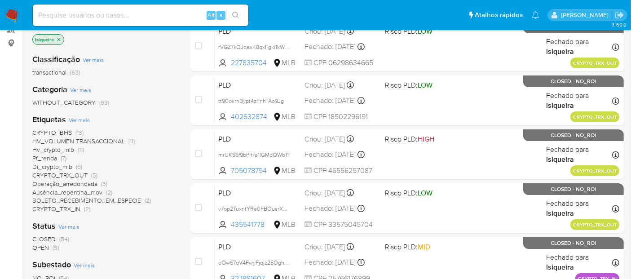
click at [47, 237] on span "CLOSED" at bounding box center [43, 239] width 23 height 9
click at [58, 41] on p "lsiqueira" at bounding box center [48, 40] width 31 height 10
click at [60, 37] on icon "close-filter" at bounding box center [58, 39] width 5 height 5
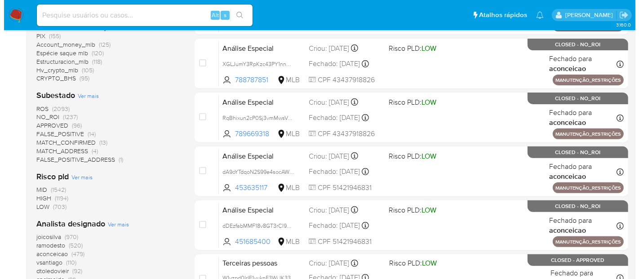
scroll to position [314, 0]
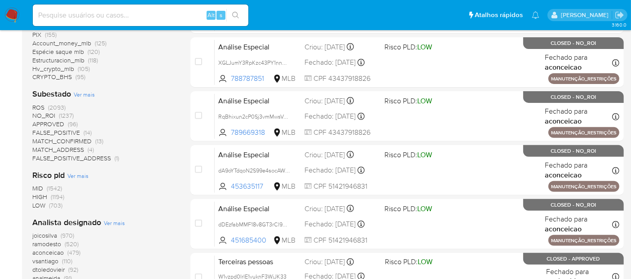
click at [113, 220] on span "Ver mais" at bounding box center [114, 223] width 21 height 8
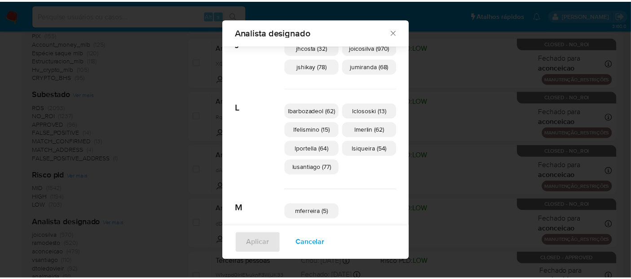
scroll to position [317, 0]
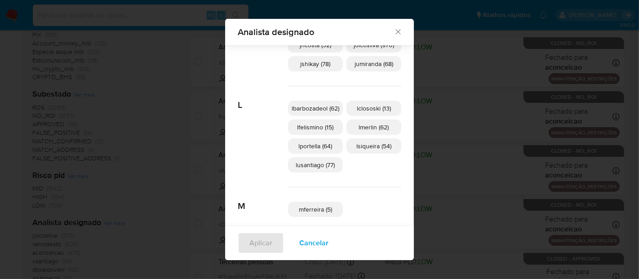
click at [372, 149] on span "lsiqueira (54)" at bounding box center [373, 146] width 35 height 9
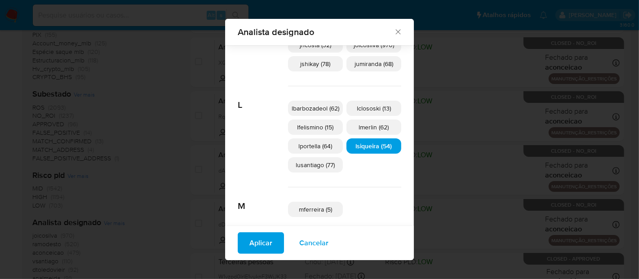
click at [263, 248] on span "Aplicar" at bounding box center [260, 243] width 23 height 20
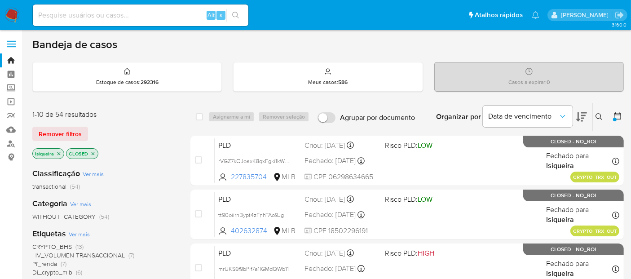
click at [619, 116] on icon at bounding box center [617, 115] width 9 height 9
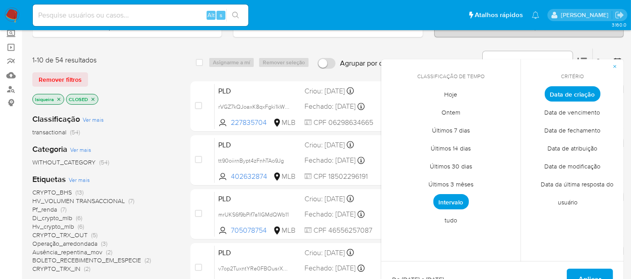
scroll to position [100, 0]
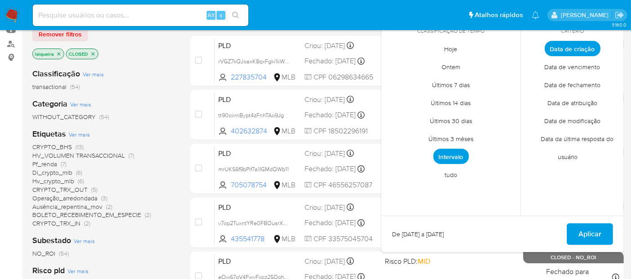
click at [453, 153] on span "Intervalo" at bounding box center [452, 156] width 36 height 15
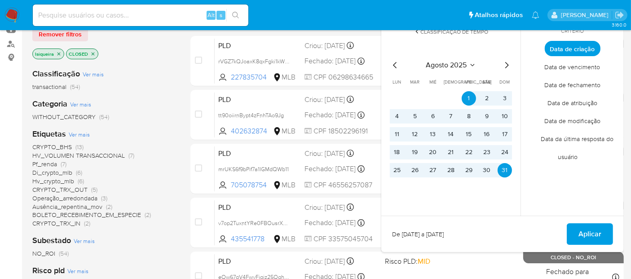
click at [551, 200] on div "Critério Data de criação Data de vencimento Data de fechamento Data de atribuiç…" at bounding box center [572, 115] width 103 height 202
click at [166, 125] on div "Classificação Ver mais transactional (54) Categoria Ver mais WITHOUT_CATEGORY (…" at bounding box center [104, 214] width 144 height 306
click at [593, 238] on span "Aplicar" at bounding box center [590, 234] width 23 height 20
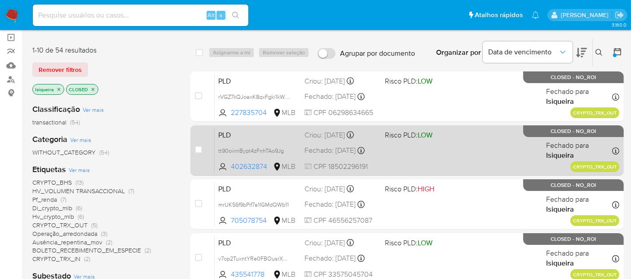
scroll to position [50, 0]
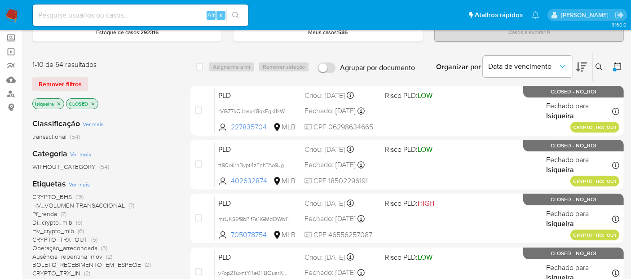
click at [614, 73] on div at bounding box center [616, 67] width 16 height 28
click at [619, 66] on icon at bounding box center [617, 66] width 9 height 9
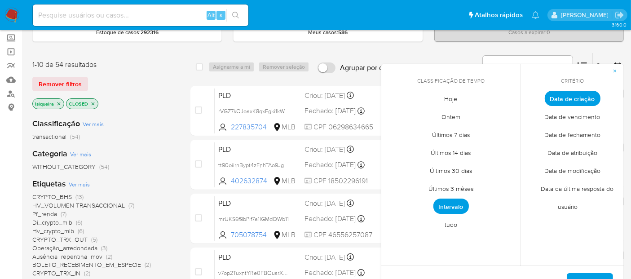
click at [458, 100] on span "Hoje" at bounding box center [451, 99] width 32 height 18
click at [601, 275] on span "Aplicar" at bounding box center [590, 284] width 23 height 20
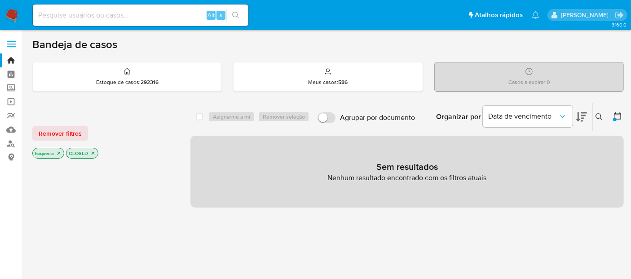
click at [92, 151] on icon "close-filter" at bounding box center [92, 153] width 5 height 5
click at [620, 113] on icon at bounding box center [617, 115] width 9 height 9
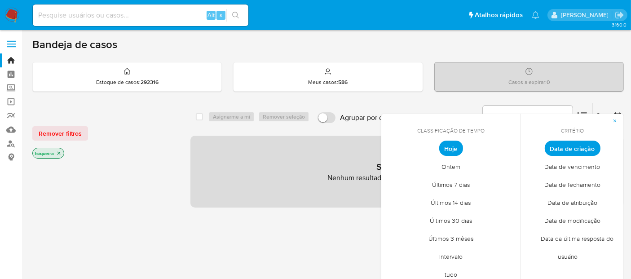
click at [587, 181] on span "Data de fechamento" at bounding box center [572, 185] width 75 height 18
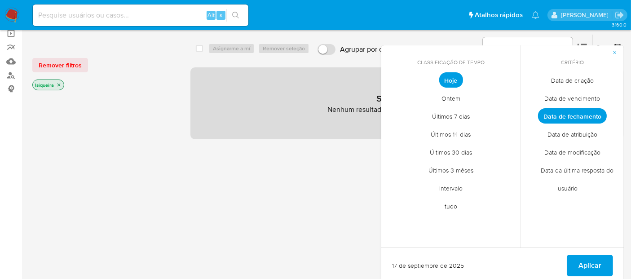
scroll to position [100, 0]
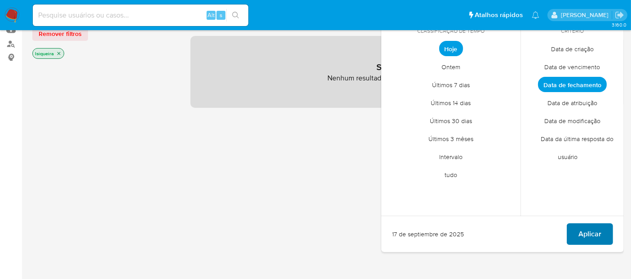
click at [594, 231] on span "Aplicar" at bounding box center [590, 234] width 23 height 20
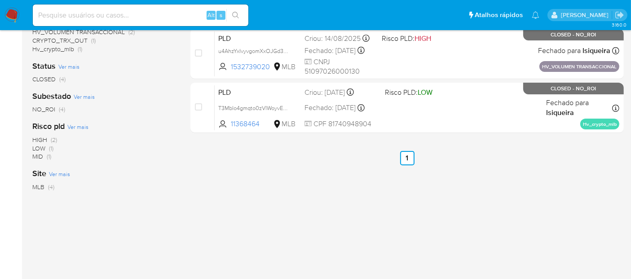
scroll to position [200, 0]
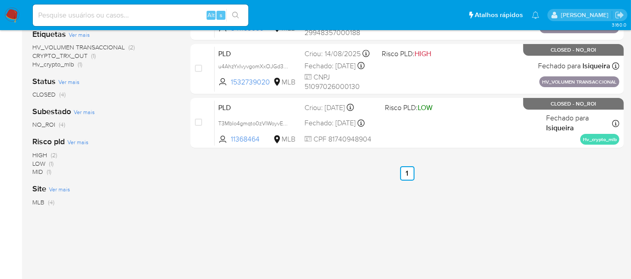
click at [42, 93] on span "CLOSED" at bounding box center [43, 94] width 23 height 9
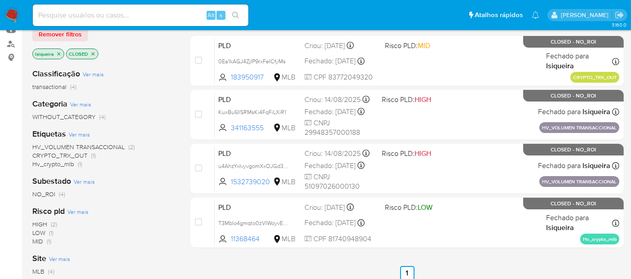
scroll to position [100, 0]
click at [58, 51] on icon "close-filter" at bounding box center [58, 53] width 5 height 5
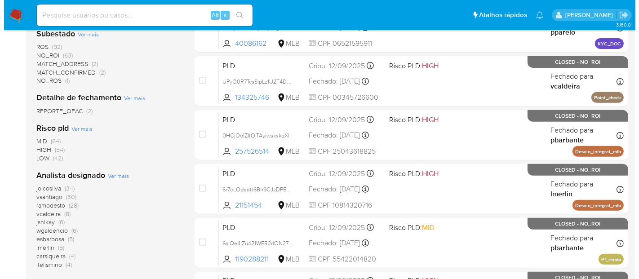
scroll to position [349, 0]
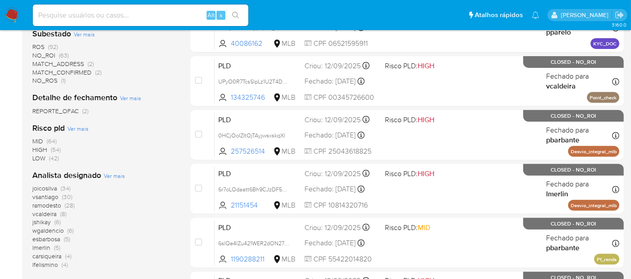
click at [109, 175] on span "Ver mais" at bounding box center [114, 176] width 21 height 8
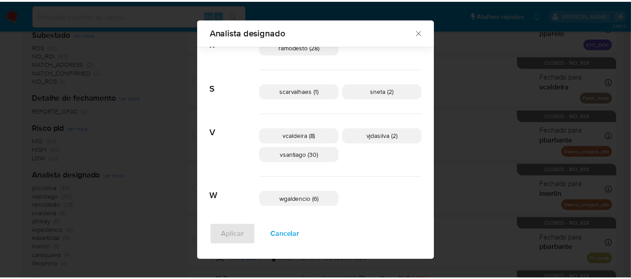
scroll to position [449, 0]
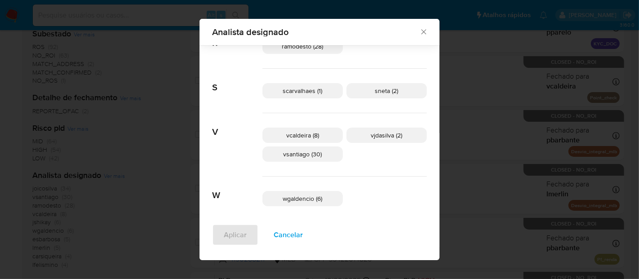
click at [147, 39] on div "Analista designado Buscar A adrbrito (2) andrasantos (2) C carguerra (3) carsiq…" at bounding box center [319, 139] width 639 height 279
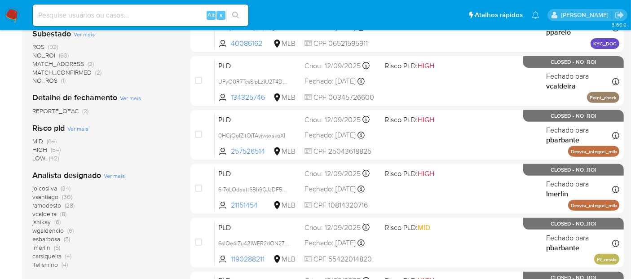
click at [15, 14] on img at bounding box center [11, 15] width 15 height 15
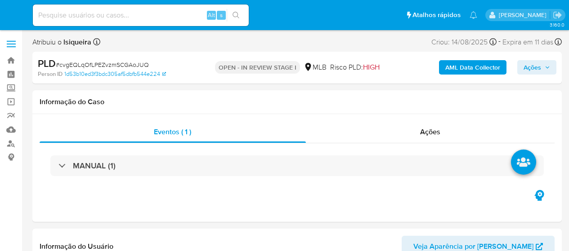
select select "10"
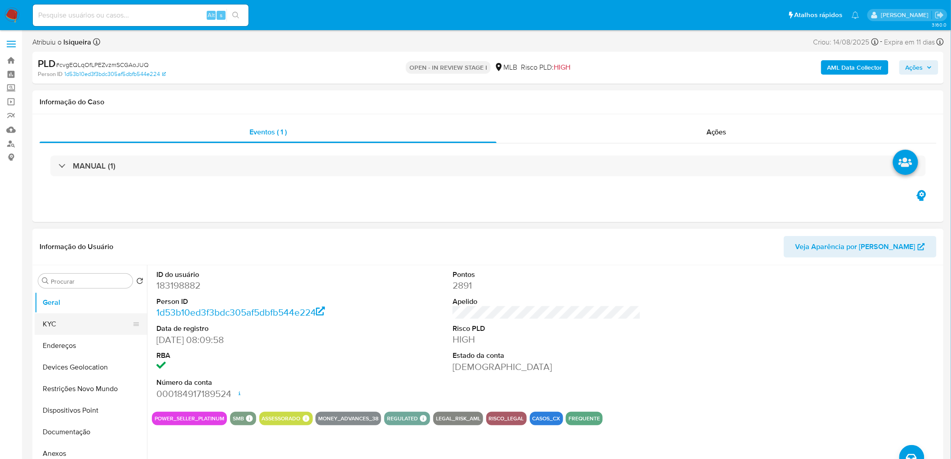
click at [69, 251] on button "KYC" at bounding box center [87, 324] width 105 height 22
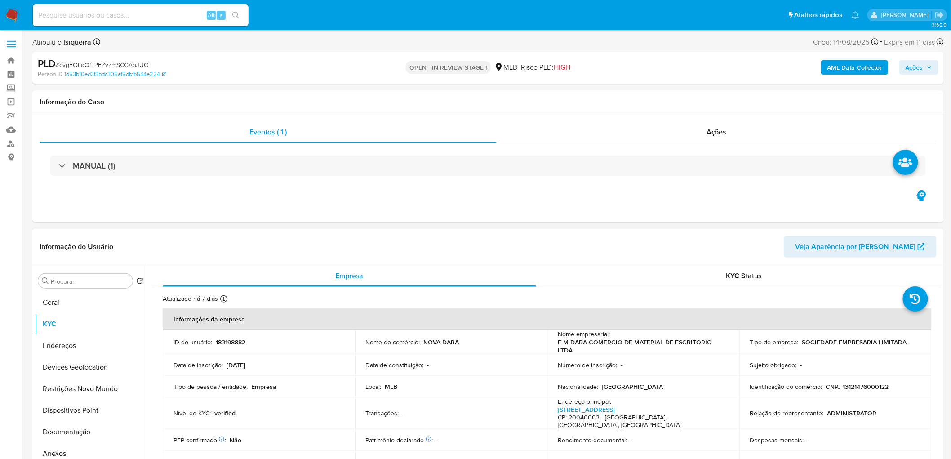
scroll to position [50, 0]
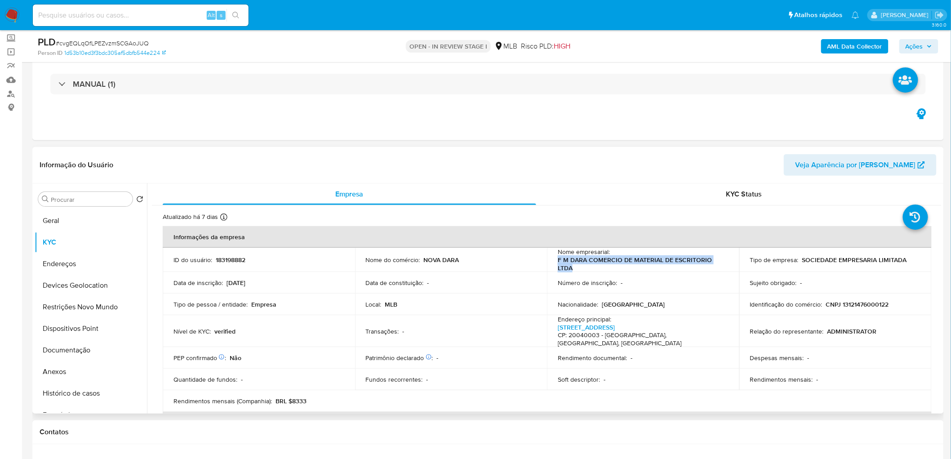
drag, startPoint x: 616, startPoint y: 270, endPoint x: 555, endPoint y: 261, distance: 62.2
click at [555, 251] on td "Nome empresarial : F M DARA COMERCIO DE MATERIAL DE ESCRITORIO LTDA" at bounding box center [643, 260] width 192 height 24
copy p "F M DARA COMERCIO DE MATERIAL DE ESCRITORIO LTDA"
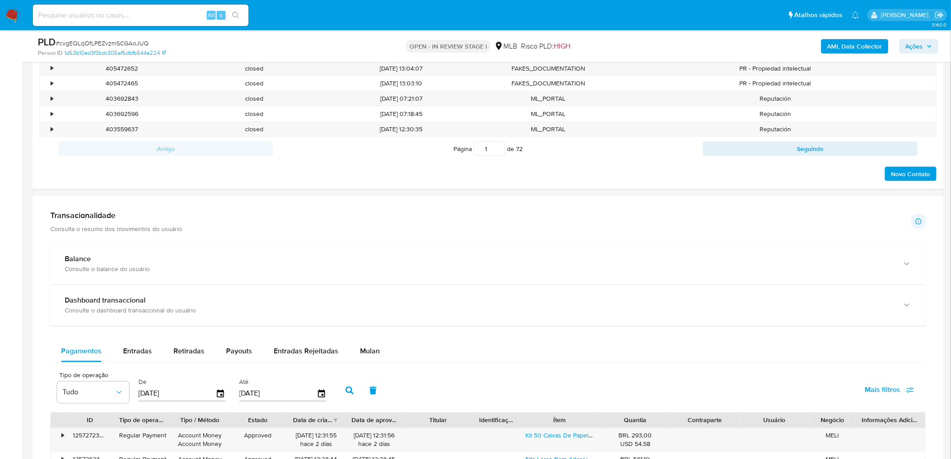
scroll to position [599, 0]
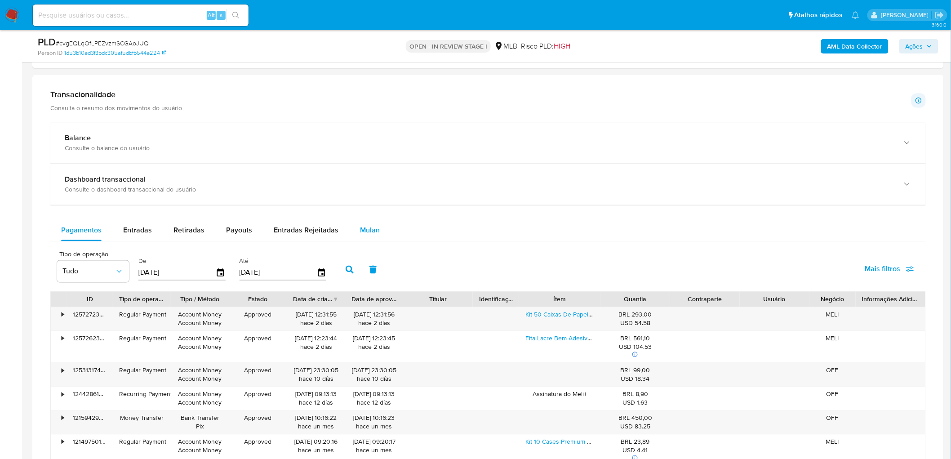
click at [370, 235] on span "Mulan" at bounding box center [370, 230] width 20 height 10
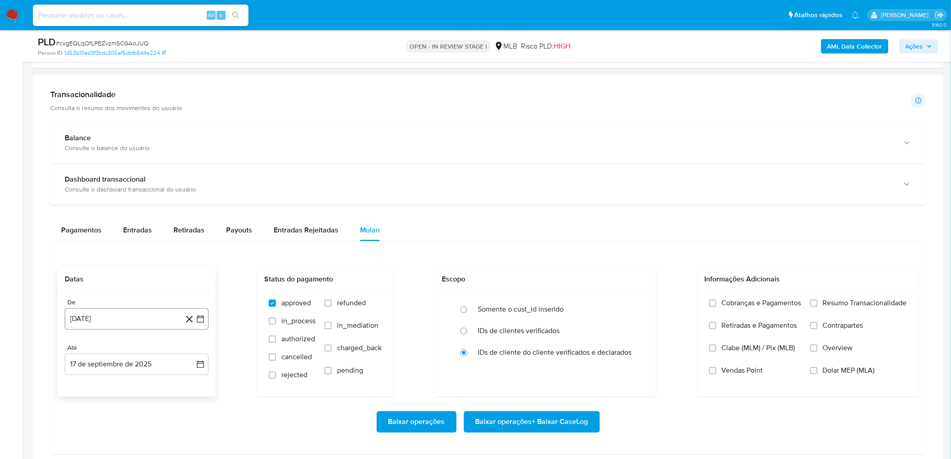
click at [110, 251] on button "[DATE]" at bounding box center [137, 319] width 144 height 22
click at [139, 180] on span "agosto 2024" at bounding box center [132, 182] width 41 height 9
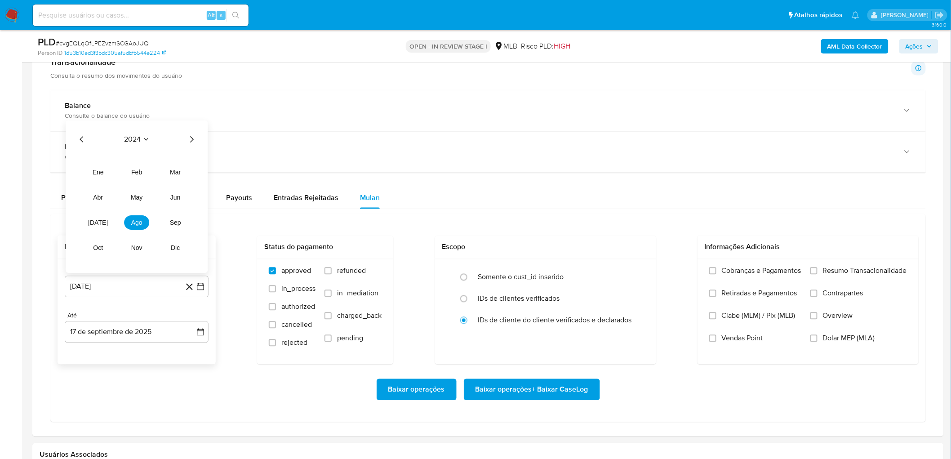
scroll to position [649, 0]
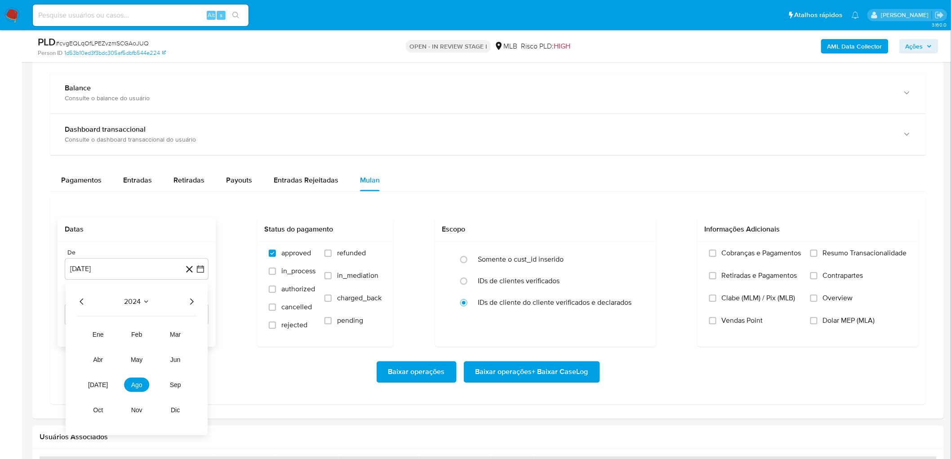
click at [187, 251] on icon "Año siguiente" at bounding box center [191, 301] width 11 height 11
click at [93, 251] on span "[DATE]" at bounding box center [98, 384] width 20 height 7
click at [104, 251] on button "1" at bounding box center [100, 335] width 14 height 14
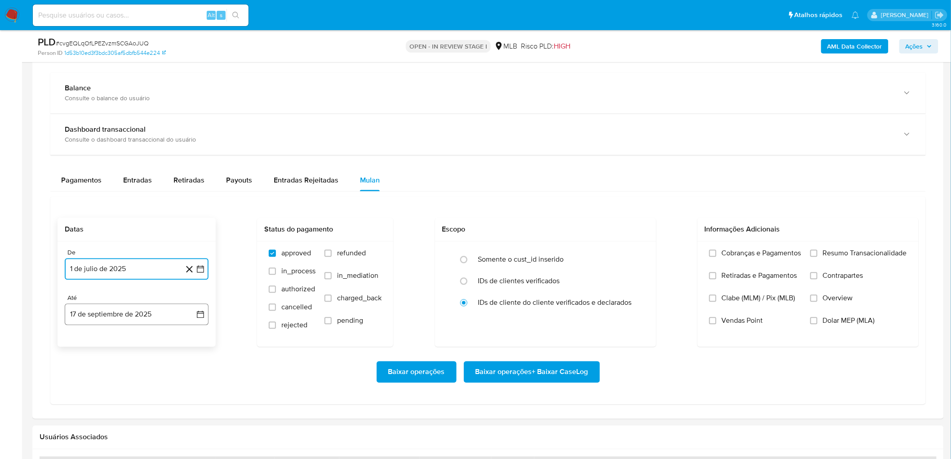
click at [120, 251] on button "17 de septiembre de 2025" at bounding box center [137, 315] width 144 height 22
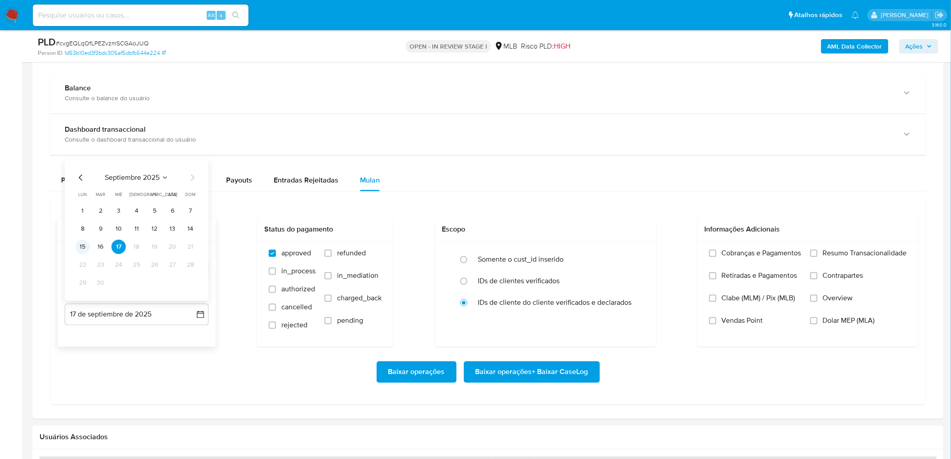
click at [77, 248] on button "15" at bounding box center [83, 247] width 14 height 14
click at [568, 251] on span "Resumo Transacionalidade" at bounding box center [865, 253] width 84 height 9
click at [568, 251] on input "Resumo Transacionalidade" at bounding box center [813, 253] width 7 height 7
click at [568, 251] on span "Vendas Point" at bounding box center [742, 320] width 41 height 9
click at [568, 251] on input "Vendas Point" at bounding box center [712, 320] width 7 height 7
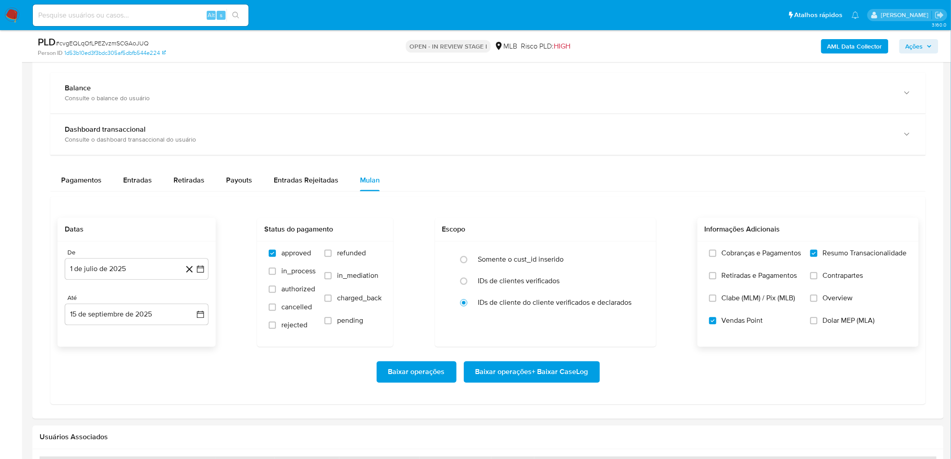
click at [519, 251] on span "Baixar operações + Baixar CaseLog" at bounding box center [531, 372] width 113 height 20
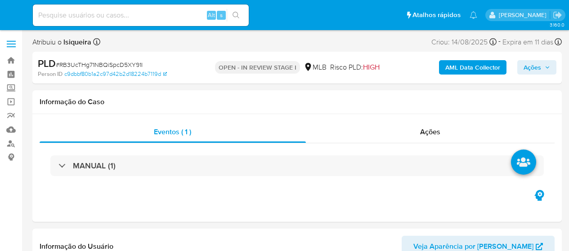
select select "10"
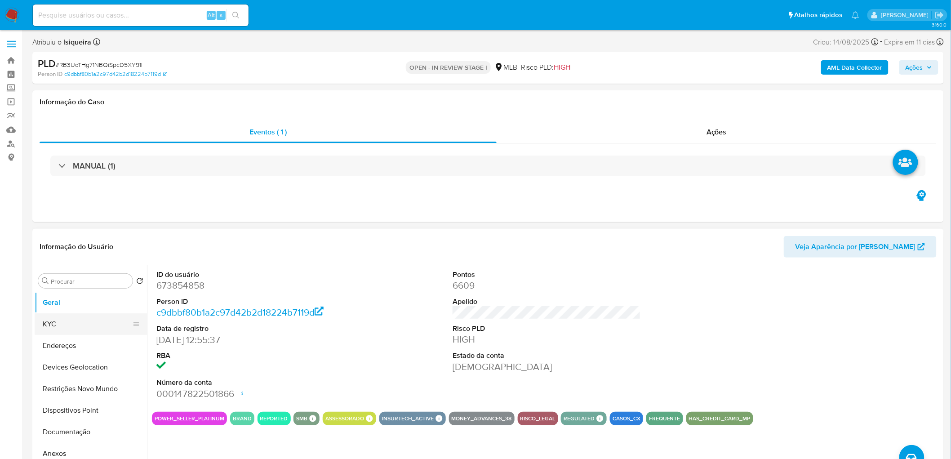
click at [77, 251] on button "KYC" at bounding box center [87, 324] width 105 height 22
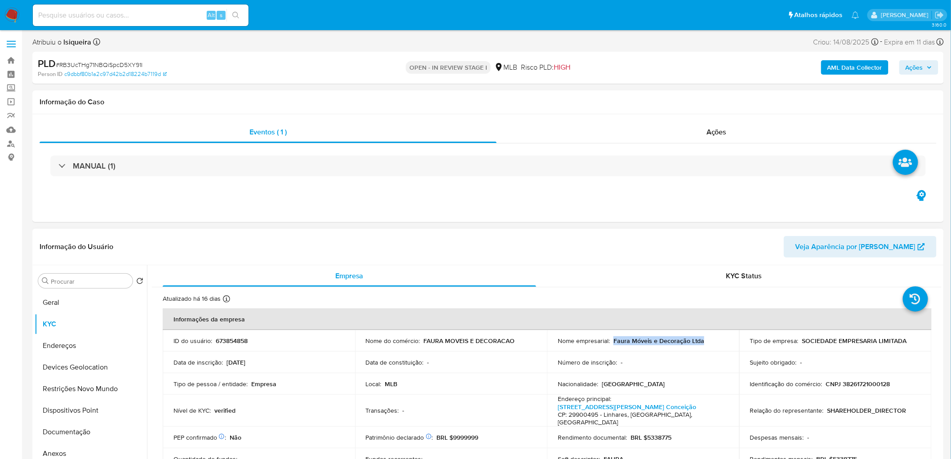
drag, startPoint x: 716, startPoint y: 341, endPoint x: 613, endPoint y: 343, distance: 103.8
click at [568, 251] on div "Nome empresarial : Faura Móveis e Decoração Ltda" at bounding box center [643, 341] width 171 height 8
copy p "Faura Móveis e Decoração Ltda"
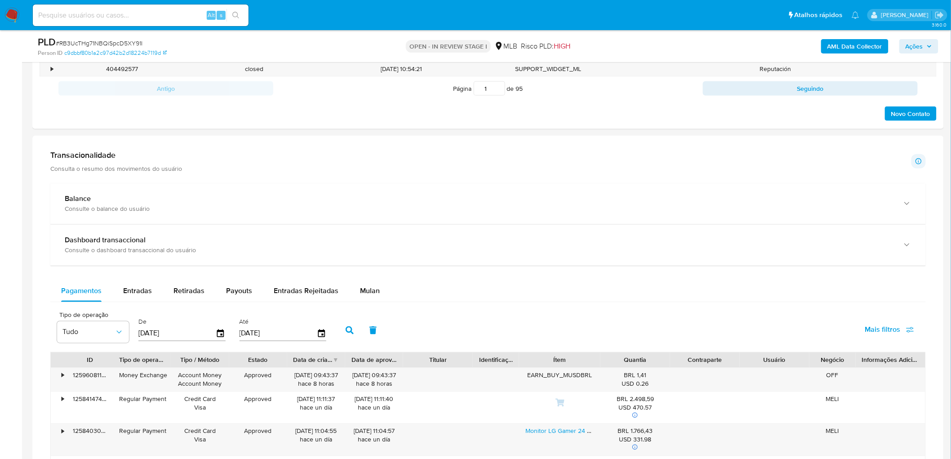
scroll to position [549, 0]
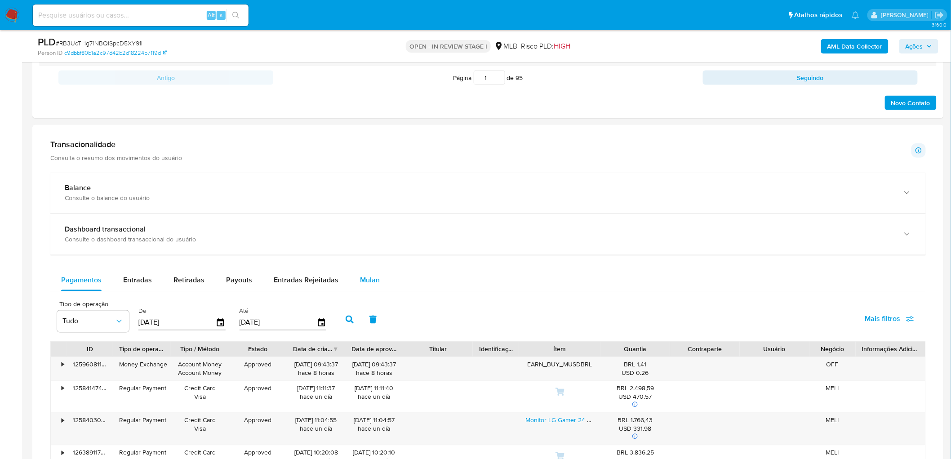
click at [351, 251] on button "Mulan" at bounding box center [369, 281] width 41 height 22
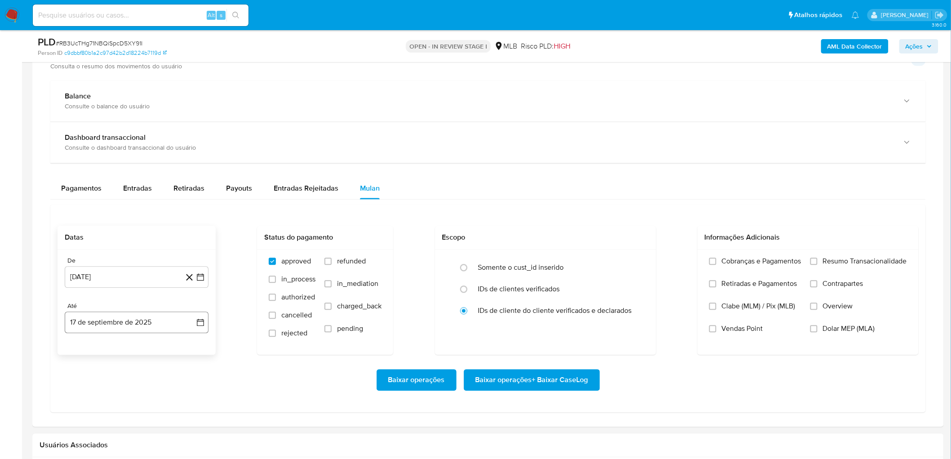
scroll to position [649, 0]
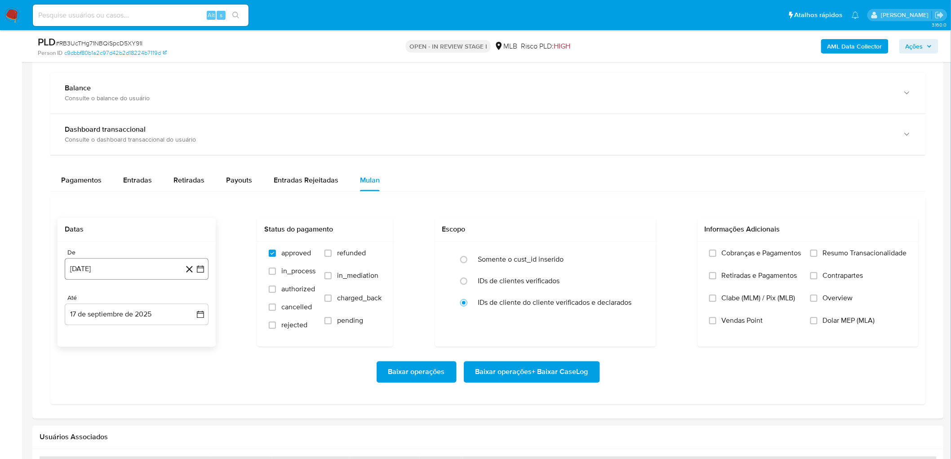
click at [116, 251] on button "[DATE]" at bounding box center [137, 269] width 144 height 22
click at [139, 251] on span "agosto 2024" at bounding box center [132, 301] width 41 height 9
click at [194, 251] on icon "Año siguiente" at bounding box center [190, 301] width 11 height 11
click at [93, 251] on span "[DATE]" at bounding box center [97, 384] width 20 height 7
click at [102, 251] on button "1" at bounding box center [100, 335] width 14 height 14
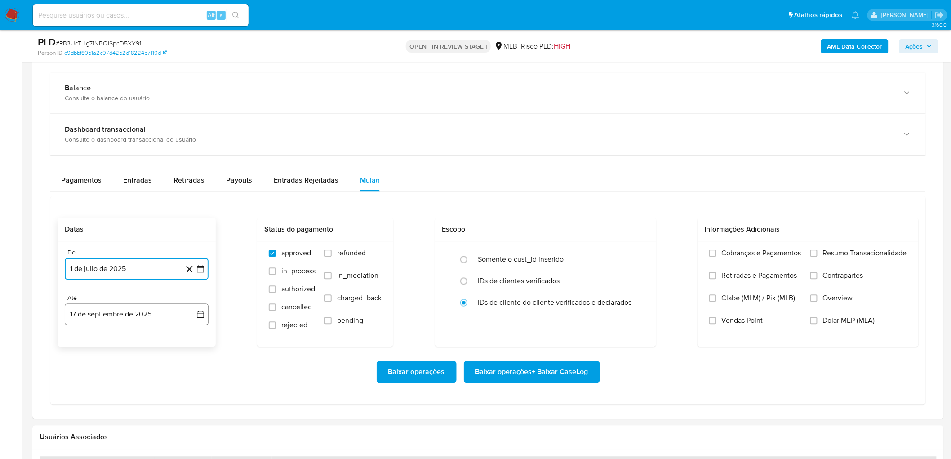
click at [116, 251] on button "17 de septiembre de 2025" at bounding box center [137, 315] width 144 height 22
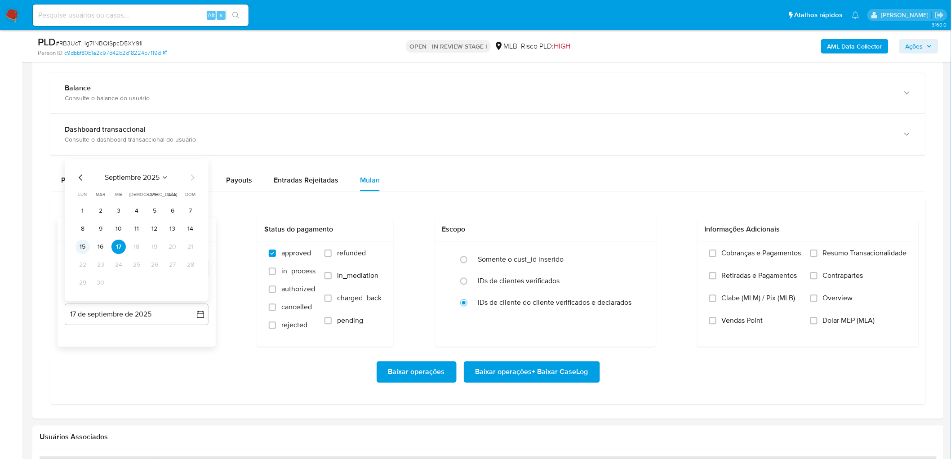
click at [80, 249] on button "15" at bounding box center [83, 247] width 14 height 14
click at [568, 251] on span "Resumo Transacionalidade" at bounding box center [865, 253] width 84 height 9
click at [568, 251] on input "Resumo Transacionalidade" at bounding box center [813, 253] width 7 height 7
click at [519, 251] on span "Baixar operações + Baixar CaseLog" at bounding box center [531, 372] width 113 height 20
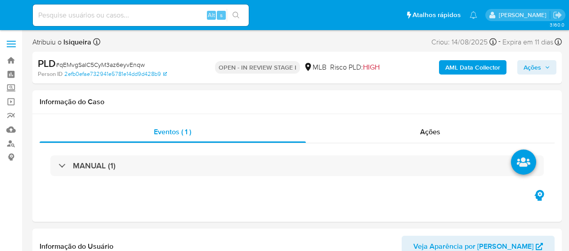
select select "10"
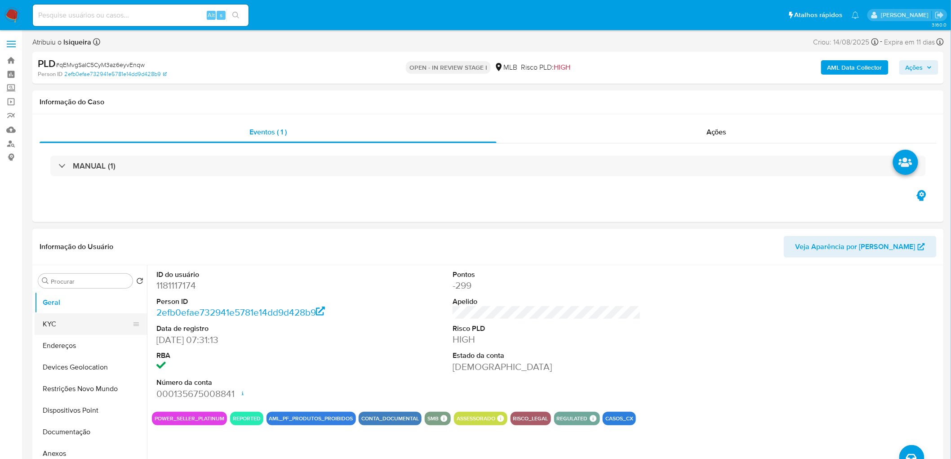
click at [103, 251] on button "KYC" at bounding box center [87, 324] width 105 height 22
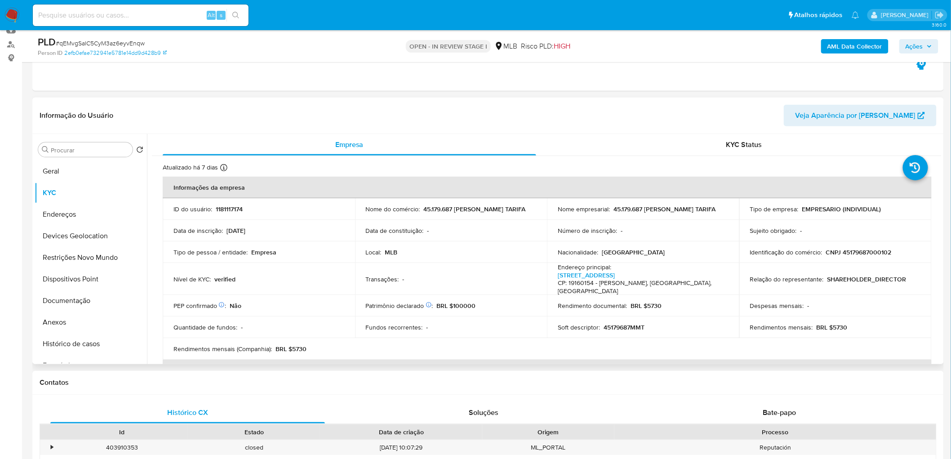
scroll to position [100, 0]
drag, startPoint x: 726, startPoint y: 209, endPoint x: 609, endPoint y: 207, distance: 116.9
click at [568, 207] on div "Nome empresarial : 45.179.687 [PERSON_NAME] TARIFA" at bounding box center [643, 208] width 171 height 8
copy div "45.179.687 [PERSON_NAME] TARIFA"
click at [533, 106] on header "Informação do Usuário Veja Aparência por [PERSON_NAME]" at bounding box center [488, 115] width 897 height 22
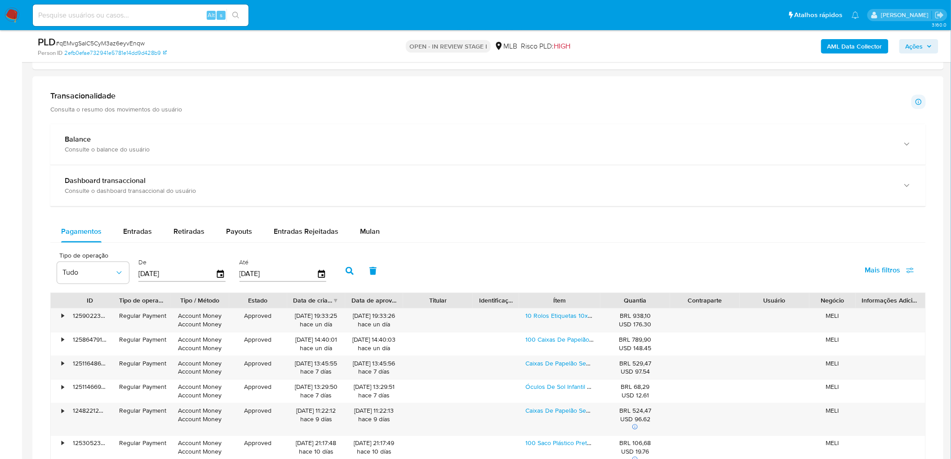
scroll to position [599, 0]
click at [360, 235] on span "Mulan" at bounding box center [370, 230] width 20 height 10
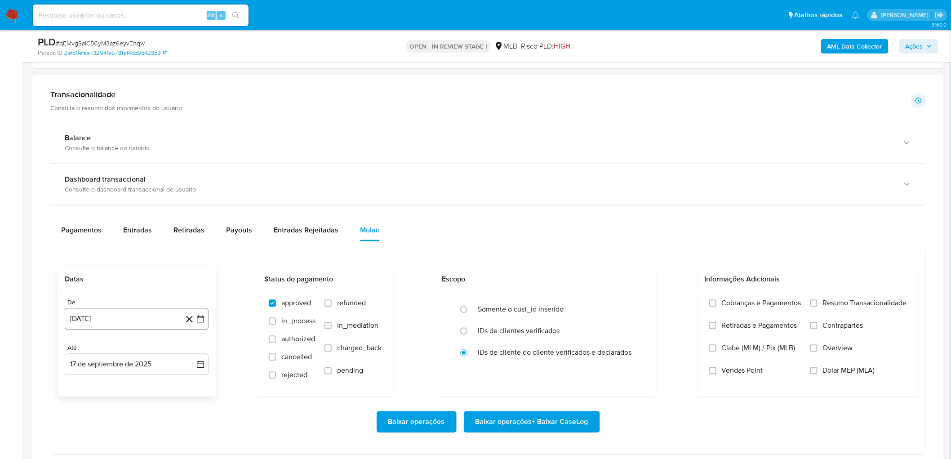
click at [123, 251] on button "[DATE]" at bounding box center [137, 319] width 144 height 22
click at [140, 171] on div "agosto 2024 agosto 2024 lun lunes mar martes mié miércoles jue jueves vie viern…" at bounding box center [137, 235] width 144 height 142
click at [135, 180] on span "agosto 2024" at bounding box center [132, 182] width 41 height 9
click at [191, 172] on icon "Año siguiente" at bounding box center [190, 172] width 11 height 11
click at [98, 251] on span "[DATE]" at bounding box center [97, 255] width 20 height 7
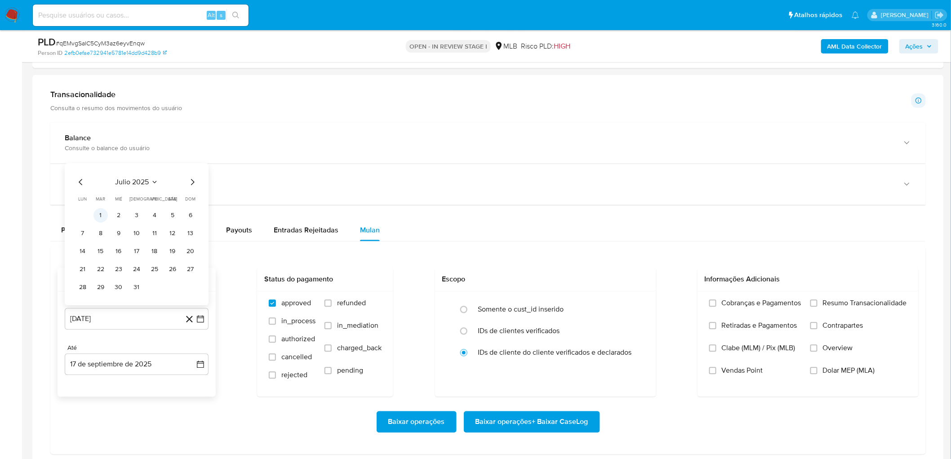
click at [99, 221] on button "1" at bounding box center [100, 216] width 14 height 14
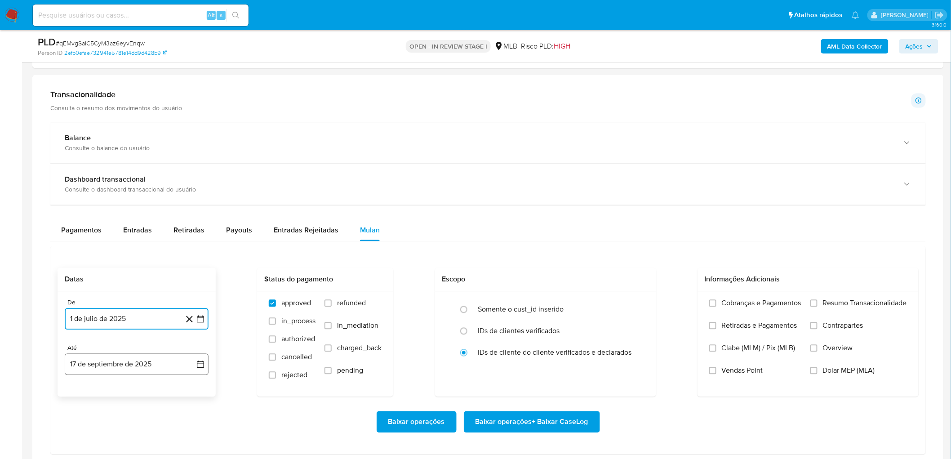
click at [84, 251] on button "17 de septiembre de 2025" at bounding box center [137, 365] width 144 height 22
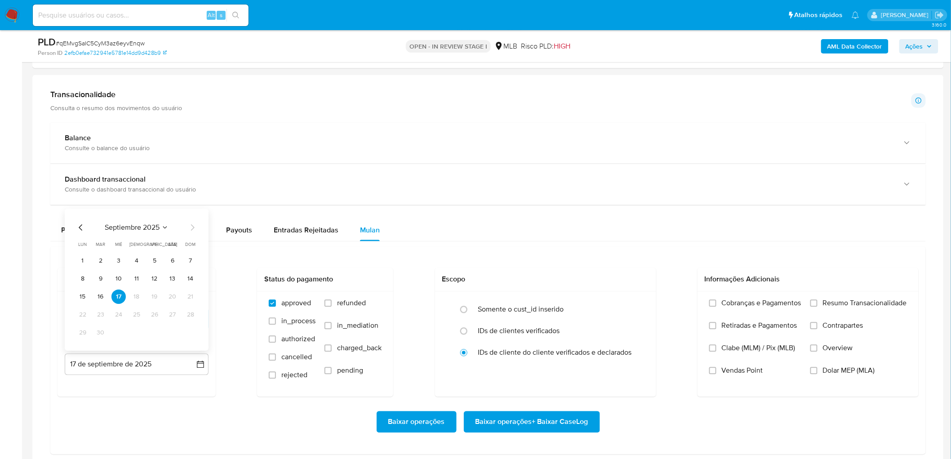
click at [82, 251] on button "15" at bounding box center [83, 297] width 14 height 14
click at [568, 251] on label "Resumo Transacionalidade" at bounding box center [858, 310] width 97 height 22
click at [568, 251] on input "Resumo Transacionalidade" at bounding box center [813, 303] width 7 height 7
click at [568, 251] on span "Vendas Point" at bounding box center [742, 370] width 41 height 9
click at [568, 251] on input "Vendas Point" at bounding box center [712, 370] width 7 height 7
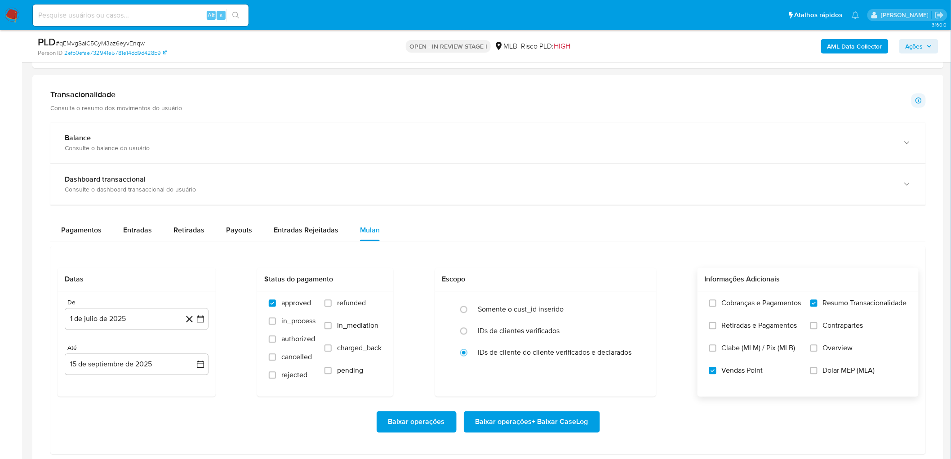
click at [549, 251] on span "Baixar operações + Baixar CaseLog" at bounding box center [531, 422] width 113 height 20
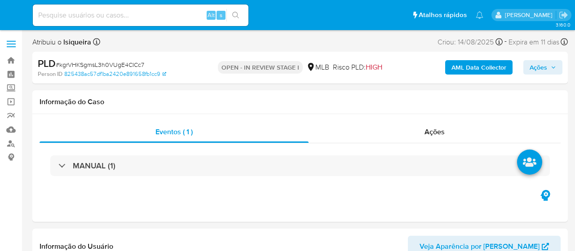
select select "10"
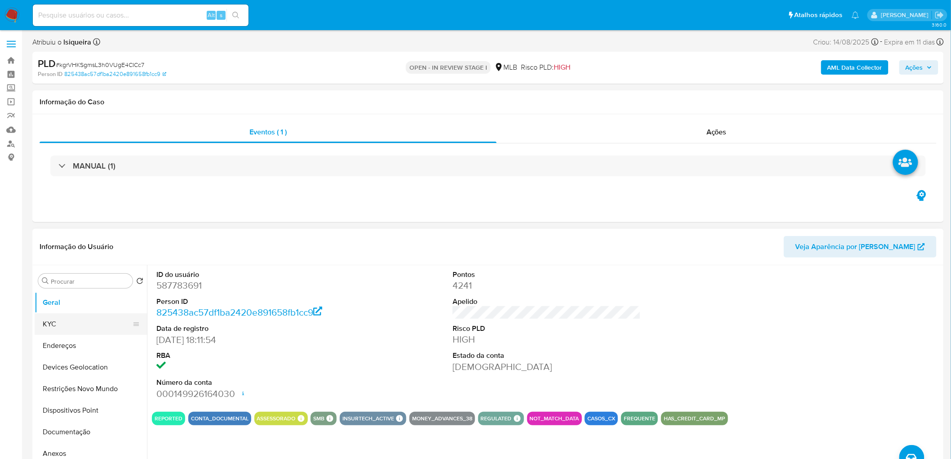
click at [68, 251] on button "KYC" at bounding box center [87, 324] width 105 height 22
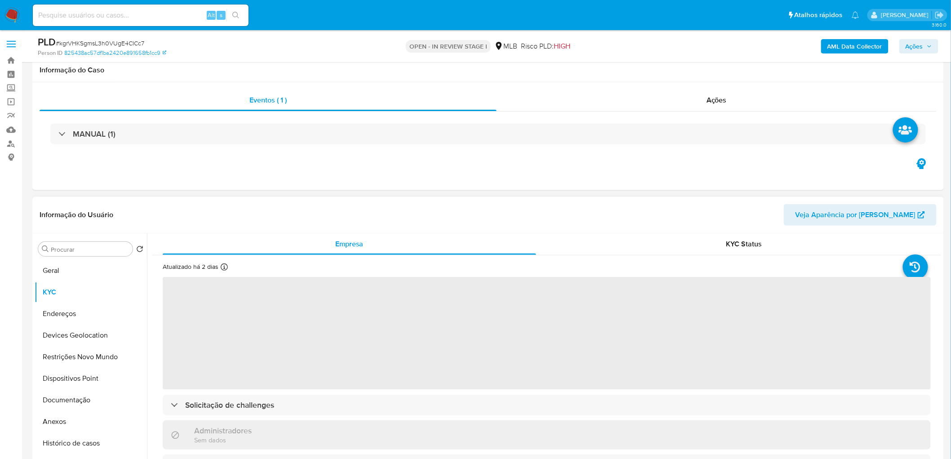
scroll to position [150, 0]
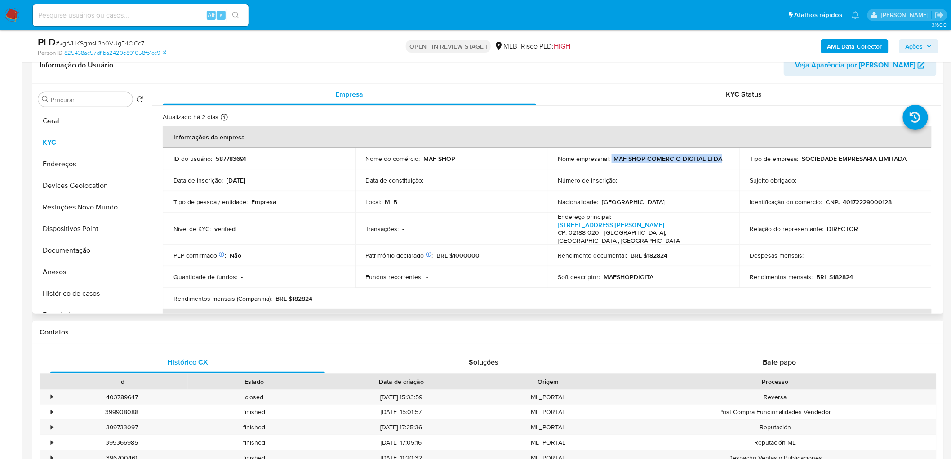
drag, startPoint x: 724, startPoint y: 158, endPoint x: 609, endPoint y: 157, distance: 114.2
click at [575, 157] on div "Nome empresarial : MAF SHOP COMERCIO DIGITAL LTDA" at bounding box center [643, 159] width 171 height 8
copy div "MAF SHOP COMERCIO DIGITAL LTDA"
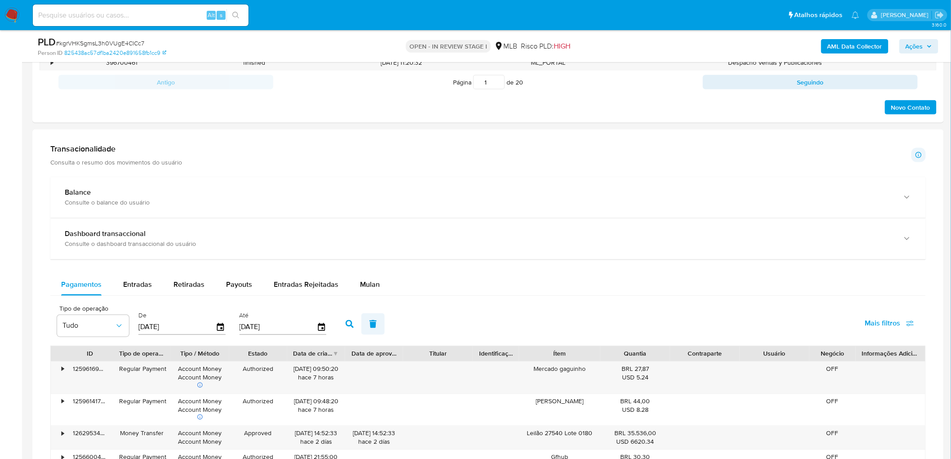
scroll to position [549, 0]
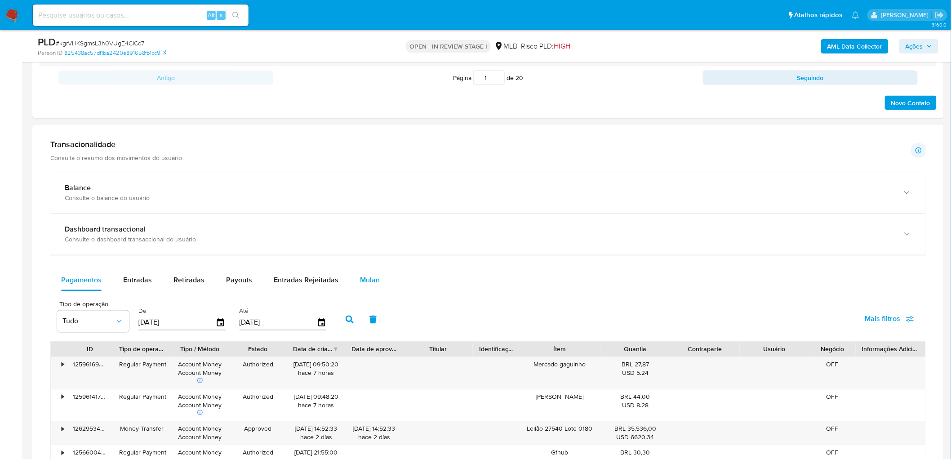
click at [371, 251] on span "Mulan" at bounding box center [370, 280] width 20 height 10
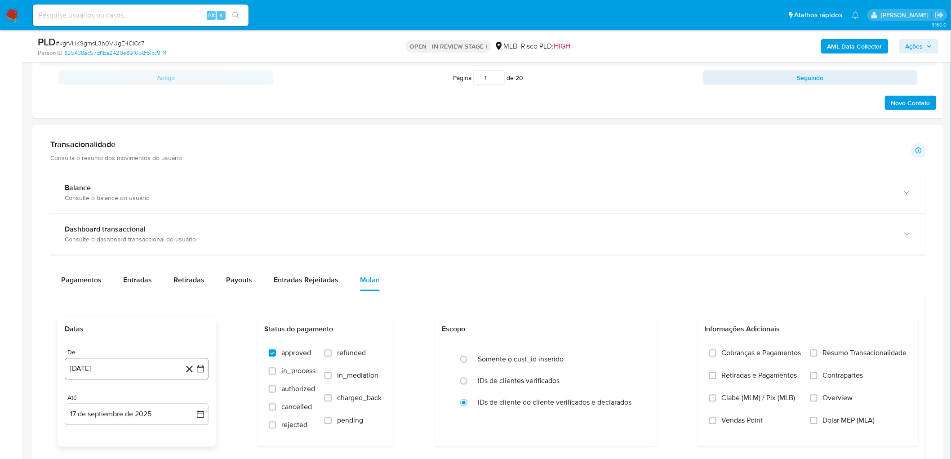
click at [111, 251] on button "[DATE]" at bounding box center [137, 369] width 144 height 22
click at [150, 233] on span "agosto 2024" at bounding box center [132, 232] width 41 height 9
click at [188, 223] on icon "Año siguiente" at bounding box center [190, 222] width 11 height 11
click at [100, 251] on span "[DATE]" at bounding box center [97, 305] width 20 height 7
click at [104, 251] on button "1" at bounding box center [100, 265] width 14 height 14
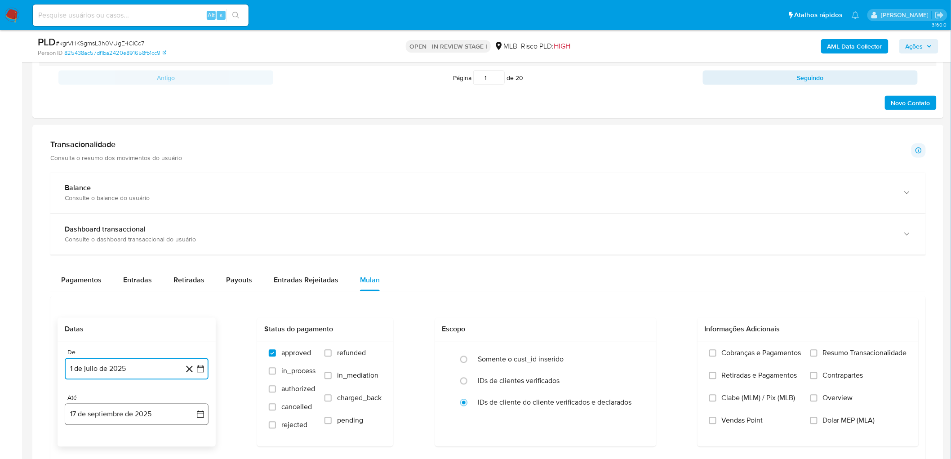
click at [110, 251] on button "17 de septiembre de 2025" at bounding box center [137, 415] width 144 height 22
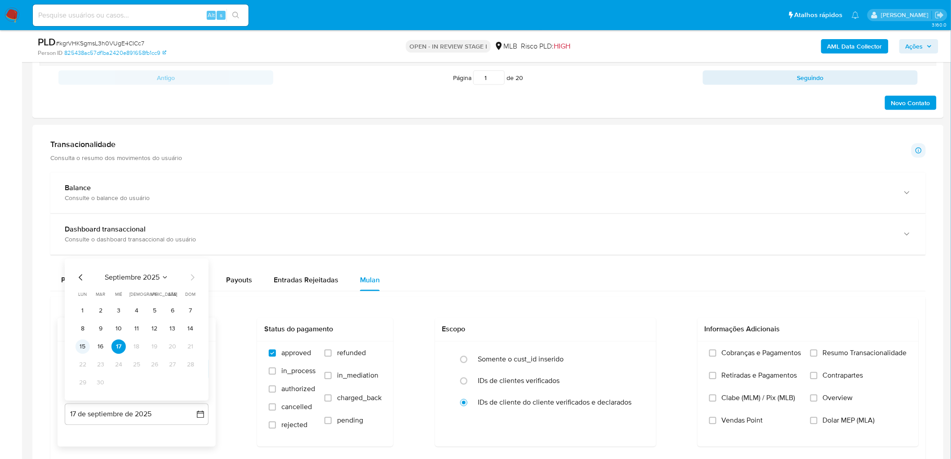
click at [87, 251] on button "15" at bounding box center [83, 347] width 14 height 14
click at [575, 251] on label "Resumo Transacionalidade" at bounding box center [858, 360] width 97 height 22
click at [575, 251] on input "Resumo Transacionalidade" at bounding box center [813, 353] width 7 height 7
click at [575, 251] on label "Vendas Point" at bounding box center [755, 427] width 92 height 22
click at [575, 251] on input "Vendas Point" at bounding box center [712, 420] width 7 height 7
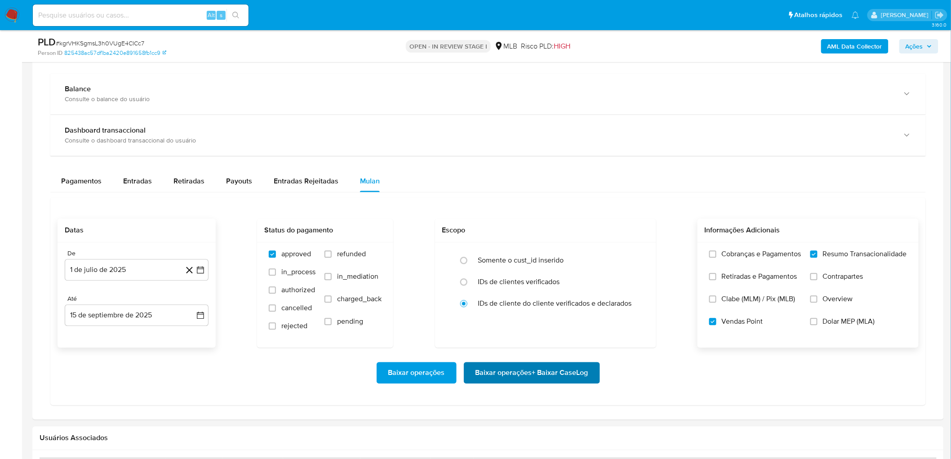
scroll to position [649, 0]
click at [477, 251] on span "Baixar operações + Baixar CaseLog" at bounding box center [531, 372] width 113 height 20
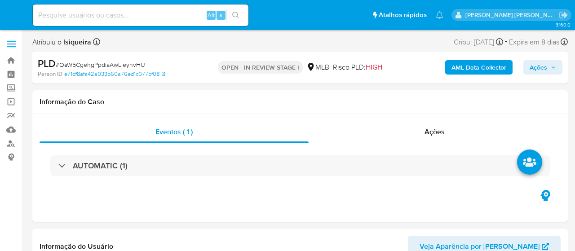
select select "10"
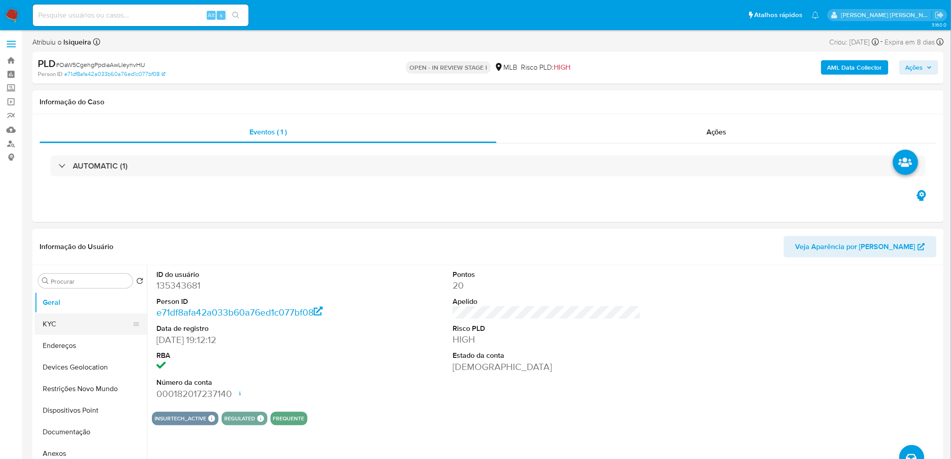
click at [92, 251] on button "KYC" at bounding box center [87, 324] width 105 height 22
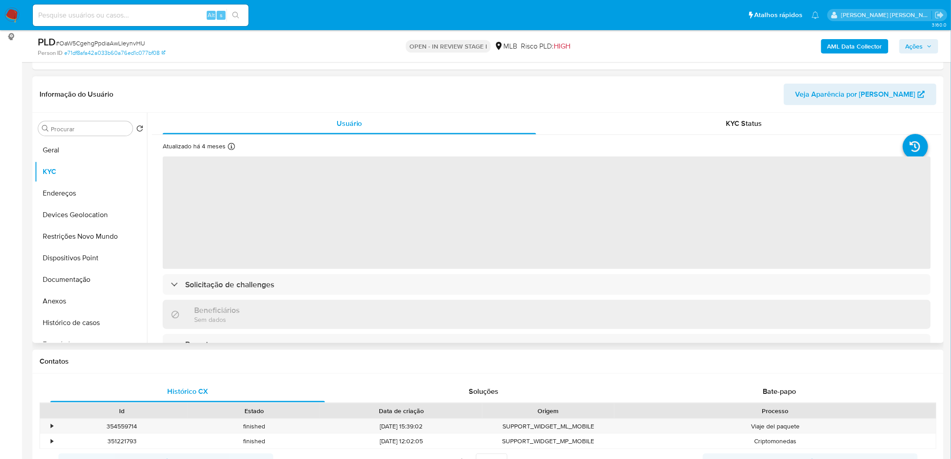
scroll to position [150, 0]
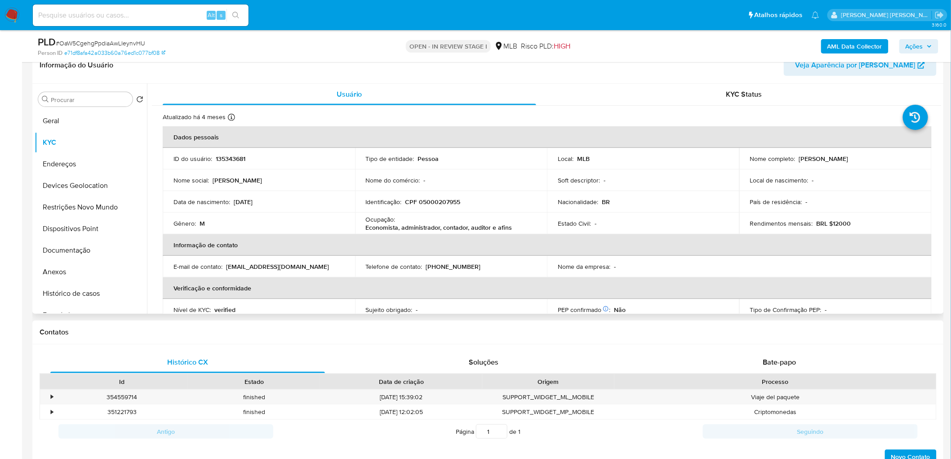
drag, startPoint x: 853, startPoint y: 157, endPoint x: 798, endPoint y: 160, distance: 55.4
click at [575, 160] on div "Nome completo : [PERSON_NAME]" at bounding box center [835, 159] width 171 height 8
copy p "[PERSON_NAME]"
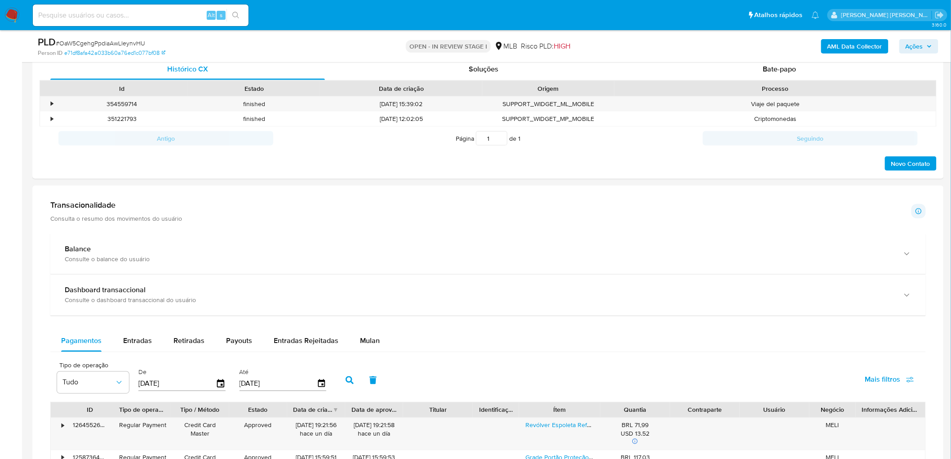
scroll to position [449, 0]
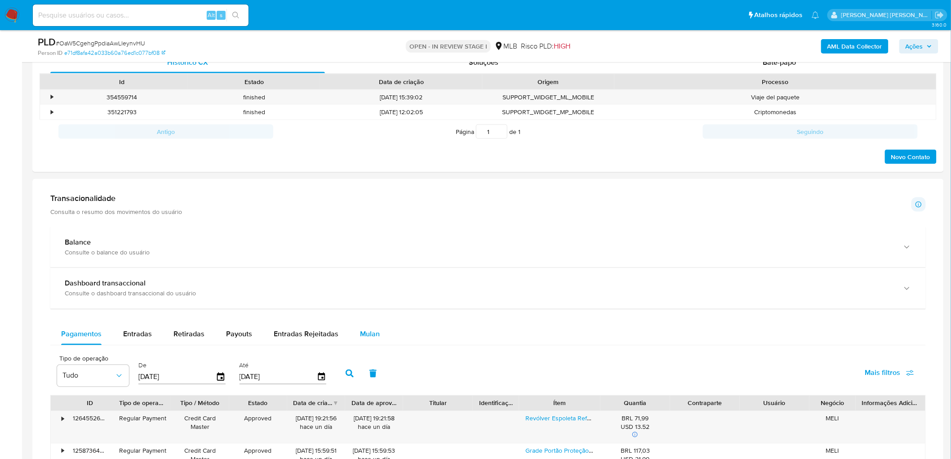
click at [369, 251] on span "Mulan" at bounding box center [370, 334] width 20 height 10
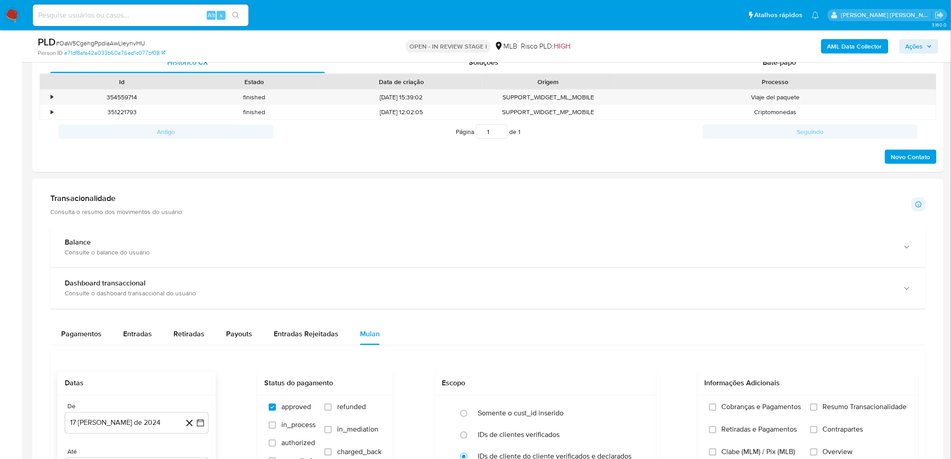
scroll to position [499, 0]
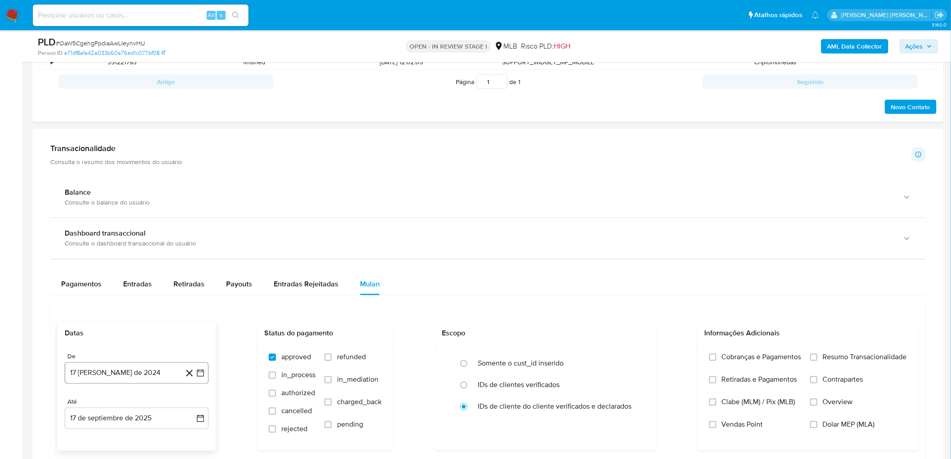
click at [102, 251] on button "[DATE]" at bounding box center [137, 373] width 144 height 22
click at [142, 240] on span "agosto 2024" at bounding box center [132, 236] width 41 height 9
click at [137, 227] on span "2024" at bounding box center [131, 226] width 17 height 9
click at [194, 237] on icon "Mes siguiente" at bounding box center [192, 236] width 11 height 11
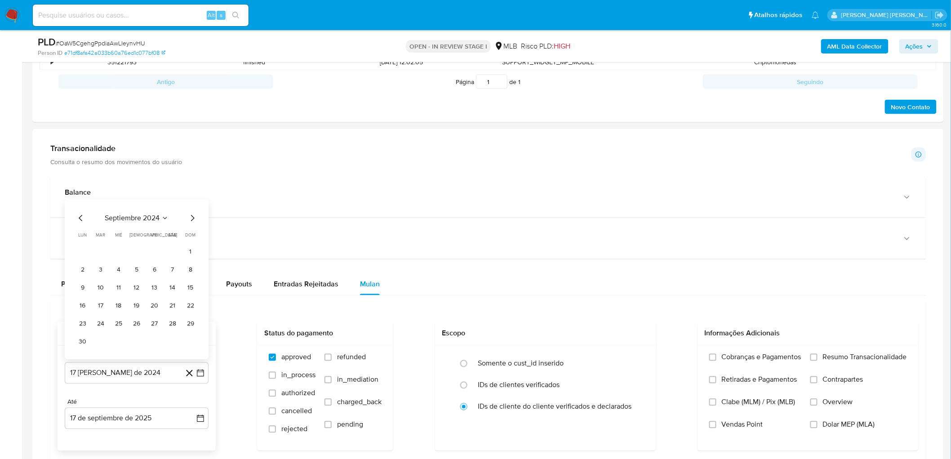
click at [135, 219] on span "septiembre 2024" at bounding box center [132, 218] width 55 height 9
click at [186, 228] on icon "Año siguiente" at bounding box center [190, 226] width 11 height 11
click at [99, 251] on button "[DATE]" at bounding box center [96, 309] width 25 height 14
click at [100, 251] on table "lun lunes mar martes mié miércoles jue jueves vie viernes sáb sábado dom doming…" at bounding box center [137, 299] width 122 height 99
click at [101, 251] on button "1" at bounding box center [100, 269] width 14 height 14
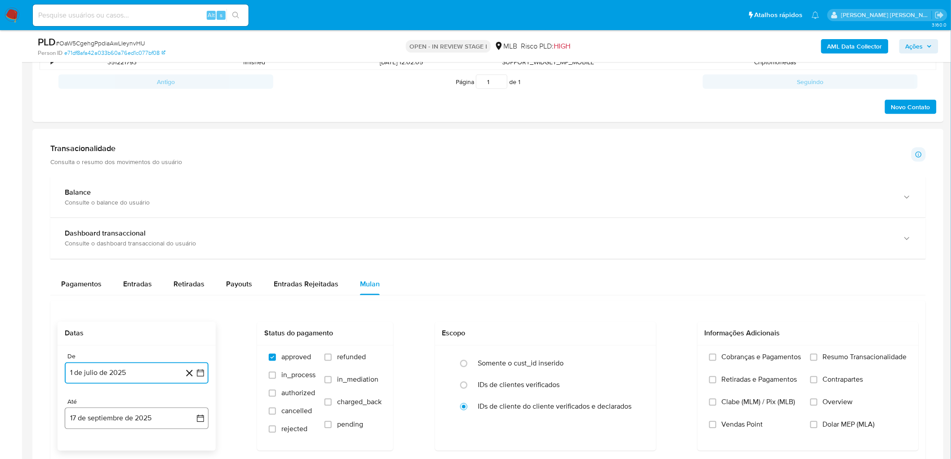
click at [91, 251] on button "17 de septiembre de 2025" at bounding box center [137, 419] width 144 height 22
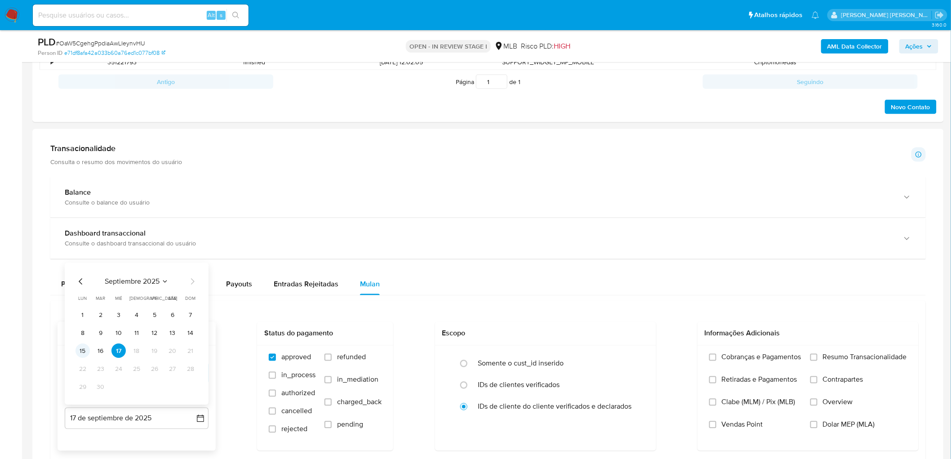
click at [82, 251] on button "15" at bounding box center [83, 351] width 14 height 14
click at [575, 251] on span "Resumo Transacionalidade" at bounding box center [865, 357] width 84 height 9
click at [575, 251] on input "Resumo Transacionalidade" at bounding box center [813, 357] width 7 height 7
click at [575, 251] on span "Vendas Point" at bounding box center [742, 424] width 41 height 9
click at [575, 251] on input "Vendas Point" at bounding box center [712, 424] width 7 height 7
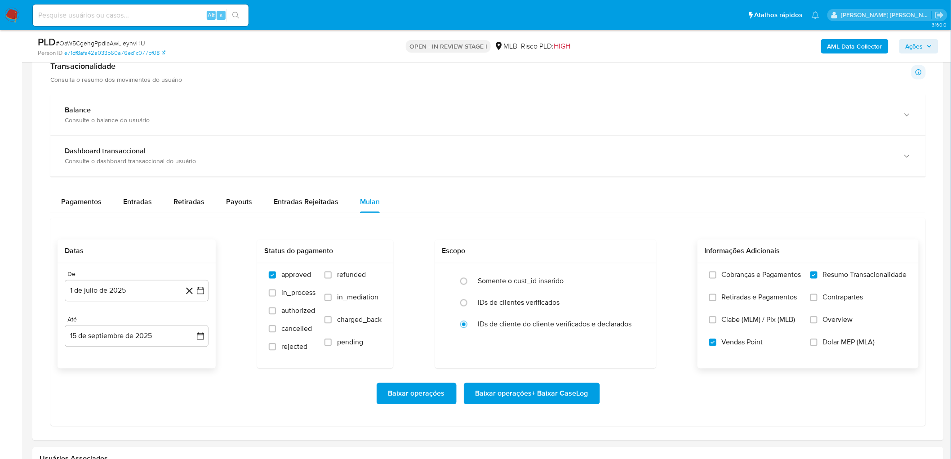
scroll to position [599, 0]
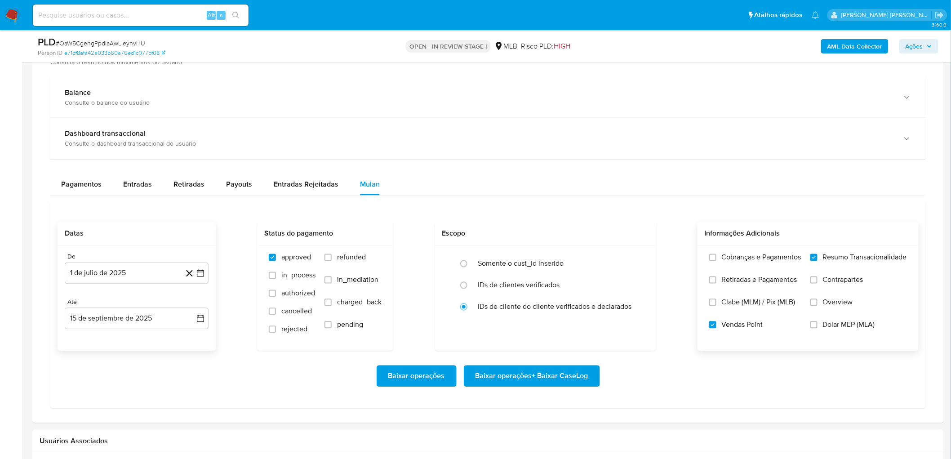
click at [535, 251] on span "Baixar operações + Baixar CaseLog" at bounding box center [531, 376] width 113 height 20
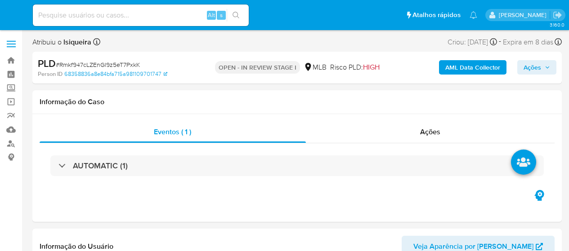
select select "10"
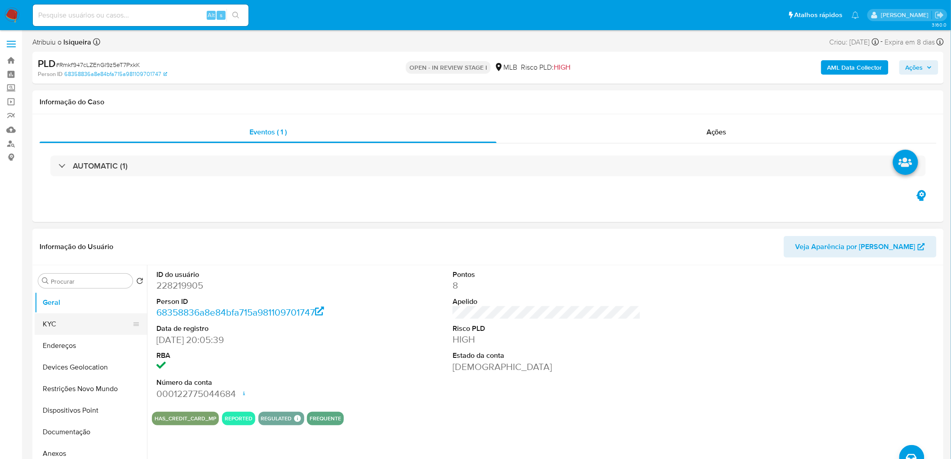
click at [78, 251] on button "KYC" at bounding box center [87, 324] width 105 height 22
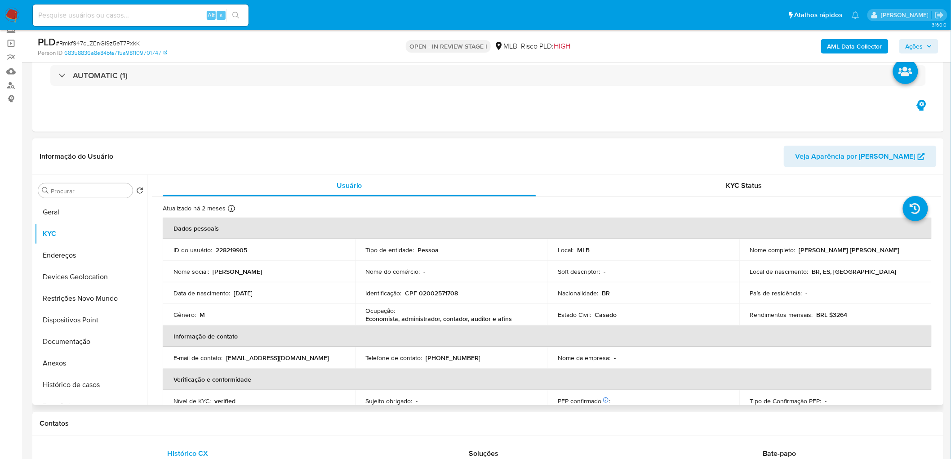
scroll to position [100, 0]
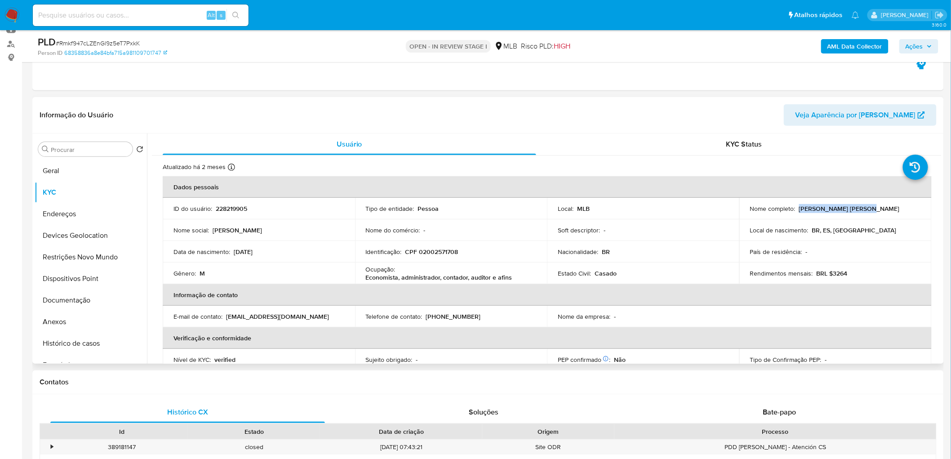
drag, startPoint x: 868, startPoint y: 208, endPoint x: 796, endPoint y: 211, distance: 72.0
click at [568, 211] on div "Nome completo : Anderson Luiz Gobetti" at bounding box center [835, 208] width 171 height 8
copy p "Anderson Luiz Gobetti"
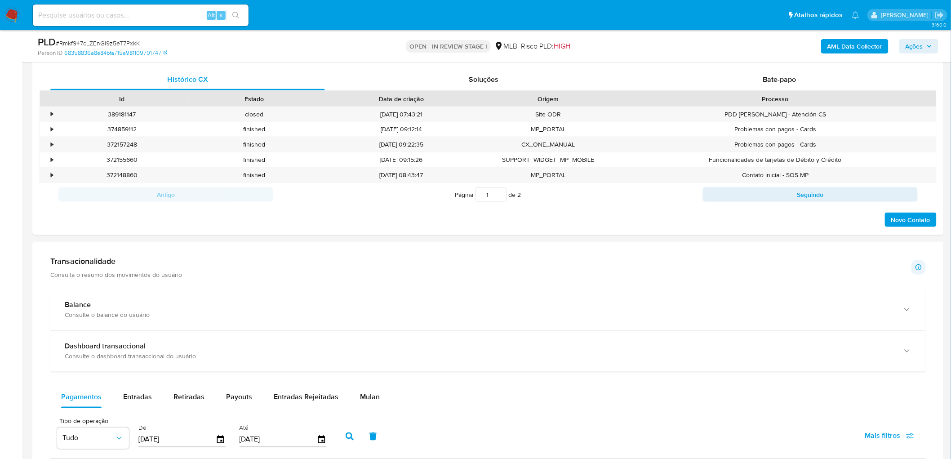
scroll to position [499, 0]
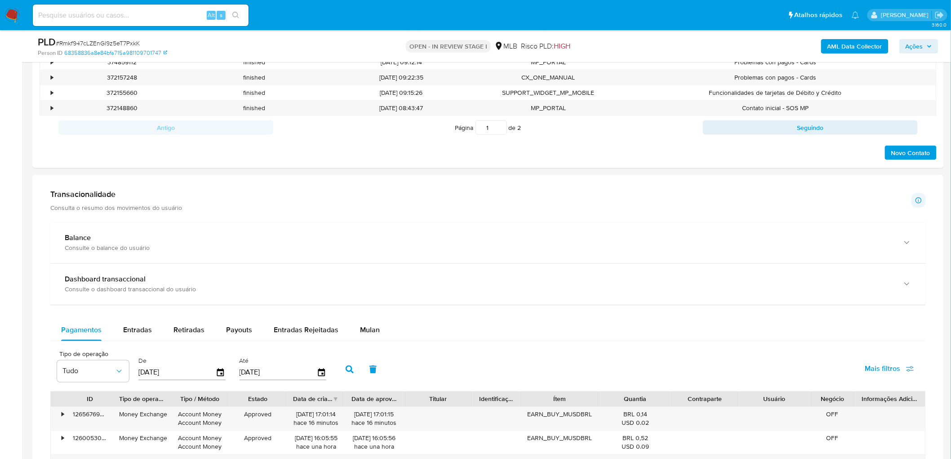
drag, startPoint x: 367, startPoint y: 330, endPoint x: 340, endPoint y: 345, distance: 30.6
click at [367, 251] on span "Mulan" at bounding box center [370, 330] width 20 height 10
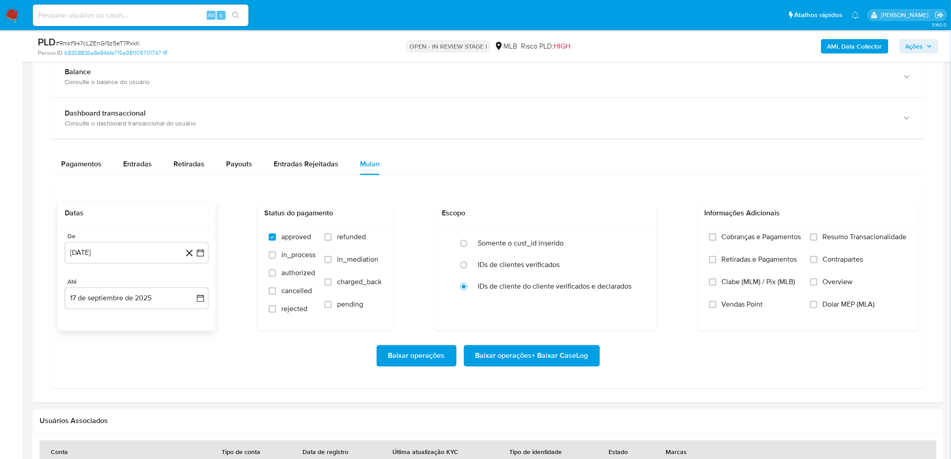
scroll to position [699, 0]
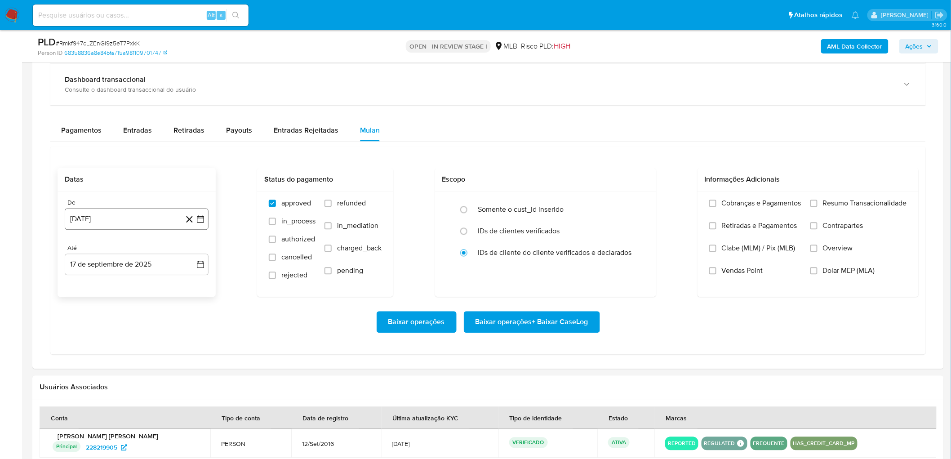
click at [124, 223] on button "17 de agosto de 2024" at bounding box center [137, 220] width 144 height 22
click at [122, 251] on span "agosto 2024" at bounding box center [132, 251] width 41 height 9
click at [191, 251] on icon "Año siguiente" at bounding box center [191, 252] width 4 height 6
click at [97, 251] on span "jul" at bounding box center [97, 334] width 20 height 7
click at [101, 251] on button "1" at bounding box center [100, 285] width 14 height 14
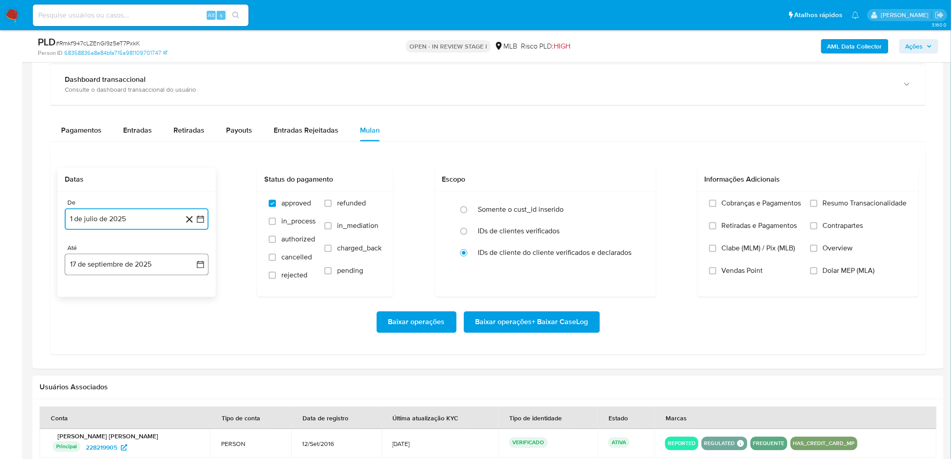
click at [128, 251] on button "17 de septiembre de 2025" at bounding box center [137, 265] width 144 height 22
click at [83, 251] on button "15" at bounding box center [83, 366] width 14 height 14
click at [568, 206] on span "Resumo Transacionalidade" at bounding box center [865, 203] width 84 height 9
click at [568, 206] on input "Resumo Transacionalidade" at bounding box center [813, 203] width 7 height 7
click at [568, 251] on span "Vendas Point" at bounding box center [742, 271] width 41 height 9
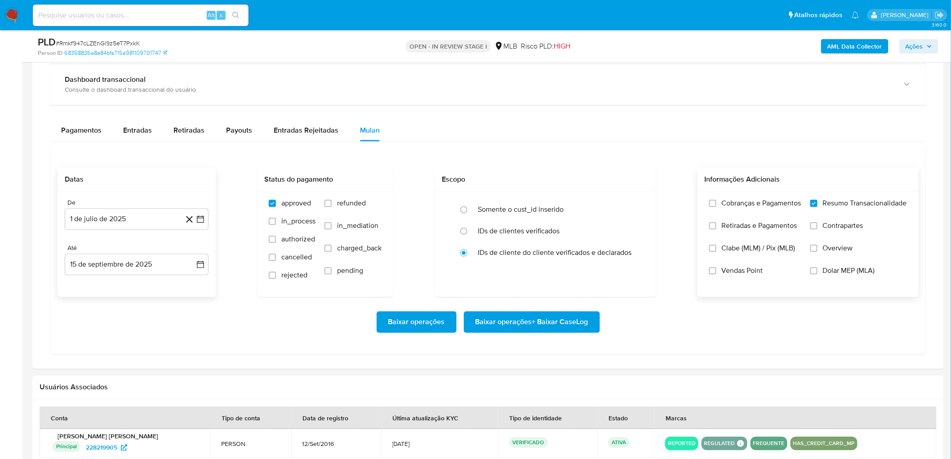
click at [568, 251] on input "Vendas Point" at bounding box center [712, 270] width 7 height 7
click at [568, 251] on span "Baixar operações + Baixar CaseLog" at bounding box center [531, 322] width 113 height 20
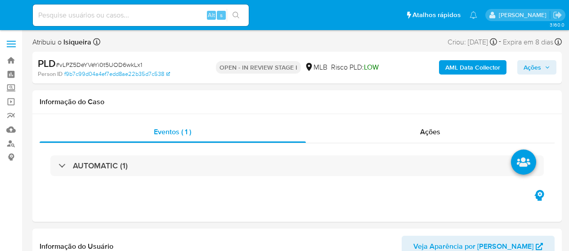
select select "10"
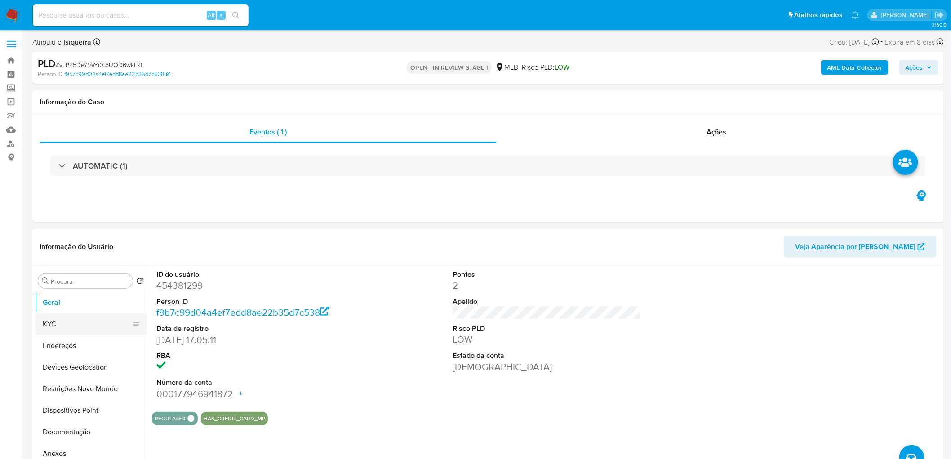
drag, startPoint x: 73, startPoint y: 326, endPoint x: 86, endPoint y: 324, distance: 12.9
click at [73, 251] on button "KYC" at bounding box center [87, 324] width 105 height 22
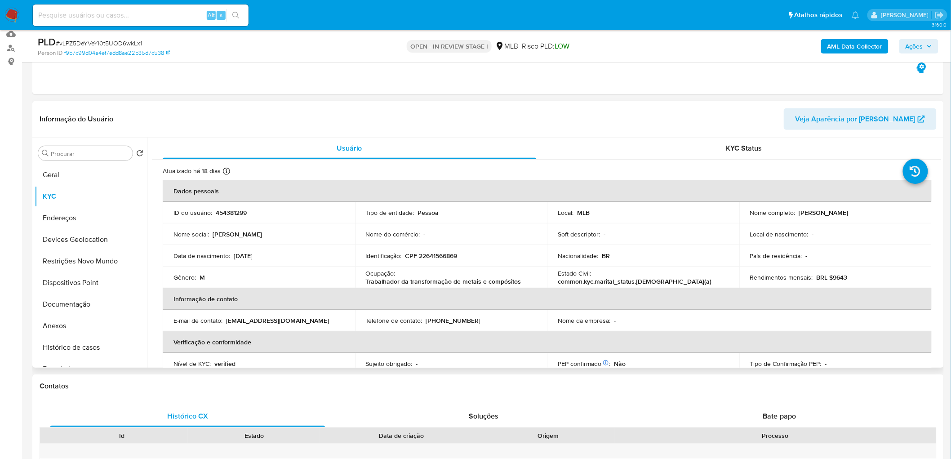
scroll to position [100, 0]
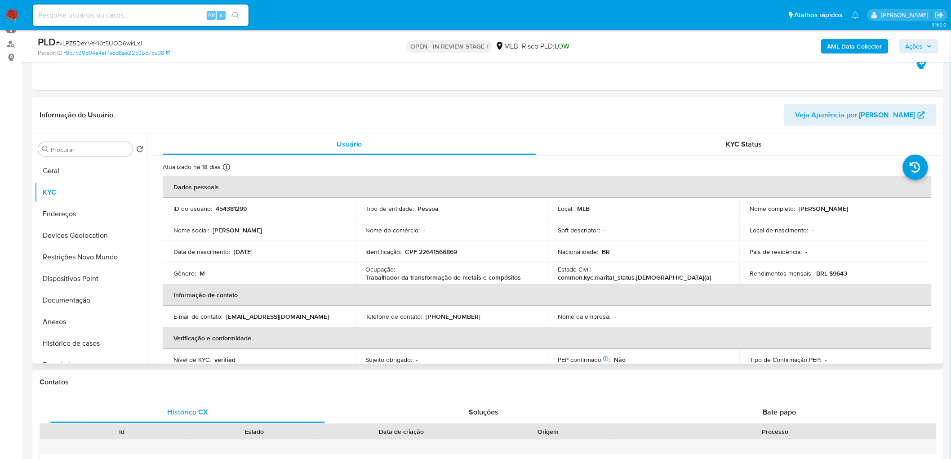
drag, startPoint x: 897, startPoint y: 212, endPoint x: 797, endPoint y: 208, distance: 99.4
click at [568, 208] on div "Nome completo : [PERSON_NAME]" at bounding box center [835, 208] width 171 height 8
copy p "[PERSON_NAME]"
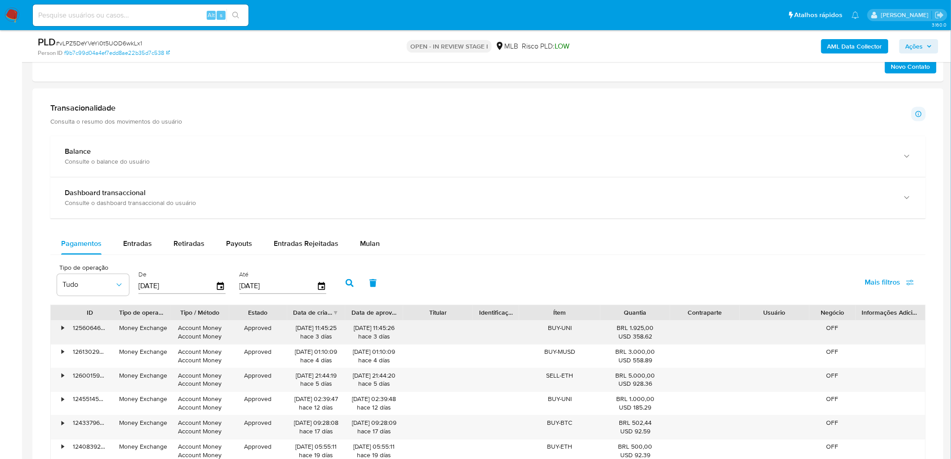
scroll to position [599, 0]
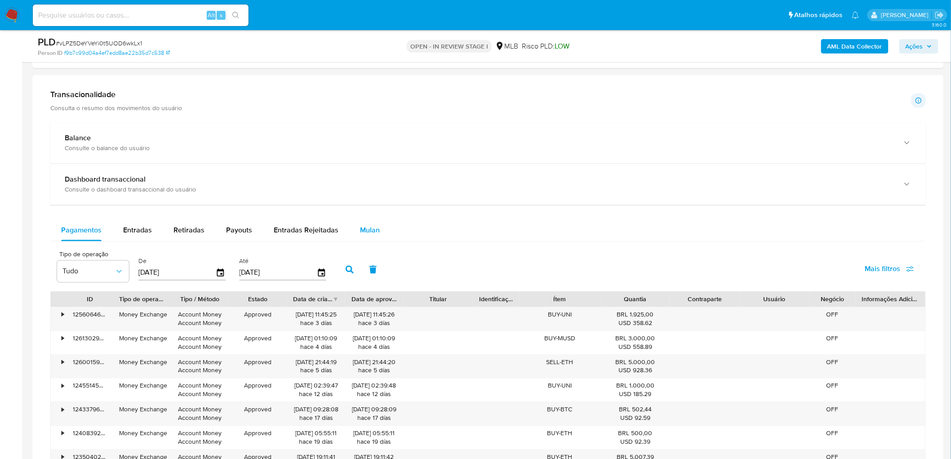
click at [369, 225] on div "Mulan" at bounding box center [370, 231] width 20 height 22
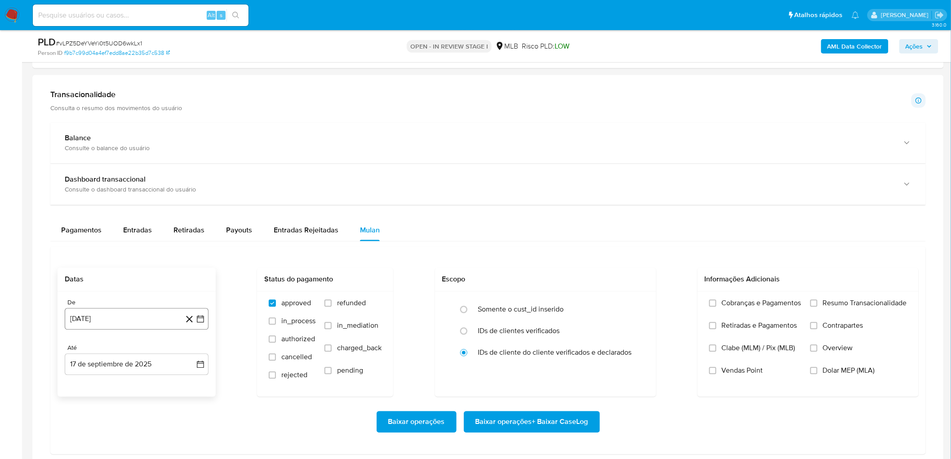
click at [112, 251] on button "[DATE]" at bounding box center [137, 319] width 144 height 22
click at [144, 177] on div "[DATE] [DATE] lun lunes mar martes mié miércoles jue jueves vie viernes sáb sáb…" at bounding box center [137, 235] width 144 height 142
click at [147, 182] on span "agosto 2024" at bounding box center [132, 182] width 41 height 9
click at [189, 175] on icon "Año siguiente" at bounding box center [190, 172] width 11 height 11
click at [99, 251] on button "[DATE]" at bounding box center [96, 255] width 25 height 14
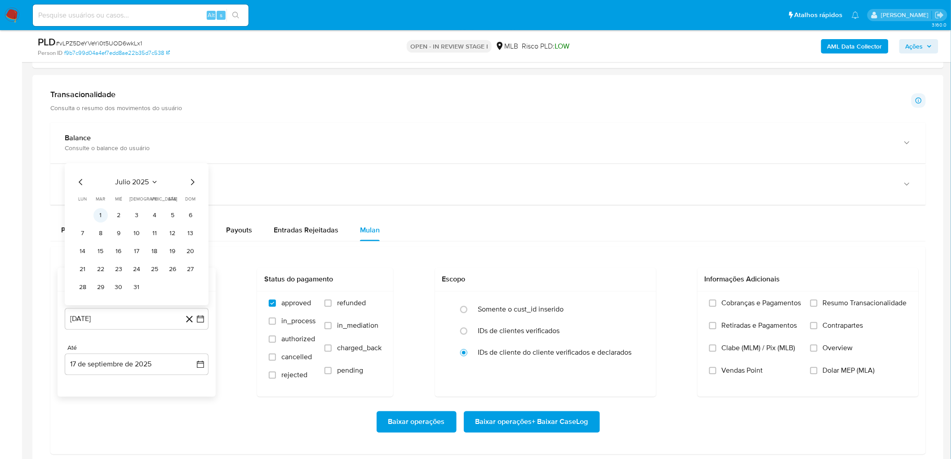
click at [100, 218] on button "1" at bounding box center [100, 216] width 14 height 14
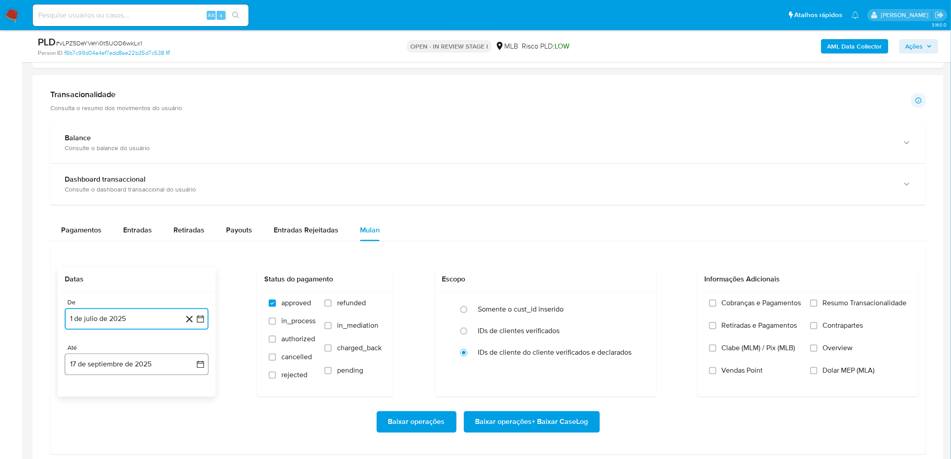
click at [96, 251] on button "17 de septiembre de 2025" at bounding box center [137, 365] width 144 height 22
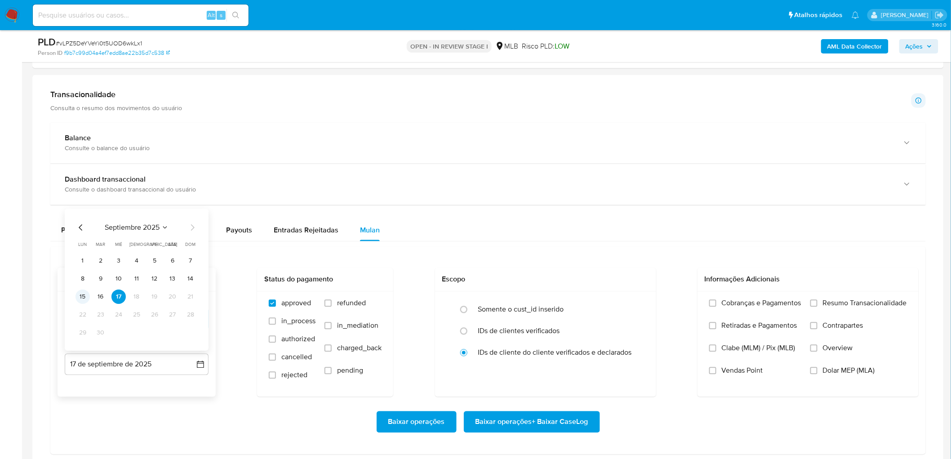
click at [80, 251] on button "15" at bounding box center [83, 297] width 14 height 14
click at [568, 251] on span "Resumo Transacionalidade" at bounding box center [865, 303] width 84 height 9
click at [568, 251] on input "Resumo Transacionalidade" at bounding box center [813, 303] width 7 height 7
click at [568, 251] on span "Vendas Point" at bounding box center [742, 370] width 41 height 9
click at [568, 251] on input "Vendas Point" at bounding box center [712, 370] width 7 height 7
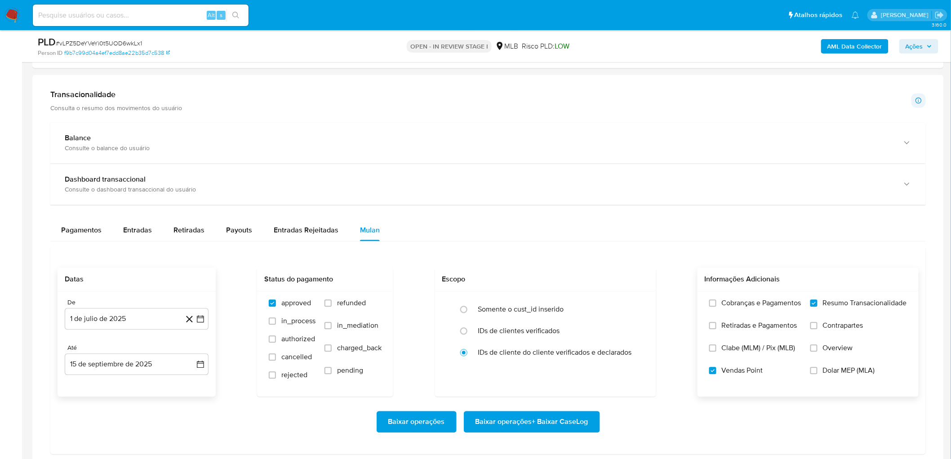
click at [544, 251] on span "Baixar operações + Baixar CaseLog" at bounding box center [531, 422] width 113 height 20
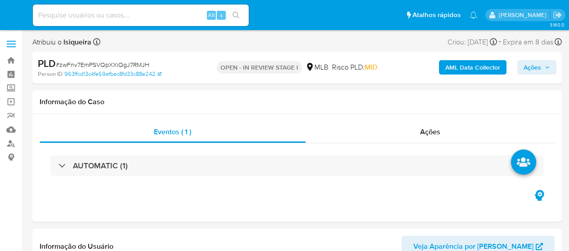
select select "10"
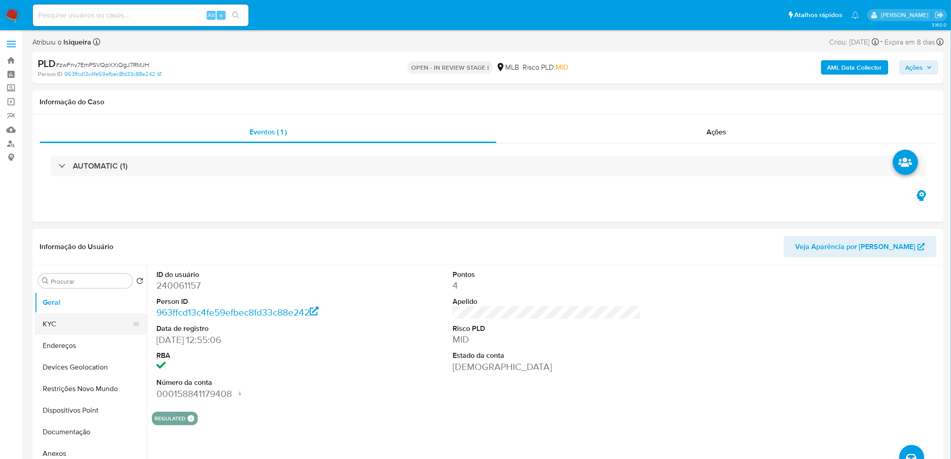
click at [71, 251] on button "KYC" at bounding box center [87, 324] width 105 height 22
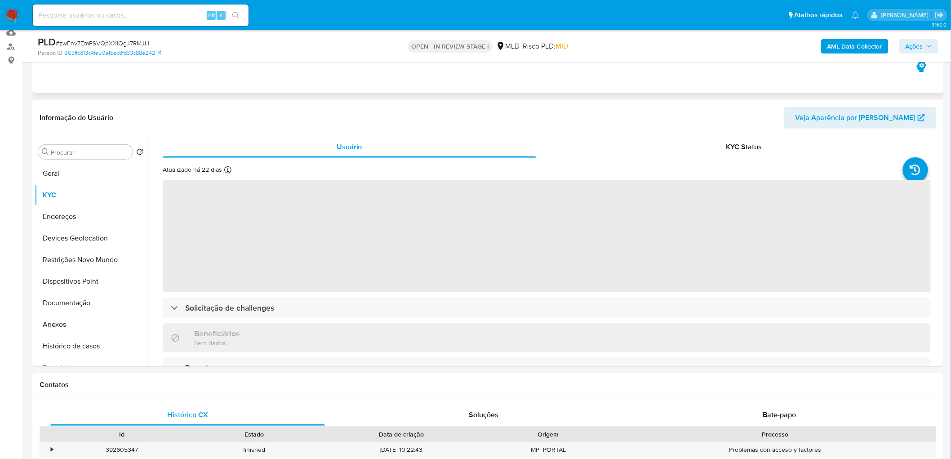
scroll to position [100, 0]
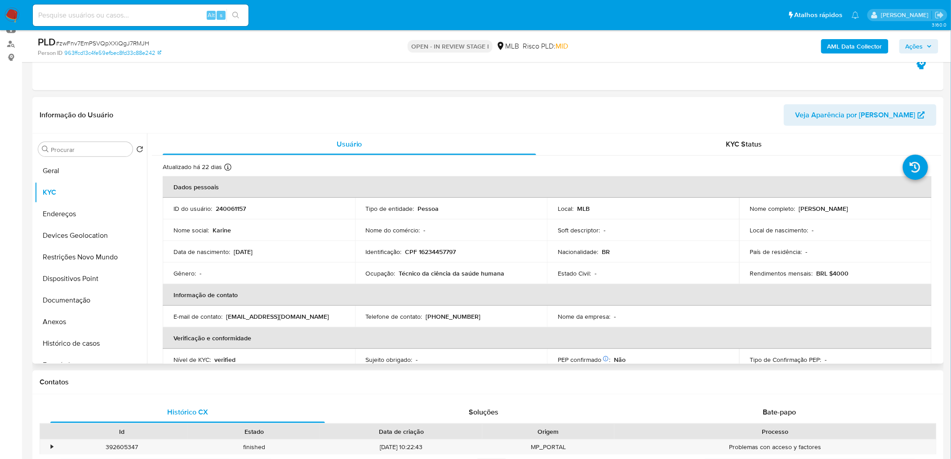
drag, startPoint x: 878, startPoint y: 209, endPoint x: 797, endPoint y: 204, distance: 81.0
click div "Nome completo : Karine de Araujo Peixoto"
copy p "Karine de Araujo Peixoto"
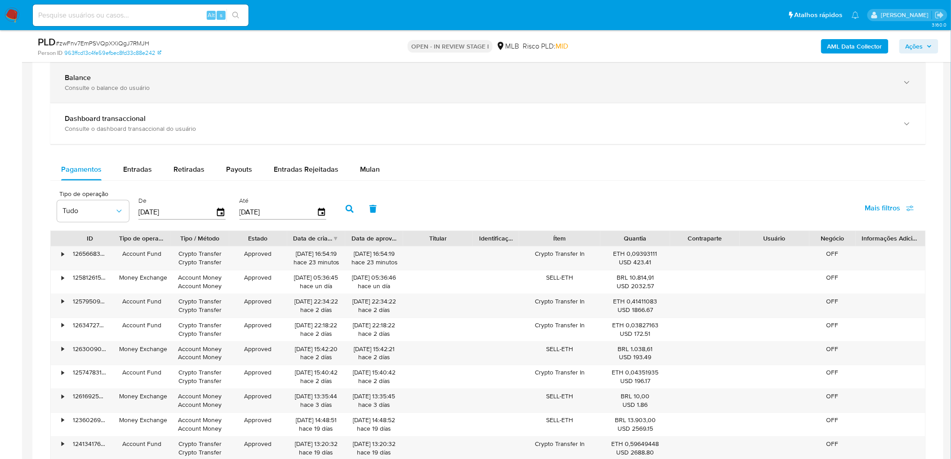
scroll to position [599, 0]
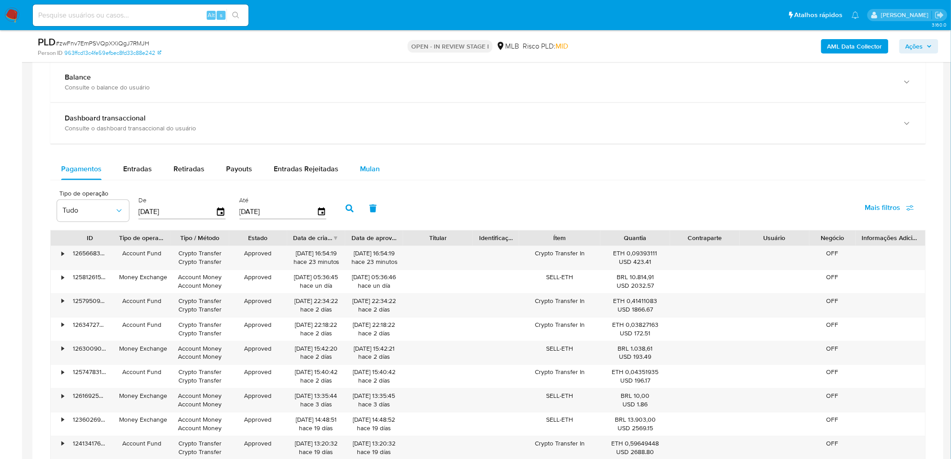
click span "Mulan"
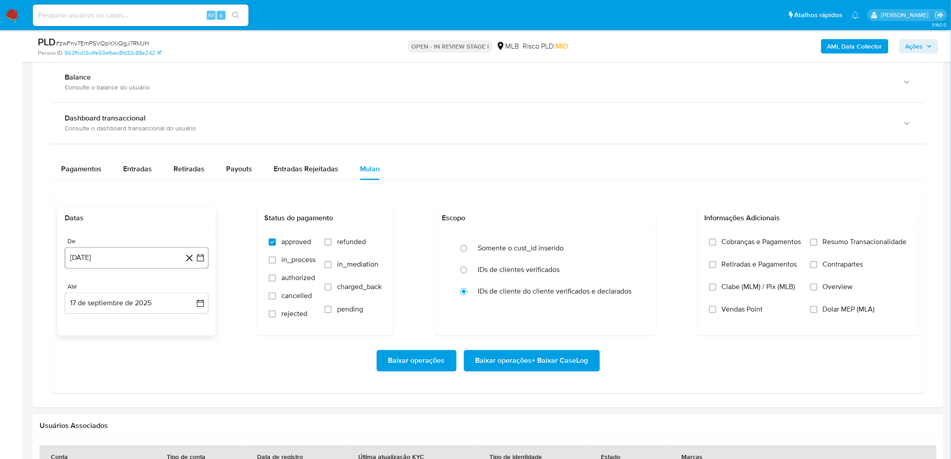
click button "17 de agosto de 2024"
click span "agosto 2024"
click icon "Año siguiente"
click button "jul"
click button "1"
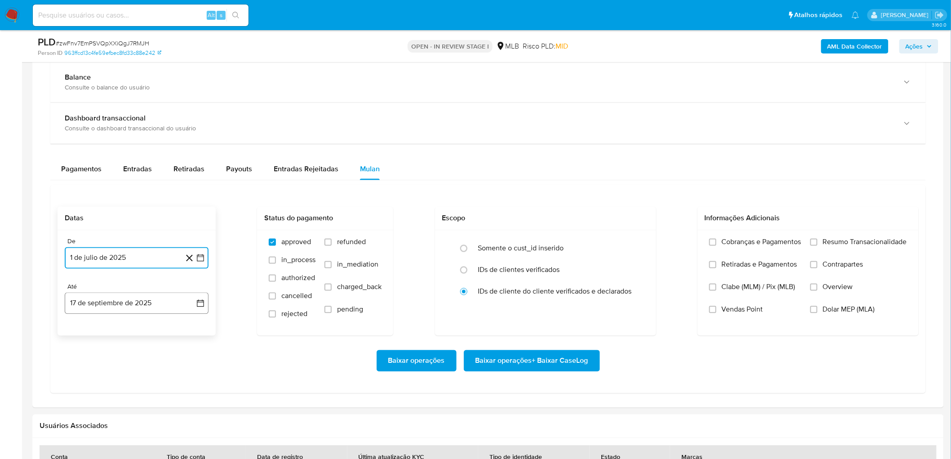
click button "17 de septiembre de 2025"
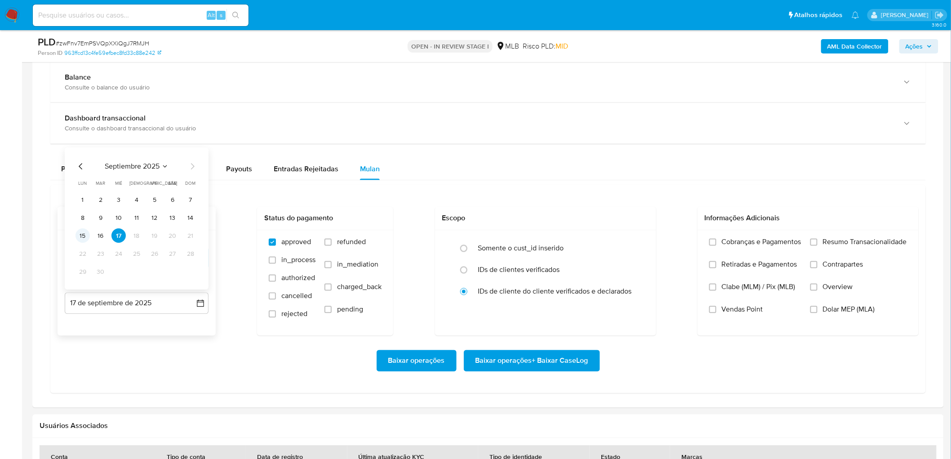
click button "15"
click label "Resumo Transacionalidade"
click input "Resumo Transacionalidade"
click label "Vendas Point"
click input "Vendas Point"
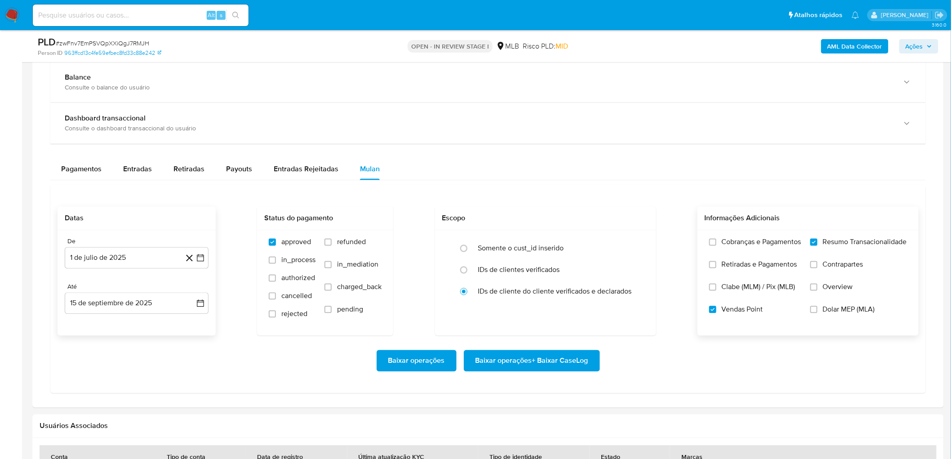
click span "Baixar operações + Baixar CaseLog"
